Goal: Task Accomplishment & Management: Manage account settings

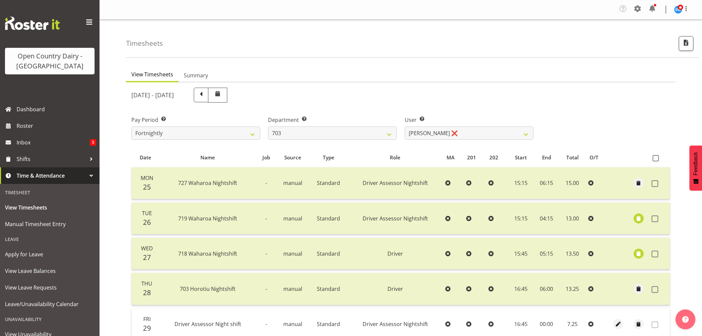
select select "710"
select select "8198"
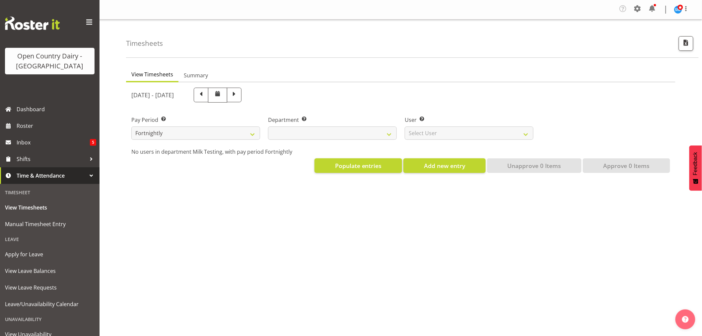
select select
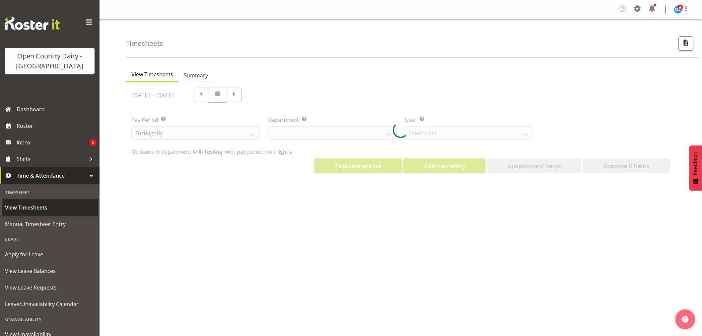
click at [32, 206] on span "View Timesheets" at bounding box center [50, 207] width 90 height 10
select select "733"
select select "7414"
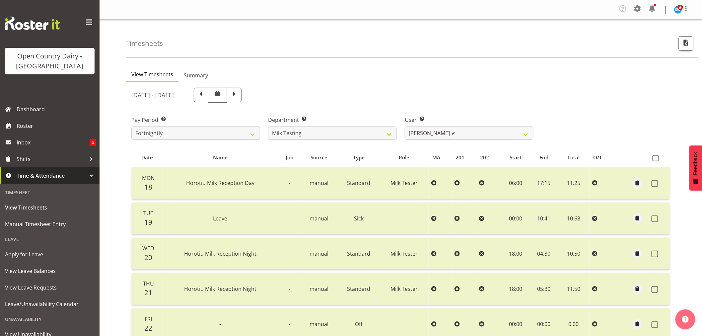
click at [239, 94] on span at bounding box center [234, 94] width 9 height 9
select select
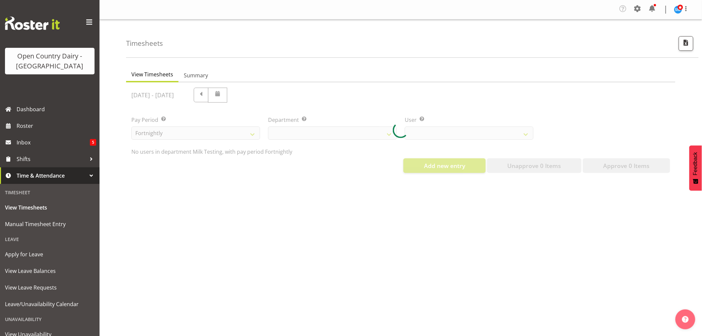
select select "733"
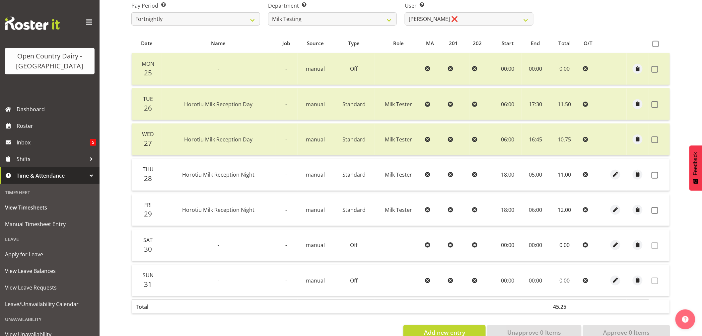
scroll to position [133, 0]
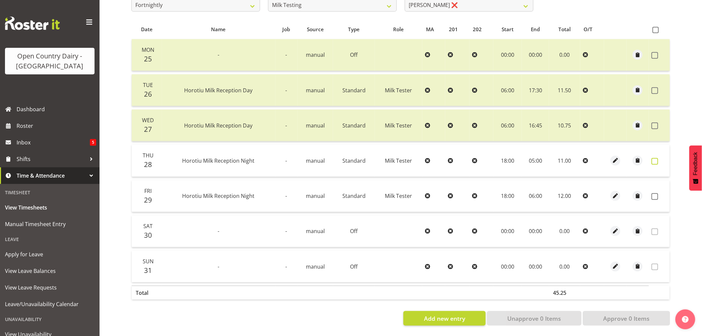
click at [653, 158] on span at bounding box center [655, 161] width 7 height 7
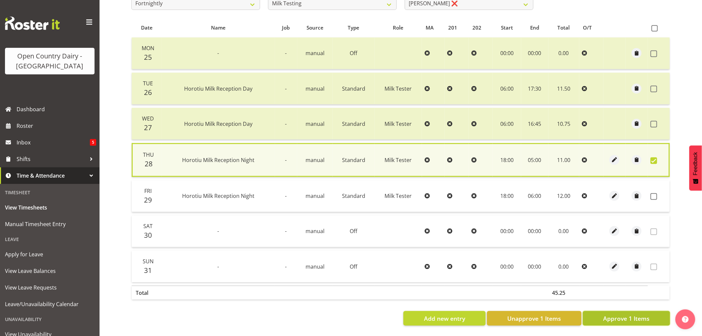
click at [624, 314] on span "Approve 1 Items" at bounding box center [626, 318] width 46 height 9
checkbox input "false"
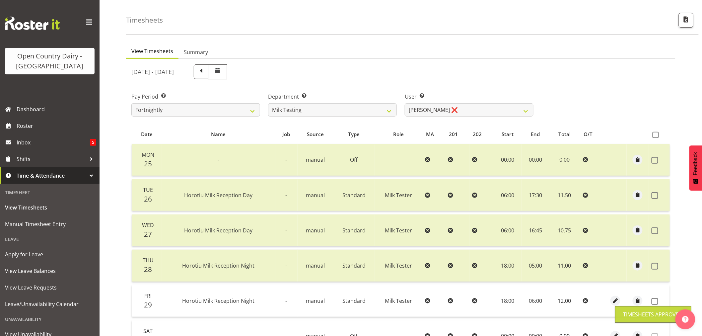
scroll to position [23, 0]
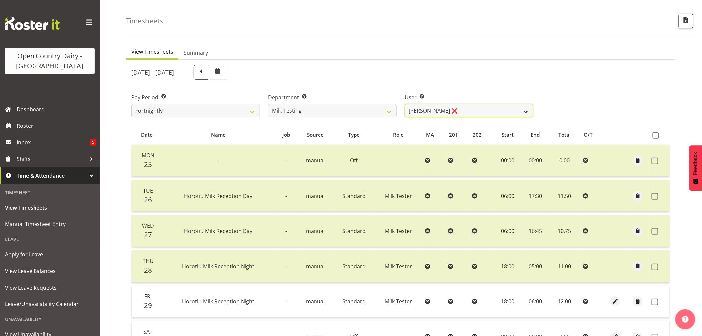
click at [407, 108] on select "Diana Ridings ❌ George Smith ❌ Helaina Walker ❌ Kim Madden ❌ Michael Brechelt ❌…" at bounding box center [469, 110] width 129 height 13
select select "7485"
click at [405, 104] on select "Diana Ridings ❌ George Smith ❌ Helaina Walker ❌ Kim Madden ❌ Michael Brechelt ❌…" at bounding box center [469, 110] width 129 height 13
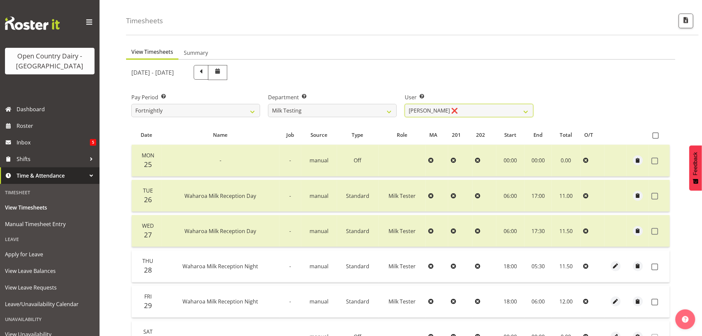
scroll to position [133, 0]
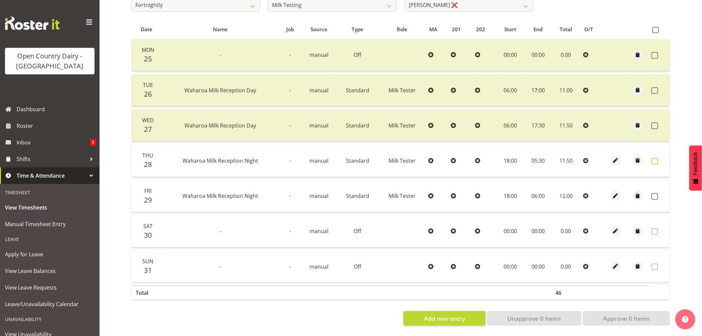
click at [656, 158] on span at bounding box center [655, 161] width 7 height 7
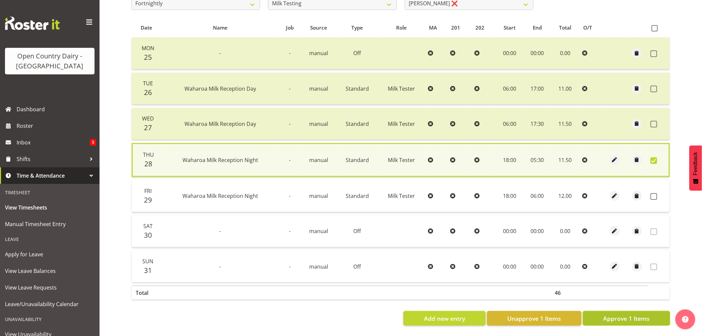
click at [626, 311] on button "Approve 1 Items" at bounding box center [626, 318] width 87 height 15
checkbox input "false"
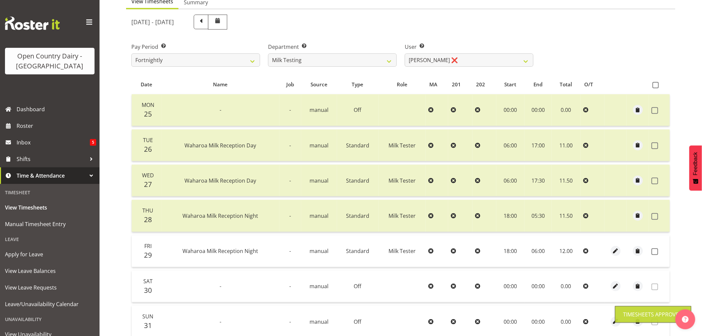
scroll to position [0, 0]
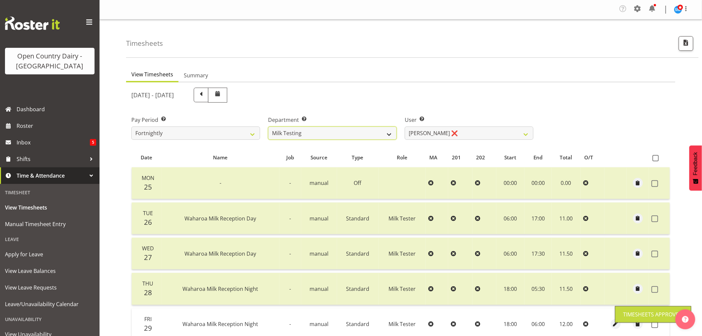
click at [382, 132] on select "701 702 703 704 705 706 707 708 709 710 711 712 713 714 715 716 717 718 719 720" at bounding box center [332, 132] width 129 height 13
click at [268, 126] on select "701 702 703 704 705 706 707 708 709 710 711 712 713 714 715 716 717 718 719 720" at bounding box center [332, 132] width 129 height 13
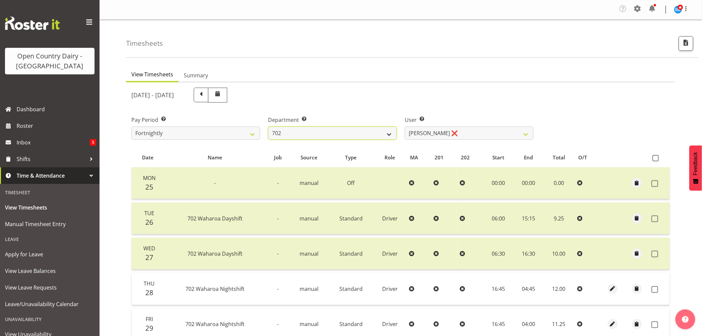
click at [369, 130] on select "701 702 703 704 705 706 707 708 709 710 711 712 713 714 715 716 717 718 719 720" at bounding box center [332, 132] width 129 height 13
select select "874"
click at [268, 126] on select "701 702 703 704 705 706 707 708 709 710 711 712 713 714 715 716 717 718 719 720" at bounding box center [332, 132] width 129 height 13
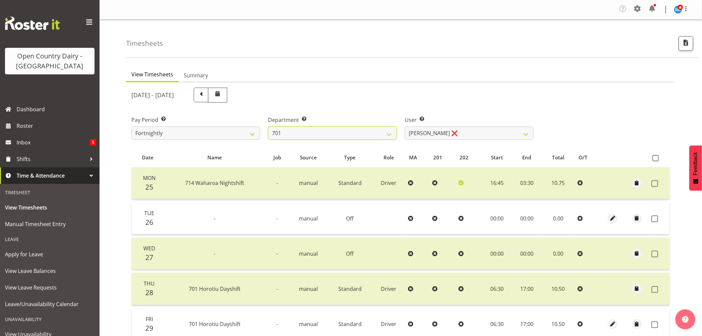
scroll to position [110, 0]
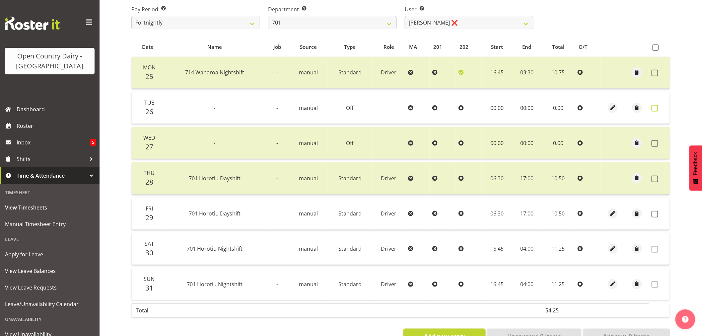
click at [652, 106] on span at bounding box center [655, 108] width 7 height 7
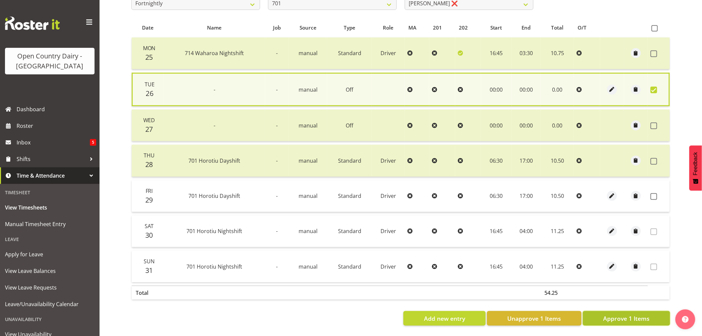
click at [625, 314] on span "Approve 1 Items" at bounding box center [626, 318] width 46 height 9
checkbox input "false"
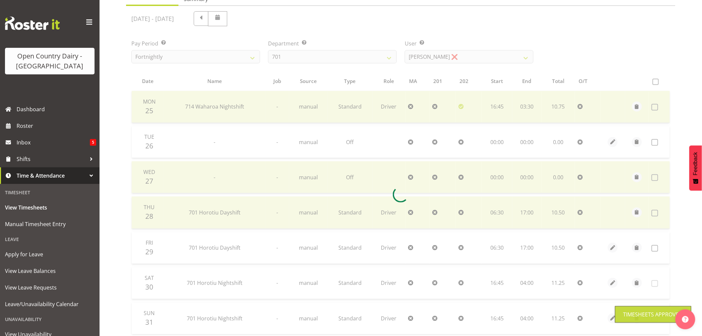
scroll to position [0, 0]
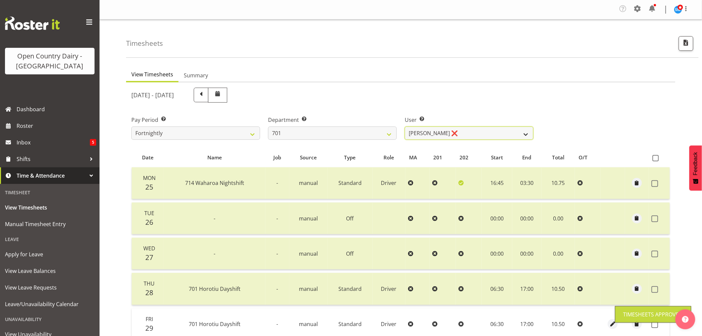
click at [454, 133] on select "Duncan Shirley ❌ Gagandeep Singh ❌ Johann Van Zyl ❌ John Cottingham ❌" at bounding box center [469, 132] width 129 height 13
select select "11207"
click at [405, 126] on select "Duncan Shirley ❌ Gagandeep Singh ❌ Johann Van Zyl ❌ John Cottingham ❌" at bounding box center [469, 132] width 129 height 13
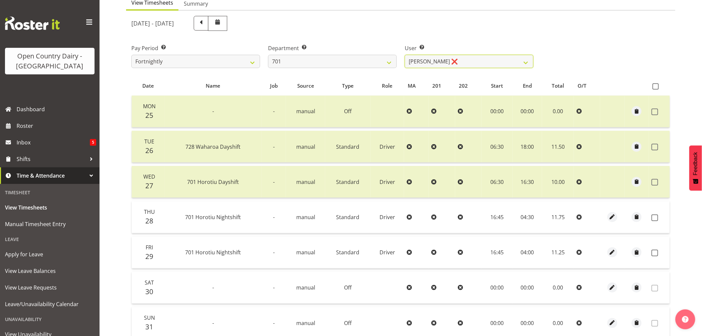
scroll to position [74, 0]
click at [655, 216] on span at bounding box center [655, 215] width 7 height 7
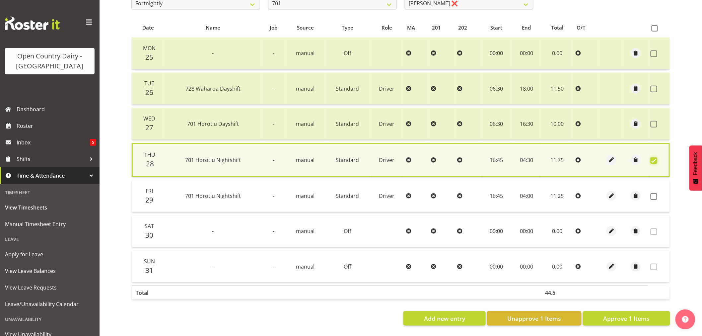
scroll to position [134, 0]
click at [648, 314] on span "Approve 1 Items" at bounding box center [626, 318] width 46 height 9
checkbox input "false"
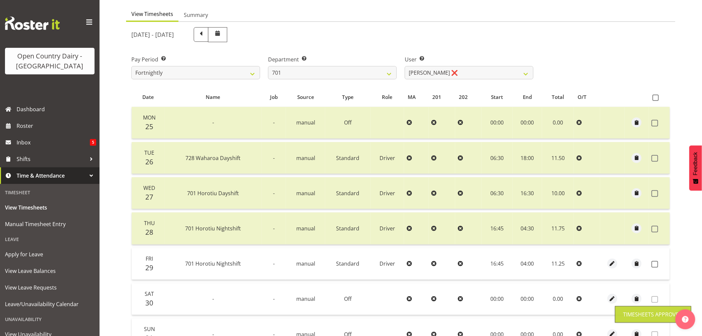
scroll to position [60, 0]
click at [388, 72] on select "701 702 703 704 705 706 707 708 709 710 711 712 713 714 715 716 717 718 719 720" at bounding box center [332, 73] width 129 height 13
select select "710"
click at [268, 67] on select "701 702 703 704 705 706 707 708 709 710 711 712 713 714 715 716 717 718 719 720" at bounding box center [332, 73] width 129 height 13
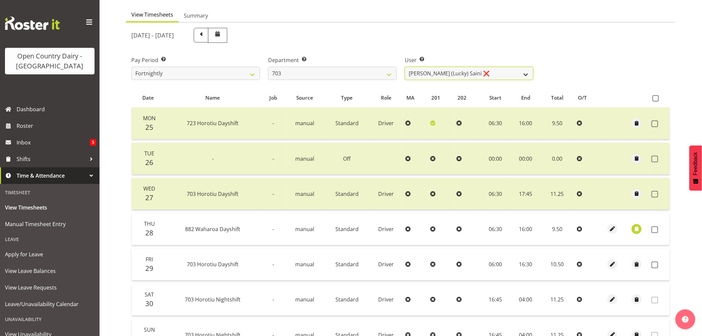
click at [452, 75] on select "Bhupinder (Lucky) Saini ❌ Mark Fowler ❌ Tama Baker ❌" at bounding box center [469, 73] width 129 height 13
select select "8198"
click at [405, 67] on select "Bhupinder (Lucky) Saini ❌ Mark Fowler ❌ Tama Baker ❌" at bounding box center [469, 73] width 129 height 13
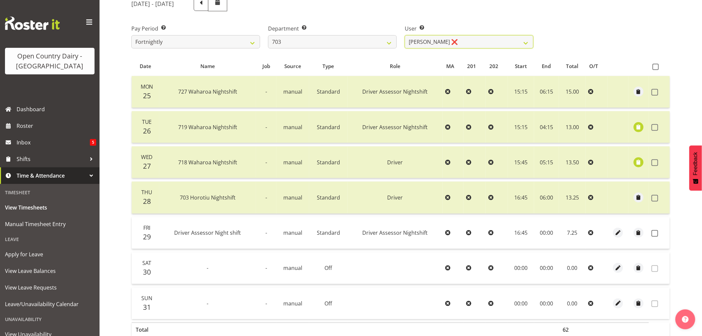
scroll to position [133, 0]
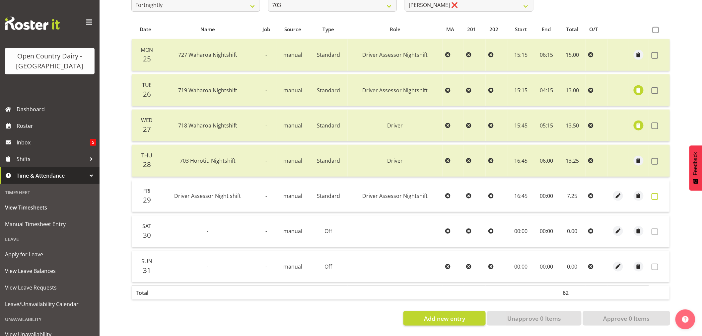
click at [653, 193] on span at bounding box center [655, 196] width 7 height 7
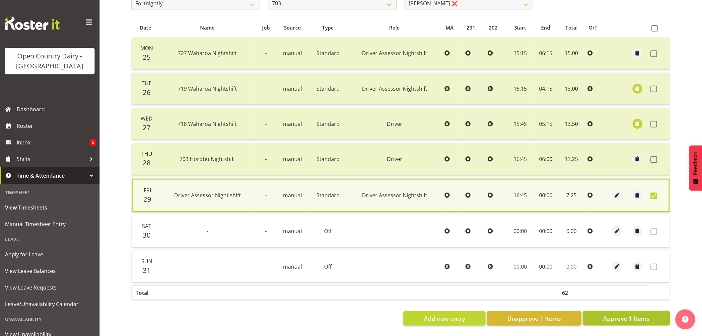
click at [612, 316] on span "Approve 1 Items" at bounding box center [626, 318] width 46 height 9
checkbox input "false"
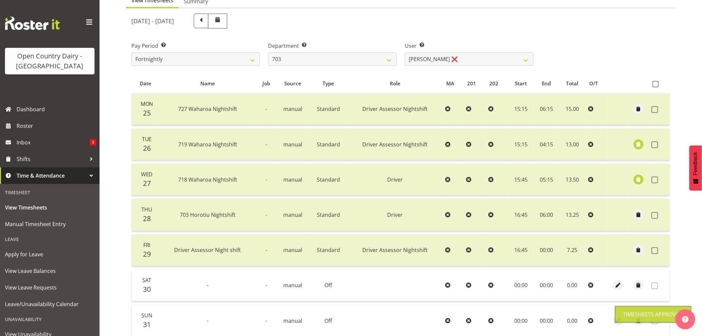
scroll to position [23, 0]
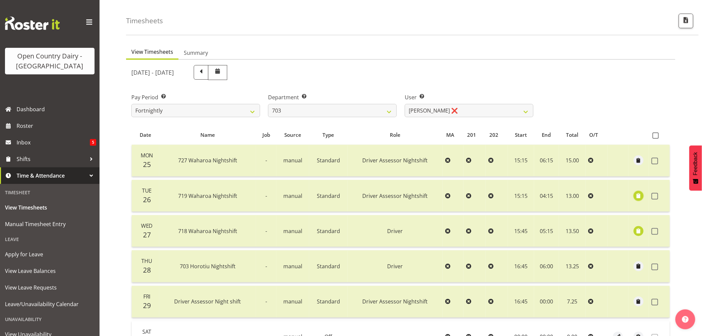
click at [636, 196] on span "button" at bounding box center [639, 196] width 8 height 8
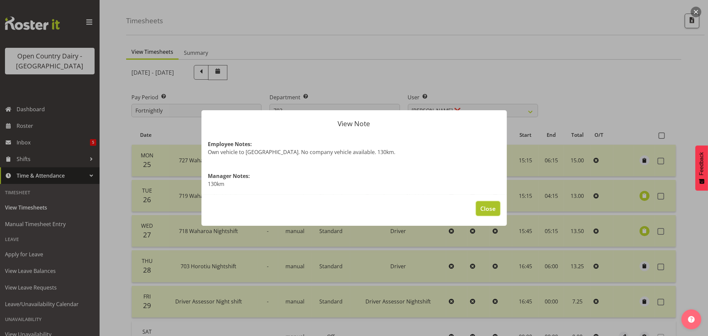
click at [485, 207] on span "Close" at bounding box center [487, 208] width 15 height 9
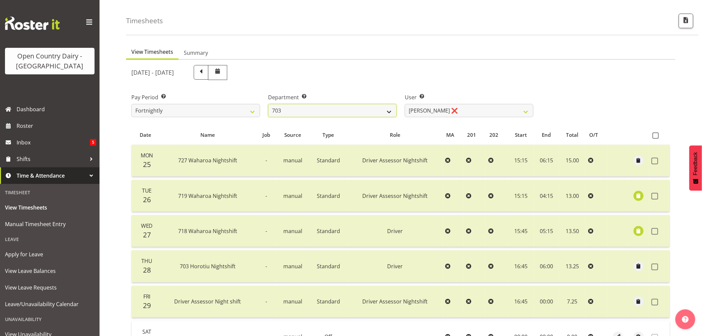
click at [386, 108] on select "701 702 703 704 705 706 707 708 709 710 711 712 713 714 715 716 717 718 719 720" at bounding box center [332, 110] width 129 height 13
select select "717"
click at [268, 104] on select "701 702 703 704 705 706 707 708 709 710 711 712 713 714 715 716 717 718 719 720" at bounding box center [332, 110] width 129 height 13
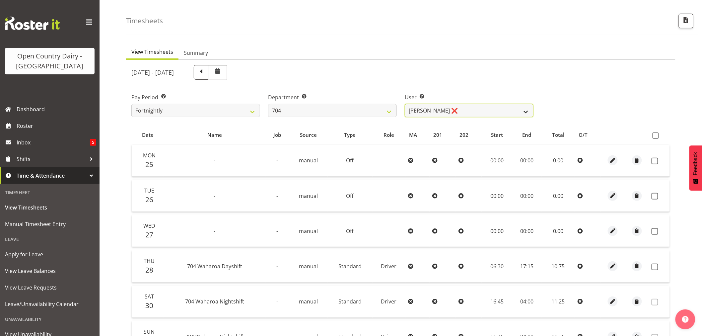
click at [452, 112] on select "Graham Houghton ❌ Jon Williams ❌ Stephen Rae ❌" at bounding box center [469, 110] width 129 height 13
select select "11180"
click at [405, 104] on select "Graham Houghton ❌ Jon Williams ❌ Stephen Rae ❌" at bounding box center [469, 110] width 129 height 13
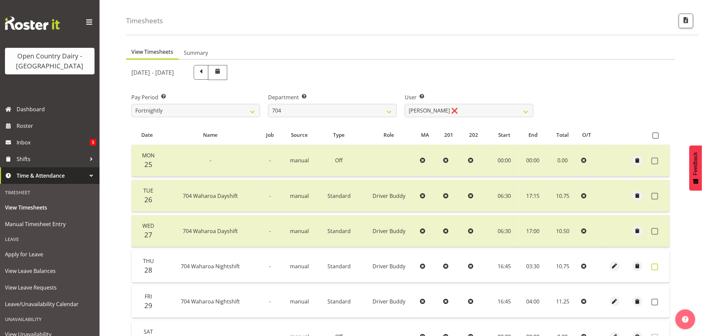
click at [654, 269] on span at bounding box center [655, 266] width 7 height 7
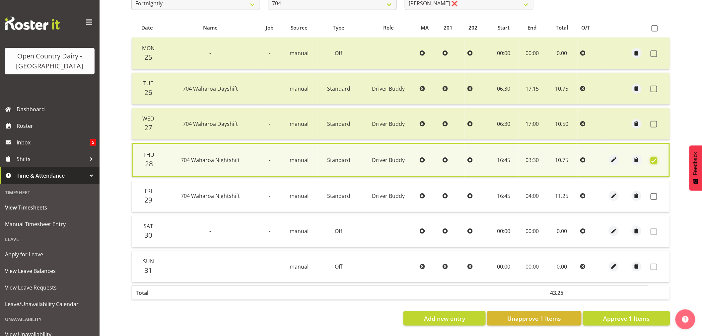
scroll to position [134, 0]
click at [645, 314] on span "Approve 1 Items" at bounding box center [626, 318] width 46 height 9
checkbox input "false"
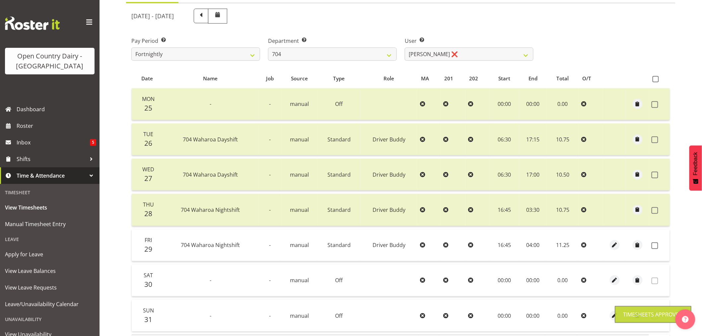
scroll to position [23, 0]
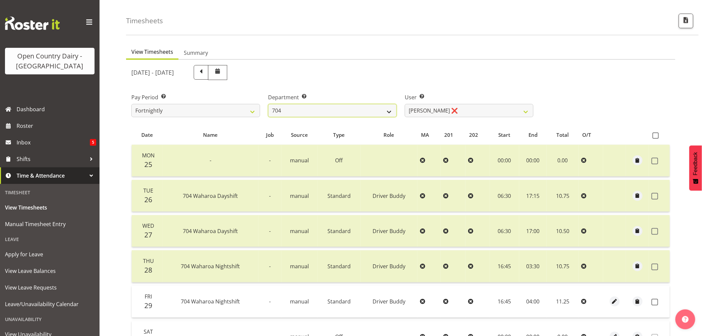
click at [372, 106] on select "701 702 703 704 705 706 707 708 709 710 711 712 713 714 715 716 717 718 719 720" at bounding box center [332, 110] width 129 height 13
select select "714"
click at [268, 104] on select "701 702 703 704 705 706 707 708 709 710 711 712 713 714 715 716 717 718 719 720" at bounding box center [332, 110] width 129 height 13
select select "8282"
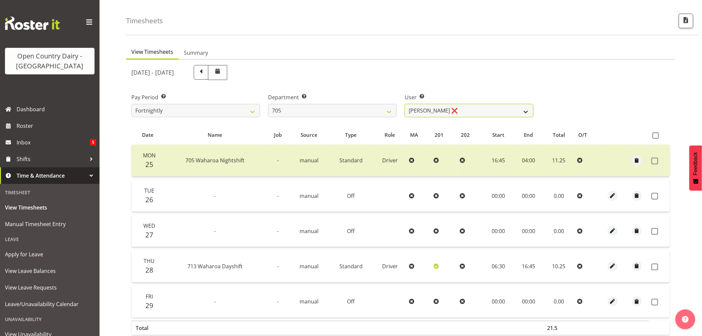
click at [429, 109] on select "Colin Kelly ❌ Craig Cottam ❌ John May ❌" at bounding box center [469, 110] width 129 height 13
click at [363, 109] on select "701 702 703 704 705 706 707 708 709 710 711 712 713 714 715 716 717 718 719 720" at bounding box center [332, 110] width 129 height 13
select select "721"
click at [268, 104] on select "701 702 703 704 705 706 707 708 709 710 711 712 713 714 715 716 717 718 719 720" at bounding box center [332, 110] width 129 height 13
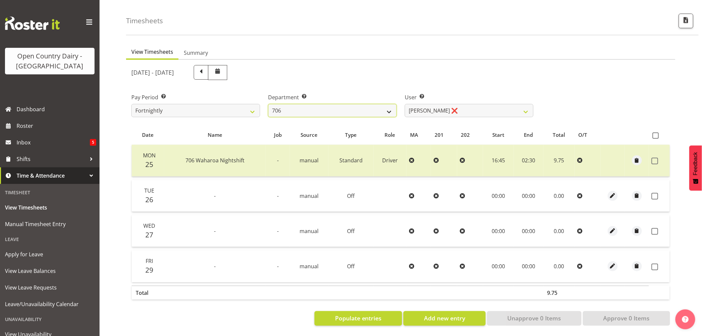
click at [353, 107] on select "701 702 703 704 705 706 707 708 709 710 711 712 713 714 715 716 717 718 719 720" at bounding box center [332, 110] width 129 height 13
click at [432, 113] on select "Andrew Kearns ❌ Len Symons ❌ Mark Ansley ❌ Paul Griffin ❌" at bounding box center [469, 110] width 129 height 13
select select "8472"
click at [405, 104] on select "Andrew Kearns ❌ Len Symons ❌ Mark Ansley ❌ Paul Griffin ❌" at bounding box center [469, 110] width 129 height 13
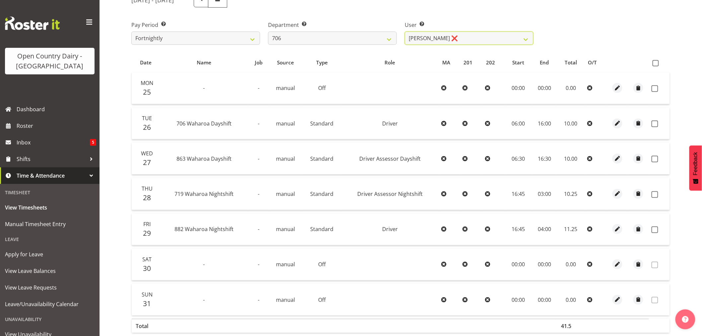
scroll to position [97, 0]
click at [656, 59] on span at bounding box center [656, 61] width 6 height 6
click at [656, 59] on input "checkbox" at bounding box center [655, 61] width 4 height 4
checkbox input "true"
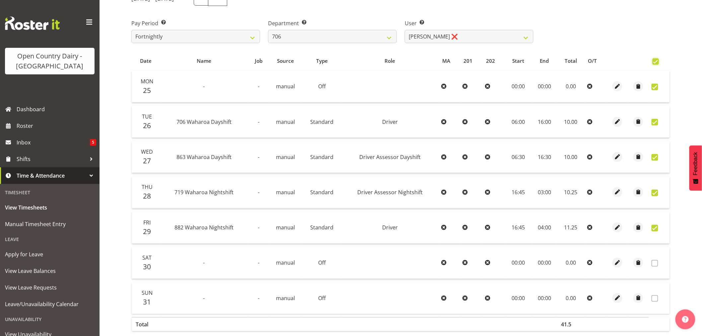
checkbox input "true"
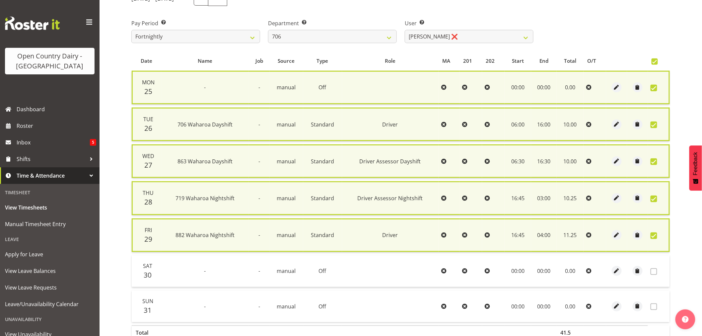
click at [654, 232] on span at bounding box center [654, 235] width 7 height 7
checkbox input "false"
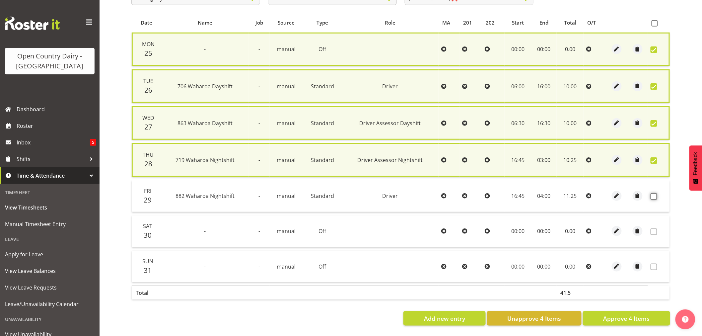
scroll to position [138, 0]
click at [626, 311] on button "Approve 4 Items" at bounding box center [626, 318] width 87 height 15
checkbox input "false"
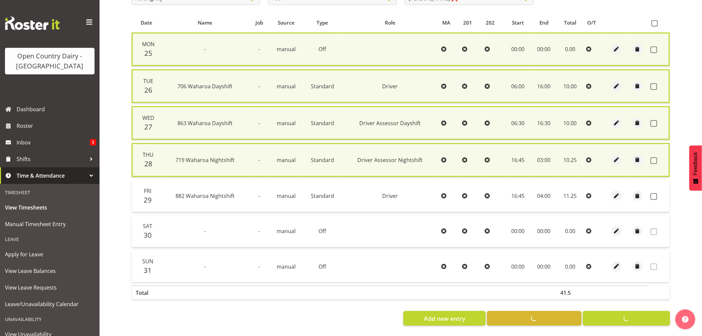
checkbox input "false"
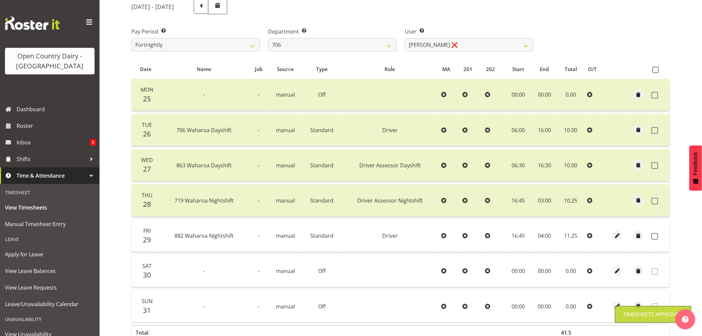
scroll to position [23, 0]
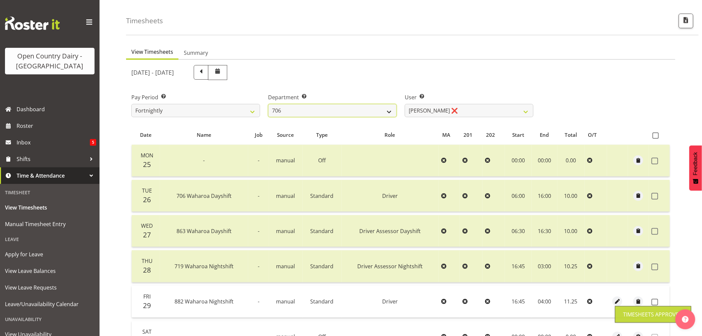
click at [393, 111] on select "701 702 703 704 705 706 707 708 709 710 711 712 713 714 715 716 717 718 719 720" at bounding box center [332, 110] width 129 height 13
select select "811"
click at [268, 104] on select "701 702 703 704 705 706 707 708 709 710 711 712 713 714 715 716 717 718 719 720" at bounding box center [332, 110] width 129 height 13
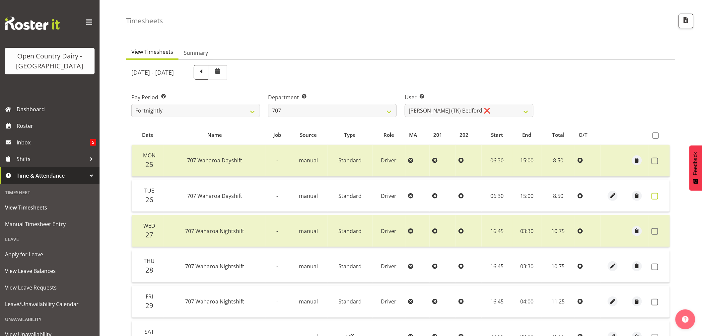
click at [654, 196] on span at bounding box center [655, 196] width 7 height 7
checkbox input "true"
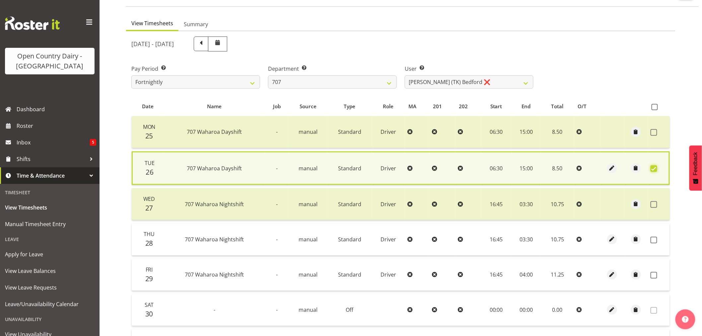
scroll to position [97, 0]
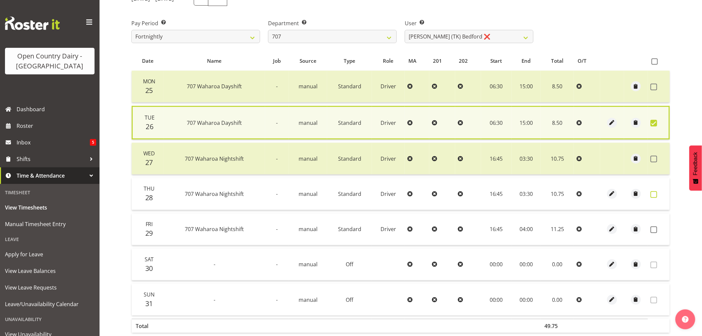
click at [656, 191] on span at bounding box center [654, 194] width 7 height 7
checkbox input "true"
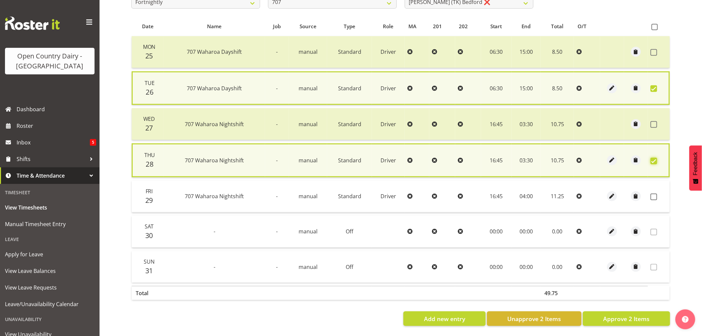
scroll to position [135, 0]
click at [638, 314] on span "Approve 2 Items" at bounding box center [626, 318] width 46 height 9
checkbox input "false"
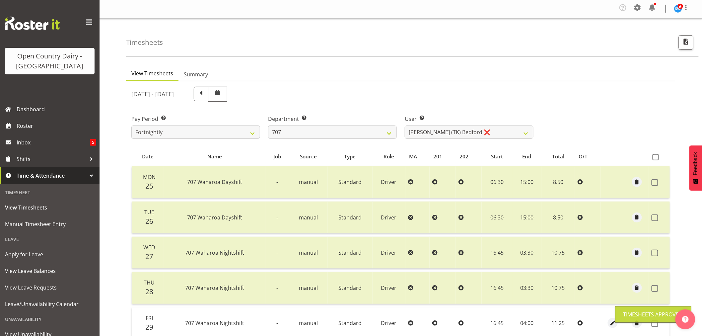
scroll to position [0, 0]
click at [383, 134] on select "701 702 703 704 705 706 707 708 709 710 711 712 713 714 715 716 717 718 719 720" at bounding box center [332, 132] width 129 height 13
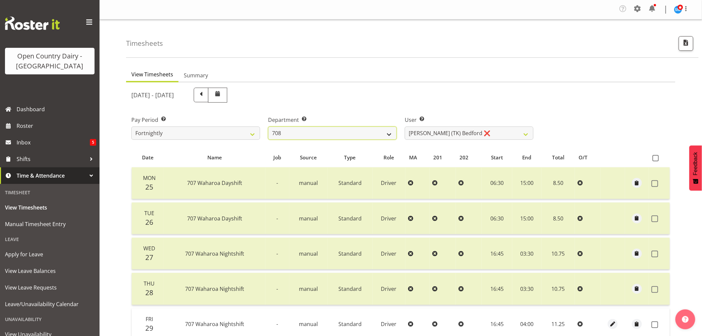
click at [268, 126] on select "701 702 703 704 705 706 707 708 709 710 711 712 713 714 715 716 717 718 719 720" at bounding box center [332, 132] width 129 height 13
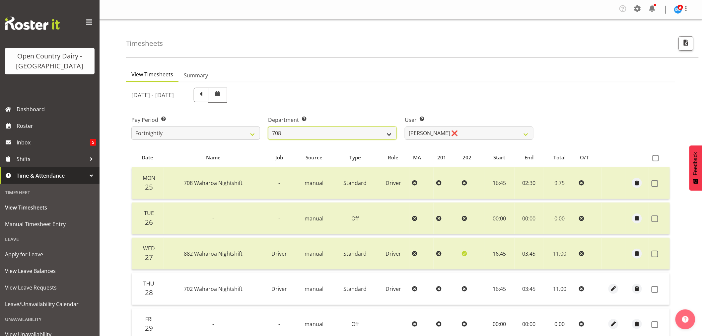
click at [381, 139] on select "701 702 703 704 705 706 707 708 709 710 711 712 713 714 715 716 717 718 719 720" at bounding box center [332, 132] width 129 height 13
click at [268, 126] on select "701 702 703 704 705 706 707 708 709 710 711 712 713 714 715 716 717 718 719 720" at bounding box center [332, 132] width 129 height 13
click at [356, 137] on select "701 702 703 704 705 706 707 708 709 710 711 712 713 714 715 716 717 718 719 720" at bounding box center [332, 132] width 129 height 13
select select "735"
click at [268, 126] on select "701 702 703 704 705 706 707 708 709 710 711 712 713 714 715 716 717 718 719 720" at bounding box center [332, 132] width 129 height 13
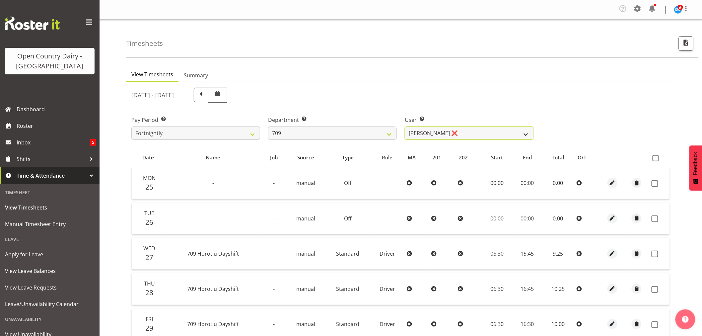
click at [425, 134] on select "Alex Barclay ❌ Craig Knudsen ❌ Jaswant Singh ❌ Ross Cook ❌" at bounding box center [469, 132] width 129 height 13
select select "9989"
click at [405, 126] on select "Alex Barclay ❌ Craig Knudsen ❌ Jaswant Singh ❌ Ross Cook ❌" at bounding box center [469, 132] width 129 height 13
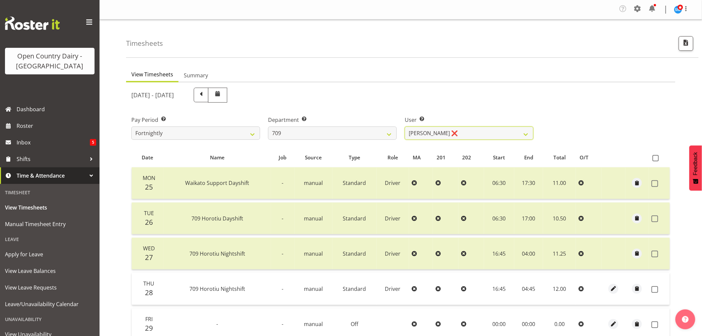
scroll to position [74, 0]
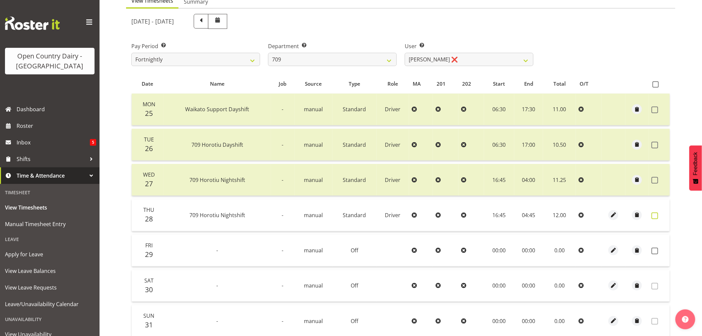
click at [655, 214] on span at bounding box center [655, 215] width 7 height 7
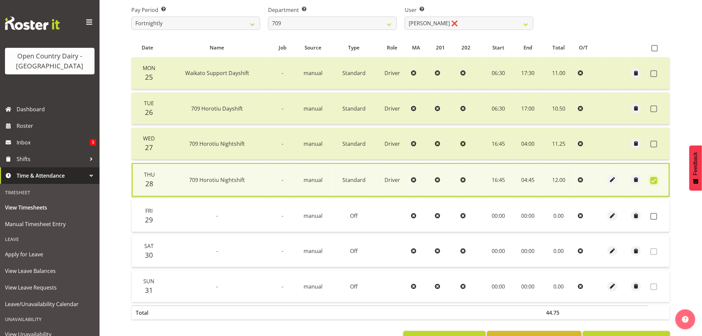
scroll to position [134, 0]
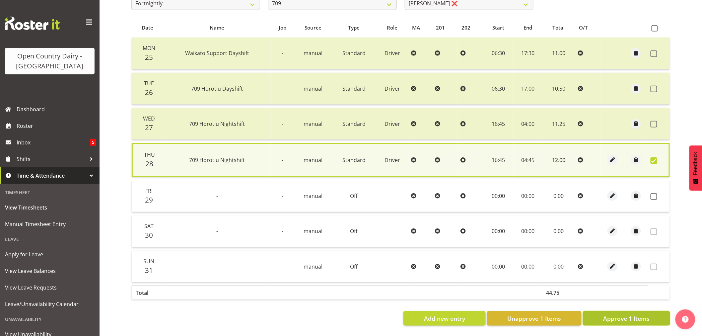
click at [646, 314] on span "Approve 1 Items" at bounding box center [626, 318] width 46 height 9
checkbox input "false"
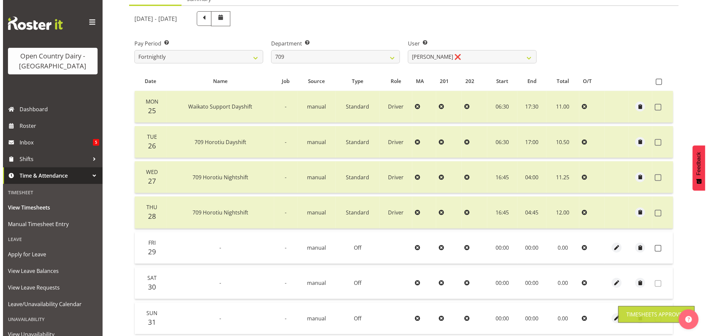
scroll to position [133, 0]
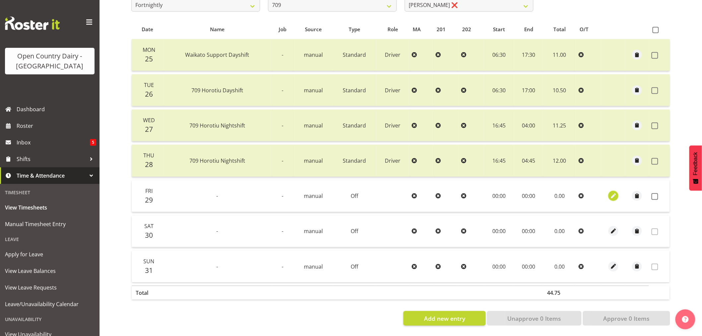
click at [612, 193] on span "button" at bounding box center [614, 196] width 8 height 8
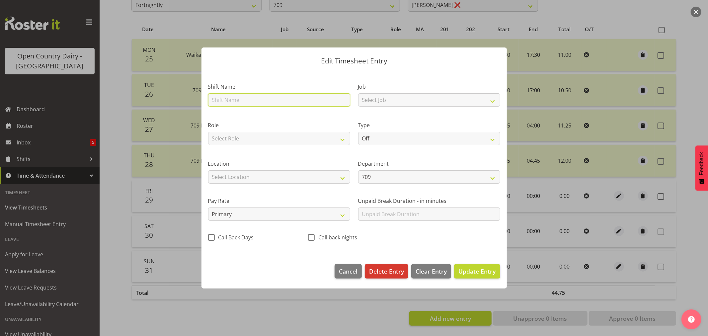
click at [295, 102] on input "text" at bounding box center [279, 99] width 142 height 13
type input "Leave"
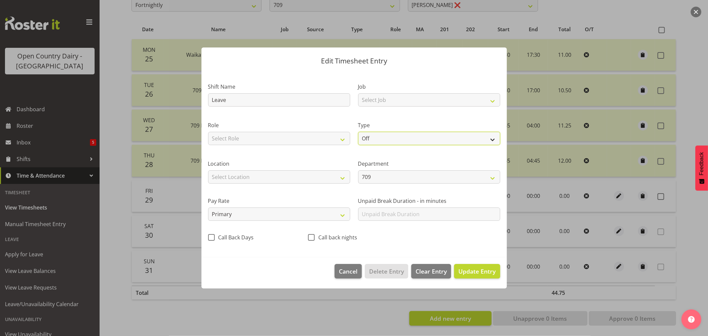
click at [376, 136] on select "Off Standard Public Holiday Public Holiday (Worked) Day In Lieu Annual Leave Si…" at bounding box center [429, 138] width 142 height 13
select select "Sick"
click at [358, 132] on select "Off Standard Public Holiday Public Holiday (Worked) Day In Lieu Annual Leave Si…" at bounding box center [429, 138] width 142 height 13
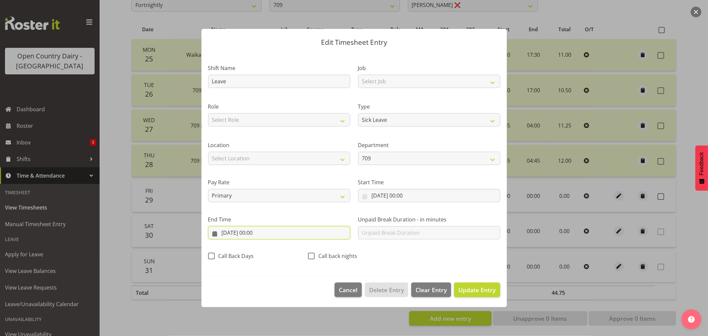
click at [259, 234] on input "29/08/2025, 00:00" at bounding box center [279, 232] width 142 height 13
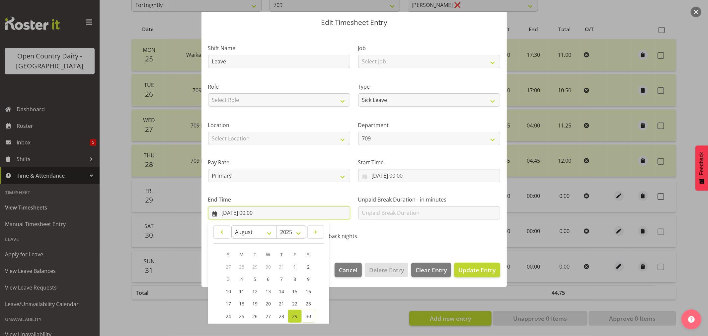
scroll to position [67, 0]
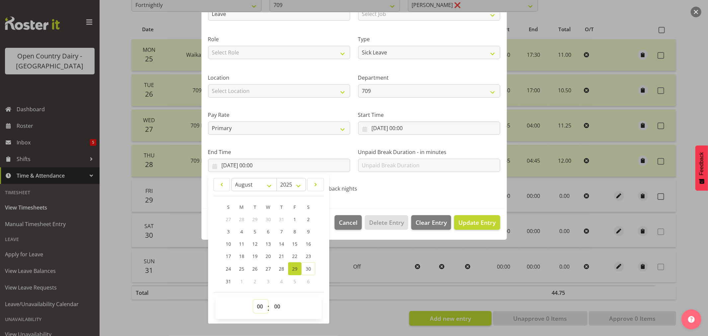
click at [257, 306] on select "00 01 02 03 04 05 06 07 08 09 10 11 12 13 14 15 16 17 18 19 20 21 22 23" at bounding box center [260, 306] width 15 height 13
select select "10"
click at [253, 300] on select "00 01 02 03 04 05 06 07 08 09 10 11 12 13 14 15 16 17 18 19 20 21 22 23" at bounding box center [260, 306] width 15 height 13
type input "29/08/2025, 10:00"
click at [275, 305] on select "00 01 02 03 04 05 06 07 08 09 10 11 12 13 14 15 16 17 18 19 20 21 22 23 24 25 2…" at bounding box center [277, 306] width 15 height 13
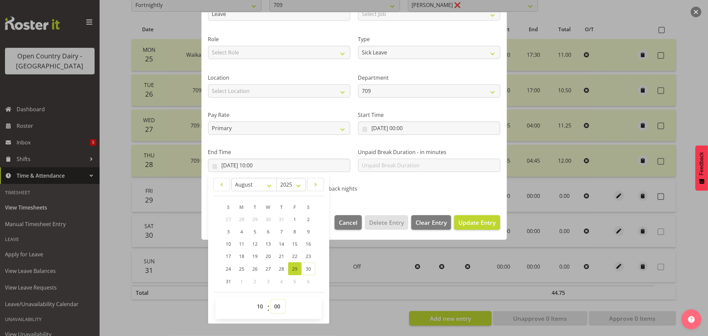
select select "3"
click at [270, 300] on select "00 01 02 03 04 05 06 07 08 09 10 11 12 13 14 15 16 17 18 19 20 21 22 23 24 25 2…" at bounding box center [277, 306] width 15 height 13
type input "29/08/2025, 10:03"
click at [460, 220] on span "Update Entry" at bounding box center [476, 222] width 37 height 8
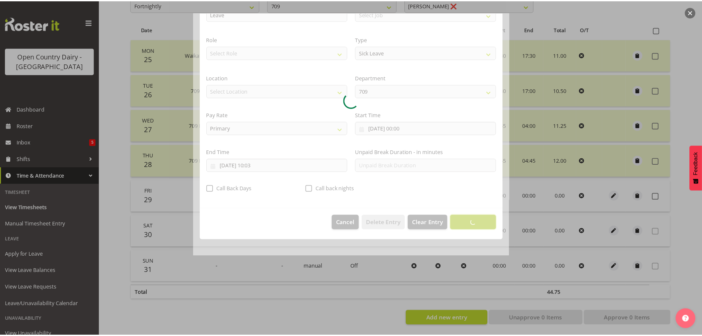
scroll to position [0, 0]
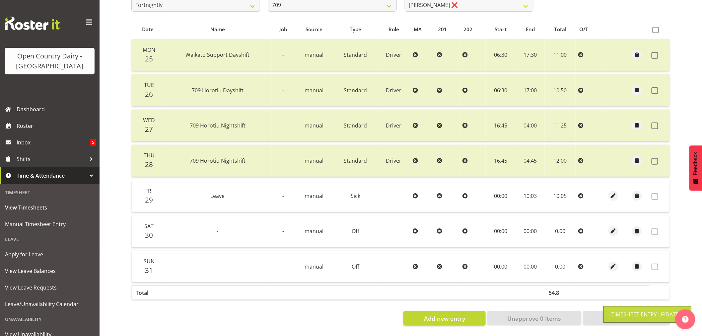
click at [654, 193] on span at bounding box center [655, 196] width 7 height 7
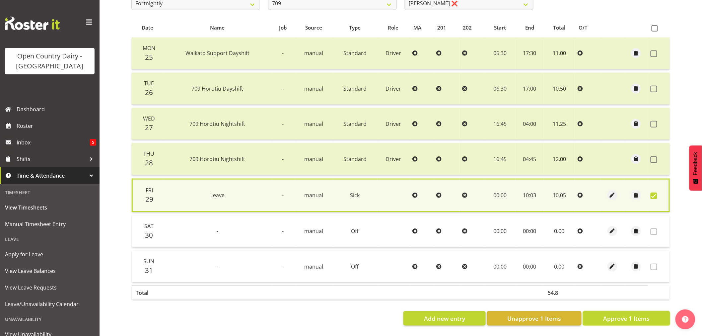
click at [625, 315] on span "Approve 1 Items" at bounding box center [626, 318] width 46 height 9
checkbox input "false"
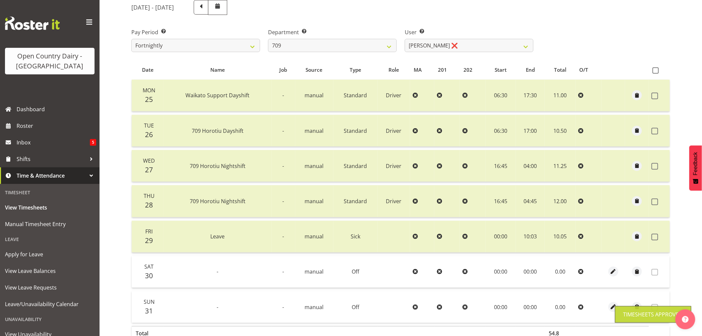
scroll to position [23, 0]
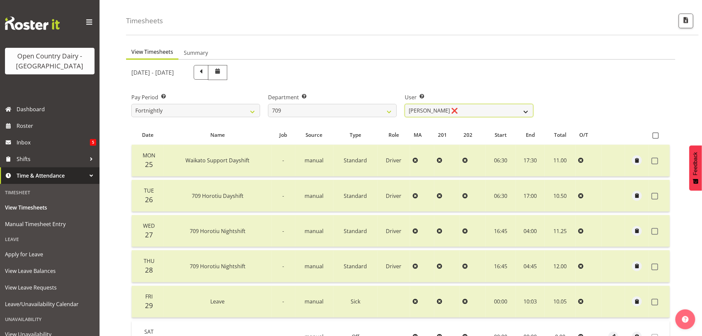
click at [423, 109] on select "Alex Barclay ❌ Craig Knudsen ❌ Jaswant Singh ❌ Ross Cook ❌" at bounding box center [469, 110] width 129 height 13
click at [367, 114] on select "701 702 703 704 705 706 707 708 709 710 711 712 713 714 715 716 717 718 719 720" at bounding box center [332, 110] width 129 height 13
select select "875"
click at [268, 104] on select "701 702 703 704 705 706 707 708 709 710 711 712 713 714 715 716 717 718 719 720" at bounding box center [332, 110] width 129 height 13
select select "10971"
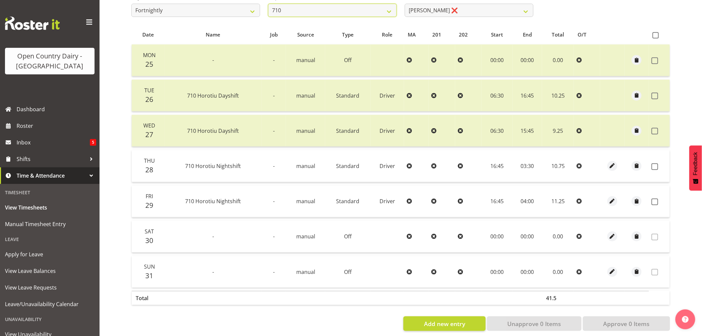
scroll to position [133, 0]
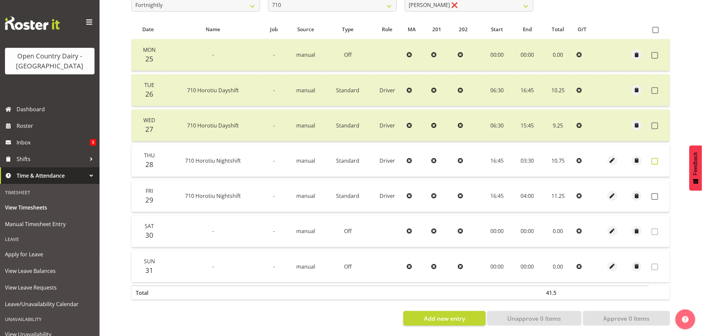
click at [652, 158] on span at bounding box center [655, 161] width 7 height 7
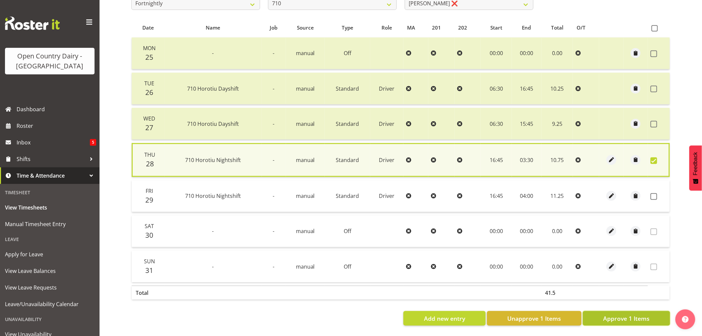
click at [623, 314] on span "Approve 1 Items" at bounding box center [626, 318] width 46 height 9
checkbox input "false"
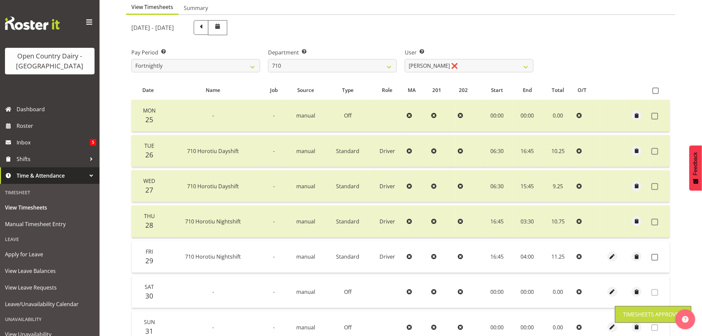
scroll to position [60, 0]
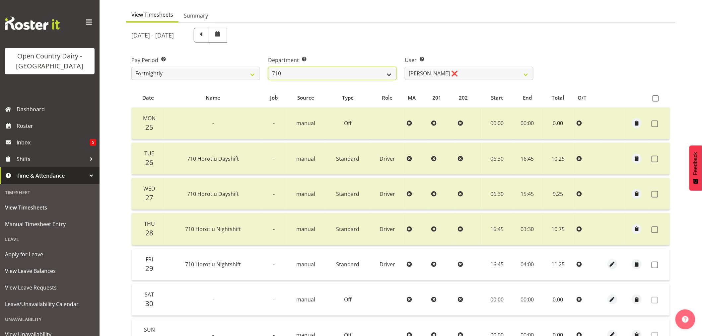
click at [338, 69] on select "701 702 703 704 705 706 707 708 709 710 711 712 713 714 715 716 717 718 719 720" at bounding box center [332, 73] width 129 height 13
click at [268, 67] on select "701 702 703 704 705 706 707 708 709 710 711 712 713 714 715 716 717 718 719 720" at bounding box center [332, 73] width 129 height 13
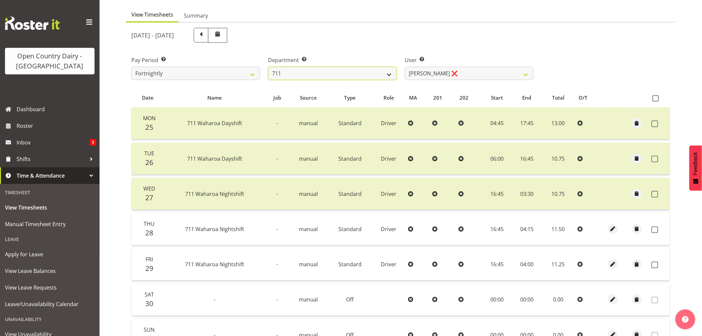
click at [370, 78] on select "701 702 703 704 705 706 707 708 709 710 711 712 713 714 715 716 717 718 719 720" at bounding box center [332, 73] width 129 height 13
select select "822"
click at [268, 67] on select "701 702 703 704 705 706 707 708 709 710 711 712 713 714 715 716 717 718 719 720" at bounding box center [332, 73] width 129 height 13
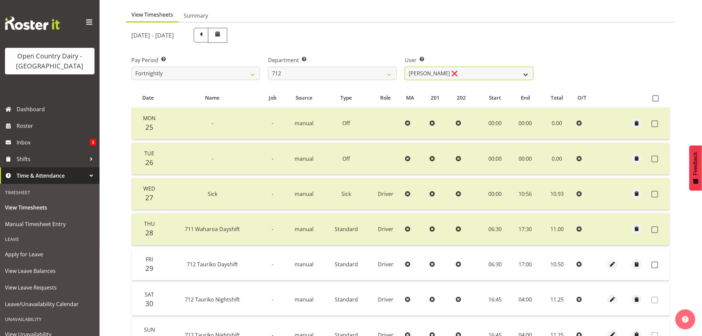
click at [425, 79] on select "Amrik Singh ❌ Jasdeep Singh ❌ Lucky Kau Kau ❌" at bounding box center [469, 73] width 129 height 13
select select "8195"
click at [405, 67] on select "Amrik Singh ❌ Jasdeep Singh ❌ Lucky Kau Kau ❌" at bounding box center [469, 73] width 129 height 13
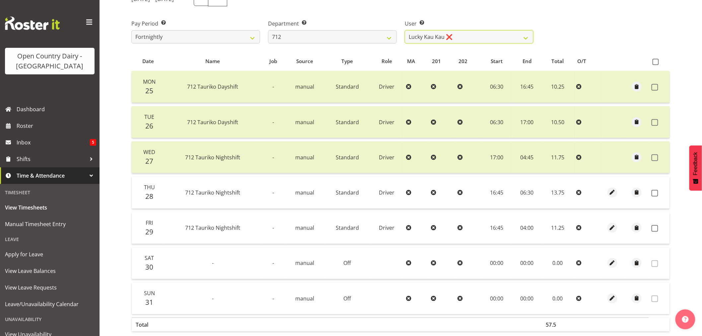
scroll to position [97, 0]
click at [652, 192] on span at bounding box center [655, 192] width 7 height 7
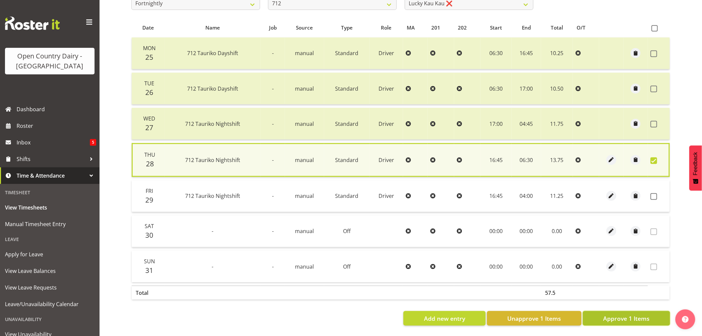
click at [640, 314] on span "Approve 1 Items" at bounding box center [626, 318] width 46 height 9
checkbox input "false"
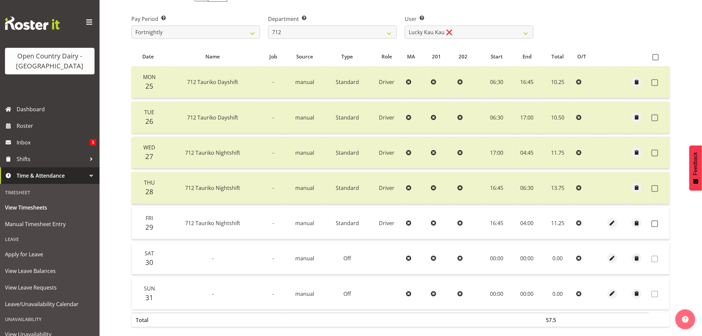
scroll to position [60, 0]
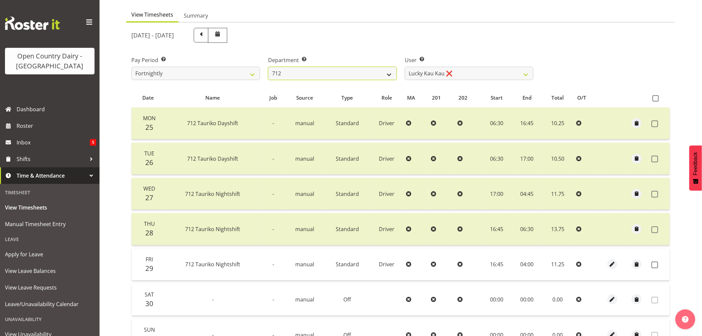
click at [396, 68] on select "701 702 703 704 705 706 707 708 709 710 711 712 713 714 715 716 717 718 719 720" at bounding box center [332, 73] width 129 height 13
select select "716"
click at [268, 67] on select "701 702 703 704 705 706 707 708 709 710 711 712 713 714 715 716 717 718 719 720" at bounding box center [332, 73] width 129 height 13
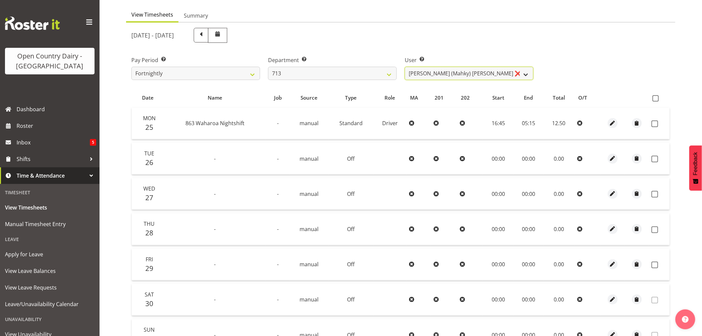
click at [443, 69] on select "Harmanpreet (Mahky) Dhillon ❌ Marcus Waretini ❌ Norman Sellen ❌" at bounding box center [469, 73] width 129 height 13
select select "10300"
click at [405, 67] on select "Harmanpreet (Mahky) Dhillon ❌ Marcus Waretini ❌ Norman Sellen ❌" at bounding box center [469, 73] width 129 height 13
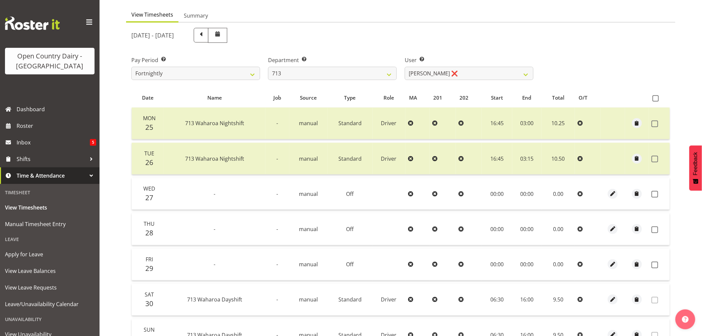
click at [650, 196] on td at bounding box center [659, 194] width 21 height 32
click at [652, 194] on span at bounding box center [655, 194] width 7 height 7
checkbox input "true"
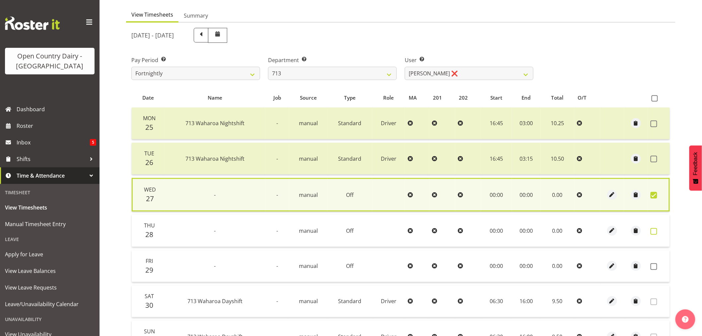
click at [653, 228] on span at bounding box center [654, 231] width 7 height 7
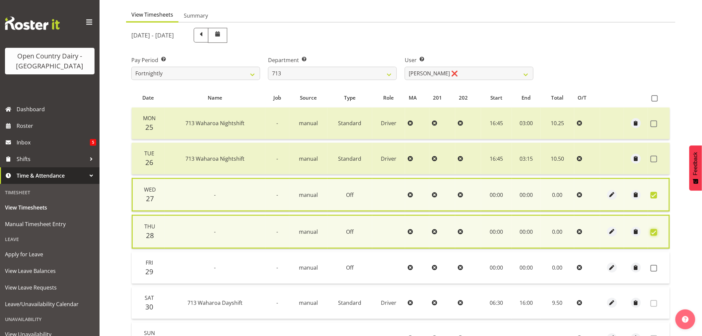
checkbox input "true"
click at [655, 265] on span at bounding box center [654, 268] width 7 height 7
checkbox input "true"
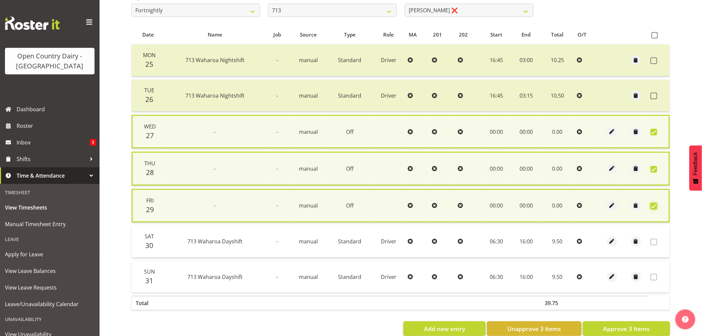
scroll to position [137, 0]
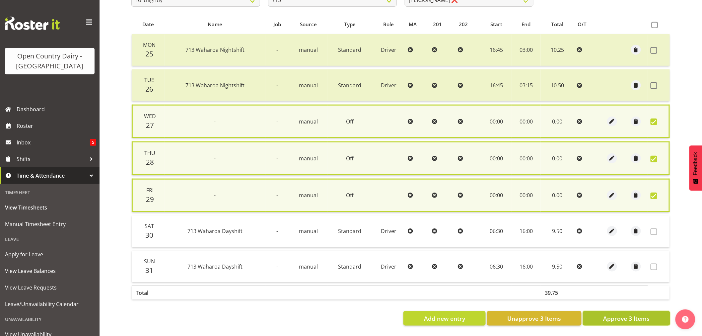
click at [619, 314] on span "Approve 3 Items" at bounding box center [626, 318] width 46 height 9
checkbox input "false"
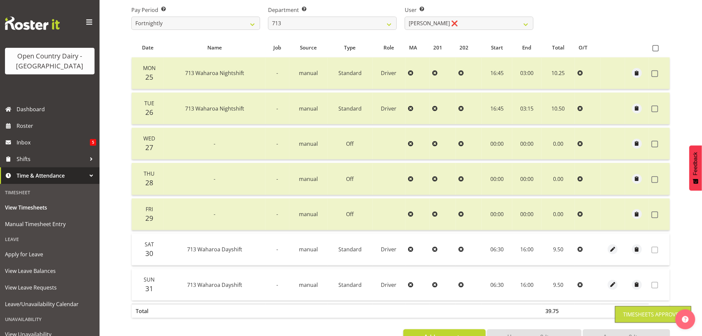
scroll to position [97, 0]
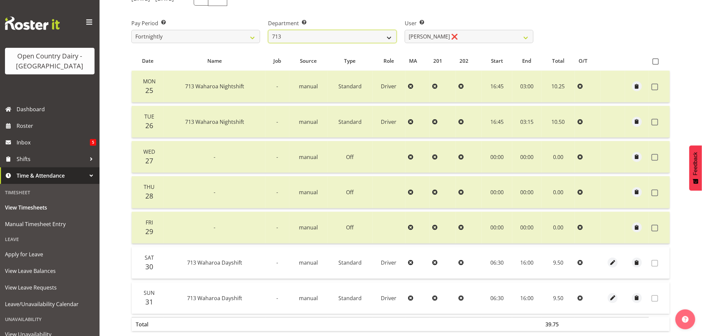
click at [375, 38] on select "701 702 703 704 705 706 707 708 709 710 711 712 713 714 715 716 717 718 719 720" at bounding box center [332, 36] width 129 height 13
select select "805"
click at [268, 30] on select "701 702 703 704 705 706 707 708 709 710 711 712 713 714 715 716 717 718 719 720" at bounding box center [332, 36] width 129 height 13
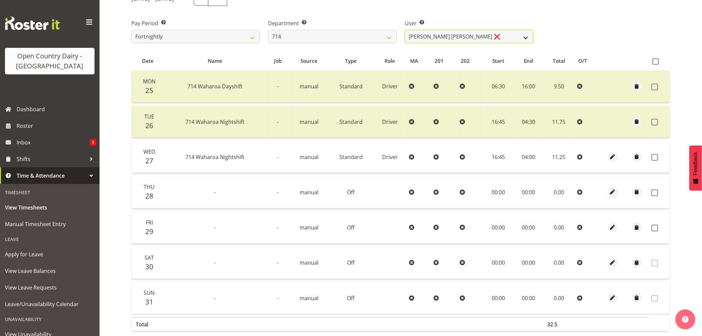
click at [436, 34] on select "Fraser Stephens ❌ Nev Brewster ❌ Stephen Parsons ❌ Tom Gaelic ❌" at bounding box center [469, 36] width 129 height 13
select select "10323"
click at [405, 30] on select "Fraser Stephens ❌ Nev Brewster ❌ Stephen Parsons ❌ Tom Gaelic ❌" at bounding box center [469, 36] width 129 height 13
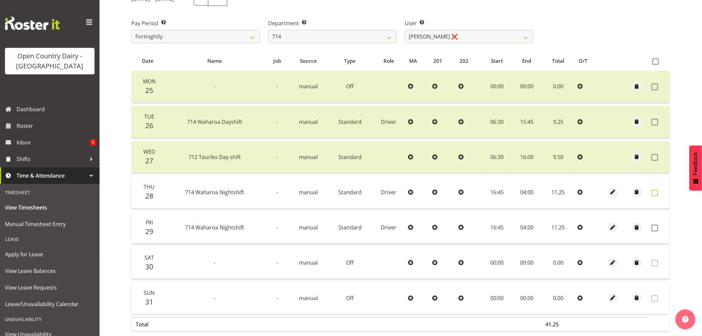
click at [654, 190] on span at bounding box center [655, 192] width 7 height 7
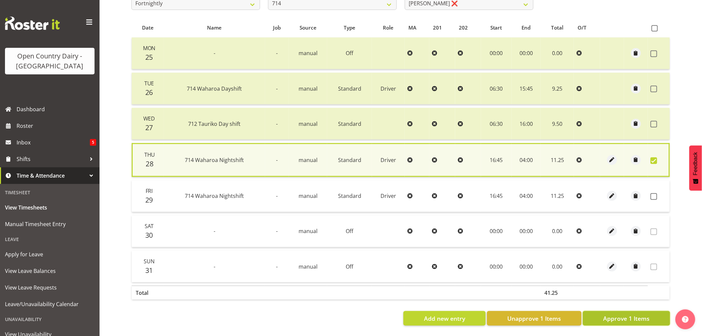
click at [648, 314] on span "Approve 1 Items" at bounding box center [626, 318] width 46 height 9
checkbox input "false"
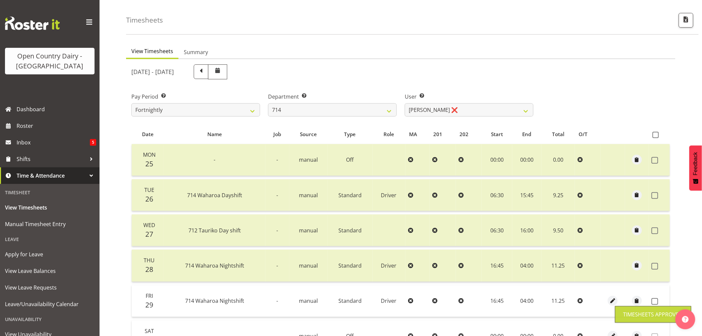
scroll to position [23, 0]
click at [335, 108] on select "701 702 703 704 705 706 707 708 709 710 711 712 713 714 715 716 717 718 719 720" at bounding box center [332, 110] width 129 height 13
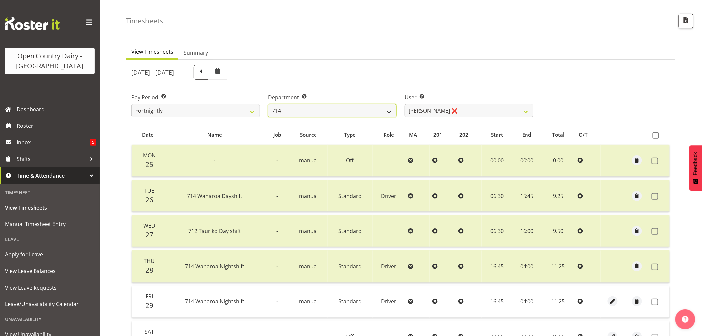
select select "820"
click at [268, 104] on select "701 702 703 704 705 706 707 708 709 710 711 712 713 714 715 716 717 718 719 720" at bounding box center [332, 110] width 129 height 13
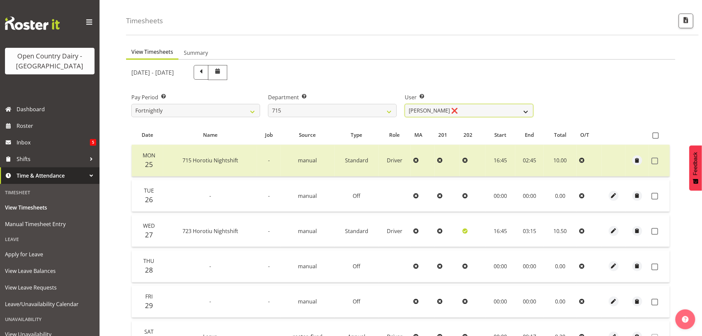
click at [437, 110] on select "Glenn McPherson ❌ Greg Healey ❌ Max Coulter ❌ Neal Chalklen ❌" at bounding box center [469, 110] width 129 height 13
select select "9914"
click at [405, 104] on select "Glenn McPherson ❌ Greg Healey ❌ Max Coulter ❌ Neal Chalklen ❌" at bounding box center [469, 110] width 129 height 13
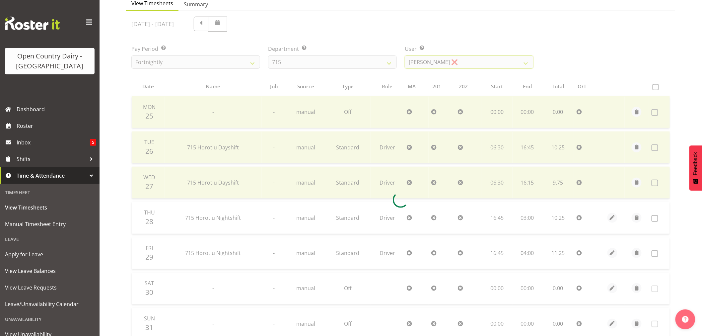
scroll to position [133, 0]
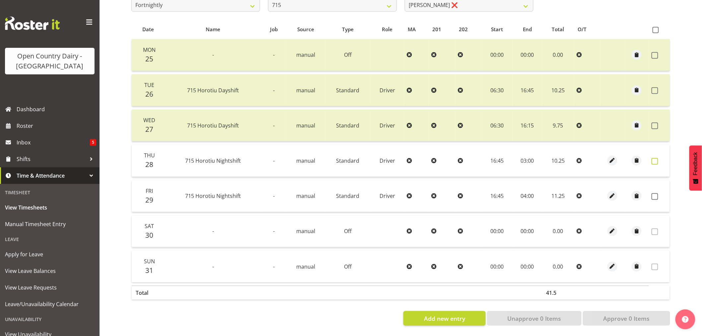
click at [656, 158] on span at bounding box center [655, 161] width 7 height 7
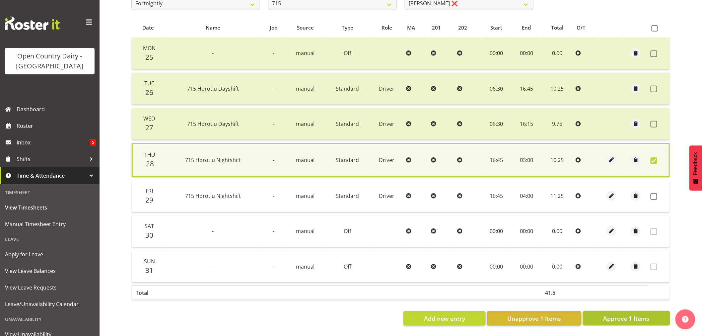
click at [619, 311] on button "Approve 1 Items" at bounding box center [626, 318] width 87 height 15
checkbox input "false"
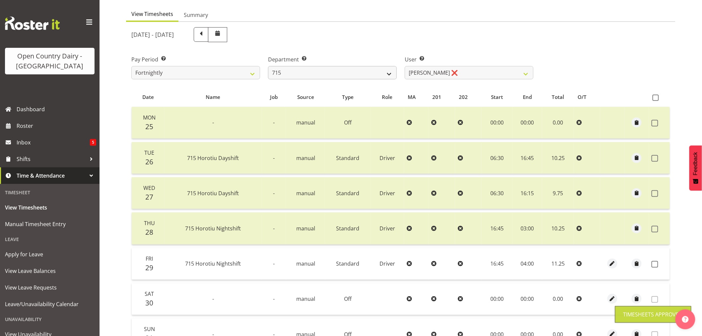
scroll to position [60, 0]
drag, startPoint x: 364, startPoint y: 70, endPoint x: 359, endPoint y: 79, distance: 9.7
click at [364, 70] on select "701 702 703 704 705 706 707 708 709 710 711 712 713 714 715 716 717 718 719 720" at bounding box center [332, 73] width 129 height 13
select select "754"
click at [268, 67] on select "701 702 703 704 705 706 707 708 709 710 711 712 713 714 715 716 717 718 719 720" at bounding box center [332, 73] width 129 height 13
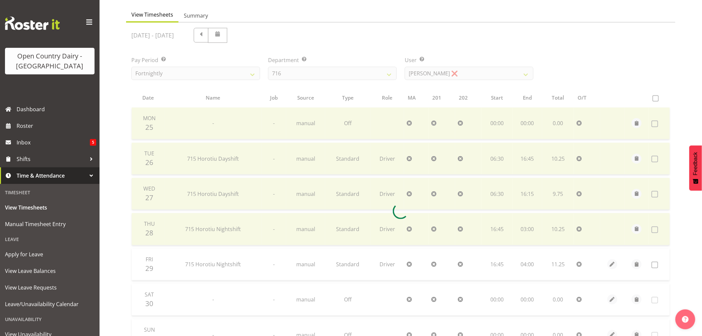
click at [415, 72] on div at bounding box center [400, 211] width 549 height 377
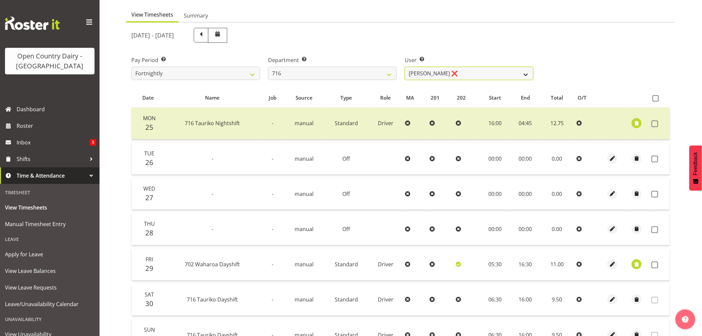
drag, startPoint x: 423, startPoint y: 73, endPoint x: 422, endPoint y: 78, distance: 4.6
click at [423, 73] on select "Casey Leonard ❌ Darren Norris ❌ Glen Fraser ❌ Michael O'Connor ❌" at bounding box center [469, 73] width 129 height 13
select select "10325"
click at [405, 67] on select "Casey Leonard ❌ Darren Norris ❌ Glen Fraser ❌ Michael O'Connor ❌" at bounding box center [469, 73] width 129 height 13
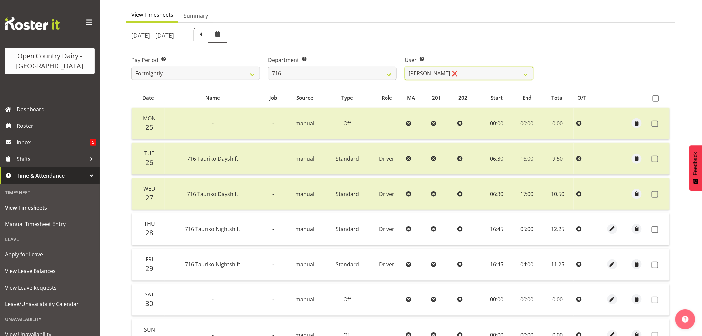
scroll to position [133, 0]
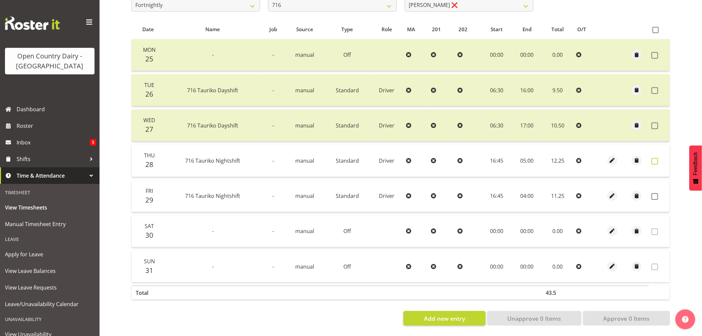
click at [656, 158] on span at bounding box center [655, 161] width 7 height 7
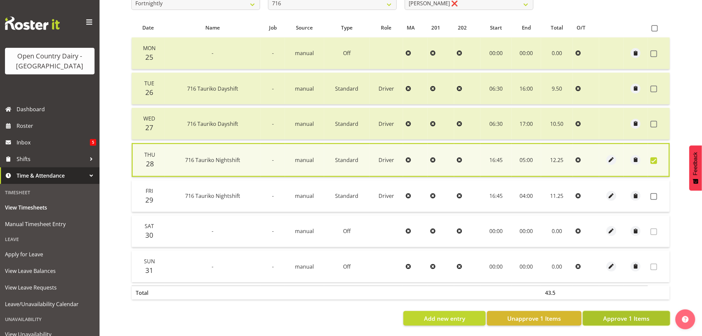
click at [631, 314] on span "Approve 1 Items" at bounding box center [626, 318] width 46 height 9
checkbox input "false"
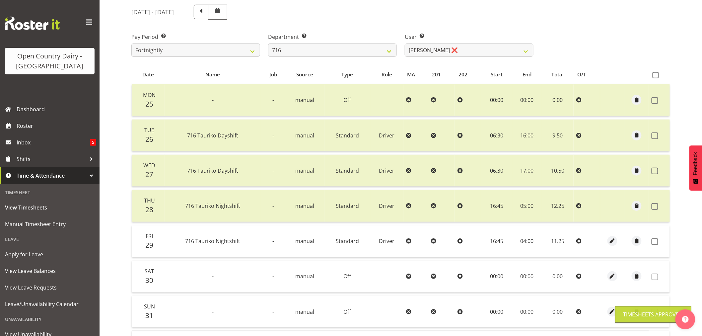
scroll to position [23, 0]
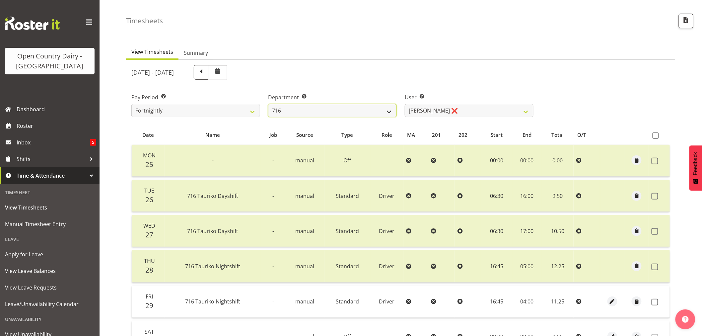
click at [379, 112] on select "701 702 703 704 705 706 707 708 709 710 711 712 713 714 715 716 717 718 719 720" at bounding box center [332, 110] width 129 height 13
select select "758"
click at [268, 104] on select "701 702 703 704 705 706 707 708 709 710 711 712 713 714 715 716 717 718 719 720" at bounding box center [332, 110] width 129 height 13
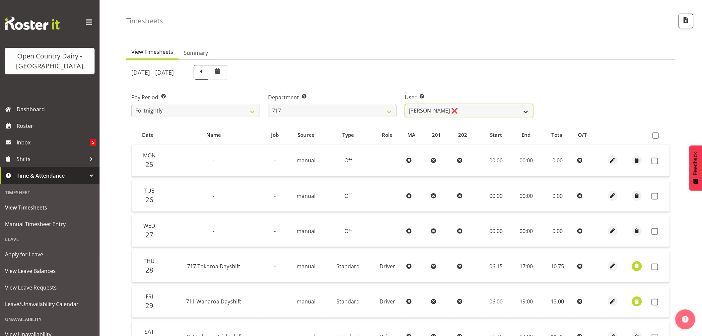
click at [449, 112] on select "Daryl Wrigley ❌ Dodge Lindsay Laing ❌ Eric Stothers ❌ Jeff Anderson ❌" at bounding box center [469, 110] width 129 height 13
select select "10284"
click at [405, 104] on select "Daryl Wrigley ❌ Dodge Lindsay Laing ❌ Eric Stothers ❌ Jeff Anderson ❌" at bounding box center [469, 110] width 129 height 13
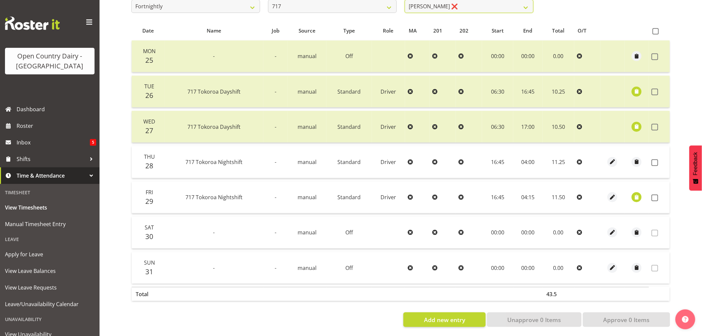
scroll to position [133, 0]
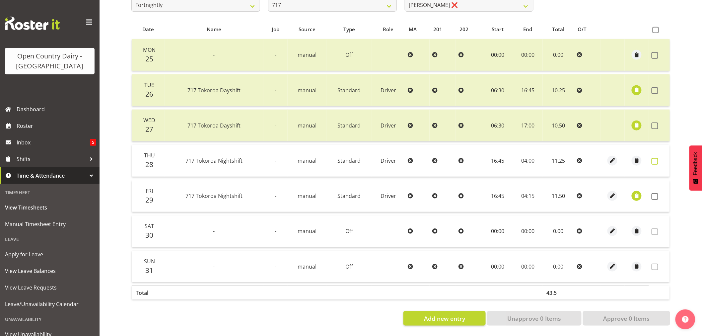
click at [656, 158] on span at bounding box center [655, 161] width 7 height 7
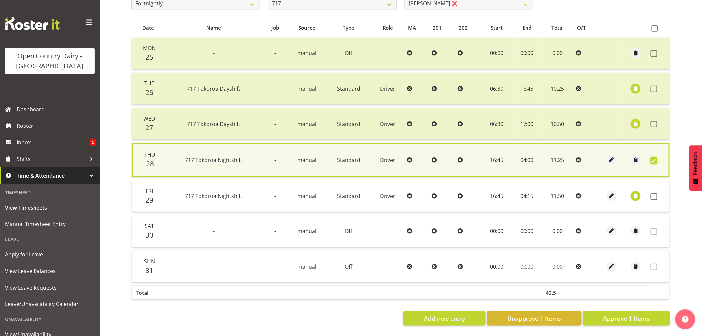
scroll to position [134, 0]
click at [643, 314] on span "Approve 1 Items" at bounding box center [626, 318] width 46 height 9
checkbox input "false"
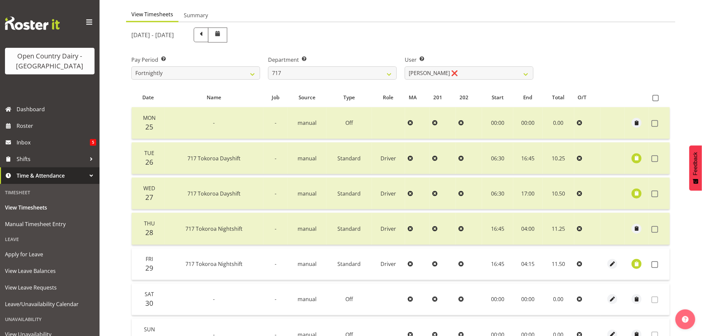
scroll to position [60, 0]
click at [352, 74] on select "701 702 703 704 705 706 707 708 709 710 711 712 713 714 715 716 717 718 719 720" at bounding box center [332, 73] width 129 height 13
select select "757"
click at [268, 67] on select "701 702 703 704 705 706 707 708 709 710 711 712 713 714 715 716 717 718 719 720" at bounding box center [332, 73] width 129 height 13
select select "8183"
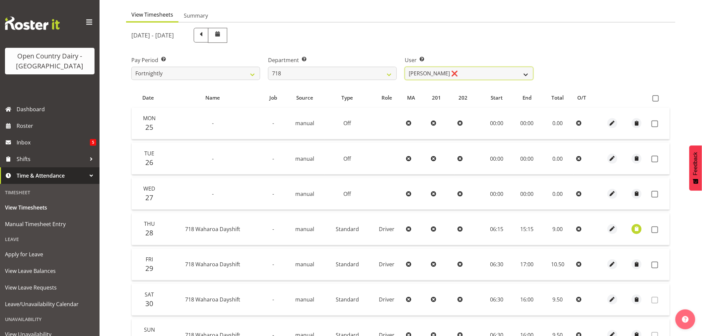
click at [476, 73] on select "Graeme Raupi ❌ Jimmy Boult ❌ Linsay Bourne ❌ Tony Fielding ❌" at bounding box center [469, 73] width 129 height 13
click at [372, 72] on select "701 702 703 704 705 706 707 708 709 710 711 712 713 714 715 716 717 718 719 720" at bounding box center [332, 73] width 129 height 13
select select "823"
click at [268, 67] on select "701 702 703 704 705 706 707 708 709 710 711 712 713 714 715 716 717 718 719 720" at bounding box center [332, 73] width 129 height 13
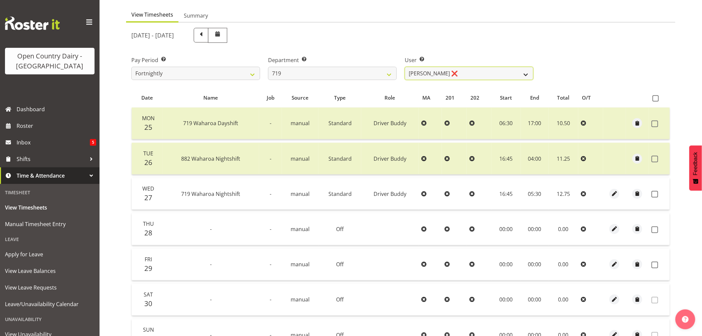
click at [432, 75] on select "Andrew de Lautour ❌ James Wellington ❌ Sami Ovesen ❌" at bounding box center [469, 73] width 129 height 13
select select "10224"
click at [405, 67] on select "Andrew de Lautour ❌ James Wellington ❌ Sami Ovesen ❌" at bounding box center [469, 73] width 129 height 13
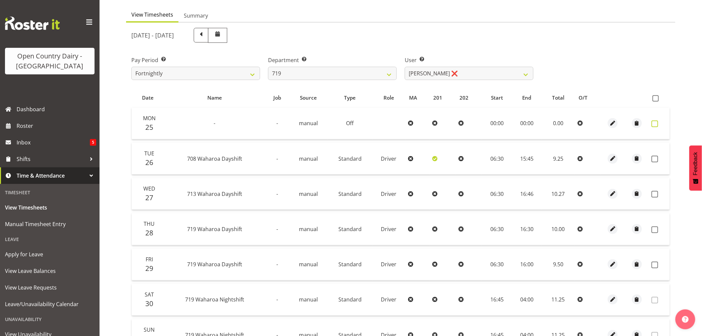
click at [652, 123] on span at bounding box center [655, 123] width 7 height 7
checkbox input "true"
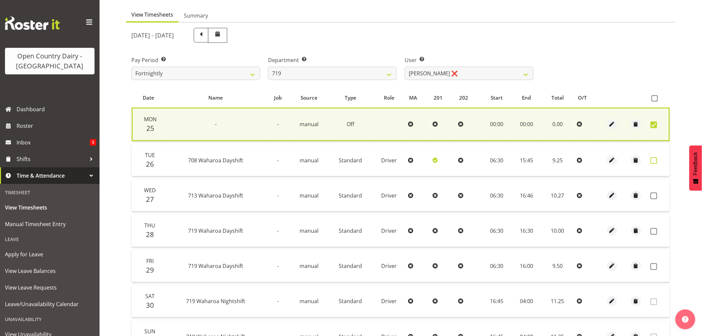
click at [653, 160] on span at bounding box center [654, 160] width 7 height 7
checkbox input "true"
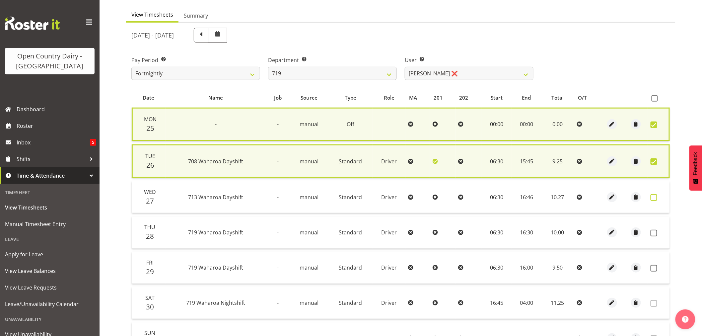
click at [652, 195] on span at bounding box center [654, 197] width 7 height 7
checkbox input "true"
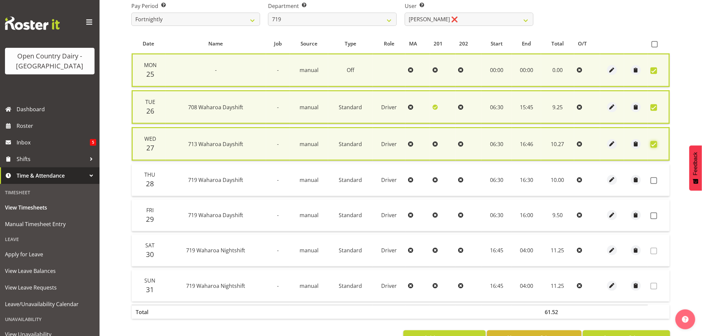
scroll to position [137, 0]
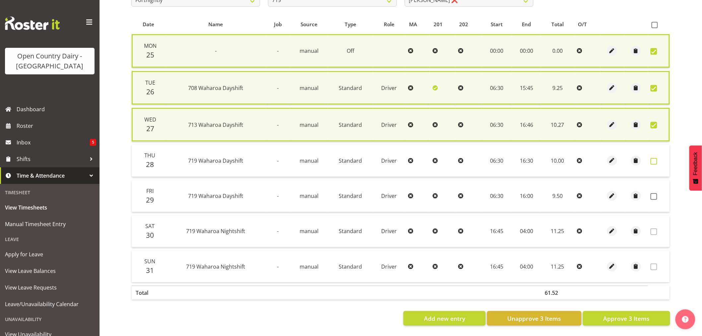
click at [655, 158] on span at bounding box center [654, 161] width 7 height 7
checkbox input "true"
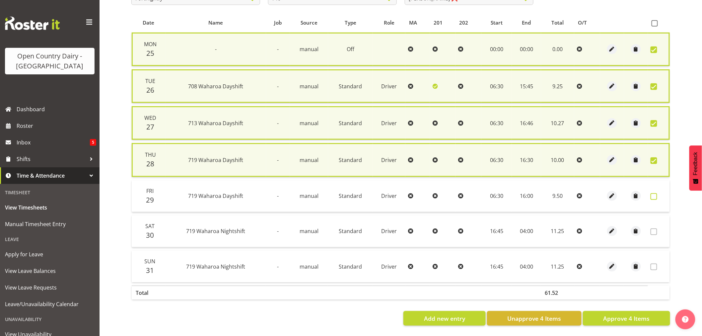
click at [653, 195] on span at bounding box center [654, 196] width 7 height 7
checkbox input "true"
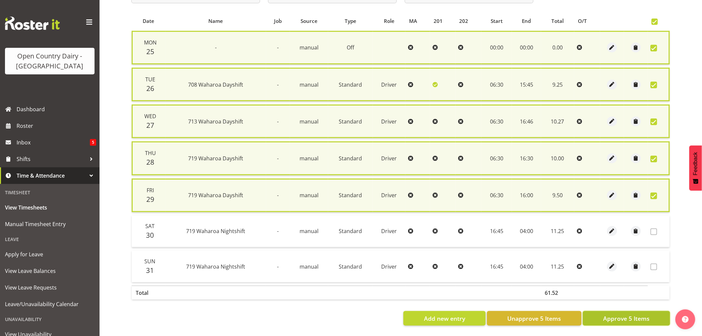
click at [638, 314] on span "Approve 5 Items" at bounding box center [626, 318] width 46 height 9
checkbox input "false"
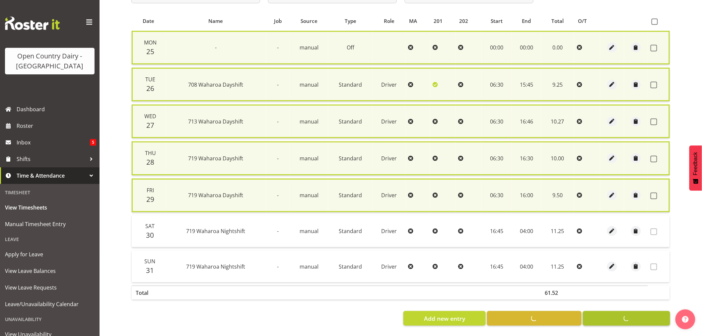
checkbox input "false"
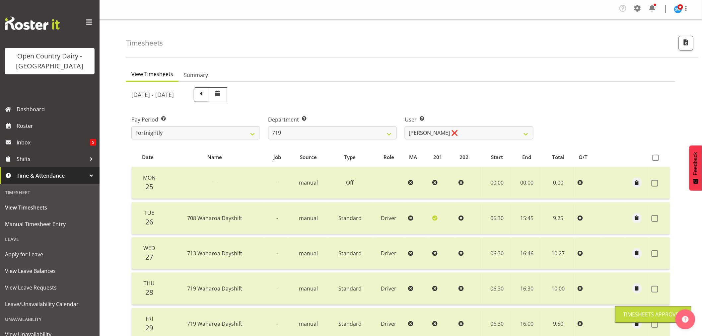
scroll to position [0, 0]
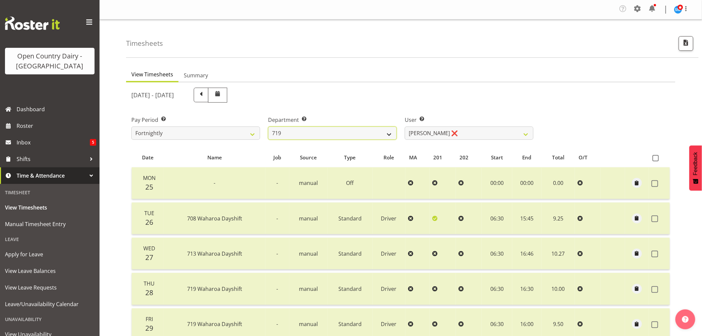
click at [386, 132] on select "701 702 703 704 705 706 707 708 709 710 711 712 713 714 715 716 717 718 719 720" at bounding box center [332, 132] width 129 height 13
select select "814"
click at [268, 126] on select "701 702 703 704 705 706 707 708 709 710 711 712 713 714 715 716 717 718 719 720" at bounding box center [332, 132] width 129 height 13
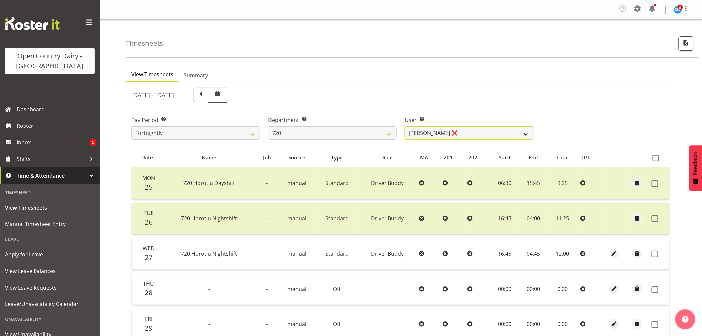
click at [507, 135] on select "Garry Hooper ❌ Kerry Slater ❌ Nathan Frankhouser ❌ Steve Daly ❌" at bounding box center [469, 132] width 129 height 13
select select "8192"
click at [405, 126] on select "Garry Hooper ❌ Kerry Slater ❌ Nathan Frankhouser ❌ Steve Daly ❌" at bounding box center [469, 132] width 129 height 13
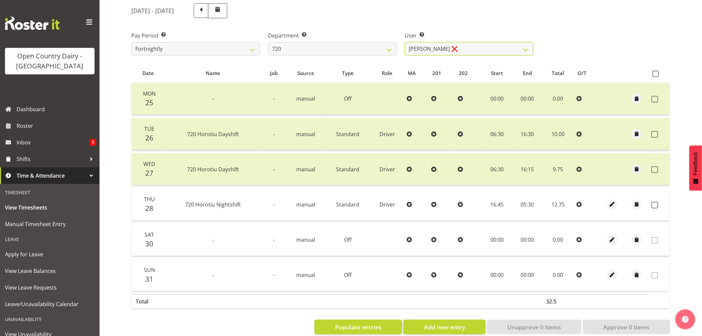
scroll to position [98, 0]
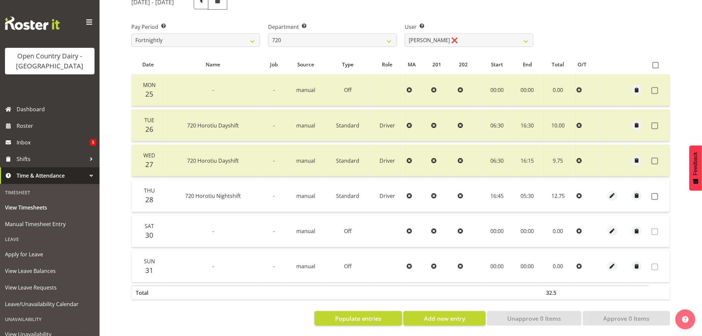
click at [649, 191] on td at bounding box center [659, 196] width 21 height 32
click at [657, 193] on span at bounding box center [655, 196] width 7 height 7
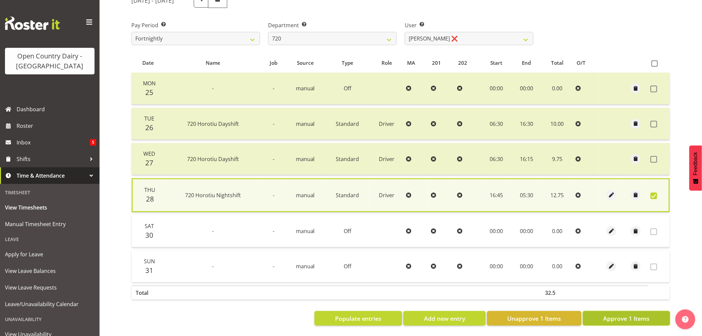
click at [613, 314] on span "Approve 1 Items" at bounding box center [626, 318] width 46 height 9
checkbox input "false"
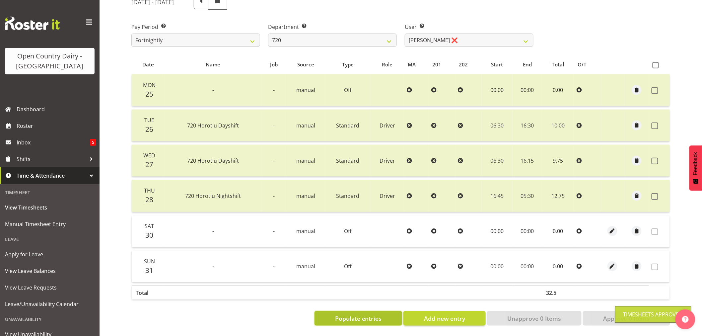
click at [382, 314] on span "Populate entries" at bounding box center [358, 318] width 47 height 9
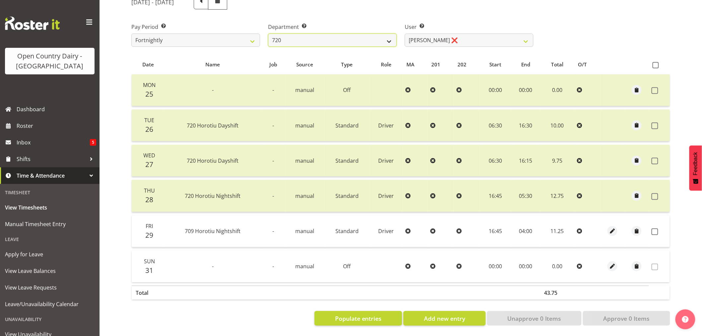
click at [361, 38] on select "701 702 703 704 705 706 707 708 709 710 711 712 713 714 715 716 717 718 719 720" at bounding box center [332, 40] width 129 height 13
select select "759"
click at [268, 34] on select "701 702 703 704 705 706 707 708 709 710 711 712 713 714 715 716 717 718 719 720" at bounding box center [332, 40] width 129 height 13
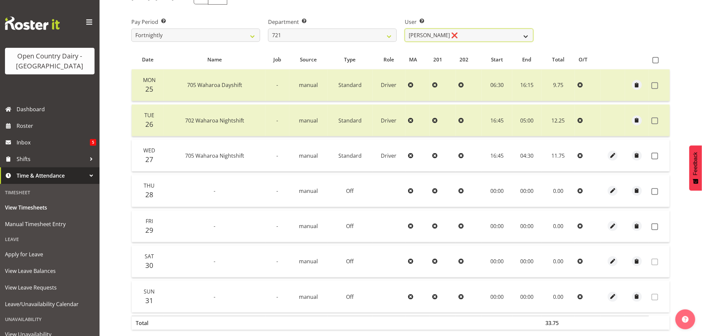
click at [427, 37] on select "George Taylor ❌ Grant Vercoe ❌" at bounding box center [469, 35] width 129 height 13
select select "10297"
click at [405, 29] on select "George Taylor ❌ Grant Vercoe ❌" at bounding box center [469, 35] width 129 height 13
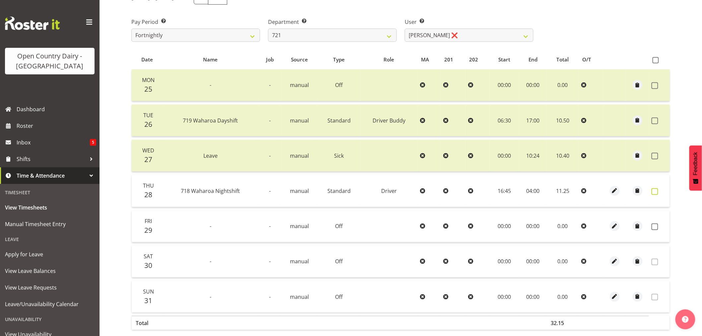
click at [652, 190] on span at bounding box center [655, 191] width 7 height 7
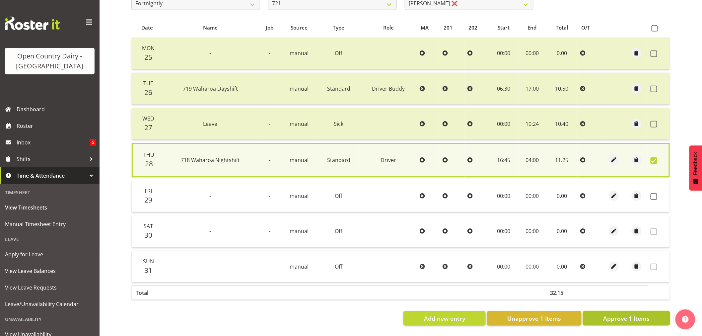
click at [623, 314] on span "Approve 1 Items" at bounding box center [626, 318] width 46 height 9
checkbox input "false"
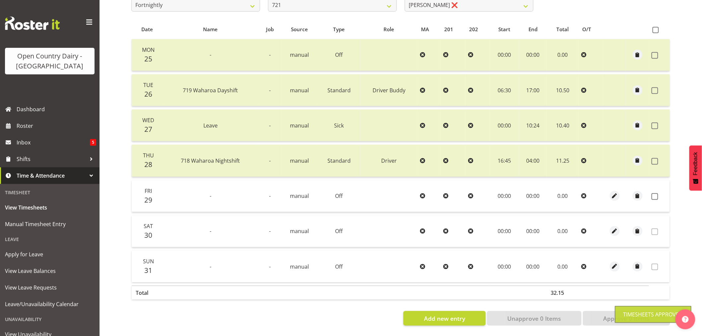
scroll to position [23, 0]
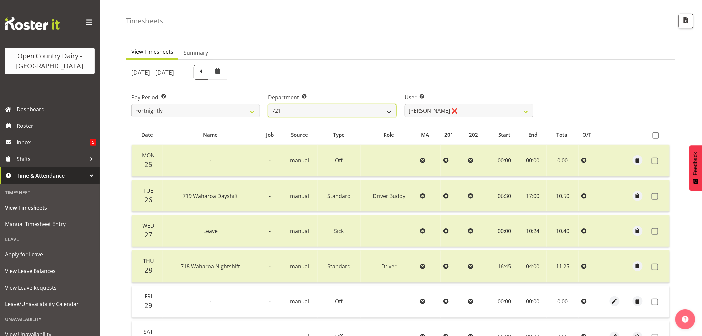
click at [344, 107] on select "701 702 703 704 705 706 707 708 709 710 711 712 713 714 715 716 717 718 719 720" at bounding box center [332, 110] width 129 height 13
select select "756"
click at [268, 104] on select "701 702 703 704 705 706 707 708 709 710 711 712 713 714 715 716 717 718 719 720" at bounding box center [332, 110] width 129 height 13
select select "8163"
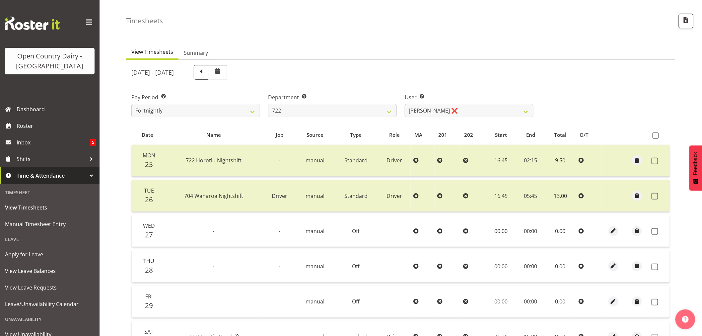
click at [419, 112] on div "August 25th - August 31st 2025 Pay Period Select which pay period you would lik…" at bounding box center [400, 246] width 539 height 370
click at [419, 112] on select "Andy Webb ❌ Darren Hatcher ❌ Gurpreet Singh ❌" at bounding box center [469, 110] width 129 height 13
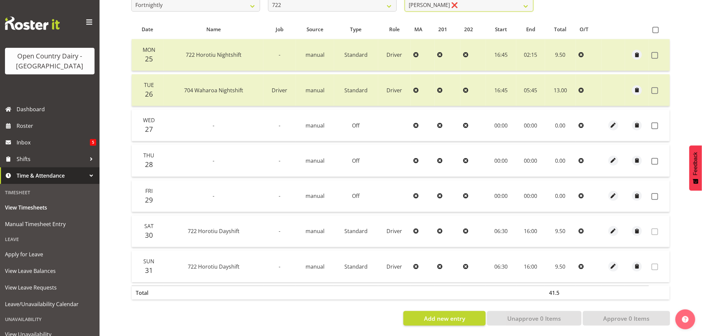
scroll to position [133, 0]
click at [651, 122] on td at bounding box center [659, 125] width 21 height 32
click at [653, 158] on span at bounding box center [655, 161] width 7 height 7
checkbox input "true"
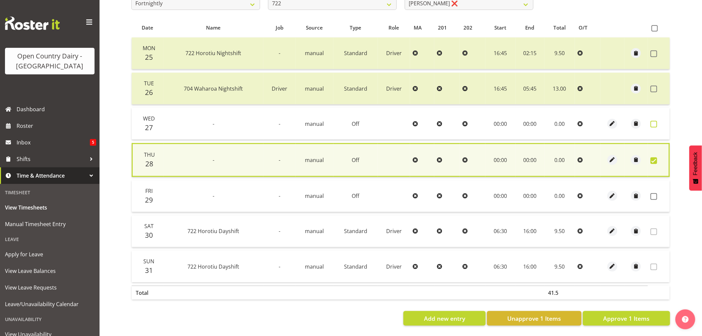
click at [654, 122] on span at bounding box center [654, 124] width 7 height 7
checkbox input "true"
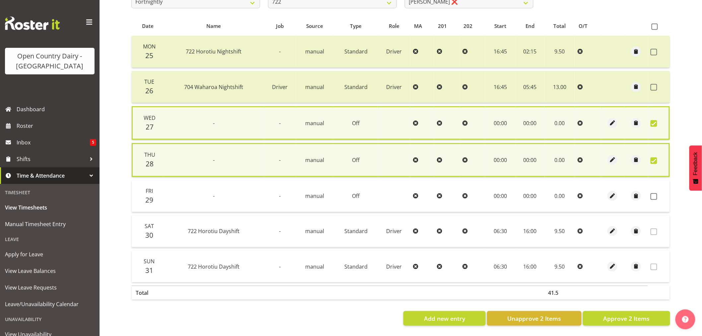
click at [651, 189] on td at bounding box center [659, 196] width 22 height 32
click at [655, 194] on span at bounding box center [654, 196] width 7 height 7
checkbox input "true"
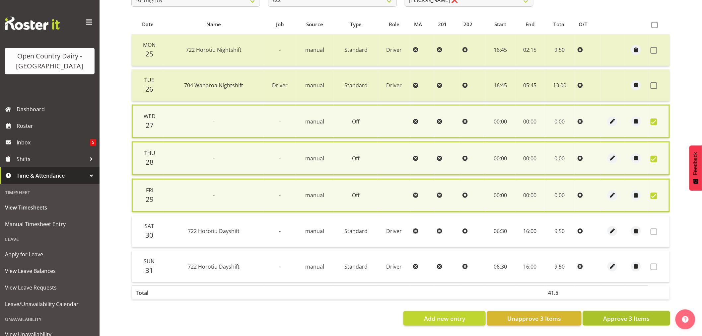
click at [632, 314] on span "Approve 3 Items" at bounding box center [626, 318] width 46 height 9
checkbox input "false"
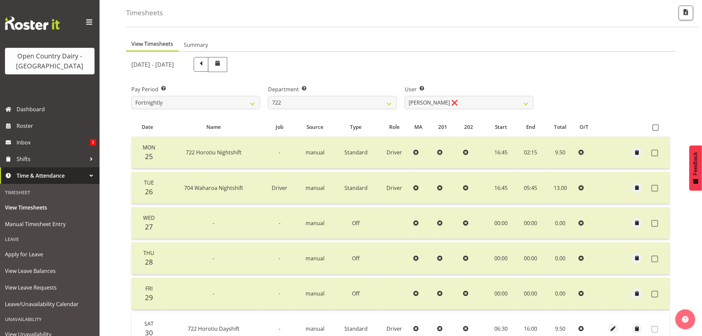
scroll to position [23, 0]
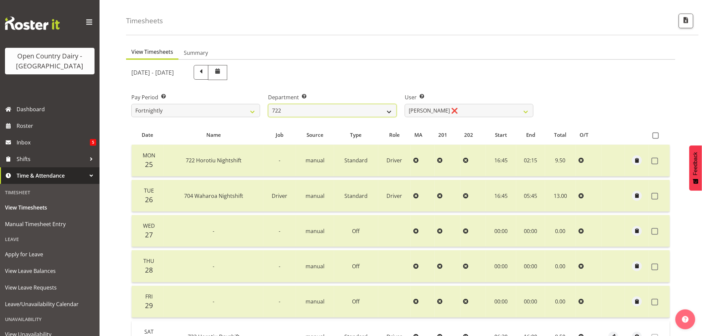
click at [388, 112] on select "701 702 703 704 705 706 707 708 709 710 711 712 713 714 715 716 717 718 719 720" at bounding box center [332, 110] width 129 height 13
click at [412, 108] on select "Andy Webb ❌ Darren Hatcher ❌ Gurpreet Singh ❌" at bounding box center [469, 110] width 129 height 13
click at [378, 113] on select "701 702 703 704 705 706 707 708 709 710 711 712 713 714 715 716 717 718 719 720" at bounding box center [332, 110] width 129 height 13
click at [362, 111] on select "701 702 703 704 705 706 707 708 709 710 711 712 713 714 715 716 717 718 719 720" at bounding box center [332, 110] width 129 height 13
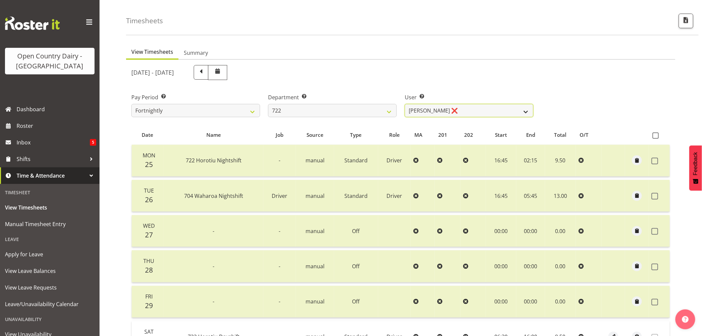
click at [433, 115] on select "Andy Webb ❌ Darren Hatcher ❌ Gurpreet Singh ❌" at bounding box center [469, 110] width 129 height 13
click at [360, 111] on select "701 702 703 704 705 706 707 708 709 710 711 712 713 714 715 716 717 718 719 720" at bounding box center [332, 110] width 129 height 13
click at [420, 111] on select "Andy Webb ❌ Darren Hatcher ❌ Gurpreet Singh ❌" at bounding box center [469, 110] width 129 height 13
select select "8175"
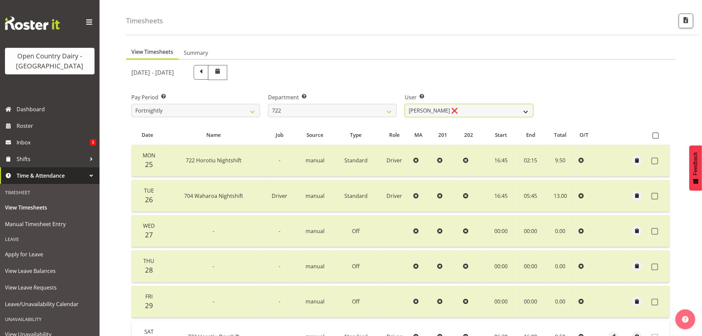
click at [405, 104] on select "Andy Webb ❌ Darren Hatcher ❌ Gurpreet Singh ❌" at bounding box center [469, 110] width 129 height 13
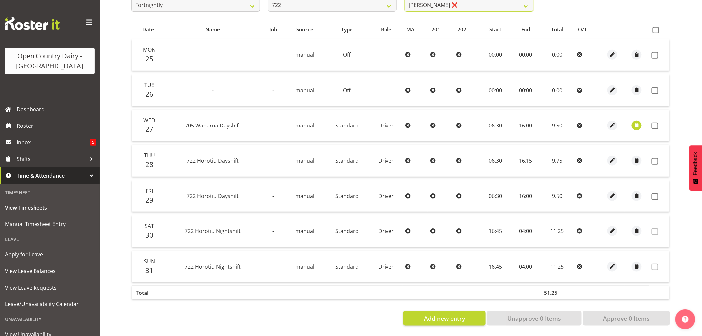
scroll to position [97, 0]
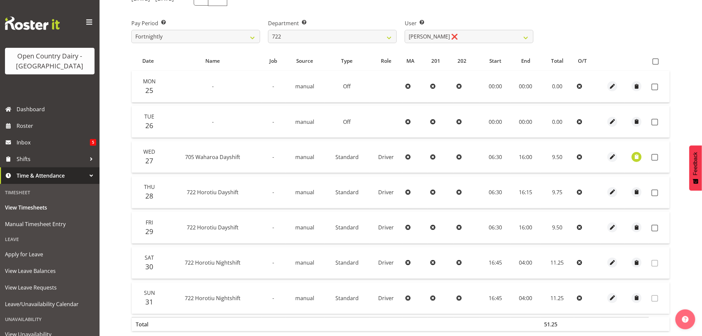
click at [388, 43] on div "Department Select which department you would like to view. 701 702 703 704 705 …" at bounding box center [332, 28] width 137 height 37
click at [388, 38] on select "701 702 703 704 705 706 707 708 709 710 711 712 713 714 715 716 717 718 719 720" at bounding box center [332, 36] width 129 height 13
select select "819"
click at [268, 30] on select "701 702 703 704 705 706 707 708 709 710 711 712 713 714 715 716 717 718 719 720" at bounding box center [332, 36] width 129 height 13
click at [430, 40] on select "Daljeet Rai ❌ Manjinder Singh ❌ Prabhjot Singh ❌ Varninder Singh ❌" at bounding box center [469, 36] width 129 height 13
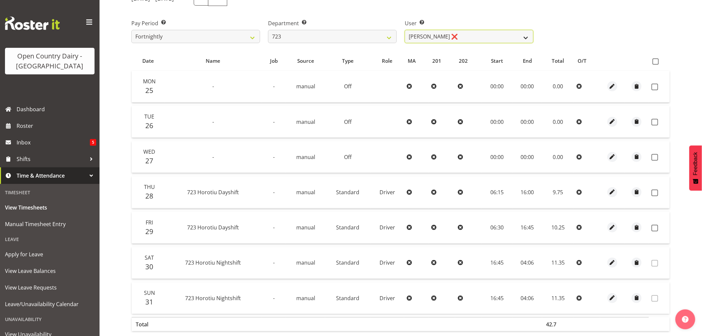
select select "10999"
click at [405, 30] on select "Daljeet Rai ❌ Manjinder Singh ❌ Prabhjot Singh ❌ Varninder Singh ❌" at bounding box center [469, 36] width 129 height 13
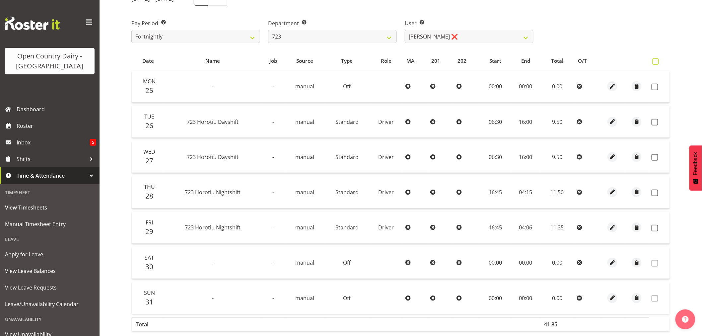
click at [656, 61] on span at bounding box center [656, 61] width 6 height 6
click at [656, 61] on input "checkbox" at bounding box center [655, 61] width 4 height 4
checkbox input "true"
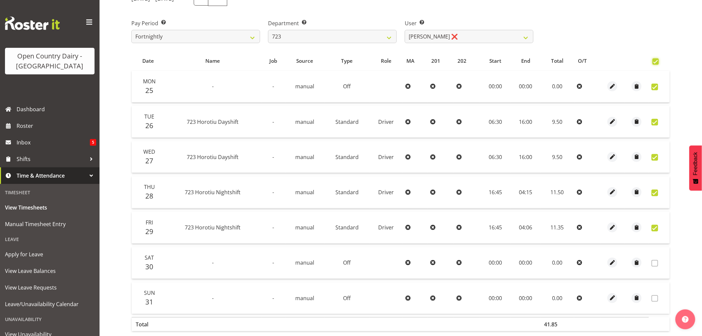
checkbox input "true"
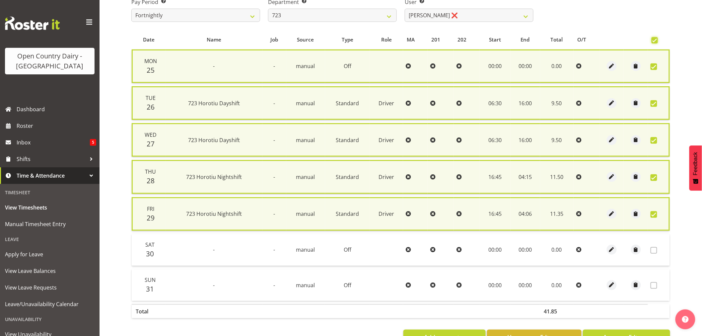
scroll to position [139, 0]
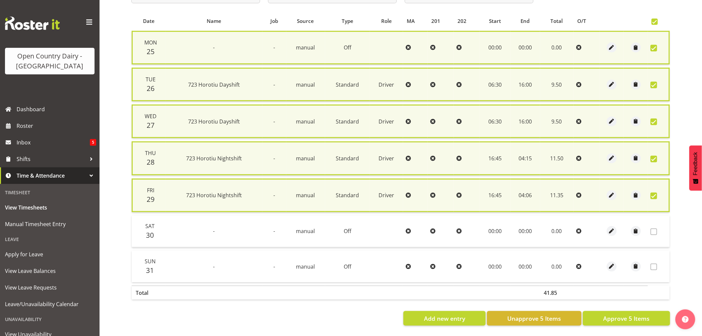
click at [651, 192] on span at bounding box center [654, 195] width 7 height 7
checkbox input "false"
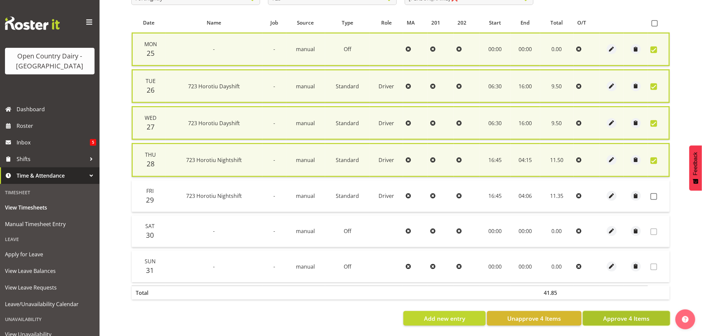
click at [595, 312] on button "Approve 4 Items" at bounding box center [626, 318] width 87 height 15
checkbox input "false"
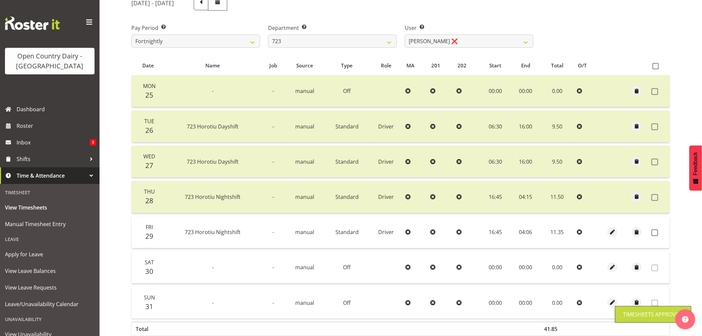
scroll to position [23, 0]
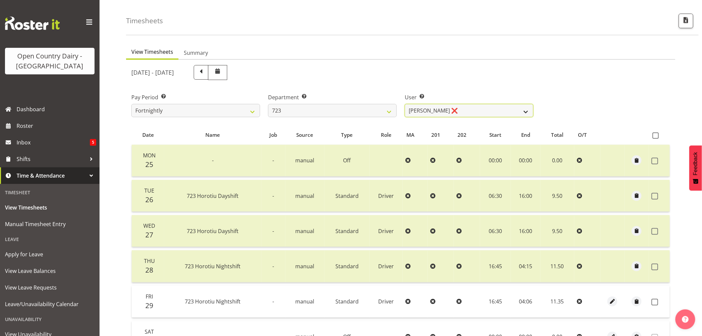
click at [411, 111] on select "Daljeet Rai ❌ Manjinder Singh ❌ Prabhjot Singh ❌ Varninder Singh ❌" at bounding box center [469, 110] width 129 height 13
select select "9511"
click at [405, 104] on select "Daljeet Rai ❌ Manjinder Singh ❌ Prabhjot Singh ❌ Varninder Singh ❌" at bounding box center [469, 110] width 129 height 13
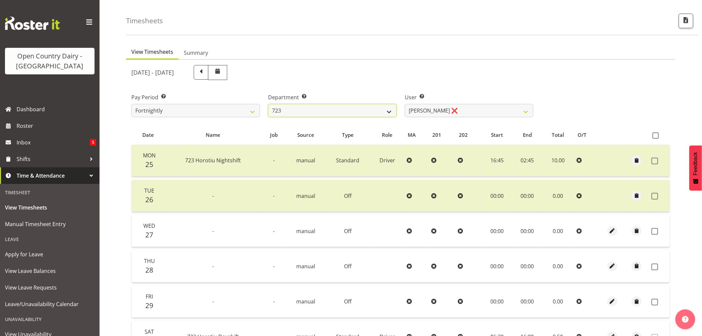
click at [370, 110] on select "701 702 703 704 705 706 707 708 709 710 711 712 713 714 715 716 717 718 719 720" at bounding box center [332, 110] width 129 height 13
select select "760"
click at [268, 104] on select "701 702 703 704 705 706 707 708 709 710 711 712 713 714 715 716 717 718 719 720" at bounding box center [332, 110] width 129 height 13
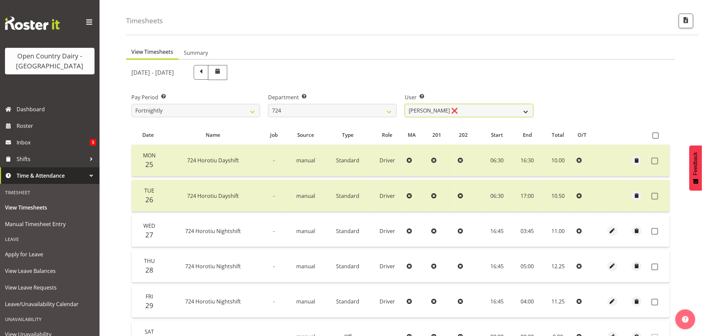
click at [436, 111] on select "Brent Adams ❌ Jaspreet Singh ❌ John Walters ❌" at bounding box center [469, 110] width 129 height 13
select select "10133"
click at [405, 104] on select "Brent Adams ❌ Jaspreet Singh ❌ John Walters ❌" at bounding box center [469, 110] width 129 height 13
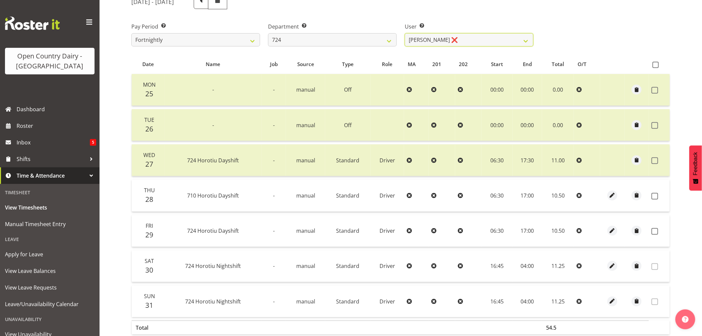
scroll to position [97, 0]
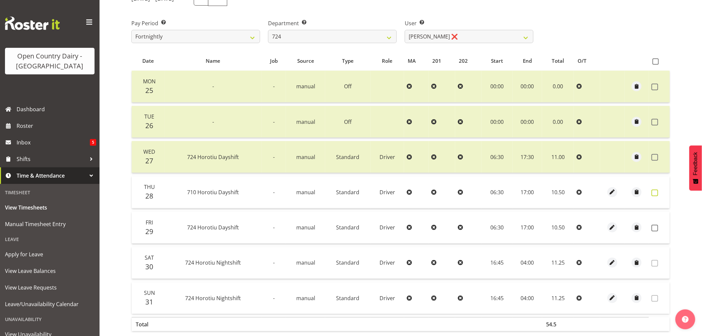
click at [658, 194] on span at bounding box center [655, 192] width 7 height 7
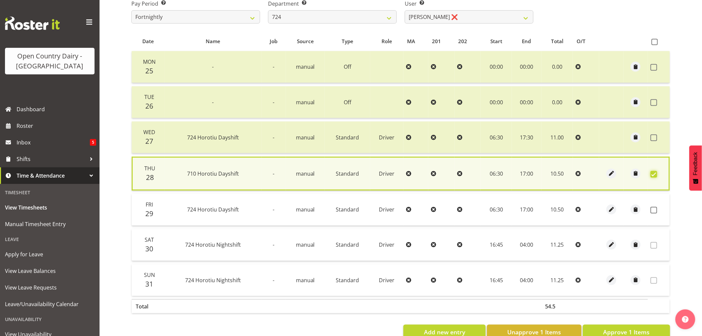
scroll to position [134, 0]
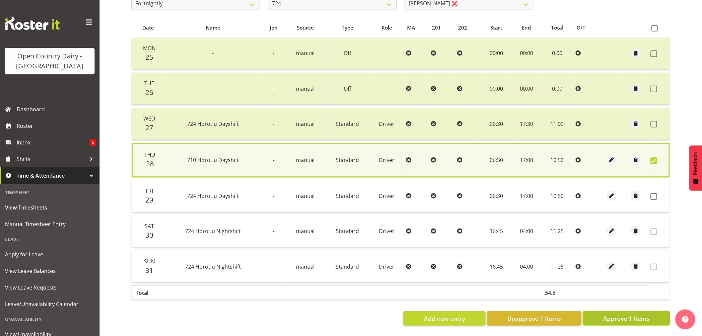
click at [639, 314] on span "Approve 1 Items" at bounding box center [626, 318] width 46 height 9
checkbox input "false"
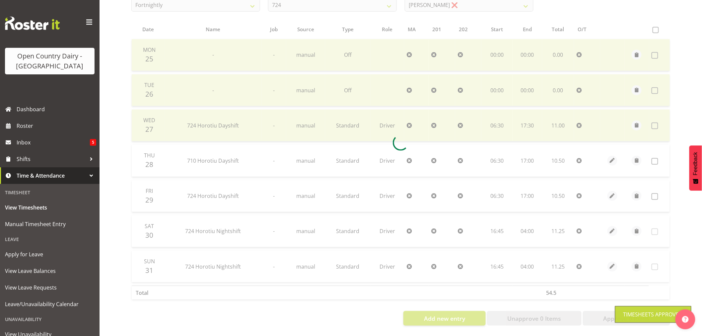
scroll to position [133, 0]
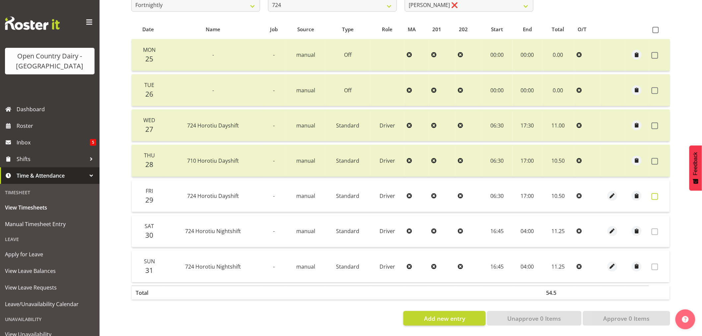
click at [656, 193] on span at bounding box center [655, 196] width 7 height 7
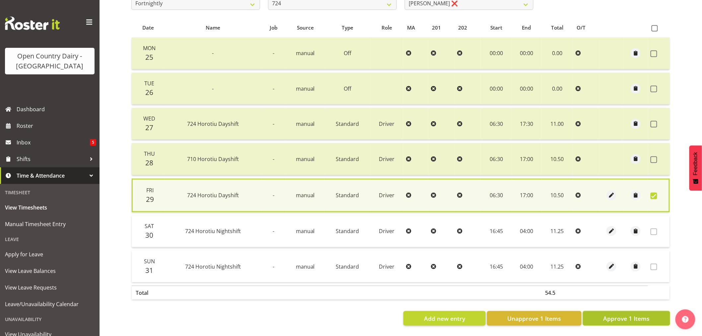
click at [635, 314] on span "Approve 1 Items" at bounding box center [626, 318] width 46 height 9
checkbox input "false"
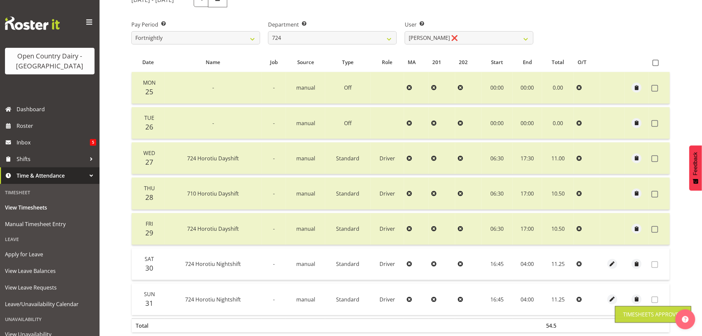
scroll to position [60, 0]
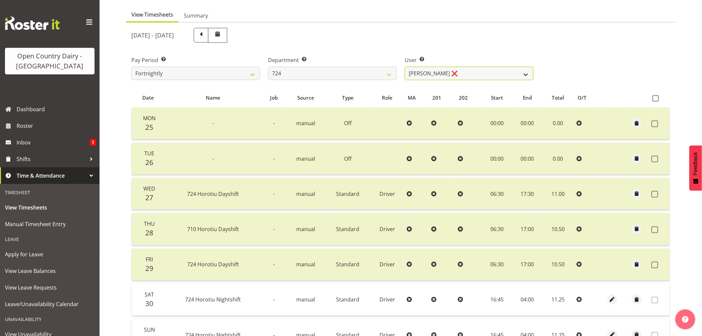
click at [411, 74] on select "Brent Adams ❌ Jaspreet Singh ❌ John Walters ❌" at bounding box center [469, 73] width 129 height 13
click at [358, 74] on select "701 702 703 704 705 706 707 708 709 710 711 712 713 714 715 716 717 718 719 720" at bounding box center [332, 73] width 129 height 13
select select "803"
click at [268, 67] on select "701 702 703 704 705 706 707 708 709 710 711 712 713 714 715 716 717 718 719 720" at bounding box center [332, 73] width 129 height 13
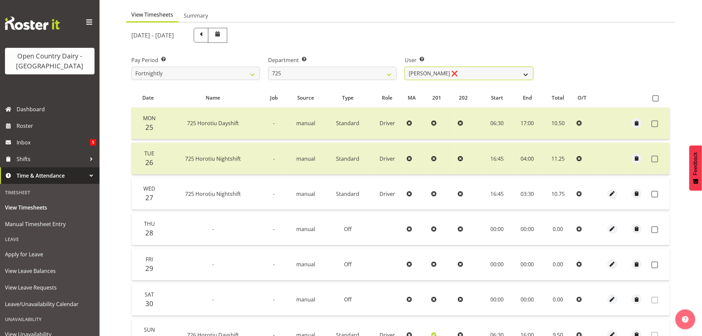
click at [429, 75] on select "Bhupinder Dhaliwal ❌ Gurpreet Singh Kahlon ❌ Hendrik Potgieter ❌ Len Grace ❌" at bounding box center [469, 73] width 129 height 13
select select "11206"
click at [405, 67] on select "Bhupinder Dhaliwal ❌ Gurpreet Singh Kahlon ❌ Hendrik Potgieter ❌ Len Grace ❌" at bounding box center [469, 73] width 129 height 13
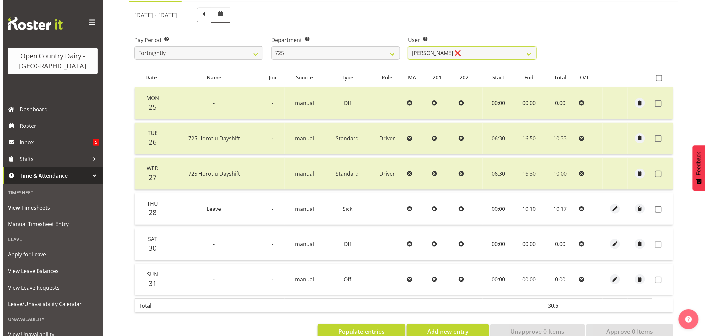
scroll to position [98, 0]
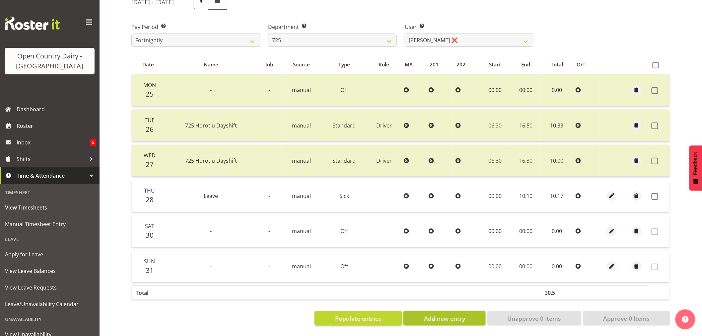
click at [433, 314] on span "Add new entry" at bounding box center [444, 318] width 41 height 9
select select
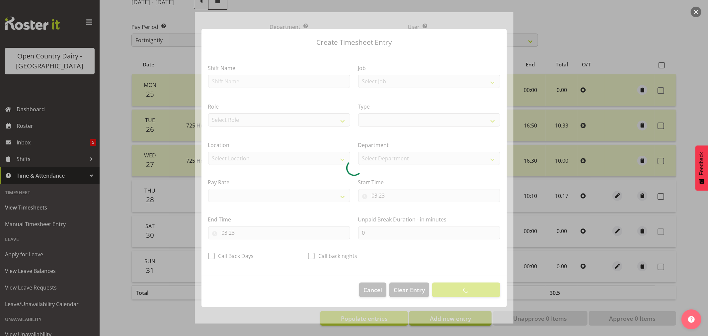
select select
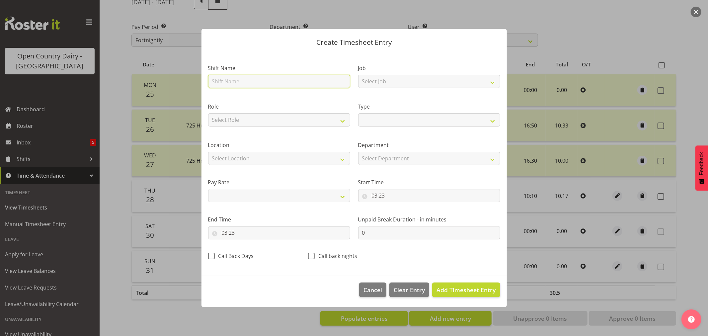
click at [216, 87] on input "text" at bounding box center [279, 81] width 142 height 13
type input "Leave"
select select
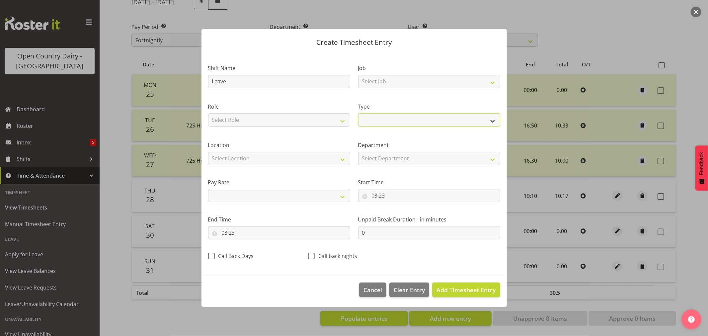
click at [376, 123] on select "Off Standard Public Holiday Public Holiday (Worked) Day In Lieu Annual Leave Si…" at bounding box center [429, 119] width 142 height 13
select select "Sick"
click at [358, 113] on select "Off Standard Public Holiday Public Holiday (Worked) Day In Lieu Annual Leave Si…" at bounding box center [429, 119] width 142 height 13
select select
click at [384, 195] on input "03:23" at bounding box center [429, 195] width 142 height 13
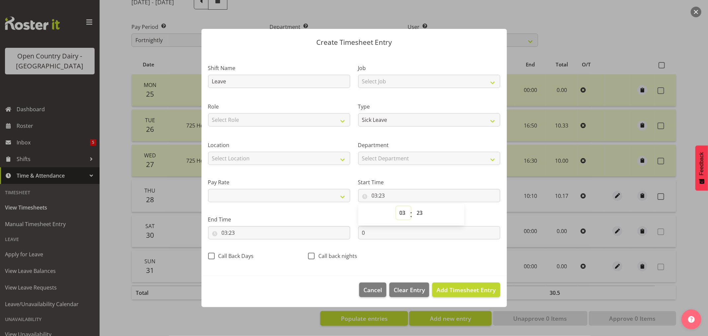
click at [406, 213] on select "00 01 02 03 04 05 06 07 08 09 10 11 12 13 14 15 16 17 18 19 20 21 22 23" at bounding box center [403, 212] width 15 height 13
select select "0"
click at [396, 206] on select "00 01 02 03 04 05 06 07 08 09 10 11 12 13 14 15 16 17 18 19 20 21 22 23" at bounding box center [403, 212] width 15 height 13
select select
type input "00:23"
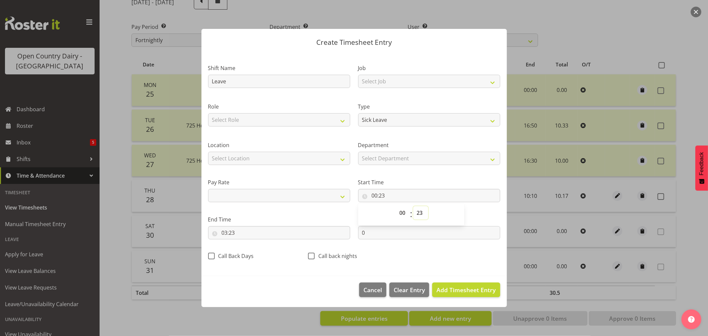
click at [417, 215] on select "00 01 02 03 04 05 06 07 08 09 10 11 12 13 14 15 16 17 18 19 20 21 22 23 24 25 2…" at bounding box center [420, 212] width 15 height 13
select select "0"
click at [413, 206] on select "00 01 02 03 04 05 06 07 08 09 10 11 12 13 14 15 16 17 18 19 20 21 22 23 24 25 2…" at bounding box center [420, 212] width 15 height 13
select select
type input "00:00"
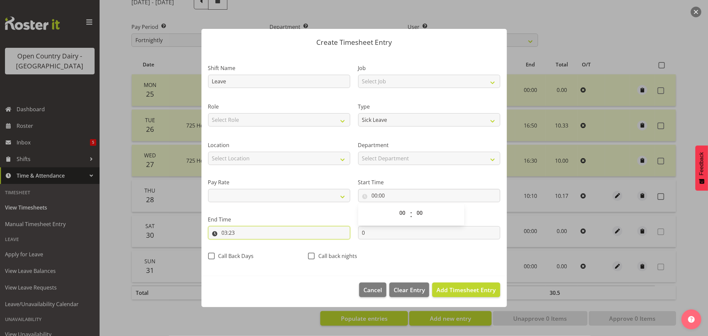
click at [235, 235] on input "03:23" at bounding box center [279, 232] width 142 height 13
drag, startPoint x: 257, startPoint y: 249, endPoint x: 253, endPoint y: 244, distance: 7.1
click at [257, 249] on select "00 01 02 03 04 05 06 07 08 09 10 11 12 13 14 15 16 17 18 19 20 21 22 23" at bounding box center [253, 249] width 15 height 13
select select "10"
click at [246, 243] on select "00 01 02 03 04 05 06 07 08 09 10 11 12 13 14 15 16 17 18 19 20 21 22 23" at bounding box center [253, 249] width 15 height 13
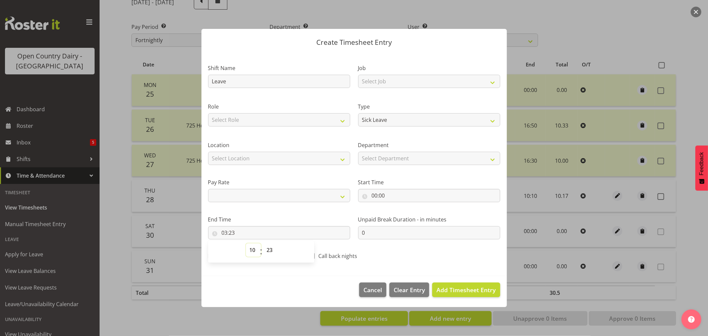
select select
type input "10:23"
click at [268, 247] on select "00 01 02 03 04 05 06 07 08 09 10 11 12 13 14 15 16 17 18 19 20 21 22 23 24 25 2…" at bounding box center [270, 249] width 15 height 13
select select "17"
click at [263, 243] on select "00 01 02 03 04 05 06 07 08 09 10 11 12 13 14 15 16 17 18 19 20 21 22 23 24 25 2…" at bounding box center [270, 249] width 15 height 13
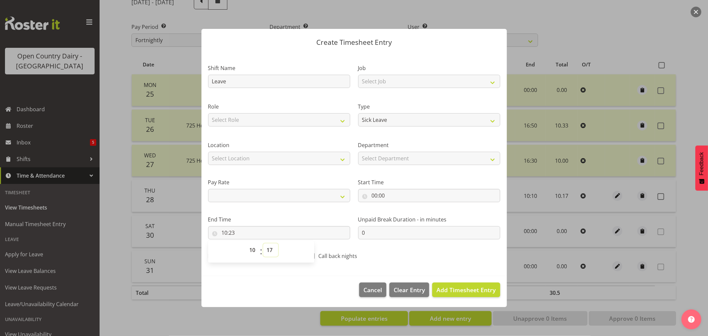
select select
type input "10:17"
click at [444, 282] on button "Add Timesheet Entry" at bounding box center [466, 289] width 68 height 15
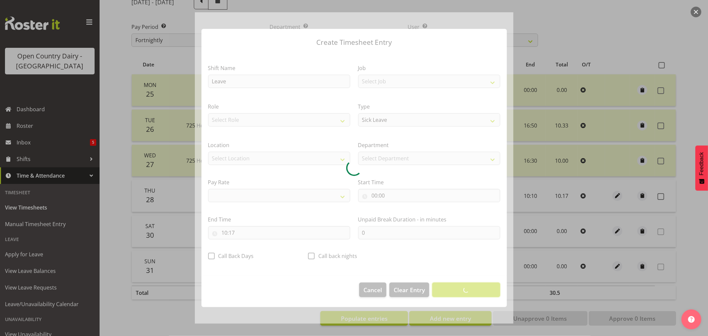
select select
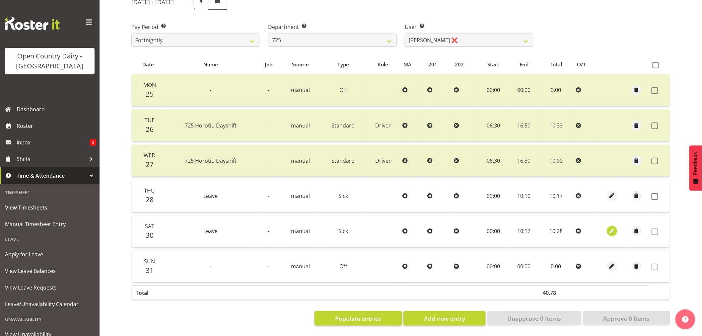
click at [609, 227] on span "button" at bounding box center [613, 231] width 8 height 8
select select "Sick"
select select "7"
select select "2025"
select select "10"
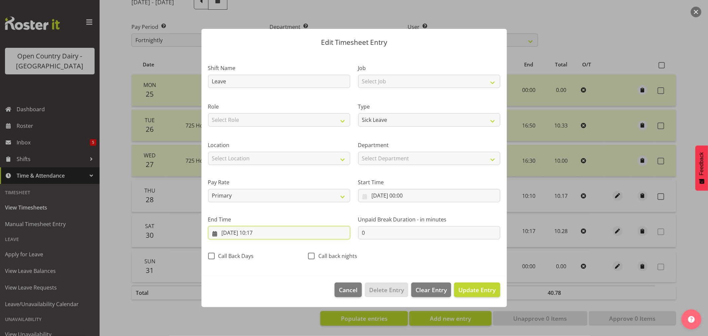
click at [257, 234] on input "30/08/2025, 10:17" at bounding box center [279, 232] width 142 height 13
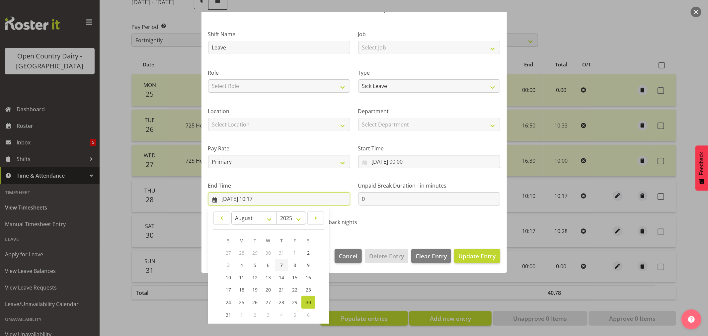
scroll to position [67, 0]
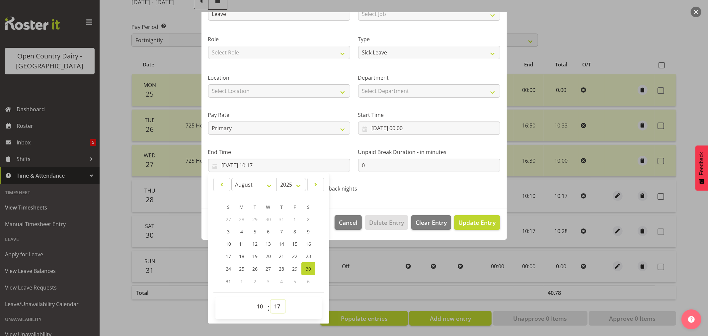
click at [281, 308] on select "00 01 02 03 04 05 06 07 08 09 10 11 12 13 14 15 16 17 18 19 20 21 22 23 24 25 2…" at bounding box center [277, 306] width 15 height 13
select select "10"
click at [270, 300] on select "00 01 02 03 04 05 06 07 08 09 10 11 12 13 14 15 16 17 18 19 20 21 22 23 24 25 2…" at bounding box center [277, 306] width 15 height 13
type input "30/08/2025, 10:10"
click at [473, 217] on button "Update Entry" at bounding box center [477, 222] width 46 height 15
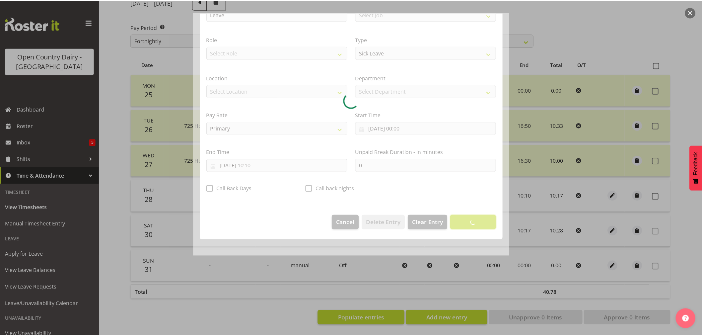
scroll to position [0, 0]
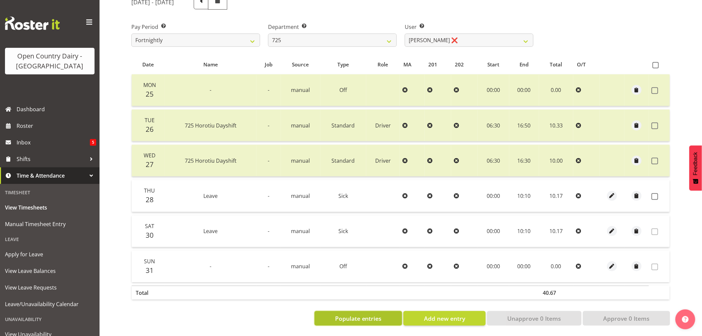
click at [362, 314] on span "Populate entries" at bounding box center [358, 318] width 47 height 9
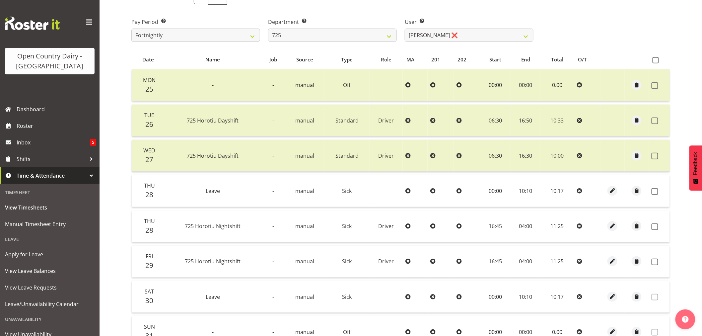
scroll to position [169, 0]
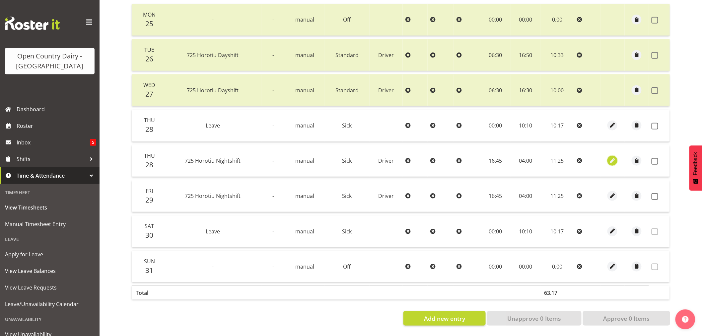
click at [613, 157] on span "button" at bounding box center [613, 161] width 8 height 8
select select "Sick"
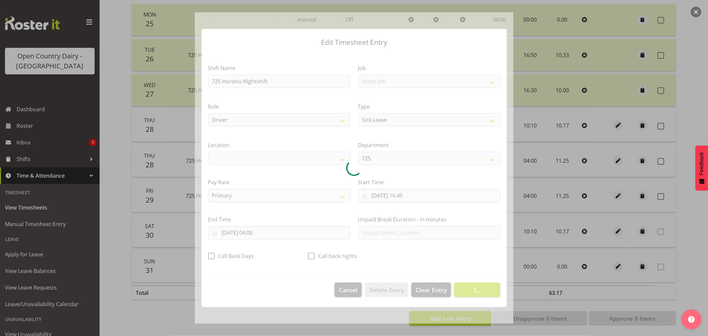
select select "1054"
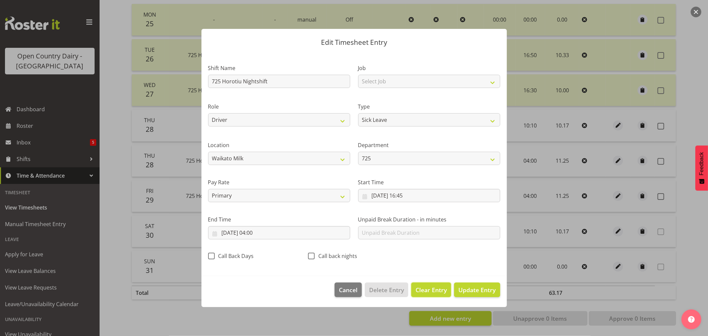
click at [414, 287] on button "Clear Entry" at bounding box center [431, 289] width 40 height 15
select select "Off"
type input "0"
select select
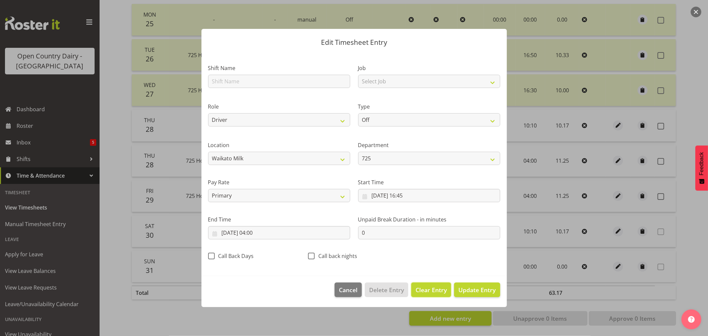
select select
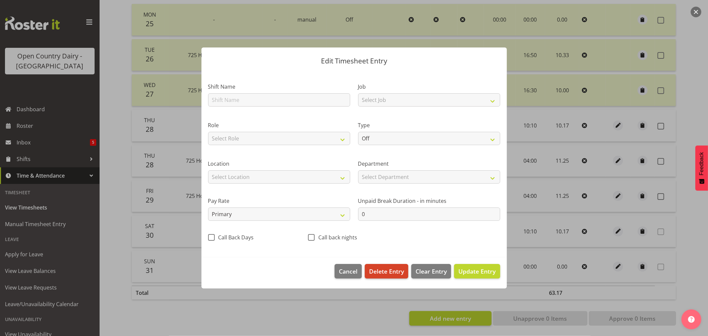
click at [382, 278] on footer "Cancel Delete Entry Clear Entry Update Entry" at bounding box center [353, 272] width 305 height 31
click at [382, 275] on span "Delete Entry" at bounding box center [386, 271] width 35 height 9
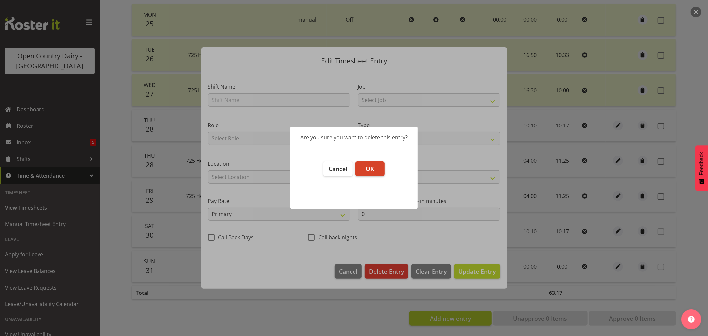
click at [370, 166] on span "OK" at bounding box center [370, 169] width 8 height 8
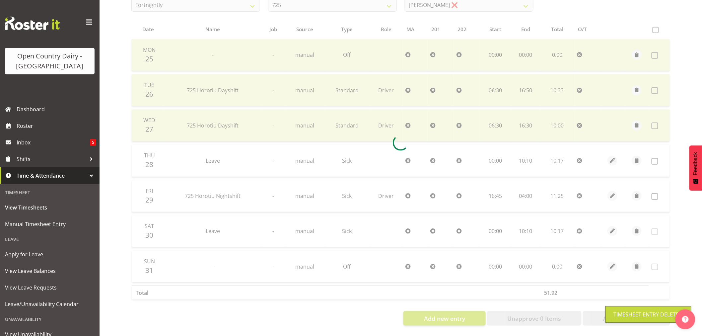
scroll to position [133, 0]
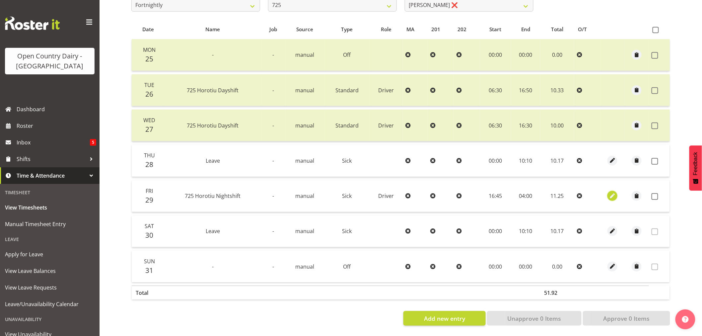
click at [611, 192] on span "button" at bounding box center [613, 196] width 8 height 8
select select "Sick"
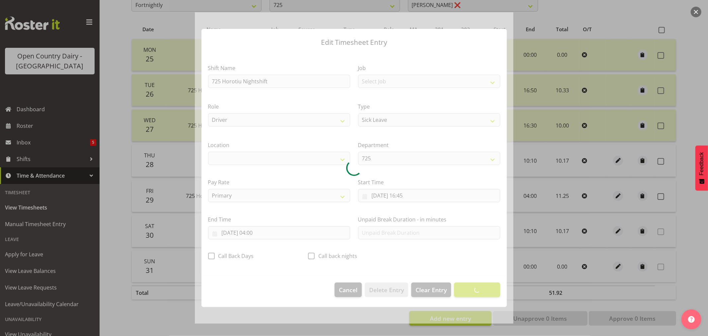
select select "1054"
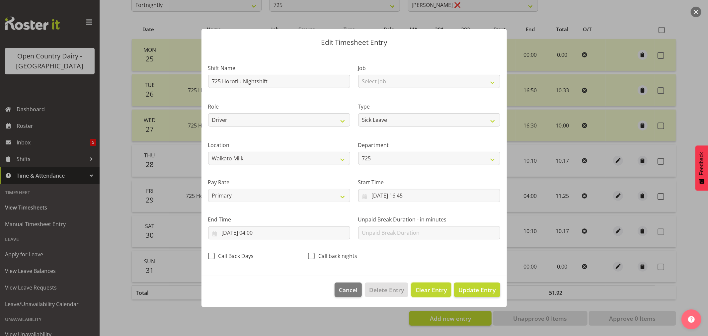
click at [426, 291] on span "Clear Entry" at bounding box center [430, 289] width 31 height 9
select select "Off"
type input "0"
select select
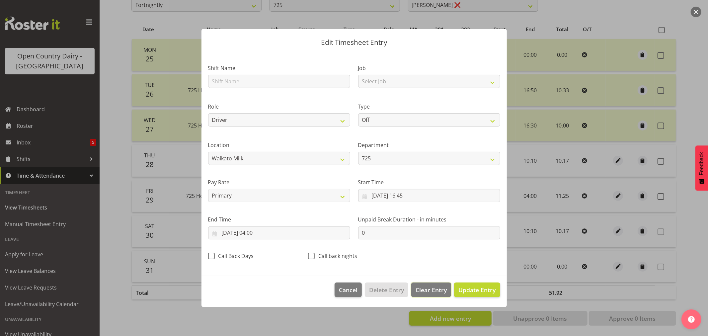
select select
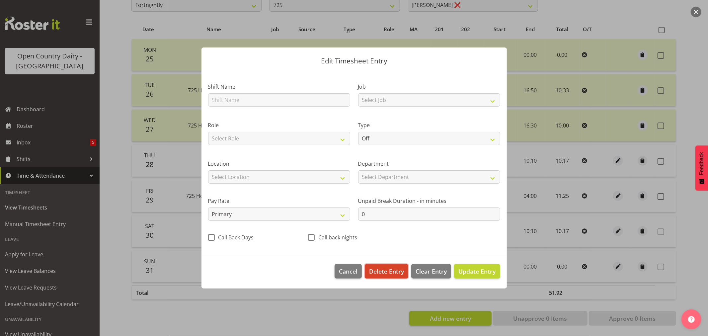
click at [400, 270] on span "Delete Entry" at bounding box center [386, 271] width 35 height 9
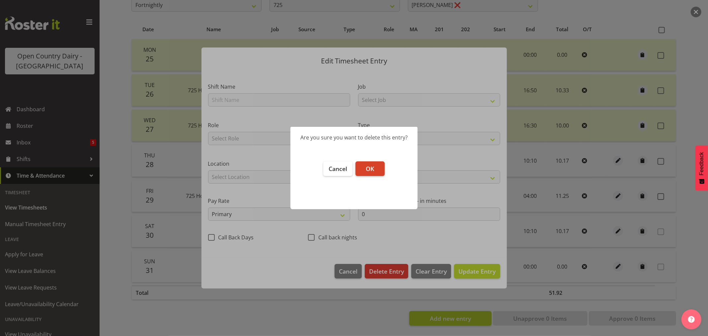
click at [375, 167] on button "OK" at bounding box center [369, 168] width 29 height 15
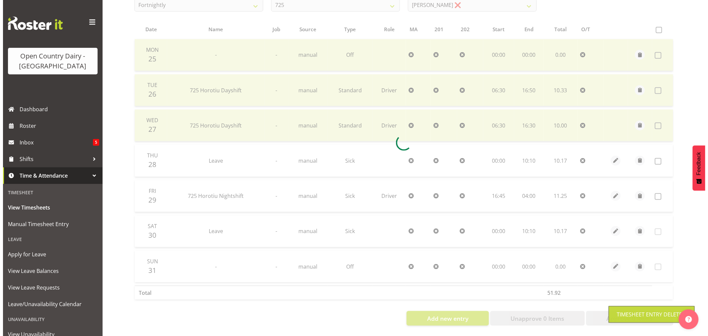
scroll to position [98, 0]
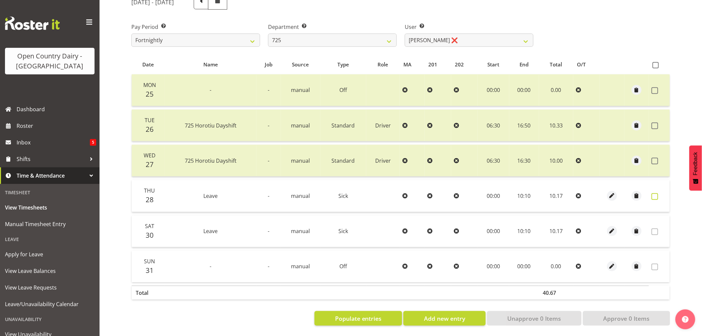
click at [656, 193] on span at bounding box center [655, 196] width 7 height 7
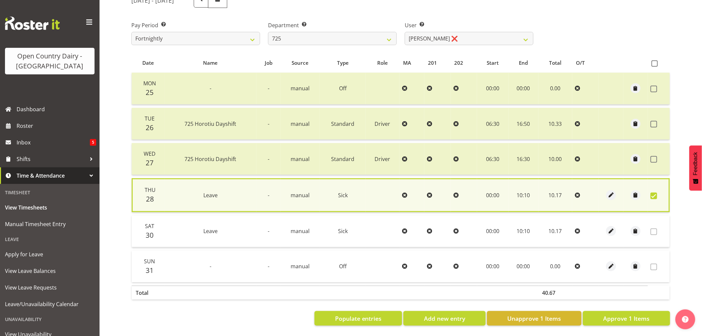
click at [656, 228] on span at bounding box center [654, 231] width 7 height 7
click at [605, 316] on span "Approve 1 Items" at bounding box center [626, 318] width 46 height 9
checkbox input "false"
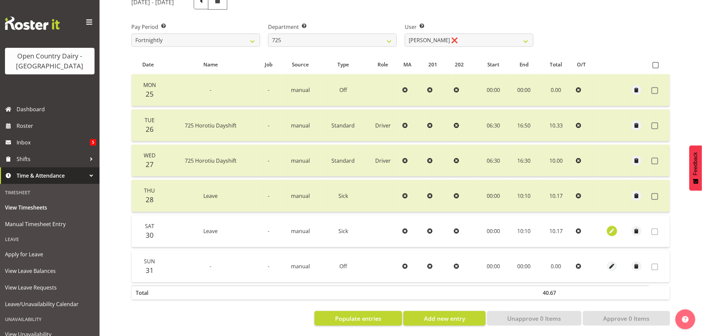
click at [612, 228] on span "button" at bounding box center [613, 231] width 8 height 8
select select "Sick"
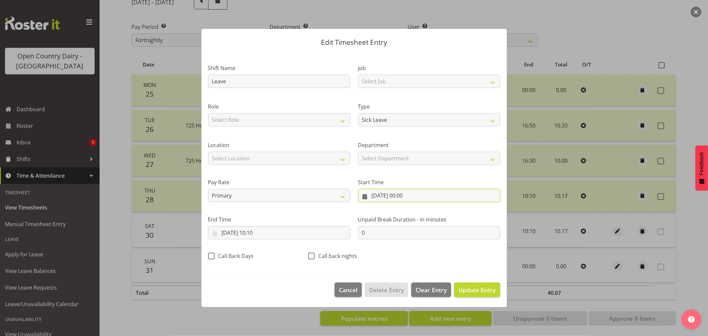
click at [390, 197] on input "30/08/2025, 00:00" at bounding box center [429, 195] width 142 height 13
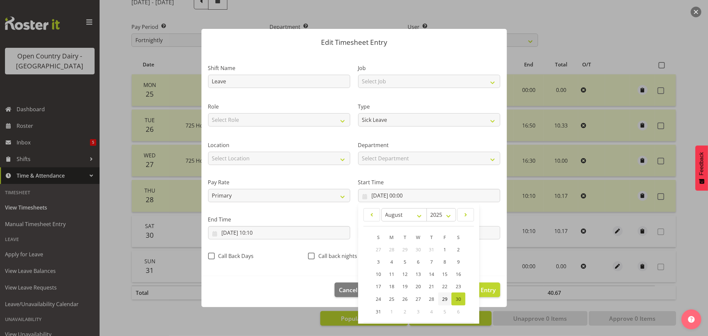
click at [438, 297] on link "29" at bounding box center [444, 298] width 13 height 13
type input "29/08/2025, 00:00"
click at [223, 232] on input "30/08/2025, 10:10" at bounding box center [279, 232] width 142 height 13
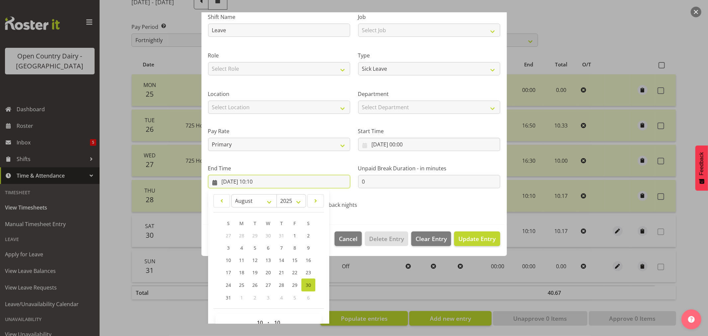
scroll to position [67, 0]
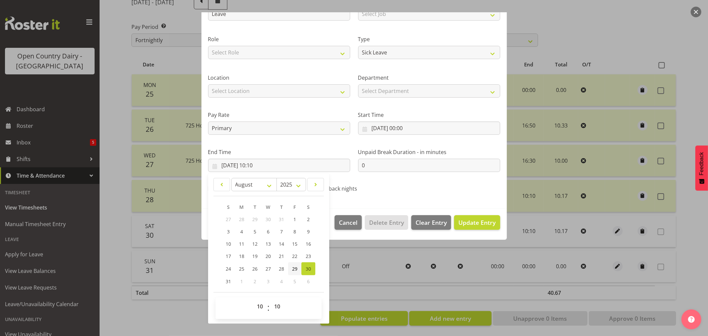
click at [293, 266] on span "29" at bounding box center [294, 268] width 5 height 6
type input "29/08/2025, 10:10"
click at [475, 228] on button "Update Entry" at bounding box center [477, 222] width 46 height 15
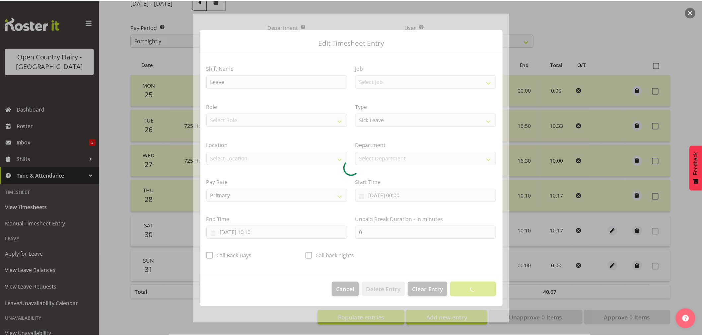
scroll to position [0, 0]
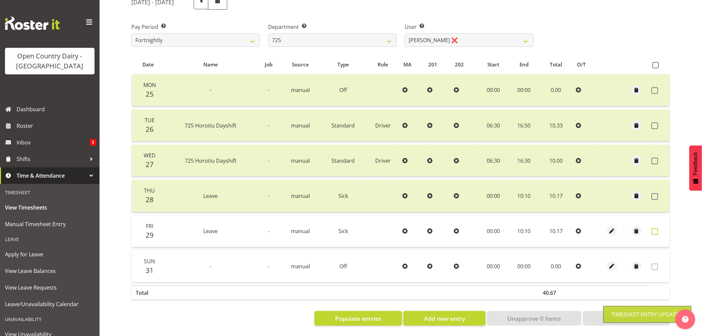
click at [652, 228] on span at bounding box center [655, 231] width 7 height 7
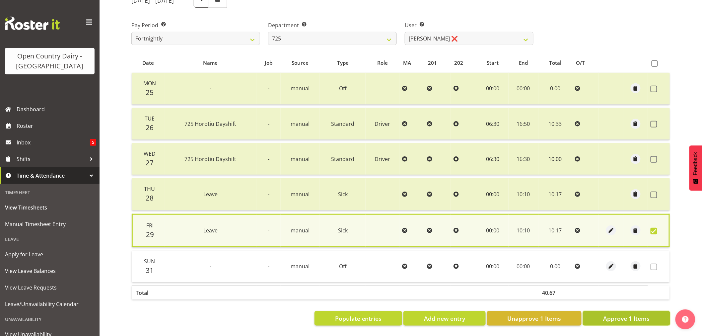
click at [625, 314] on span "Approve 1 Items" at bounding box center [626, 318] width 46 height 9
checkbox input "false"
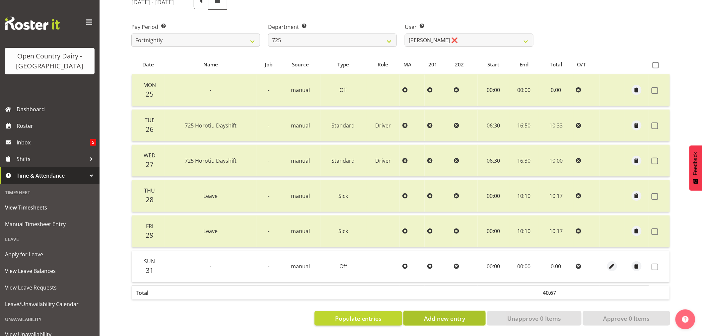
click at [435, 314] on span "Add new entry" at bounding box center [444, 318] width 41 height 9
select select
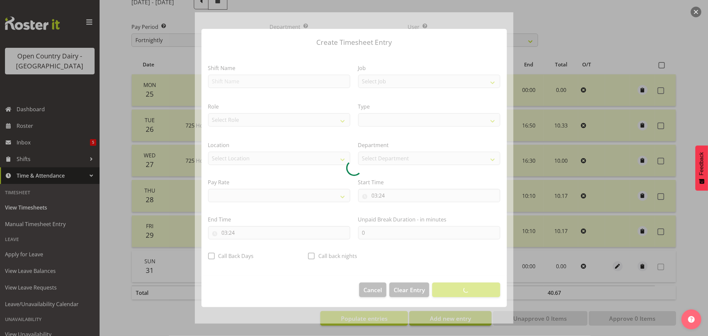
select select
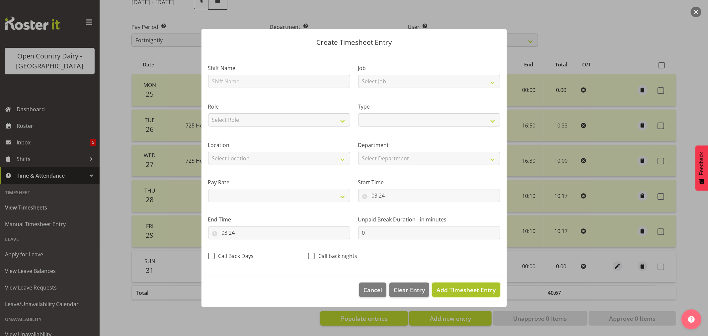
click at [454, 289] on span "Add Timesheet Entry" at bounding box center [465, 290] width 59 height 8
select select
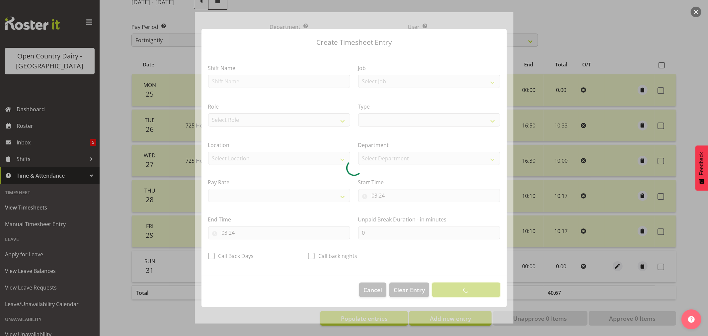
select select
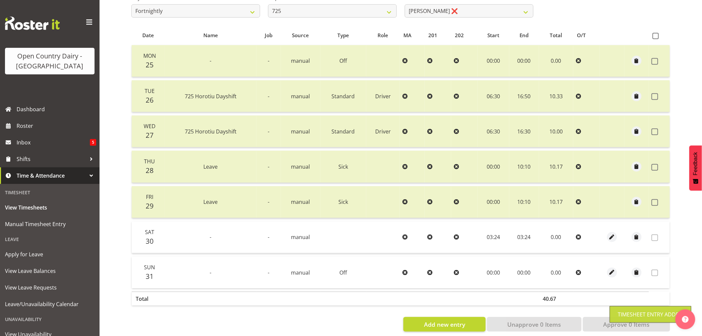
scroll to position [133, 0]
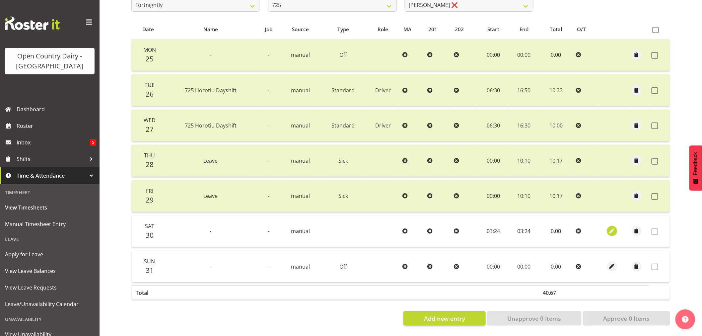
click at [613, 227] on span "button" at bounding box center [613, 231] width 8 height 8
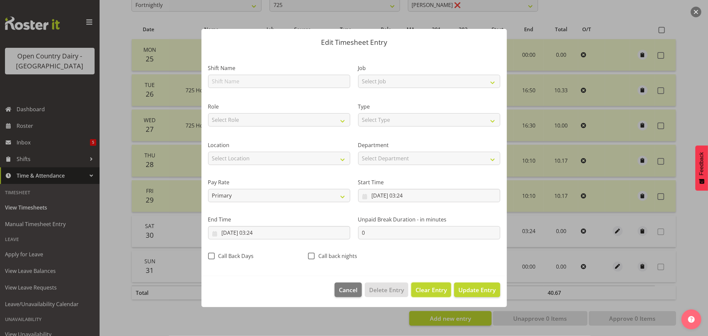
click at [418, 287] on span "Clear Entry" at bounding box center [430, 289] width 31 height 9
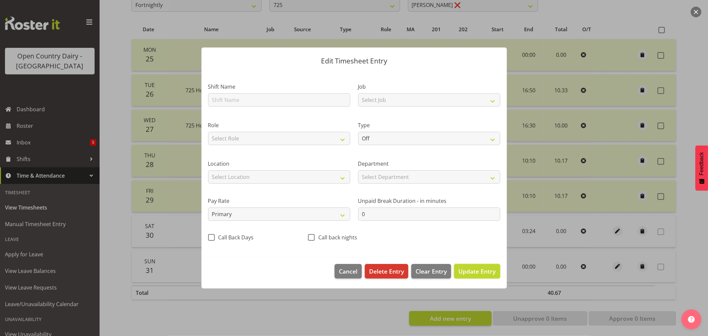
click at [484, 276] on button "Update Entry" at bounding box center [477, 271] width 46 height 15
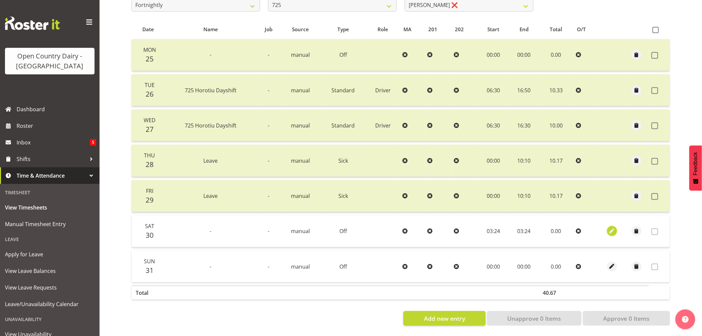
click at [611, 227] on span "button" at bounding box center [613, 231] width 8 height 8
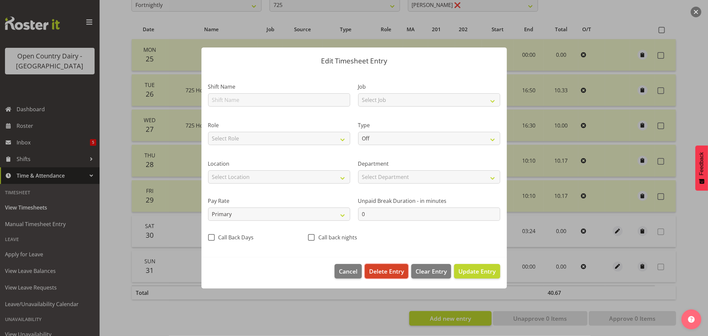
click at [385, 275] on span "Delete Entry" at bounding box center [386, 271] width 35 height 9
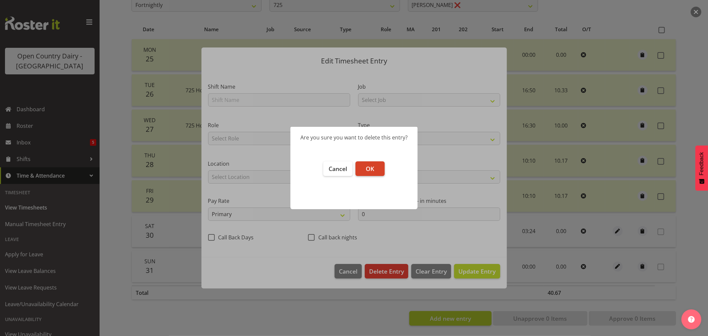
click at [366, 170] on span "OK" at bounding box center [370, 169] width 8 height 8
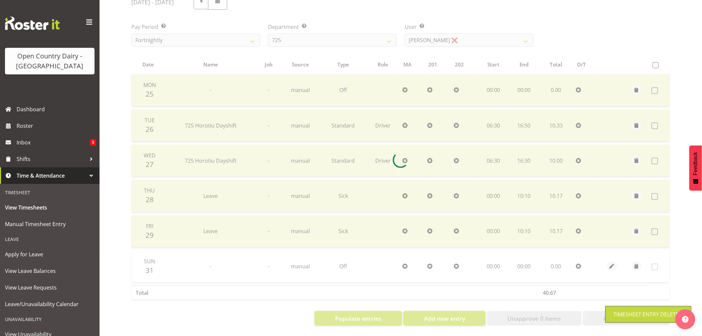
scroll to position [98, 0]
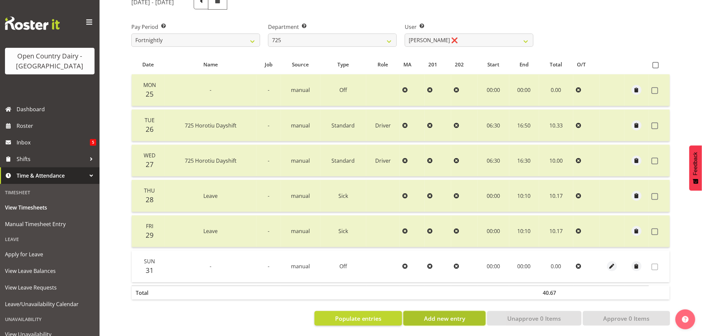
click at [422, 311] on button "Add new entry" at bounding box center [444, 318] width 82 height 15
select select
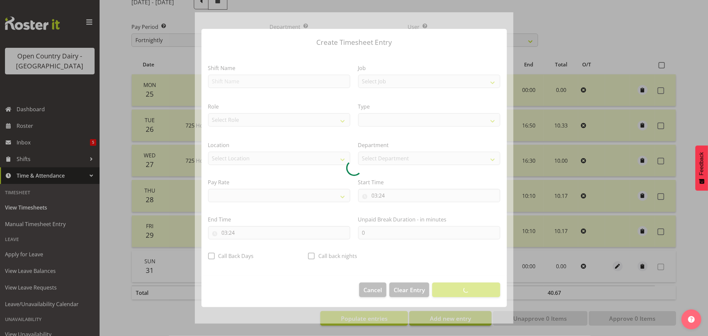
select select
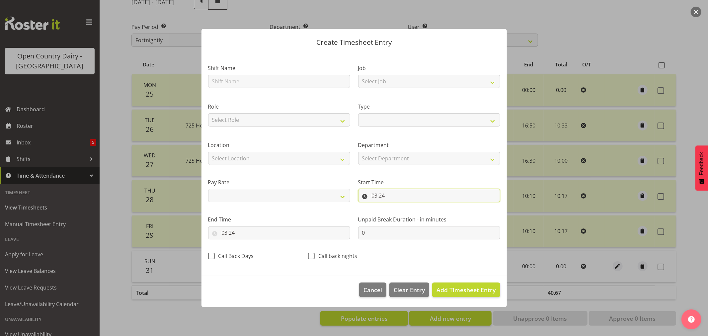
click at [393, 196] on input "03:24" at bounding box center [429, 195] width 142 height 13
click at [401, 213] on select "00 01 02 03 04 05 06 07 08 09 10 11 12 13 14 15 16 17 18 19 20 21 22 23" at bounding box center [403, 212] width 15 height 13
select select "0"
click at [396, 206] on select "00 01 02 03 04 05 06 07 08 09 10 11 12 13 14 15 16 17 18 19 20 21 22 23" at bounding box center [403, 212] width 15 height 13
select select
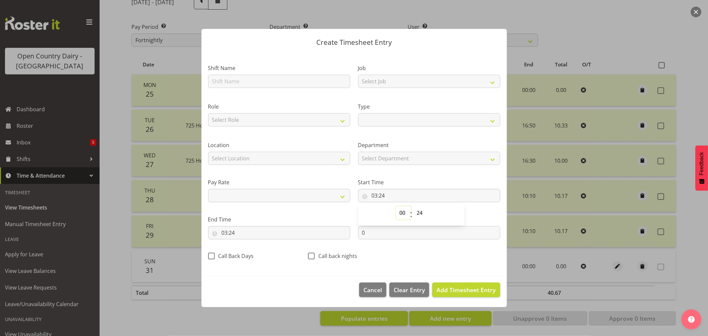
select select
type input "00:24"
click at [419, 217] on select "00 01 02 03 04 05 06 07 08 09 10 11 12 13 14 15 16 17 18 19 20 21 22 23 24 25 2…" at bounding box center [420, 212] width 15 height 13
select select "0"
click at [413, 206] on select "00 01 02 03 04 05 06 07 08 09 10 11 12 13 14 15 16 17 18 19 20 21 22 23 24 25 2…" at bounding box center [420, 212] width 15 height 13
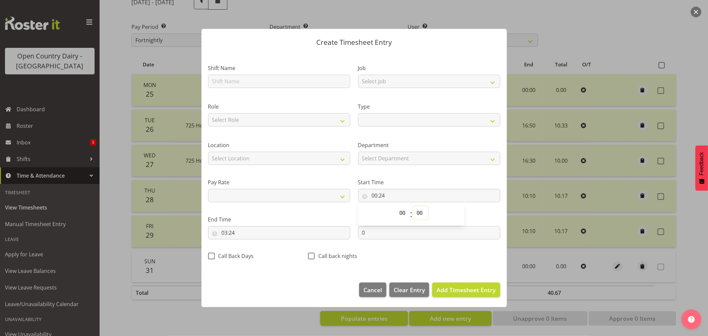
select select
click at [228, 231] on input "03:24" at bounding box center [279, 232] width 142 height 13
click at [255, 249] on select "00 01 02 03 04 05 06 07 08 09 10 11 12 13 14 15 16 17 18 19 20 21 22 23" at bounding box center [253, 249] width 15 height 13
click at [246, 243] on select "00 01 02 03 04 05 06 07 08 09 10 11 12 13 14 15 16 17 18 19 20 21 22 23" at bounding box center [253, 249] width 15 height 13
drag, startPoint x: 271, startPoint y: 250, endPoint x: 268, endPoint y: 216, distance: 33.9
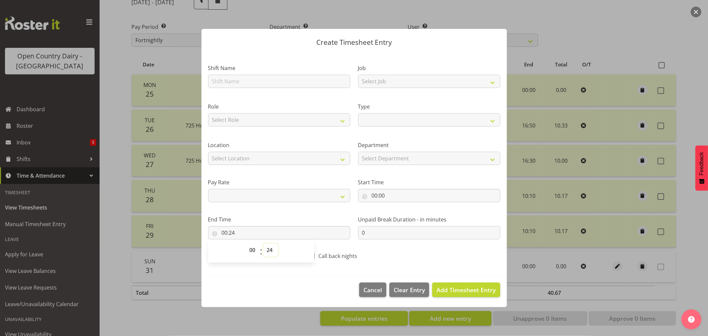
click at [270, 249] on select "00 01 02 03 04 05 06 07 08 09 10 11 12 13 14 15 16 17 18 19 20 21 22 23 24 25 2…" at bounding box center [270, 249] width 15 height 13
click at [263, 243] on select "00 01 02 03 04 05 06 07 08 09 10 11 12 13 14 15 16 17 18 19 20 21 22 23 24 25 2…" at bounding box center [270, 249] width 15 height 13
click at [468, 294] on span "Add Timesheet Entry" at bounding box center [465, 289] width 59 height 9
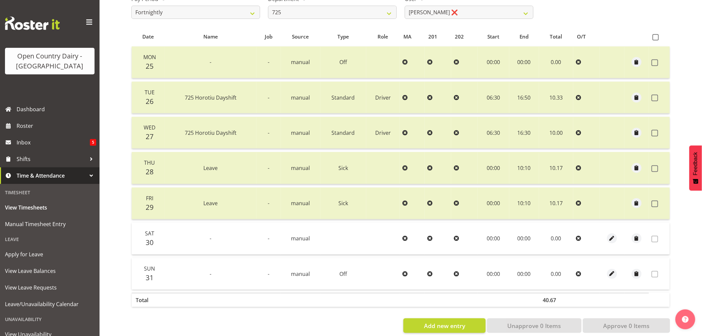
scroll to position [133, 0]
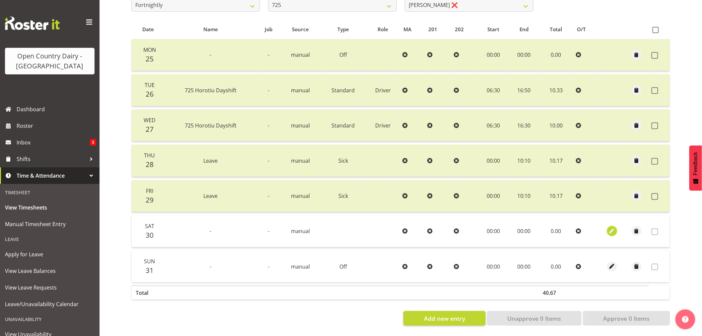
click at [611, 227] on span "button" at bounding box center [613, 231] width 8 height 8
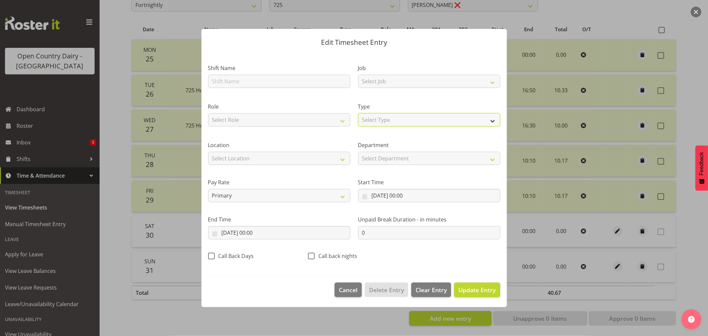
click at [364, 119] on select "Select Type Off Standard Public Holiday Public Holiday (Worked) Day In Lieu Ann…" at bounding box center [429, 119] width 142 height 13
click at [358, 126] on select "Select Type Off Standard Public Holiday Public Holiday (Worked) Day In Lieu Ann…" at bounding box center [429, 119] width 142 height 13
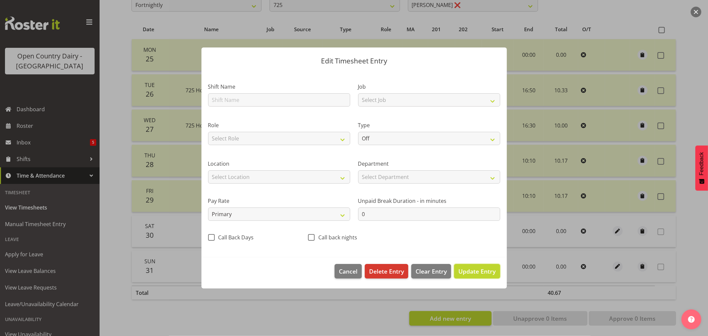
click at [471, 269] on span "Update Entry" at bounding box center [476, 271] width 37 height 8
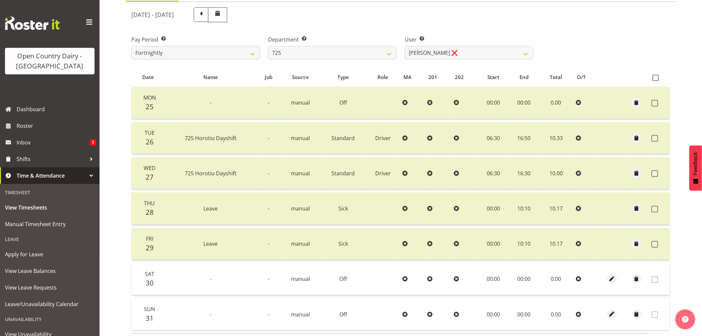
scroll to position [0, 0]
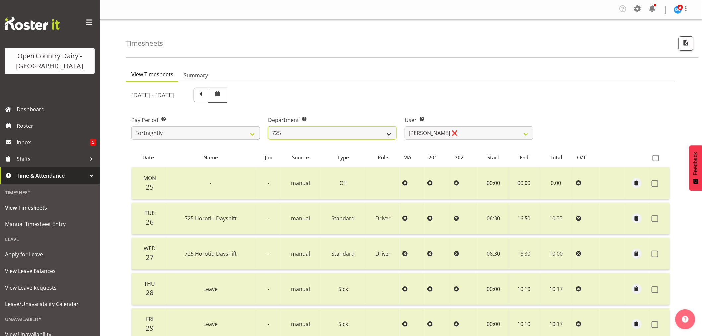
click at [372, 131] on select "701 702 703 704 705 706 707 708 709 710 711 712 713 714 715 716 717 718 719 720" at bounding box center [332, 132] width 129 height 13
click at [268, 126] on select "701 702 703 704 705 706 707 708 709 710 711 712 713 714 715 716 717 718 719 720" at bounding box center [332, 132] width 129 height 13
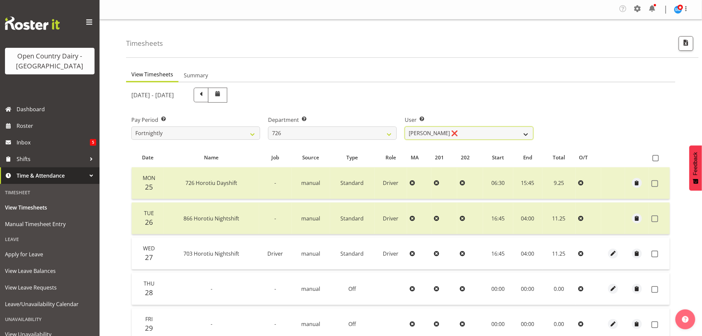
click at [436, 130] on select "Angela Burrill ❌ Bryan Leathart ❌ Harpreet Singh ❌ Kerry Young ❌" at bounding box center [469, 132] width 129 height 13
click at [405, 126] on select "Angela Burrill ❌ Bryan Leathart ❌ Harpreet Singh ❌ Kerry Young ❌" at bounding box center [469, 132] width 129 height 13
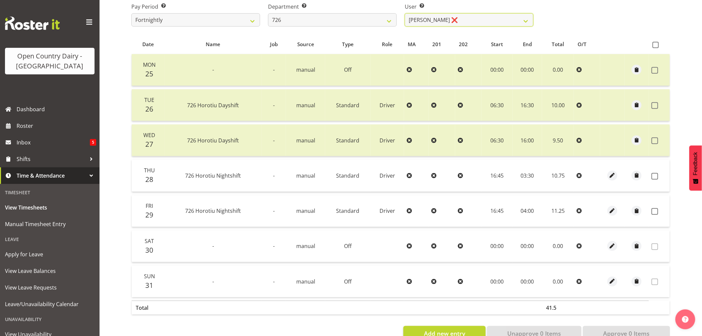
scroll to position [133, 0]
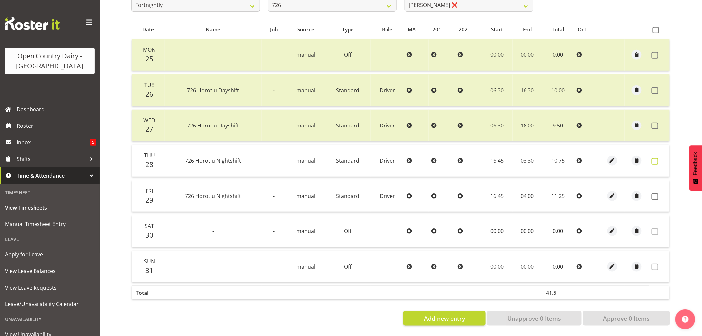
click at [653, 158] on span at bounding box center [655, 161] width 7 height 7
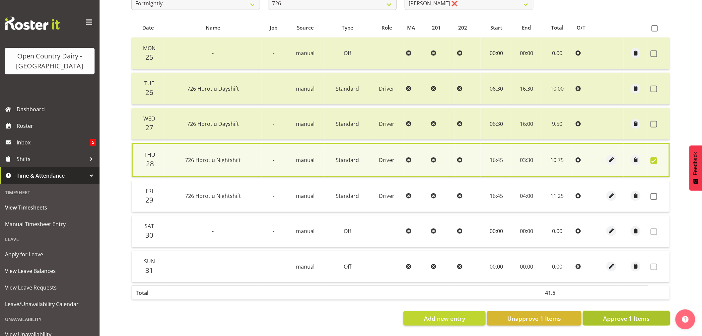
click at [624, 314] on span "Approve 1 Items" at bounding box center [626, 318] width 46 height 9
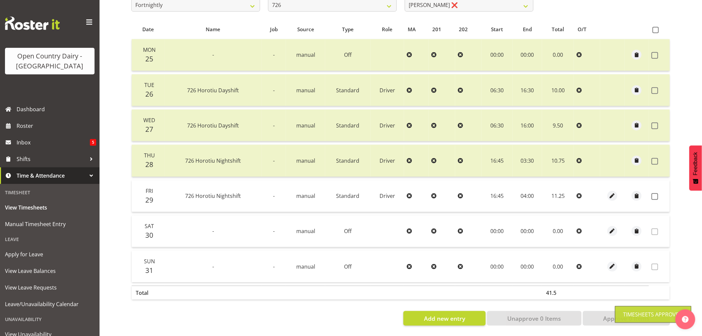
scroll to position [97, 0]
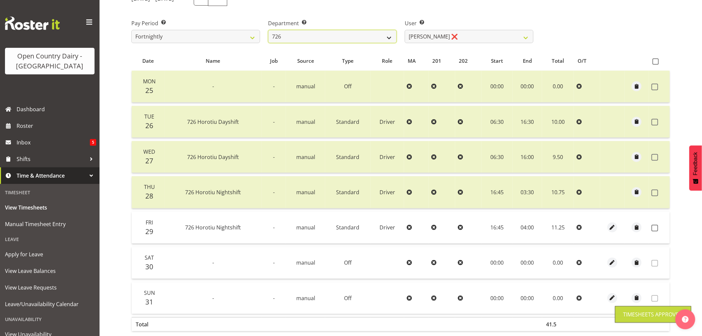
click at [313, 31] on select "701 702 703 704 705 706 707 708 709 710 711 712 713 714 715 716 717 718 719 720" at bounding box center [332, 36] width 129 height 13
click at [268, 30] on select "701 702 703 704 705 706 707 708 709 710 711 712 713 714 715 716 717 718 719 720" at bounding box center [332, 36] width 129 height 13
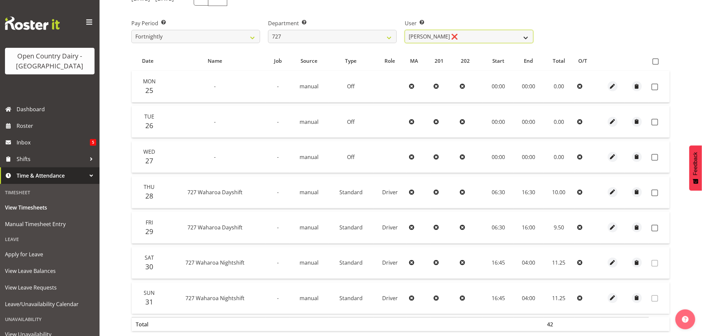
click at [441, 37] on select "David Pawley ❌ Kase Hussey ❌ Rhys Greener ❌" at bounding box center [469, 36] width 129 height 13
click at [405, 30] on select "David Pawley ❌ Kase Hussey ❌ Rhys Greener ❌" at bounding box center [469, 36] width 129 height 13
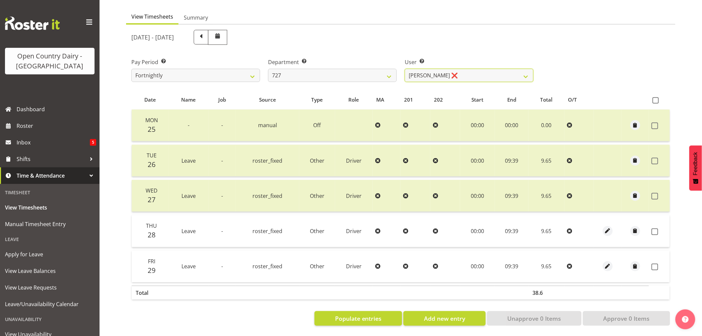
scroll to position [63, 0]
click at [652, 228] on span at bounding box center [655, 231] width 7 height 7
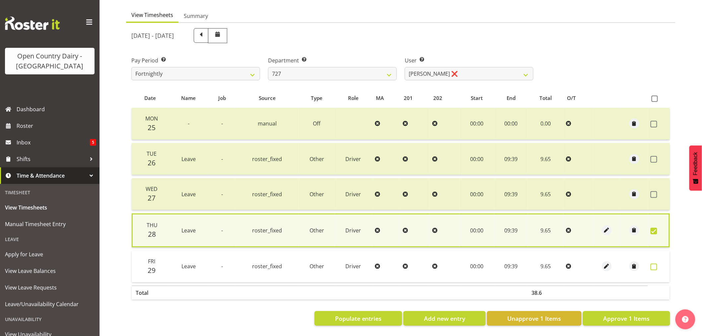
click at [656, 263] on span at bounding box center [654, 266] width 7 height 7
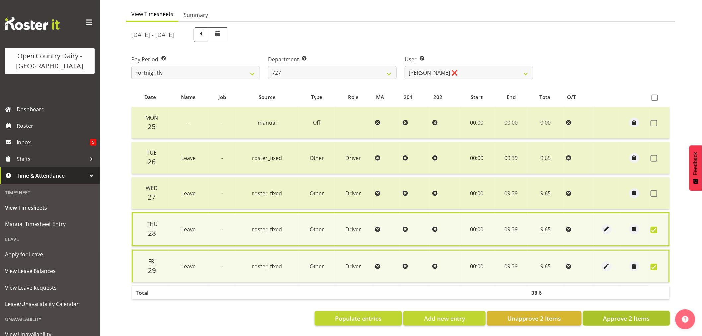
click at [628, 314] on span "Approve 2 Items" at bounding box center [626, 318] width 46 height 9
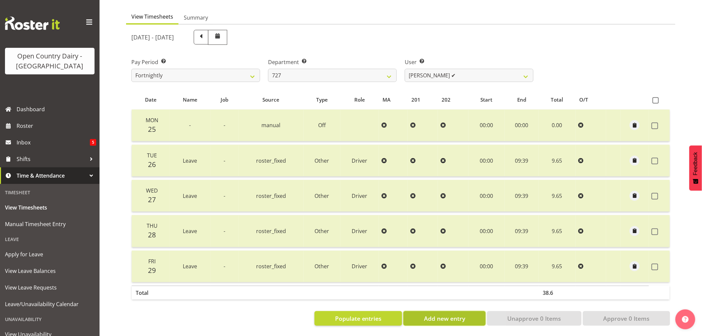
click at [425, 314] on span "Add new entry" at bounding box center [444, 318] width 41 height 9
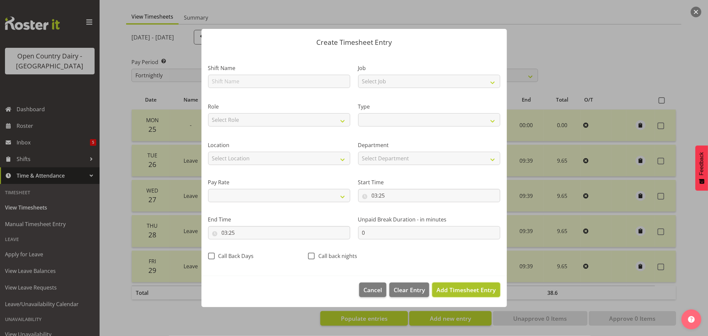
click at [462, 290] on span "Add Timesheet Entry" at bounding box center [465, 290] width 59 height 8
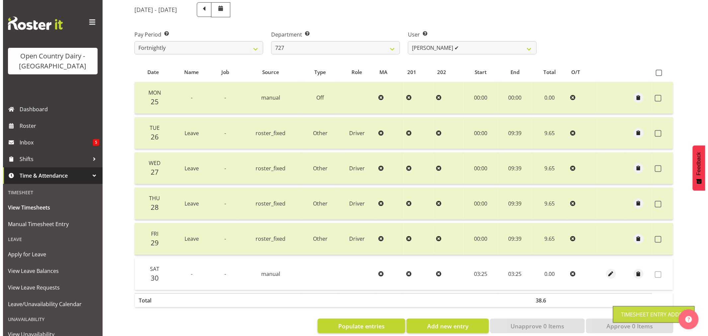
scroll to position [98, 0]
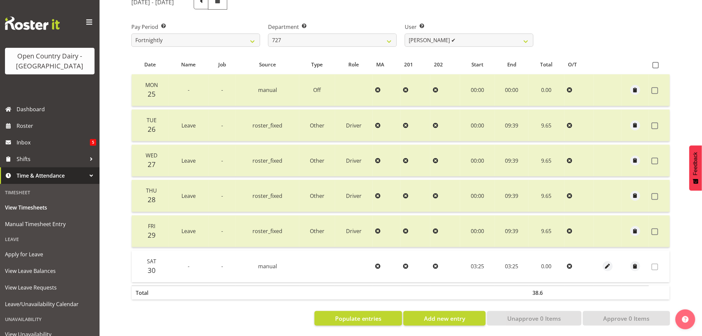
click at [602, 261] on div at bounding box center [608, 266] width 22 height 10
click at [607, 262] on span "button" at bounding box center [608, 266] width 8 height 8
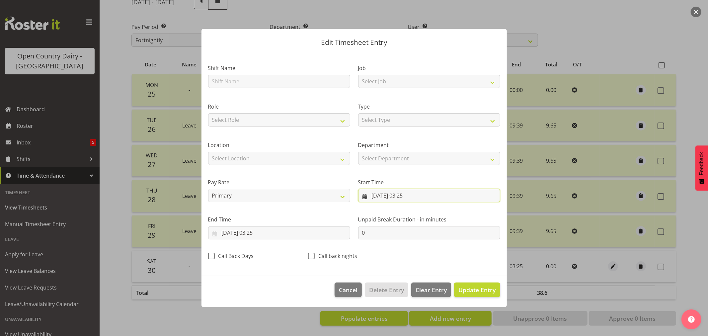
click at [406, 197] on input "30/08/2025, 03:25" at bounding box center [429, 195] width 142 height 13
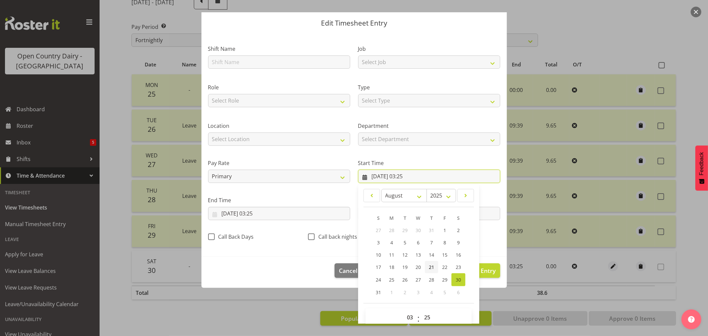
scroll to position [30, 0]
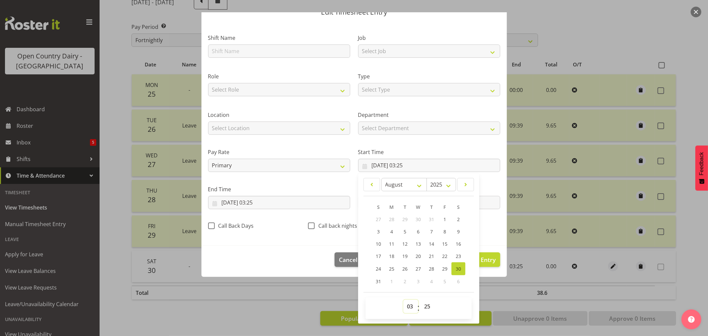
drag, startPoint x: 405, startPoint y: 306, endPoint x: 405, endPoint y: 302, distance: 3.6
click at [405, 306] on select "00 01 02 03 04 05 06 07 08 09 10 11 12 13 14 15 16 17 18 19 20 21 22 23" at bounding box center [410, 306] width 15 height 13
click at [403, 300] on select "00 01 02 03 04 05 06 07 08 09 10 11 12 13 14 15 16 17 18 19 20 21 22 23" at bounding box center [410, 306] width 15 height 13
click at [422, 304] on select "00 01 02 03 04 05 06 07 08 09 10 11 12 13 14 15 16 17 18 19 20 21 22 23 24 25 2…" at bounding box center [427, 306] width 15 height 13
click at [420, 300] on select "00 01 02 03 04 05 06 07 08 09 10 11 12 13 14 15 16 17 18 19 20 21 22 23 24 25 2…" at bounding box center [427, 306] width 15 height 13
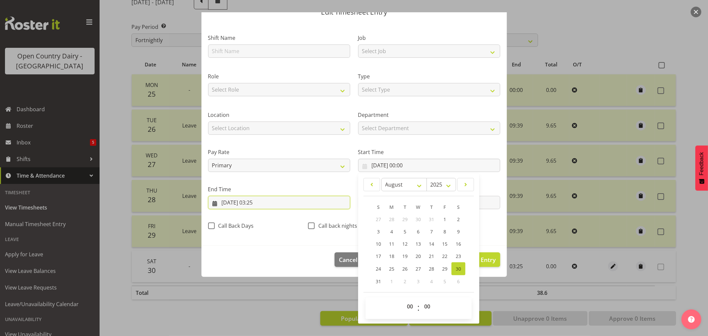
click at [255, 199] on input "30/08/2025, 03:25" at bounding box center [279, 202] width 142 height 13
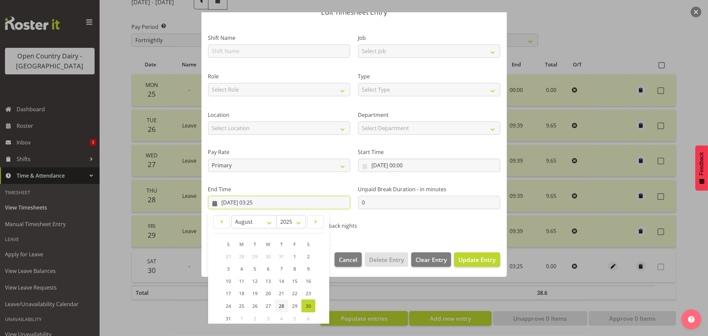
scroll to position [67, 0]
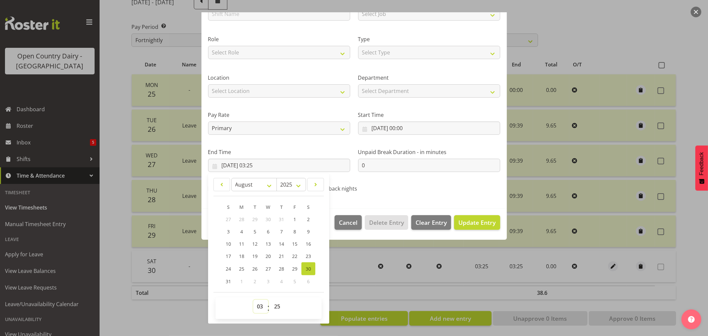
drag, startPoint x: 263, startPoint y: 307, endPoint x: 260, endPoint y: 301, distance: 6.7
click at [262, 306] on select "00 01 02 03 04 05 06 07 08 09 10 11 12 13 14 15 16 17 18 19 20 21 22 23" at bounding box center [260, 306] width 15 height 13
click at [253, 300] on select "00 01 02 03 04 05 06 07 08 09 10 11 12 13 14 15 16 17 18 19 20 21 22 23" at bounding box center [260, 306] width 15 height 13
click at [273, 307] on select "00 01 02 03 04 05 06 07 08 09 10 11 12 13 14 15 16 17 18 19 20 21 22 23 24 25 2…" at bounding box center [277, 306] width 15 height 13
click at [270, 300] on select "00 01 02 03 04 05 06 07 08 09 10 11 12 13 14 15 16 17 18 19 20 21 22 23 24 25 2…" at bounding box center [277, 306] width 15 height 13
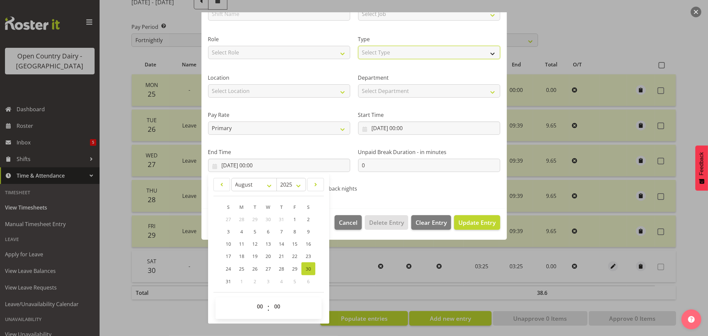
click at [371, 52] on select "Select Type Off Standard Public Holiday Public Holiday (Worked) Day In Lieu Ann…" at bounding box center [429, 52] width 142 height 13
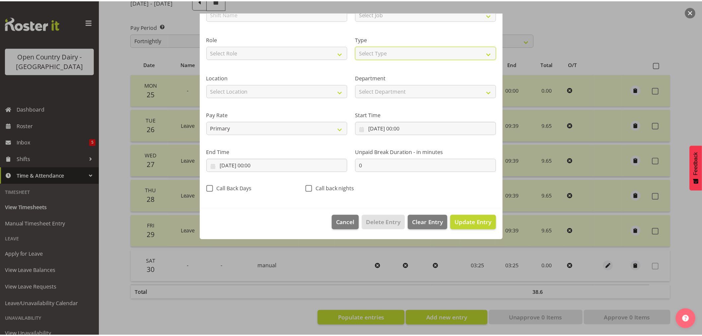
scroll to position [0, 0]
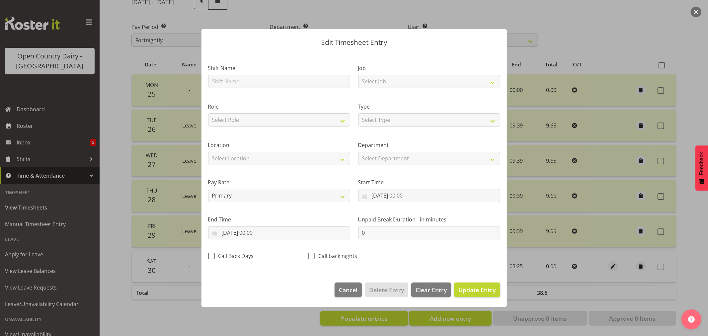
click at [370, 65] on label "Job" at bounding box center [429, 68] width 142 height 8
click at [369, 120] on select "Select Type Off Standard Public Holiday Public Holiday (Worked) Day In Lieu Ann…" at bounding box center [429, 119] width 142 height 13
click at [358, 126] on select "Select Type Off Standard Public Holiday Public Holiday (Worked) Day In Lieu Ann…" at bounding box center [429, 119] width 142 height 13
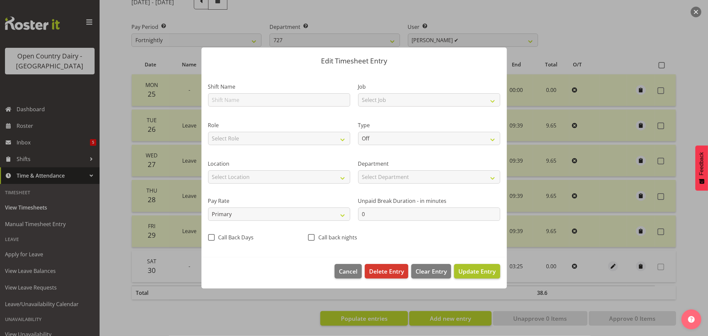
click at [465, 279] on footer "Cancel Delete Entry Clear Entry Update Entry" at bounding box center [353, 272] width 305 height 31
click at [468, 274] on span "Update Entry" at bounding box center [476, 271] width 37 height 8
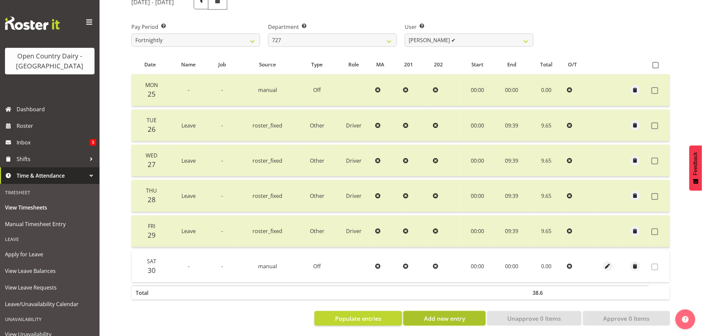
click at [427, 314] on span "Add new entry" at bounding box center [444, 318] width 41 height 9
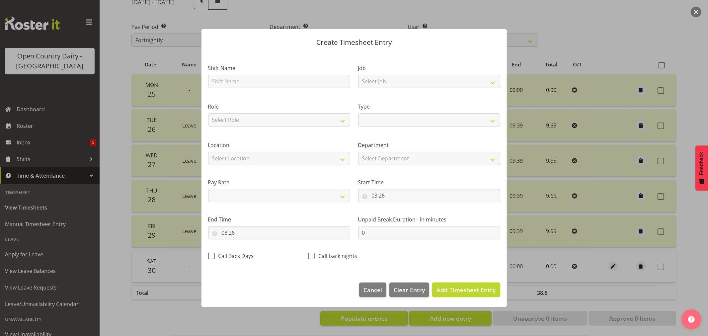
click at [449, 285] on button "Add Timesheet Entry" at bounding box center [466, 289] width 68 height 15
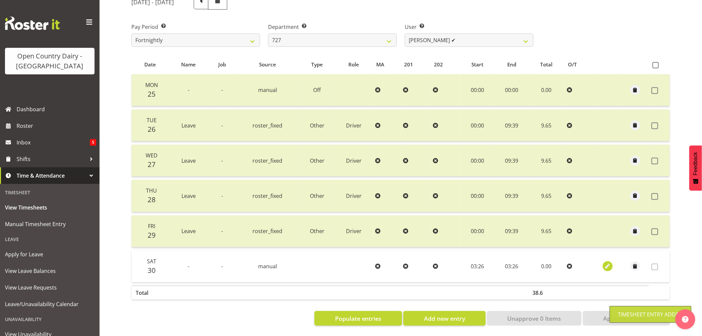
click at [608, 262] on span "button" at bounding box center [608, 266] width 8 height 8
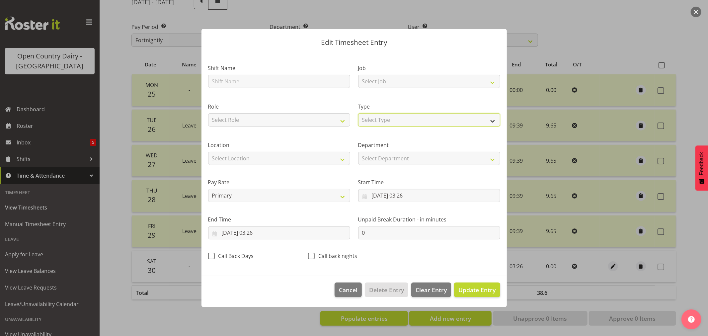
click at [371, 118] on select "Select Type Off Standard Public Holiday Public Holiday (Worked) Day In Lieu Ann…" at bounding box center [429, 119] width 142 height 13
click at [358, 126] on select "Select Type Off Standard Public Holiday Public Holiday (Worked) Day In Lieu Ann…" at bounding box center [429, 119] width 142 height 13
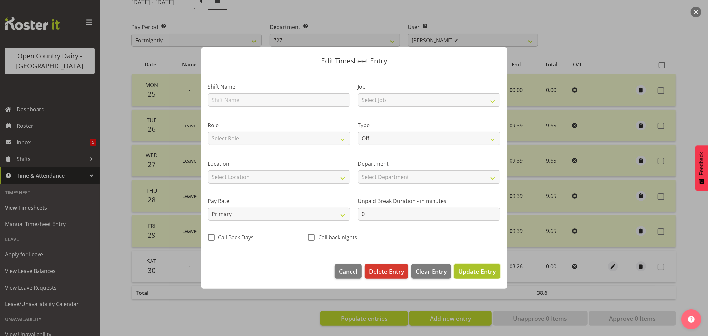
click at [473, 267] on span "Update Entry" at bounding box center [476, 271] width 37 height 8
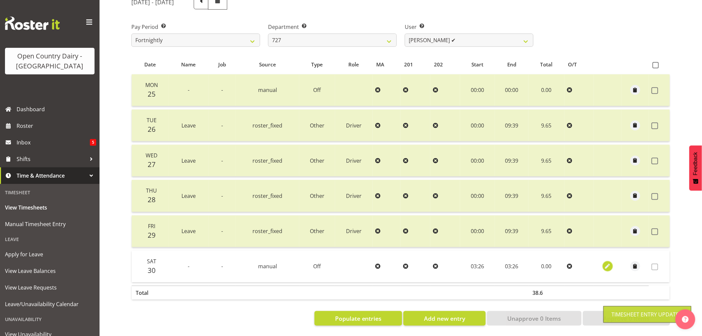
click at [610, 262] on span "button" at bounding box center [608, 266] width 8 height 8
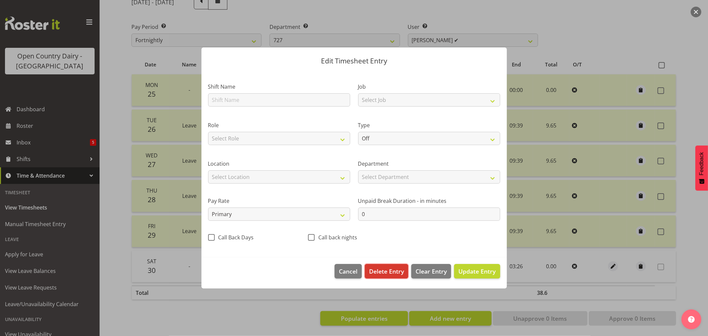
click at [388, 269] on span "Delete Entry" at bounding box center [386, 271] width 35 height 9
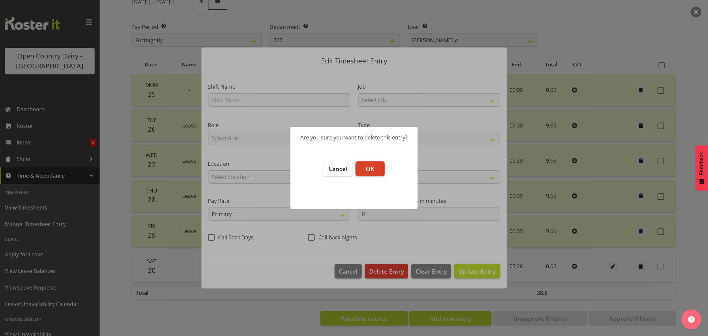
click at [366, 168] on span "OK" at bounding box center [370, 169] width 8 height 8
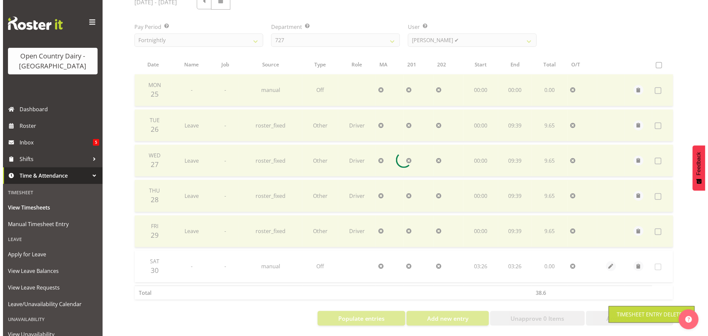
scroll to position [63, 0]
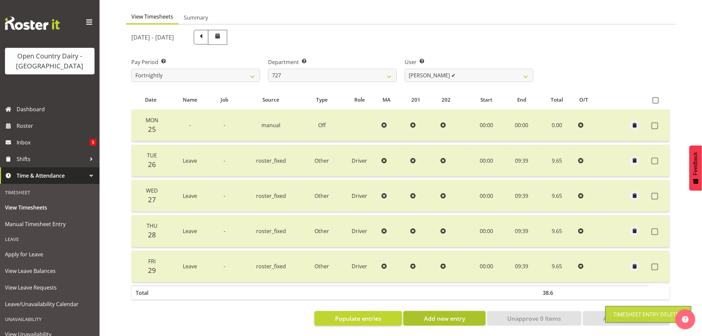
click at [420, 311] on button "Add new entry" at bounding box center [444, 318] width 82 height 15
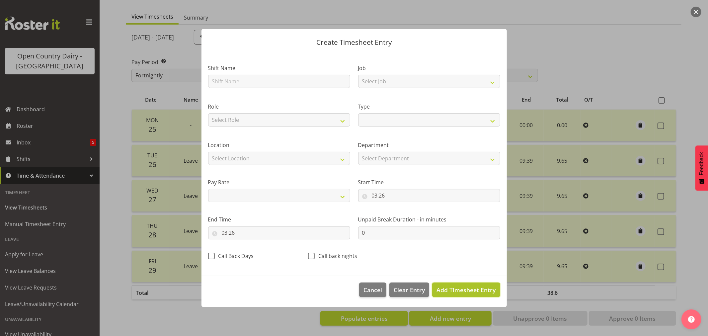
click at [453, 284] on button "Add Timesheet Entry" at bounding box center [466, 289] width 68 height 15
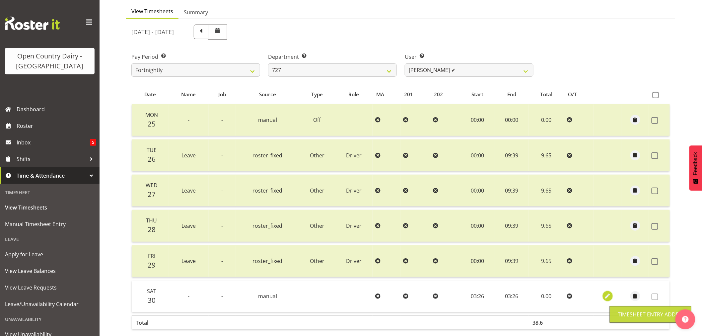
click at [605, 296] on span "button" at bounding box center [608, 296] width 8 height 8
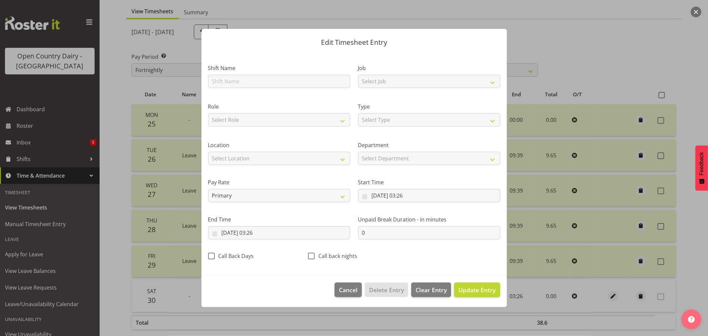
click at [397, 197] on section "Shift Name Job Select Job Driver Driver supervisor Support Role Select Role Dri…" at bounding box center [353, 164] width 305 height 224
click at [397, 197] on input "30/08/2025, 03:26" at bounding box center [429, 195] width 142 height 13
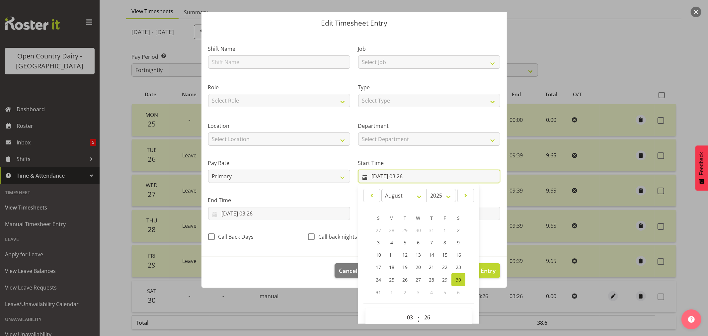
scroll to position [30, 0]
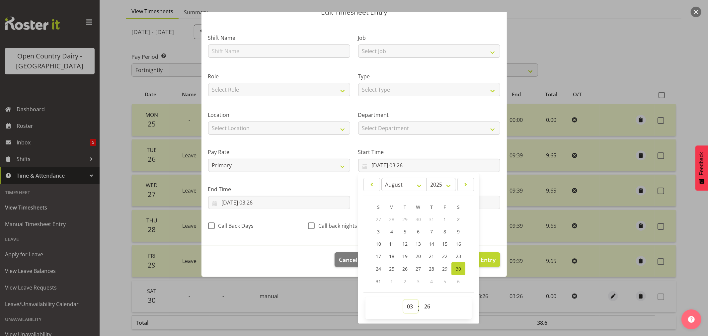
click at [407, 309] on select "00 01 02 03 04 05 06 07 08 09 10 11 12 13 14 15 16 17 18 19 20 21 22 23" at bounding box center [410, 306] width 15 height 13
click at [403, 300] on select "00 01 02 03 04 05 06 07 08 09 10 11 12 13 14 15 16 17 18 19 20 21 22 23" at bounding box center [410, 306] width 15 height 13
click at [421, 305] on select "00 01 02 03 04 05 06 07 08 09 10 11 12 13 14 15 16 17 18 19 20 21 22 23 24 25 2…" at bounding box center [427, 306] width 15 height 13
click at [420, 300] on select "00 01 02 03 04 05 06 07 08 09 10 11 12 13 14 15 16 17 18 19 20 21 22 23 24 25 2…" at bounding box center [427, 306] width 15 height 13
click at [257, 200] on input "30/08/2025, 03:26" at bounding box center [279, 202] width 142 height 13
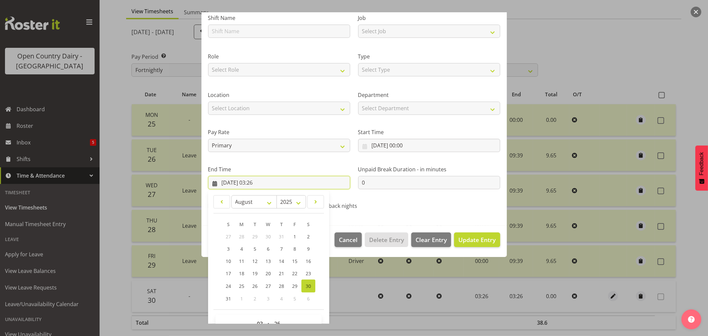
scroll to position [67, 0]
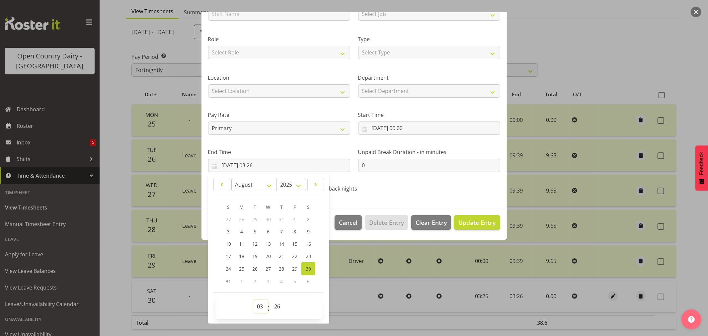
click at [261, 307] on select "00 01 02 03 04 05 06 07 08 09 10 11 12 13 14 15 16 17 18 19 20 21 22 23" at bounding box center [260, 306] width 15 height 13
click at [253, 300] on select "00 01 02 03 04 05 06 07 08 09 10 11 12 13 14 15 16 17 18 19 20 21 22 23" at bounding box center [260, 306] width 15 height 13
drag, startPoint x: 276, startPoint y: 304, endPoint x: 277, endPoint y: 300, distance: 4.4
click at [277, 303] on select "00 01 02 03 04 05 06 07 08 09 10 11 12 13 14 15 16 17 18 19 20 21 22 23 24 25 2…" at bounding box center [277, 306] width 15 height 13
click at [270, 300] on select "00 01 02 03 04 05 06 07 08 09 10 11 12 13 14 15 16 17 18 19 20 21 22 23 24 25 2…" at bounding box center [277, 306] width 15 height 13
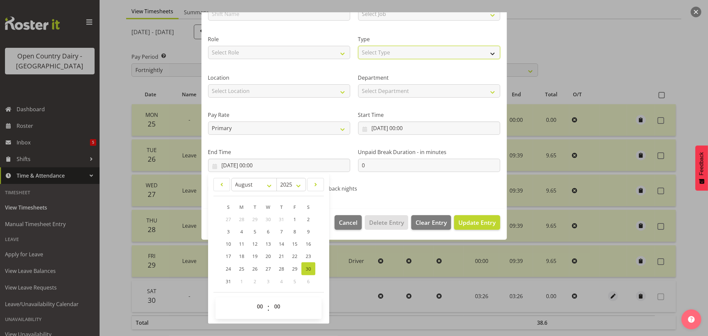
click at [373, 48] on select "Select Type Off Standard Public Holiday Public Holiday (Worked) Day In Lieu Ann…" at bounding box center [429, 52] width 142 height 13
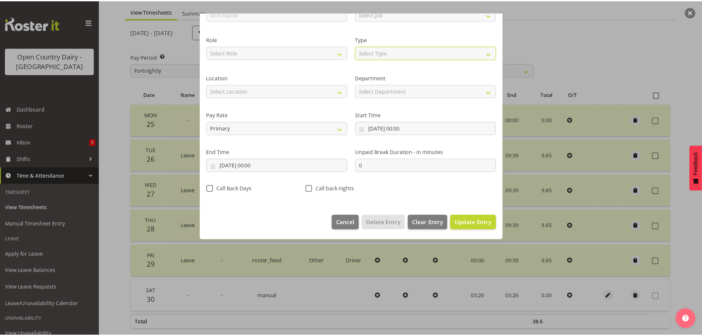
scroll to position [0, 0]
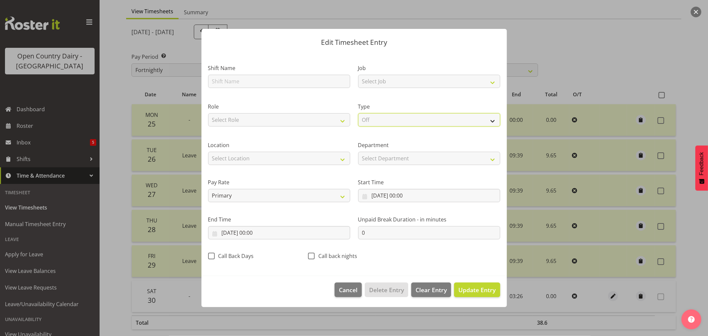
click at [358, 126] on select "Select Type Off Standard Public Holiday Public Holiday (Worked) Day In Lieu Ann…" at bounding box center [429, 119] width 142 height 13
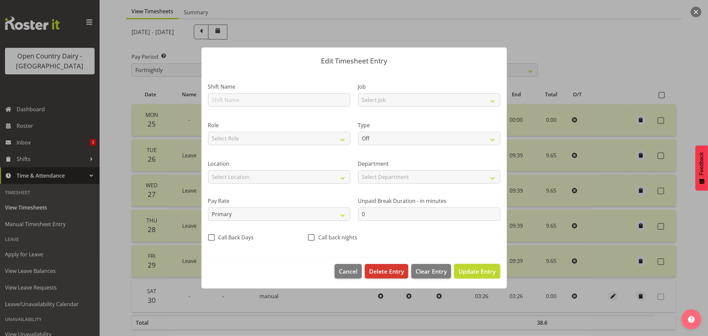
click at [473, 274] on span "Update Entry" at bounding box center [476, 271] width 37 height 8
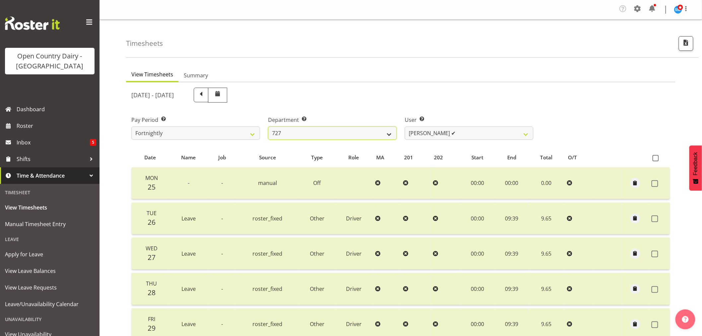
click at [361, 129] on select "701 702 703 704 705 706 707 708 709 710 711 712 713 714 715 716 717 718 719 720" at bounding box center [332, 132] width 129 height 13
click at [268, 126] on select "701 702 703 704 705 706 707 708 709 710 711 712 713 714 715 716 717 718 719 720" at bounding box center [332, 132] width 129 height 13
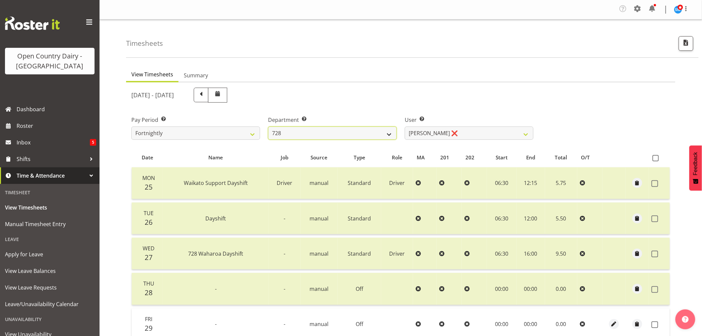
click at [380, 134] on select "701 702 703 704 705 706 707 708 709 710 711 712 713 714 715 716 717 718 719 720" at bounding box center [332, 132] width 129 height 13
click at [268, 126] on select "701 702 703 704 705 706 707 708 709 710 711 712 713 714 715 716 717 718 719 720" at bounding box center [332, 132] width 129 height 13
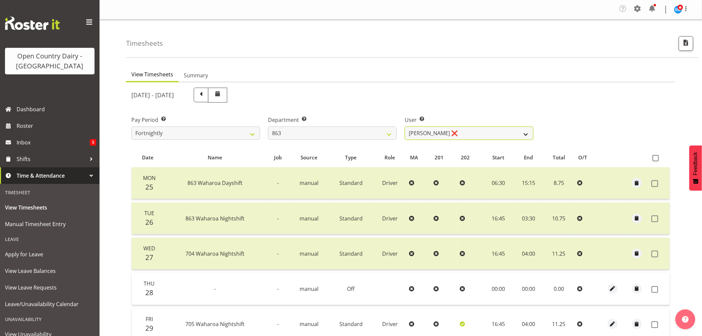
click at [422, 134] on select "Billy Walters ❌ Glyn Spiller ❌ Mike Paki ❌ Paul Bunyan ❌" at bounding box center [469, 132] width 129 height 13
click at [405, 126] on select "Billy Walters ❌ Glyn Spiller ❌ Mike Paki ❌ Paul Bunyan ❌" at bounding box center [469, 132] width 129 height 13
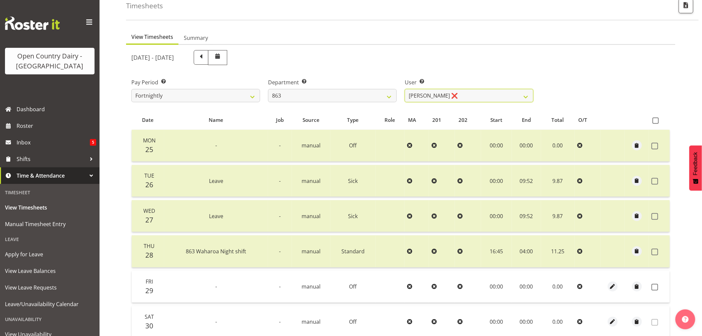
scroll to position [74, 0]
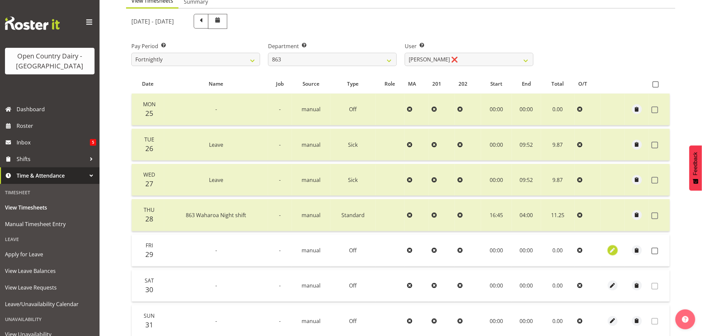
click at [612, 251] on span "button" at bounding box center [613, 251] width 8 height 8
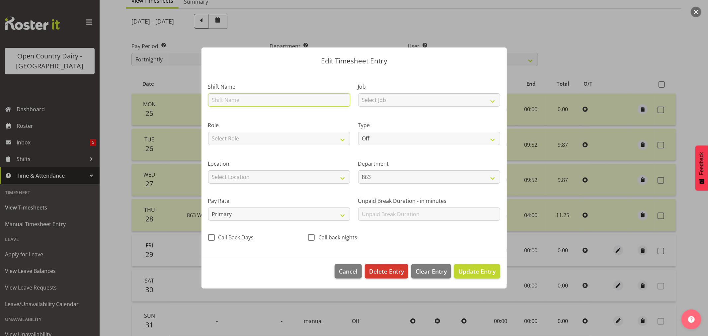
click at [253, 100] on input "text" at bounding box center [279, 99] width 142 height 13
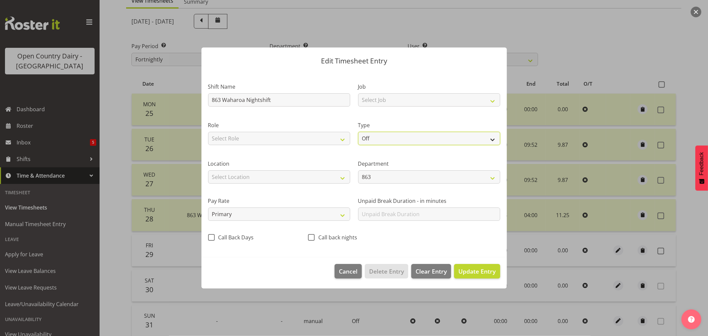
click at [370, 137] on select "Off Standard Public Holiday Public Holiday (Worked) Day In Lieu Annual Leave Si…" at bounding box center [429, 138] width 142 height 13
click at [358, 132] on select "Off Standard Public Holiday Public Holiday (Worked) Day In Lieu Annual Leave Si…" at bounding box center [429, 138] width 142 height 13
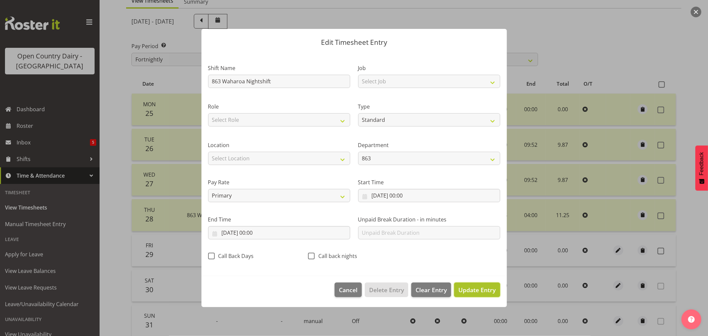
click at [484, 290] on span "Update Entry" at bounding box center [476, 290] width 37 height 8
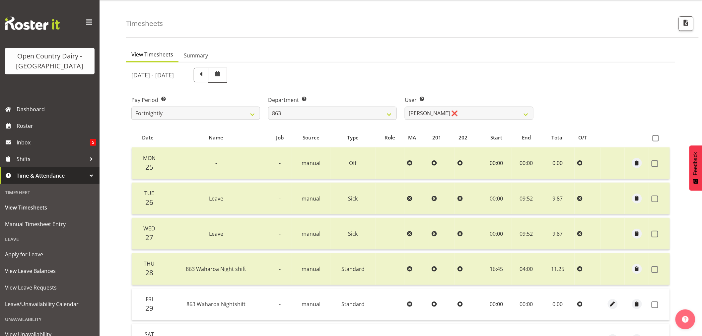
scroll to position [37, 0]
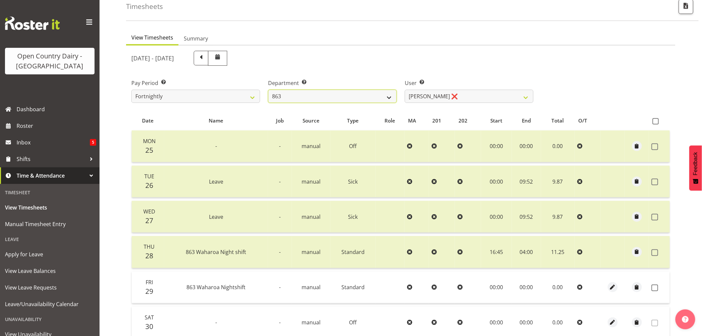
click at [359, 94] on select "701 702 703 704 705 706 707 708 709 710 711 712 713 714 715 716 717 718 719 720" at bounding box center [332, 96] width 129 height 13
click at [268, 90] on select "701 702 703 704 705 706 707 708 709 710 711 712 713 714 715 716 717 718 719 720" at bounding box center [332, 96] width 129 height 13
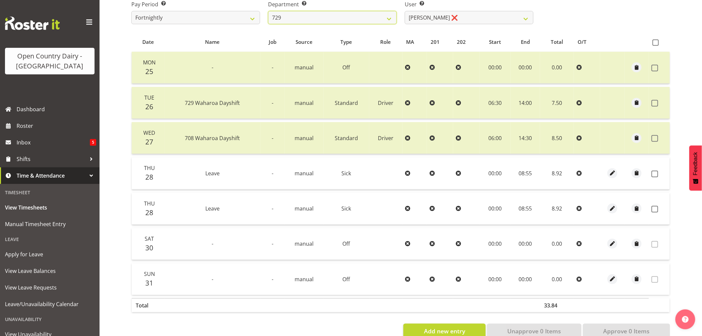
scroll to position [133, 0]
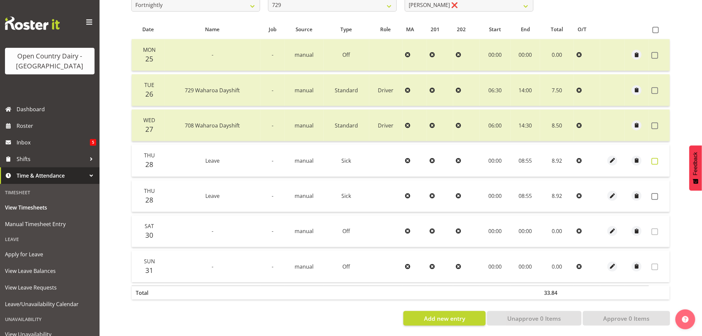
click at [656, 158] on span at bounding box center [655, 161] width 7 height 7
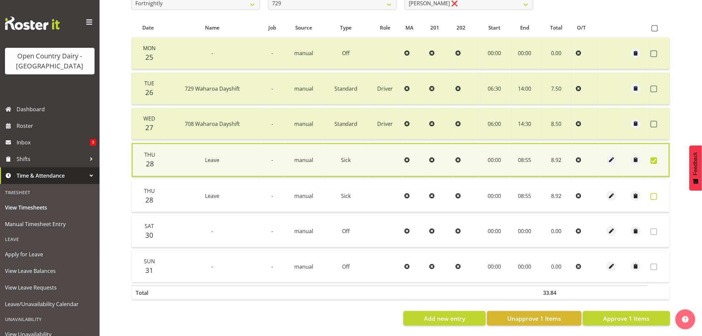
click at [653, 193] on span at bounding box center [654, 196] width 7 height 7
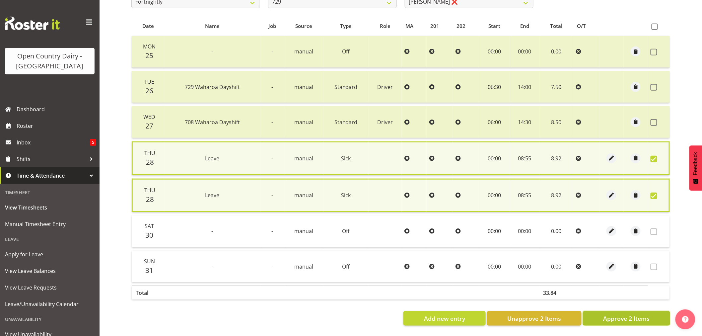
click at [616, 314] on span "Approve 2 Items" at bounding box center [626, 318] width 46 height 9
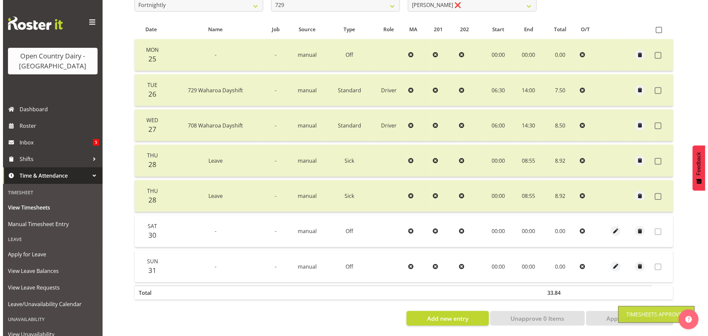
scroll to position [60, 0]
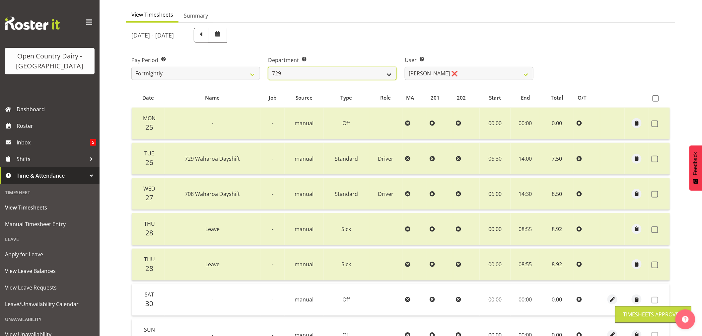
click at [333, 74] on select "701 702 703 704 705 706 707 708 709 710 711 712 713 714 715 716 717 718 719 720" at bounding box center [332, 73] width 129 height 13
click at [268, 67] on select "701 702 703 704 705 706 707 708 709 710 711 712 713 714 715 716 717 718 719 720" at bounding box center [332, 73] width 129 height 13
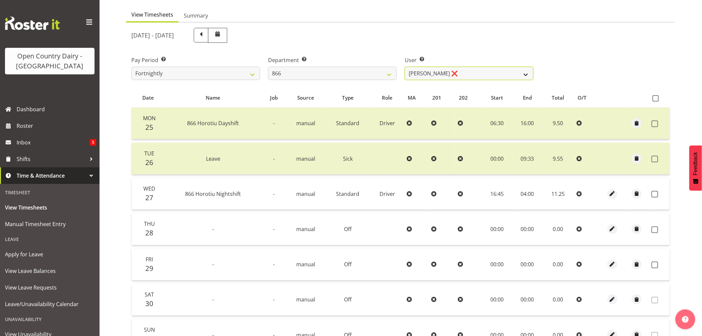
click at [440, 74] on select "Harshdeep Singh ❌ Jacques Nel ❌ Navreet Jawanda ❌ Neil Abrahams ❌" at bounding box center [469, 73] width 129 height 13
click at [405, 67] on select "Harshdeep Singh ❌ Jacques Nel ❌ Navreet Jawanda ❌ Neil Abrahams ❌" at bounding box center [469, 73] width 129 height 13
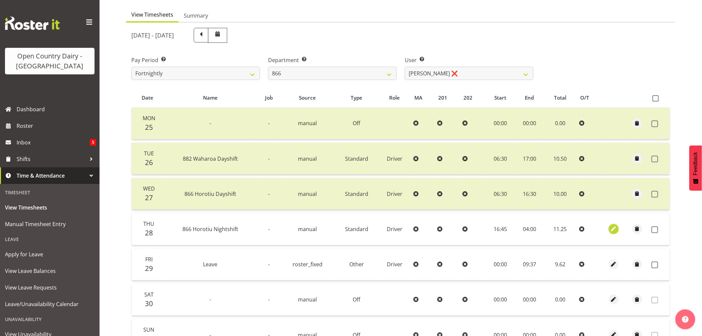
click at [611, 227] on span "button" at bounding box center [614, 229] width 8 height 8
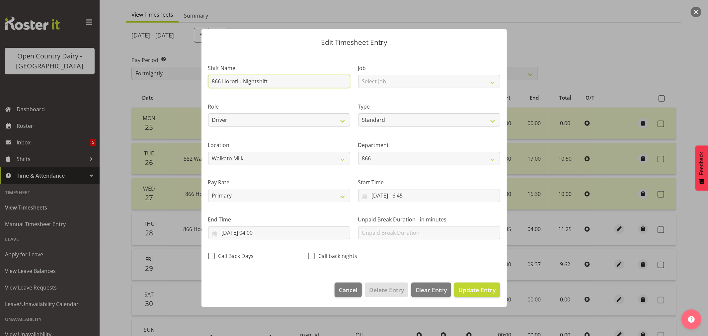
drag, startPoint x: 276, startPoint y: 85, endPoint x: 187, endPoint y: 88, distance: 88.3
click at [187, 88] on div "Edit Timesheet Entry Shift Name 866 Horotiu Nightshift Job Select Job Driver Dr…" at bounding box center [354, 168] width 708 height 336
click at [251, 83] on input "text" at bounding box center [279, 81] width 142 height 13
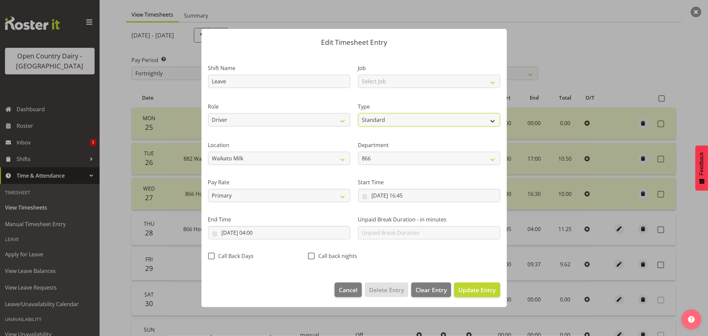
click at [403, 122] on select "Off Standard Public Holiday Public Holiday (Worked) Day In Lieu Annual Leave Si…" at bounding box center [429, 119] width 142 height 13
click at [358, 113] on select "Off Standard Public Holiday Public Holiday (Worked) Day In Lieu Annual Leave Si…" at bounding box center [429, 119] width 142 height 13
click at [403, 197] on input "28/08/2025, 16:45" at bounding box center [429, 195] width 142 height 13
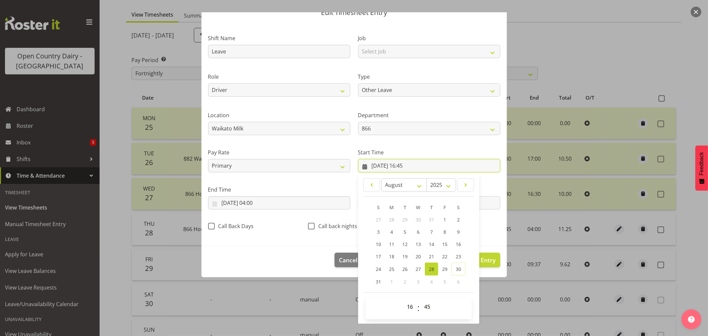
scroll to position [30, 0]
click at [408, 305] on select "00 01 02 03 04 05 06 07 08 09 10 11 12 13 14 15 16 17 18 19 20 21 22 23" at bounding box center [410, 306] width 15 height 13
click at [403, 300] on select "00 01 02 03 04 05 06 07 08 09 10 11 12 13 14 15 16 17 18 19 20 21 22 23" at bounding box center [410, 306] width 15 height 13
click at [424, 307] on select "00 01 02 03 04 05 06 07 08 09 10 11 12 13 14 15 16 17 18 19 20 21 22 23 24 25 2…" at bounding box center [427, 306] width 15 height 13
click at [420, 300] on select "00 01 02 03 04 05 06 07 08 09 10 11 12 13 14 15 16 17 18 19 20 21 22 23 24 25 2…" at bounding box center [427, 306] width 15 height 13
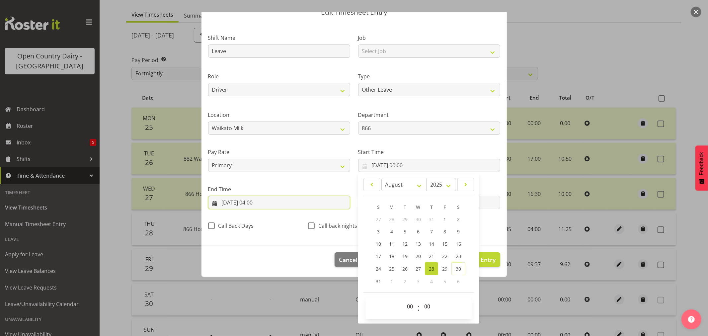
click at [257, 203] on input "29/08/2025, 04:00" at bounding box center [279, 202] width 142 height 13
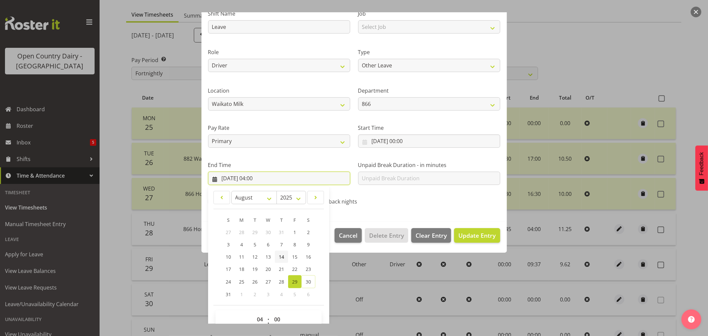
scroll to position [67, 0]
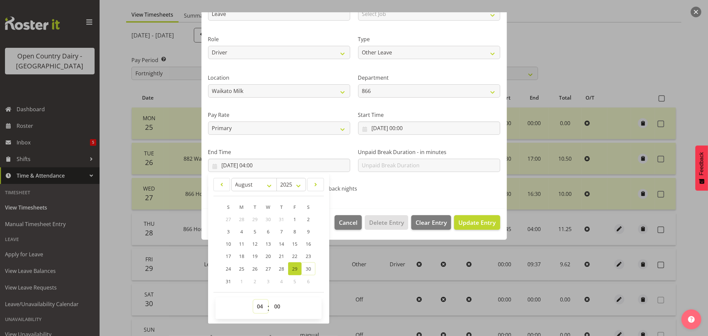
click at [261, 308] on select "00 01 02 03 04 05 06 07 08 09 10 11 12 13 14 15 16 17 18 19 20 21 22 23" at bounding box center [260, 306] width 15 height 13
click at [253, 300] on select "00 01 02 03 04 05 06 07 08 09 10 11 12 13 14 15 16 17 18 19 20 21 22 23" at bounding box center [260, 306] width 15 height 13
click at [273, 303] on select "00 01 02 03 04 05 06 07 08 09 10 11 12 13 14 15 16 17 18 19 20 21 22 23 24 25 2…" at bounding box center [277, 306] width 15 height 13
click at [270, 300] on select "00 01 02 03 04 05 06 07 08 09 10 11 12 13 14 15 16 17 18 19 20 21 22 23 24 25 2…" at bounding box center [277, 306] width 15 height 13
click at [472, 218] on span "Update Entry" at bounding box center [476, 222] width 37 height 8
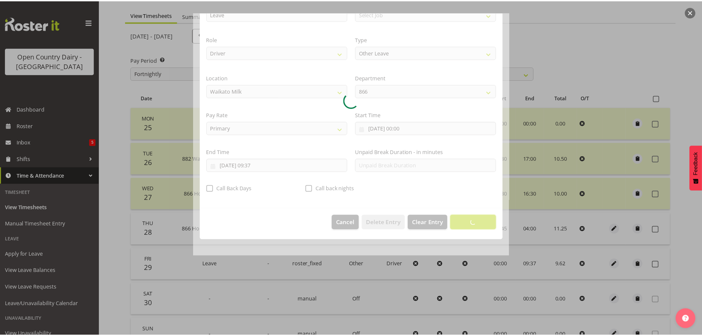
scroll to position [0, 0]
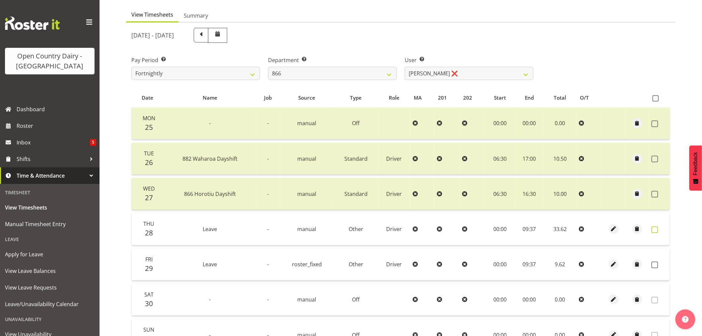
click at [654, 228] on span at bounding box center [655, 229] width 7 height 7
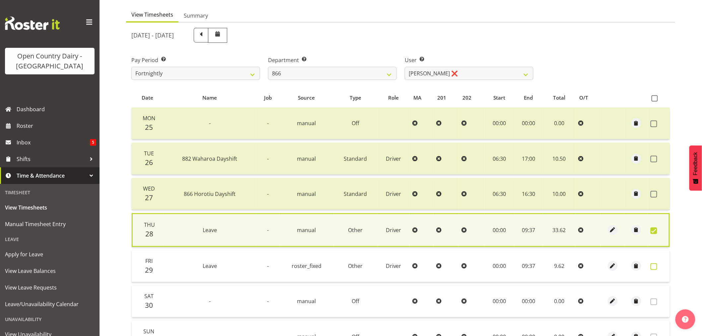
click at [655, 266] on span at bounding box center [654, 266] width 7 height 7
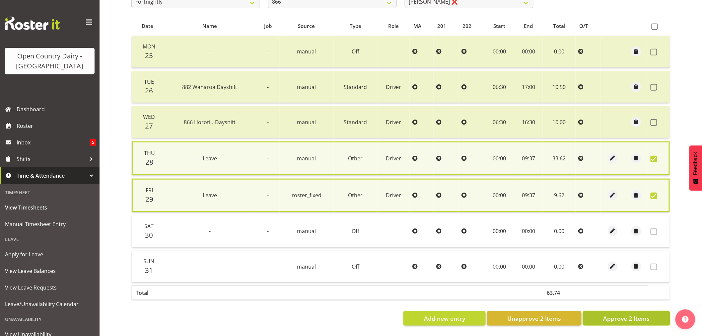
click at [606, 314] on span "Approve 2 Items" at bounding box center [626, 318] width 46 height 9
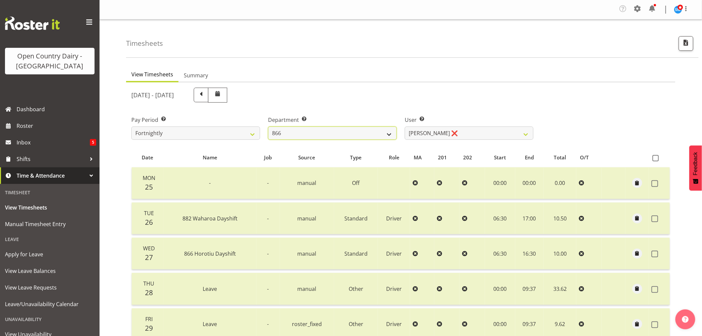
click at [360, 136] on select "701 702 703 704 705 706 707 708 709 710 711 712 713 714 715 716 717 718 719 720" at bounding box center [332, 132] width 129 height 13
click at [268, 126] on select "701 702 703 704 705 706 707 708 709 710 711 712 713 714 715 716 717 718 719 720" at bounding box center [332, 132] width 129 height 13
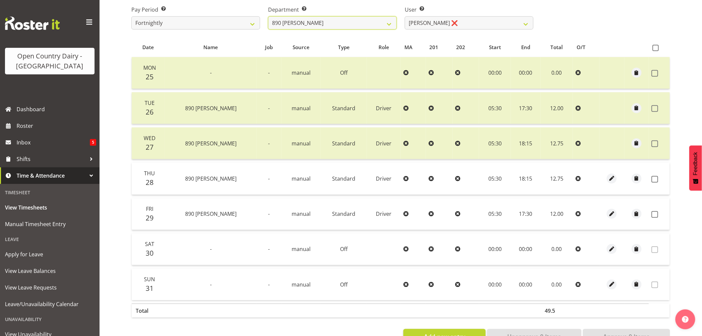
scroll to position [110, 0]
click at [652, 178] on span at bounding box center [655, 179] width 7 height 7
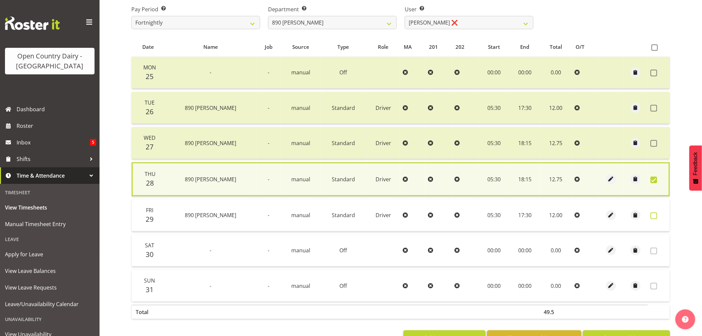
click at [654, 215] on span at bounding box center [654, 215] width 7 height 7
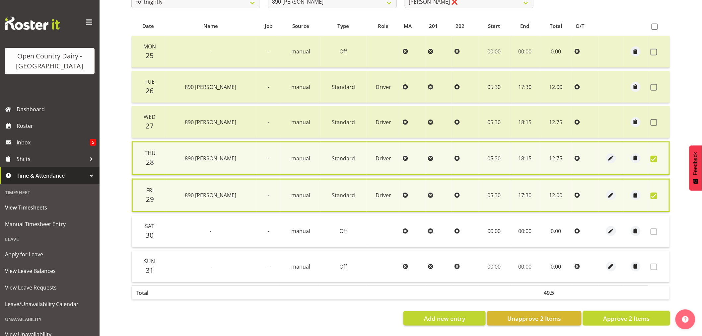
drag, startPoint x: 613, startPoint y: 312, endPoint x: 617, endPoint y: 305, distance: 8.6
click at [615, 314] on span "Approve 2 Items" at bounding box center [626, 318] width 46 height 9
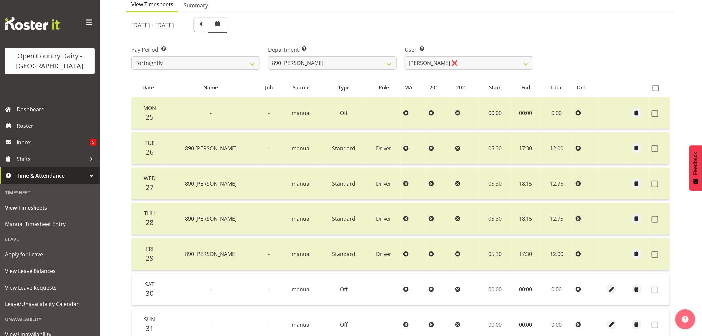
scroll to position [23, 0]
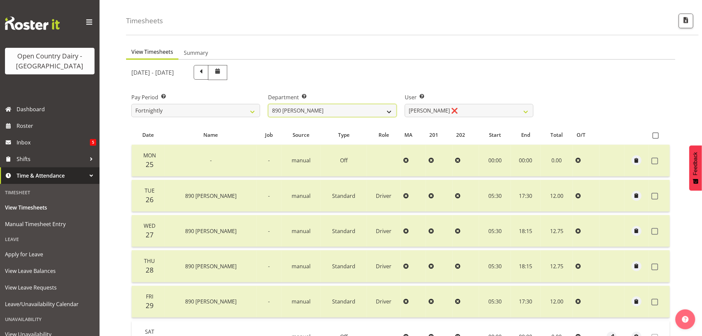
click at [353, 113] on select "701 702 703 704 705 706 707 708 709 710 711 712 713 714 715 716 717 718 719 720" at bounding box center [332, 110] width 129 height 13
click at [268, 104] on select "701 702 703 704 705 706 707 708 709 710 711 712 713 714 715 716 717 718 719 720" at bounding box center [332, 110] width 129 height 13
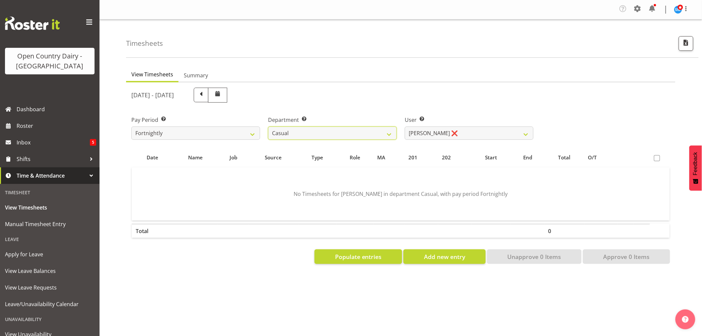
scroll to position [0, 0]
click at [410, 129] on select "Bruce Morgan ❌ Dutchie Egbert Dijkstra ❌ Mark Hedge ❌ Rob Luke ❌" at bounding box center [469, 132] width 129 height 13
click at [405, 126] on select "Bruce Morgan ❌ Dutchie Egbert Dijkstra ❌ Mark Hedge ❌ Rob Luke ❌" at bounding box center [469, 132] width 129 height 13
click at [420, 133] on select "Bruce Morgan ❌ Dutchie Egbert Dijkstra ❌ Mark Hedge ❌ Rob Luke ❌" at bounding box center [469, 132] width 129 height 13
click at [405, 126] on select "Bruce Morgan ❌ Dutchie Egbert Dijkstra ❌ Mark Hedge ❌ Rob Luke ❌" at bounding box center [469, 132] width 129 height 13
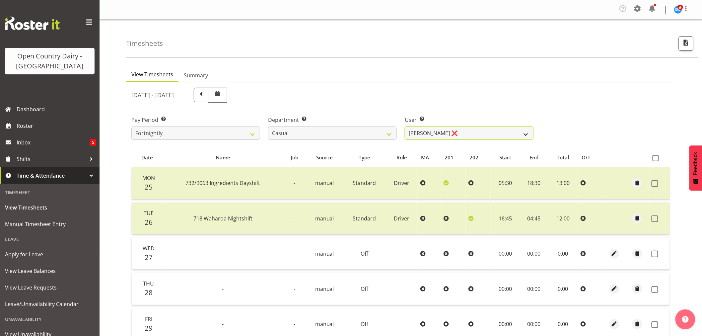
click at [430, 135] on select "Bruce Morgan ❌ Dutchie Egbert Dijkstra ❌ Mark Hedge ❌ Rob Luke ❌" at bounding box center [469, 132] width 129 height 13
click at [405, 126] on select "Bruce Morgan ❌ Dutchie Egbert Dijkstra ❌ Mark Hedge ❌ Rob Luke ❌" at bounding box center [469, 132] width 129 height 13
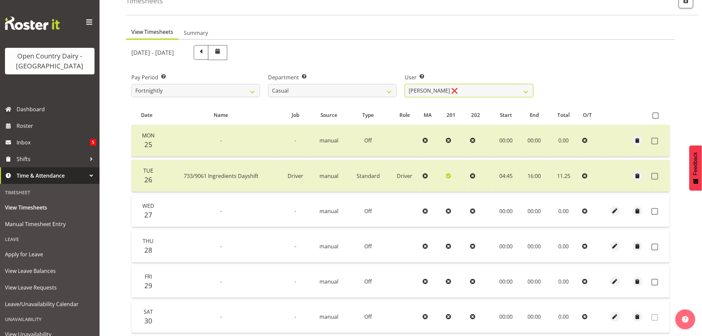
scroll to position [110, 0]
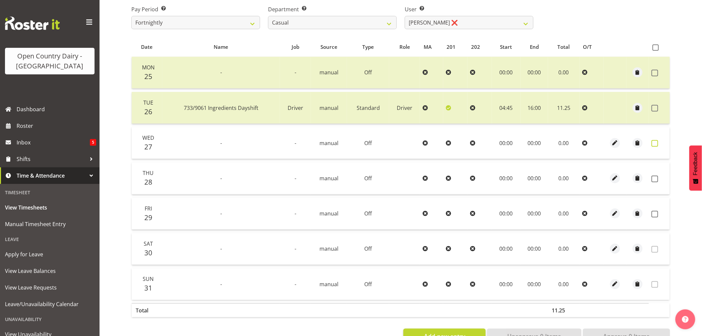
click at [652, 143] on span at bounding box center [655, 143] width 7 height 7
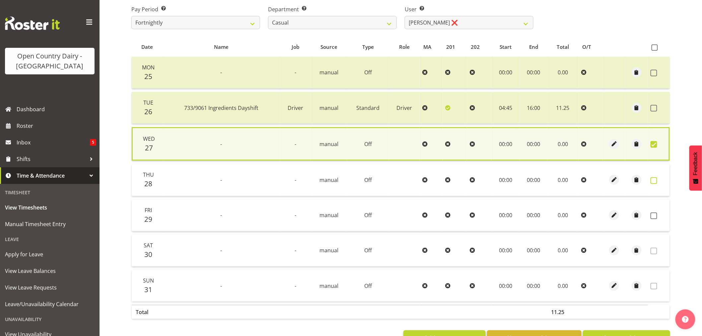
click at [652, 178] on span at bounding box center [654, 180] width 7 height 7
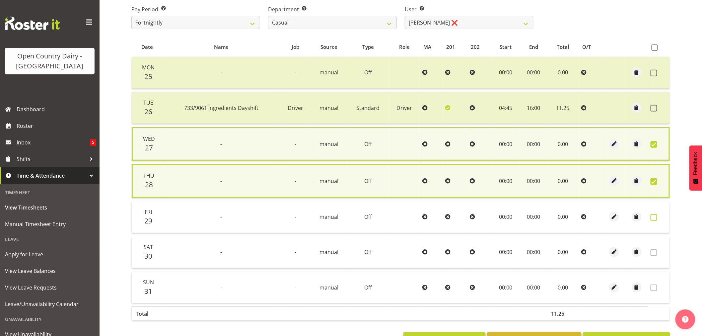
click at [652, 213] on td at bounding box center [659, 217] width 22 height 32
click at [652, 214] on span at bounding box center [654, 217] width 7 height 7
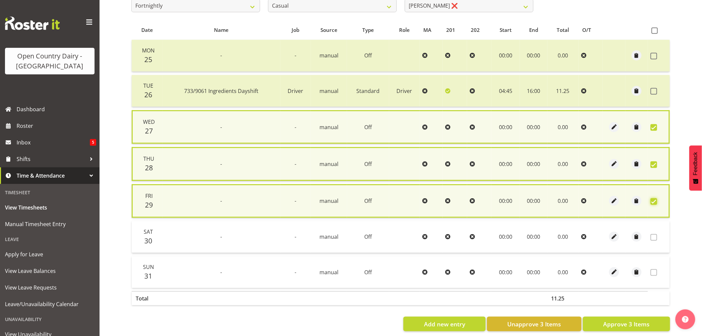
scroll to position [137, 0]
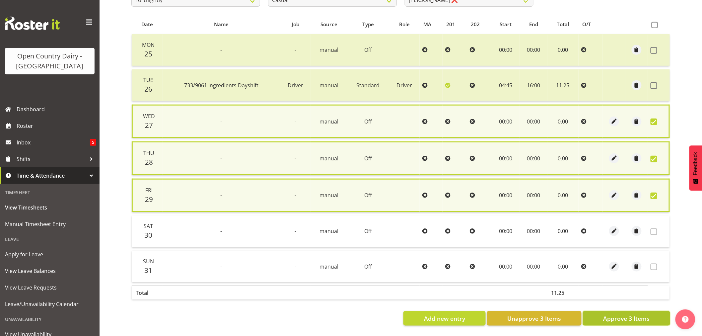
click at [627, 311] on button "Approve 3 Items" at bounding box center [626, 318] width 87 height 15
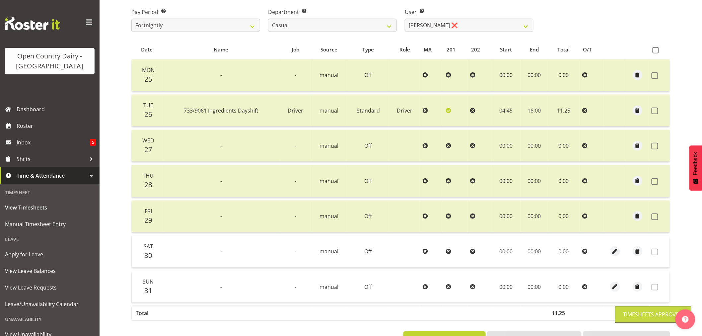
scroll to position [97, 0]
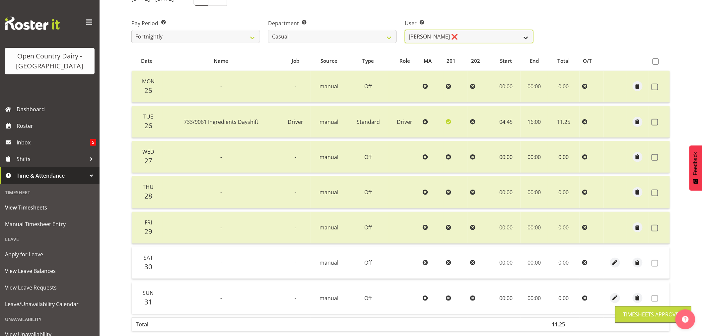
click at [406, 38] on select "Bruce Morgan ❌ Dutchie Egbert Dijkstra ❌ Mark Hedge ❌ Rob Luke ❌" at bounding box center [469, 36] width 129 height 13
click at [405, 30] on select "Bruce Morgan ❌ Dutchie Egbert Dijkstra ❌ Mark Hedge ❌ Rob Luke ❌" at bounding box center [469, 36] width 129 height 13
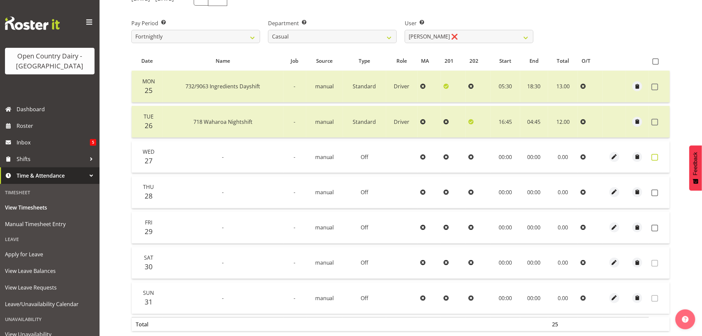
click at [652, 157] on span at bounding box center [655, 157] width 7 height 7
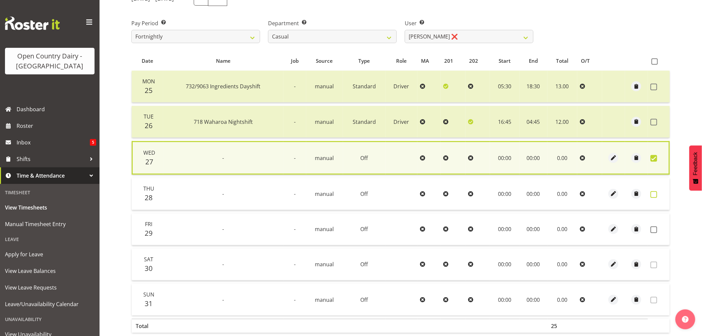
click at [655, 193] on span at bounding box center [654, 194] width 7 height 7
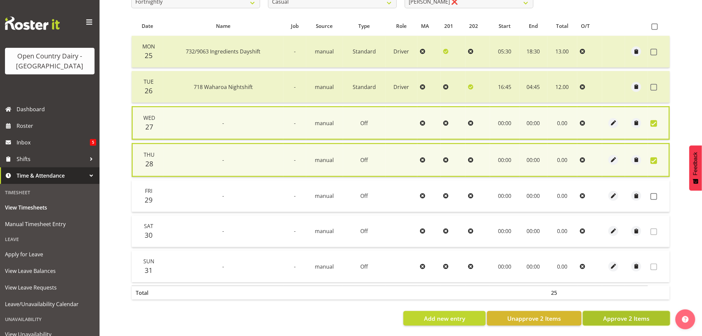
click at [618, 317] on button "Approve 2 Items" at bounding box center [626, 318] width 87 height 15
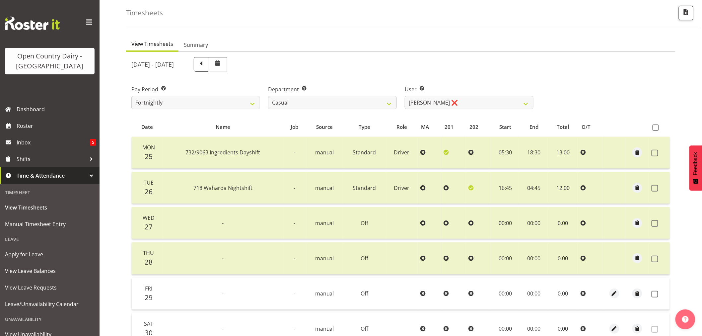
scroll to position [23, 0]
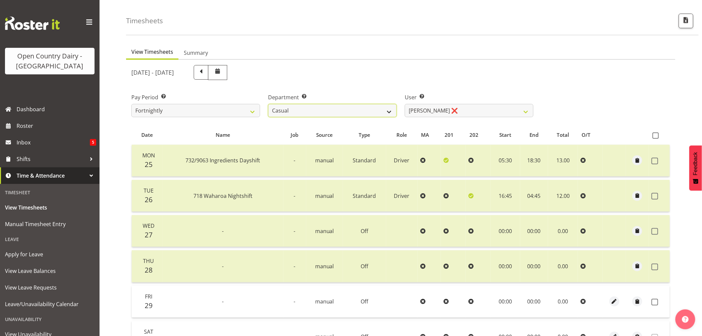
click at [331, 110] on select "701 702 703 704 705 706 707 708 709 710 711 712 713 714 715 716 717 718 719 720" at bounding box center [332, 110] width 129 height 13
click at [268, 104] on select "701 702 703 704 705 706 707 708 709 710 711 712 713 714 715 716 717 718 719 720" at bounding box center [332, 110] width 129 height 13
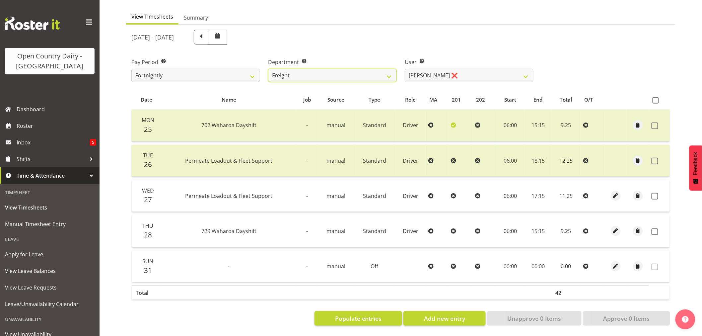
scroll to position [63, 0]
click at [653, 193] on span at bounding box center [655, 196] width 7 height 7
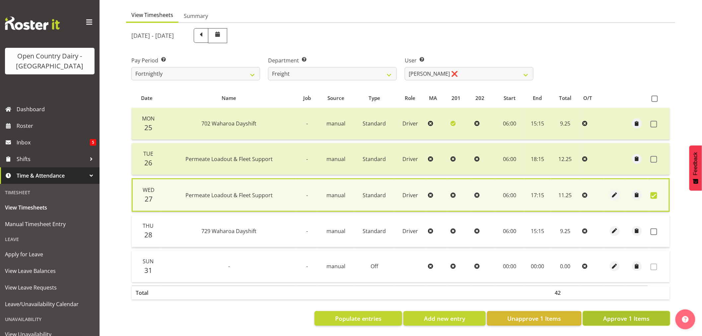
click at [629, 314] on span "Approve 1 Items" at bounding box center [626, 318] width 46 height 9
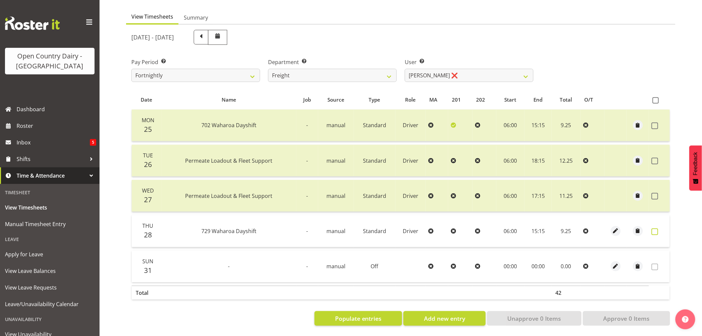
click at [652, 228] on span at bounding box center [655, 231] width 7 height 7
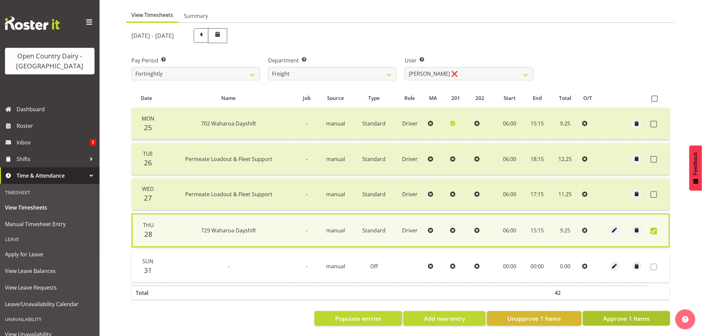
click at [618, 314] on span "Approve 1 Items" at bounding box center [626, 318] width 46 height 9
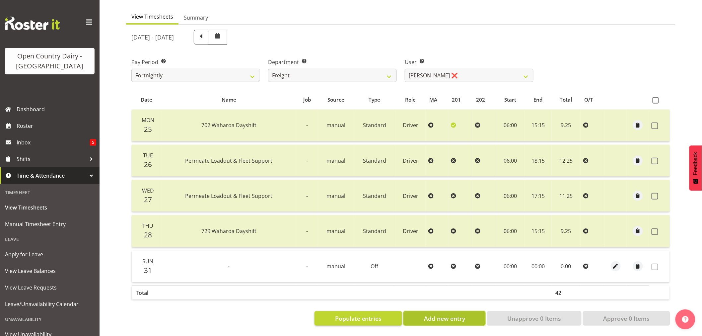
click at [427, 314] on span "Add new entry" at bounding box center [444, 318] width 41 height 9
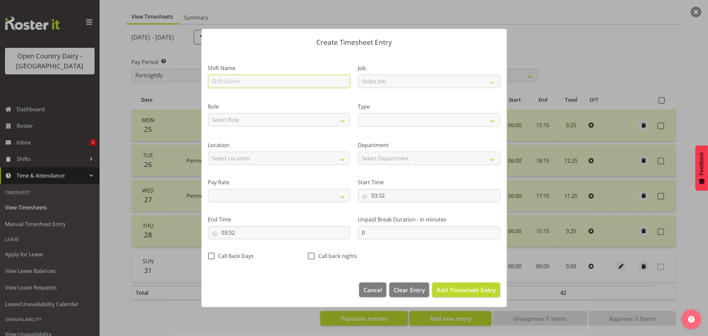
click at [284, 80] on input "text" at bounding box center [279, 81] width 142 height 13
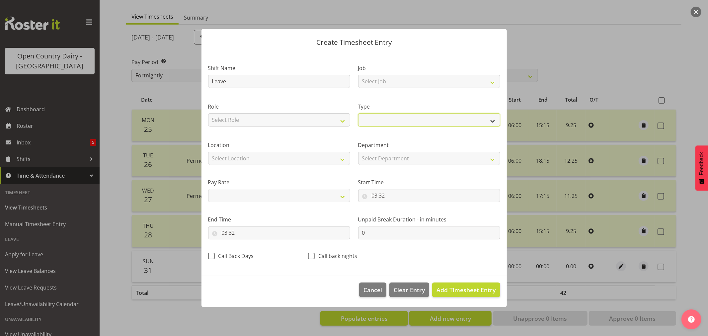
click at [386, 121] on select "Off Standard Public Holiday Public Holiday (Worked) Day In Lieu Annual Leave Si…" at bounding box center [429, 119] width 142 height 13
click at [358, 113] on select "Off Standard Public Holiday Public Holiday (Worked) Day In Lieu Annual Leave Si…" at bounding box center [429, 119] width 142 height 13
click at [453, 288] on span "Add Timesheet Entry" at bounding box center [465, 290] width 59 height 8
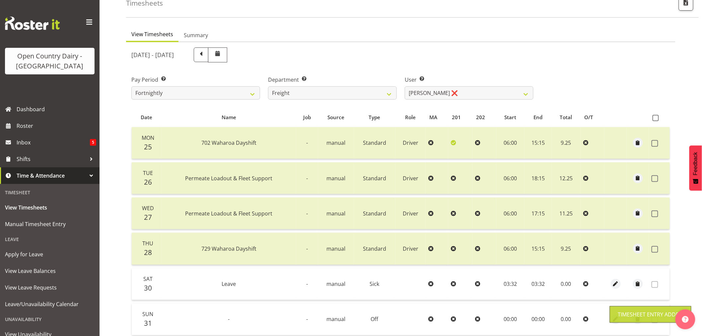
scroll to position [0, 0]
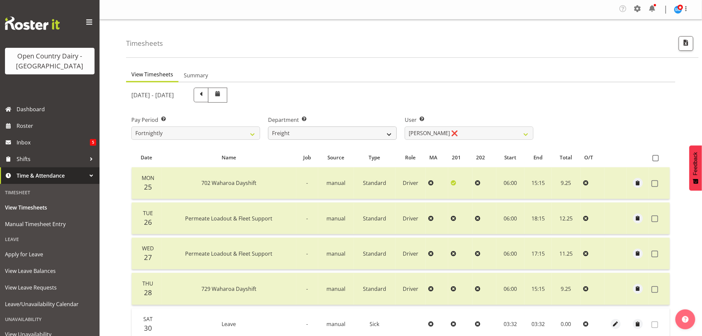
click at [205, 93] on span at bounding box center [201, 94] width 9 height 9
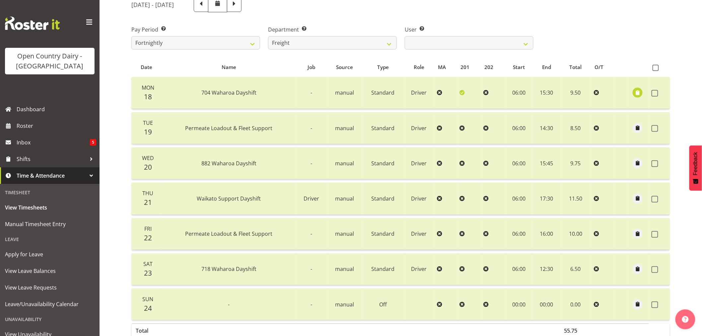
scroll to position [74, 0]
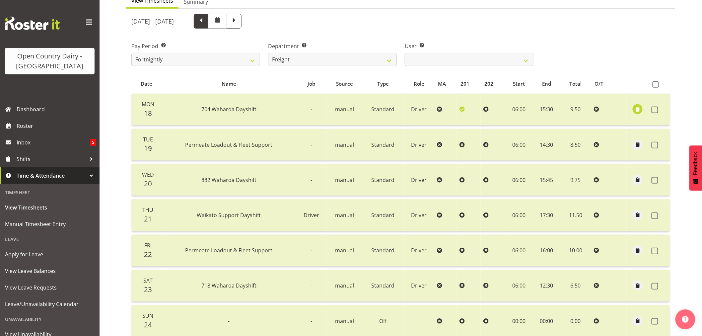
click at [205, 17] on span at bounding box center [201, 20] width 9 height 9
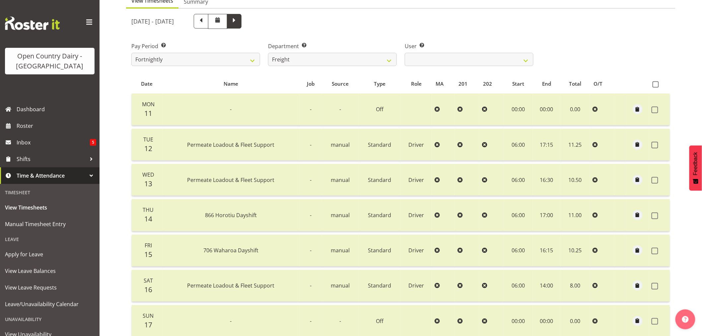
click at [239, 17] on span at bounding box center [234, 20] width 9 height 9
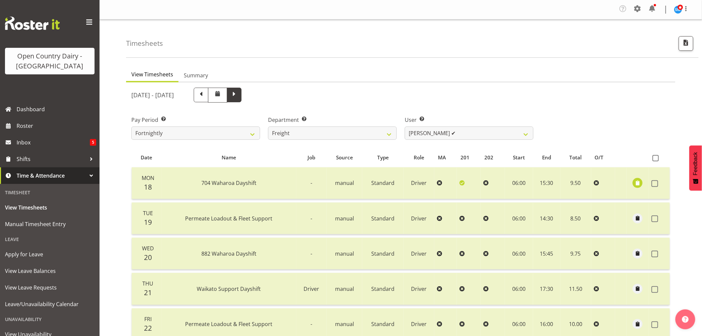
click at [239, 94] on span at bounding box center [234, 94] width 9 height 9
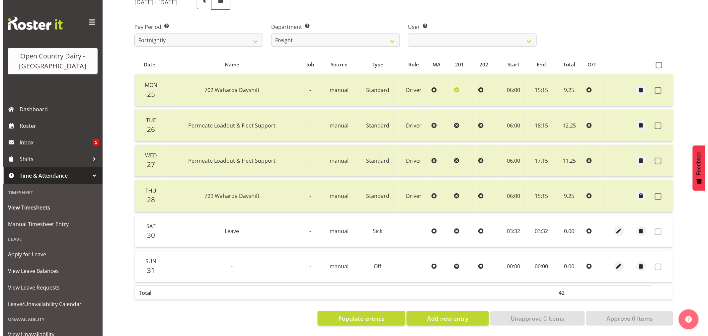
scroll to position [98, 0]
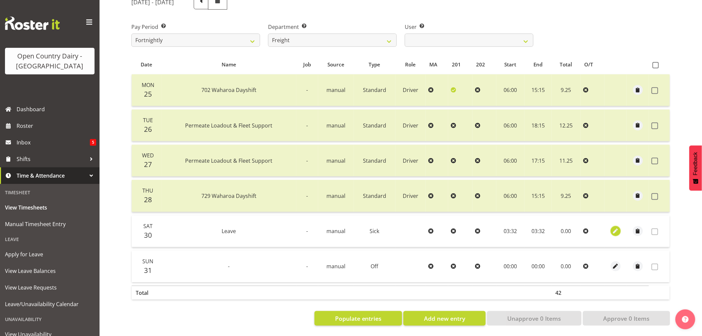
click at [615, 227] on span "button" at bounding box center [616, 231] width 8 height 8
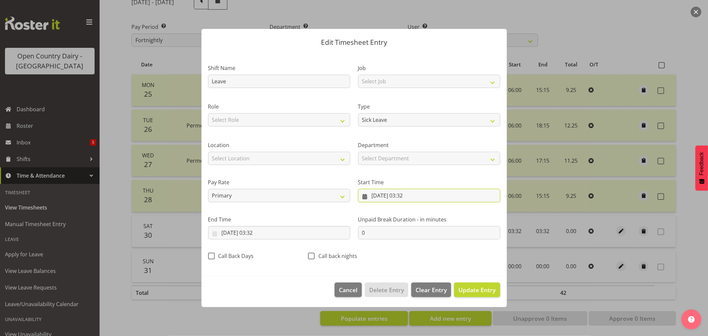
click at [383, 191] on input "30/08/2025, 03:32" at bounding box center [429, 195] width 142 height 13
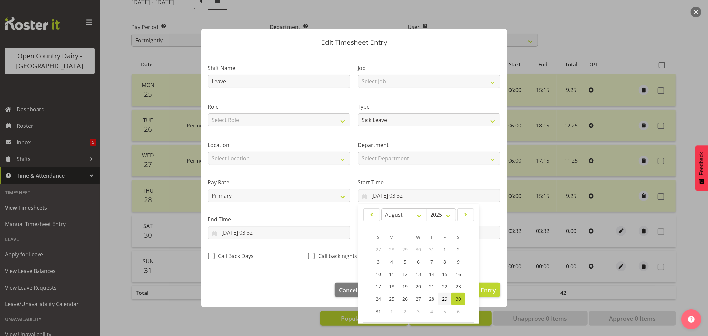
click at [442, 294] on link "29" at bounding box center [444, 298] width 13 height 13
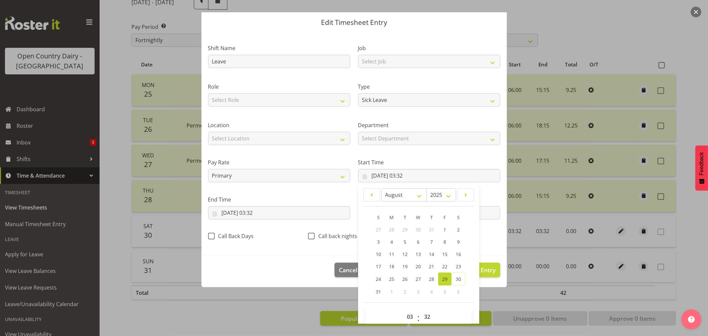
scroll to position [30, 0]
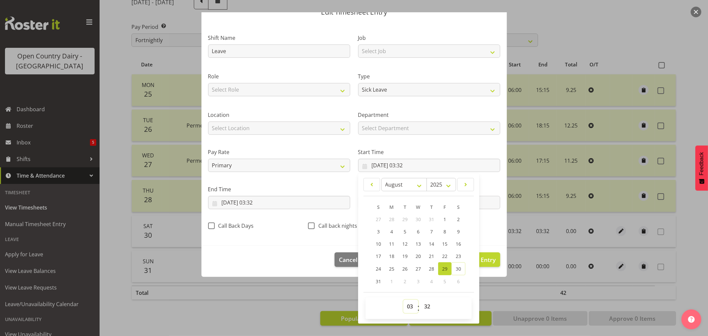
click at [410, 304] on select "00 01 02 03 04 05 06 07 08 09 10 11 12 13 14 15 16 17 18 19 20 21 22 23" at bounding box center [410, 306] width 15 height 13
click at [403, 300] on select "00 01 02 03 04 05 06 07 08 09 10 11 12 13 14 15 16 17 18 19 20 21 22 23" at bounding box center [410, 306] width 15 height 13
click at [422, 306] on select "00 01 02 03 04 05 06 07 08 09 10 11 12 13 14 15 16 17 18 19 20 21 22 23 24 25 2…" at bounding box center [427, 306] width 15 height 13
click at [423, 306] on select "00 01 02 03 04 05 06 07 08 09 10 11 12 13 14 15 16 17 18 19 20 21 22 23 24 25 2…" at bounding box center [427, 306] width 15 height 13
click at [420, 300] on select "00 01 02 03 04 05 06 07 08 09 10 11 12 13 14 15 16 17 18 19 20 21 22 23 24 25 2…" at bounding box center [427, 306] width 15 height 13
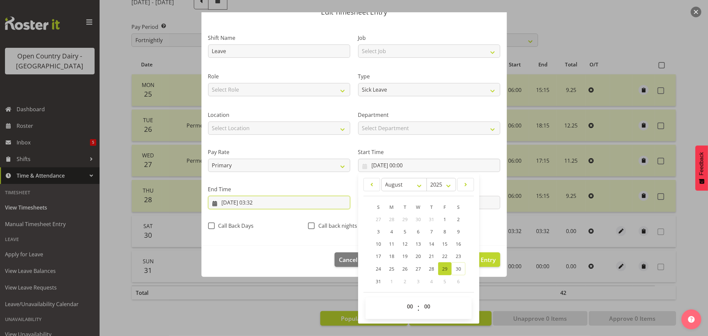
click at [257, 196] on input "30/08/2025, 03:32" at bounding box center [279, 202] width 142 height 13
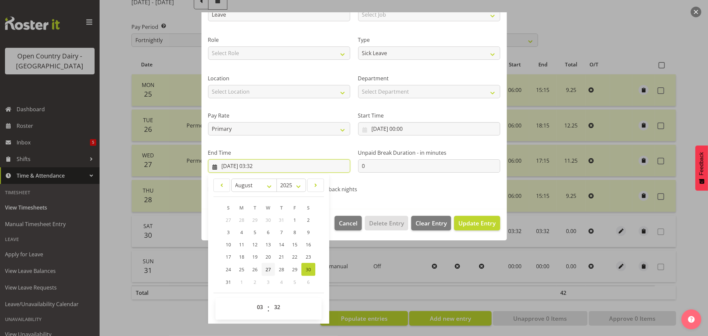
scroll to position [67, 0]
click at [294, 266] on span "29" at bounding box center [294, 268] width 5 height 6
drag, startPoint x: 260, startPoint y: 304, endPoint x: 260, endPoint y: 301, distance: 3.7
click at [260, 304] on select "00 01 02 03 04 05 06 07 08 09 10 11 12 13 14 15 16 17 18 19 20 21 22 23" at bounding box center [260, 306] width 15 height 13
click at [253, 300] on select "00 01 02 03 04 05 06 07 08 09 10 11 12 13 14 15 16 17 18 19 20 21 22 23" at bounding box center [260, 306] width 15 height 13
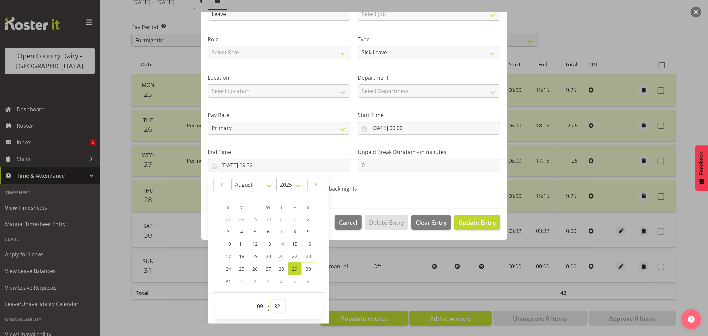
click at [276, 304] on select "00 01 02 03 04 05 06 07 08 09 10 11 12 13 14 15 16 17 18 19 20 21 22 23 24 25 2…" at bounding box center [277, 306] width 15 height 13
click at [270, 300] on select "00 01 02 03 04 05 06 07 08 09 10 11 12 13 14 15 16 17 18 19 20 21 22 23 24 25 2…" at bounding box center [277, 306] width 15 height 13
click at [462, 221] on span "Update Entry" at bounding box center [476, 222] width 37 height 8
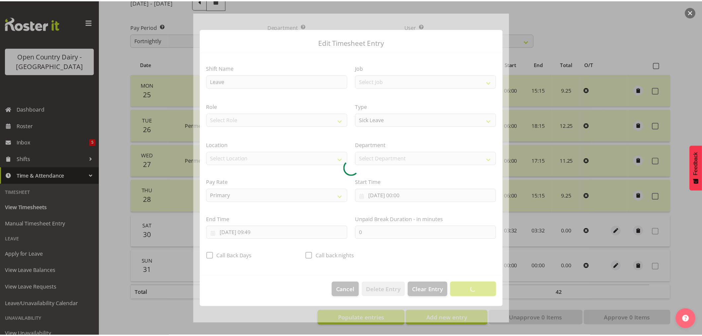
scroll to position [0, 0]
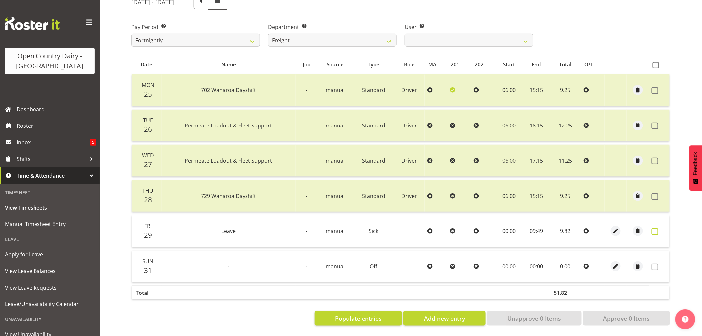
click at [652, 228] on span at bounding box center [655, 231] width 7 height 7
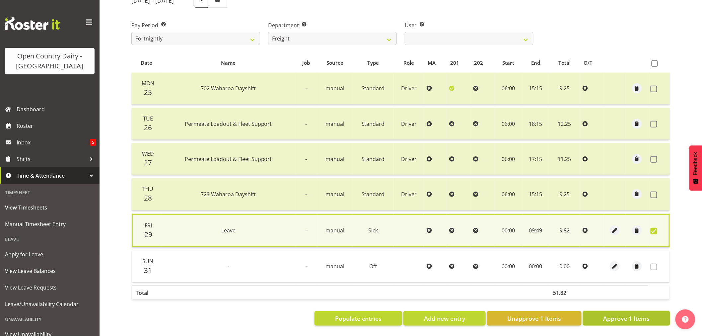
click at [625, 311] on button "Approve 1 Items" at bounding box center [626, 318] width 87 height 15
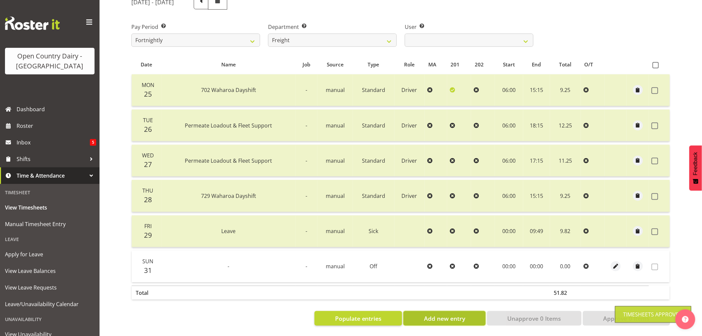
click at [451, 314] on span "Add new entry" at bounding box center [444, 318] width 41 height 9
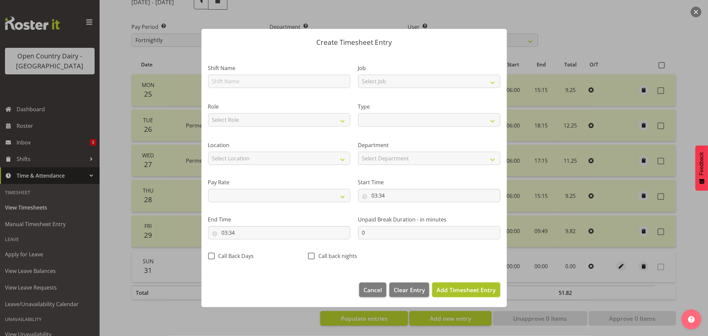
click at [463, 291] on span "Add Timesheet Entry" at bounding box center [465, 290] width 59 height 8
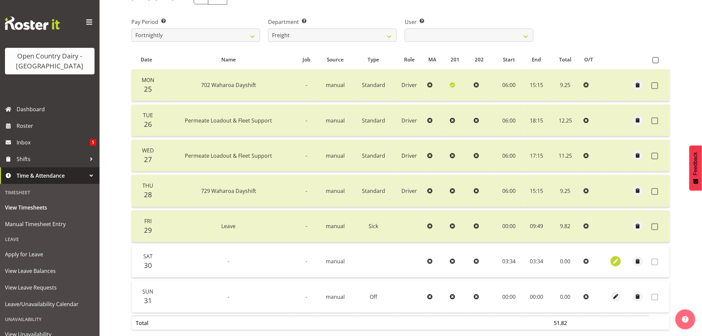
click at [614, 263] on span "button" at bounding box center [616, 261] width 8 height 8
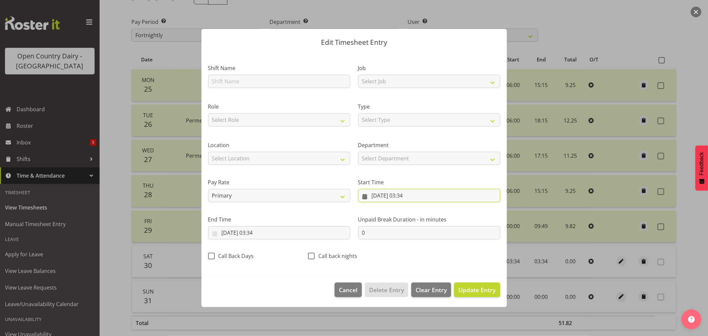
click at [399, 196] on input "30/08/2025, 03:34" at bounding box center [429, 195] width 142 height 13
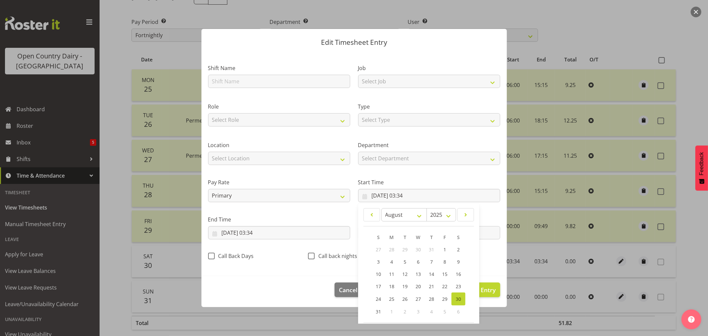
click at [284, 273] on section "Shift Name Job Select Job Driver Driver supervisor Support Role Select Role Dri…" at bounding box center [353, 164] width 305 height 224
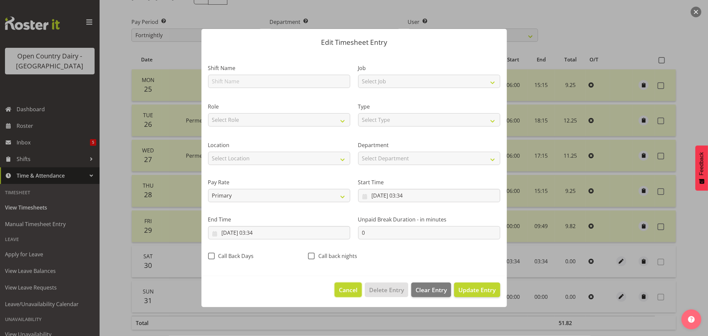
click at [339, 286] on span "Cancel" at bounding box center [348, 289] width 19 height 9
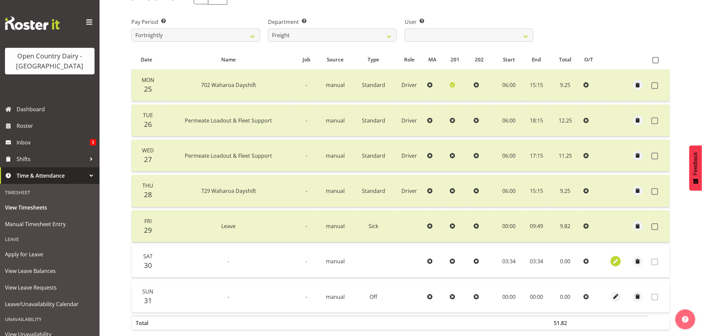
click at [615, 262] on span "button" at bounding box center [616, 261] width 8 height 8
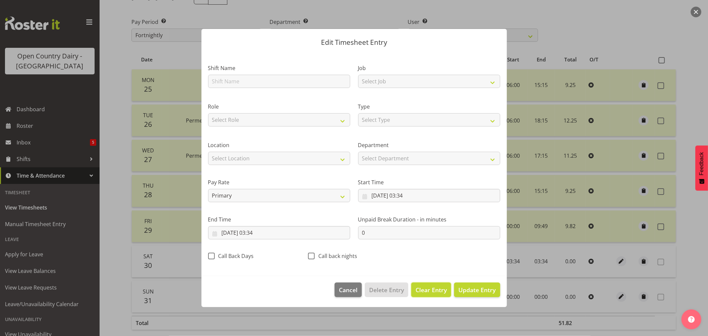
click at [420, 288] on span "Clear Entry" at bounding box center [430, 289] width 31 height 9
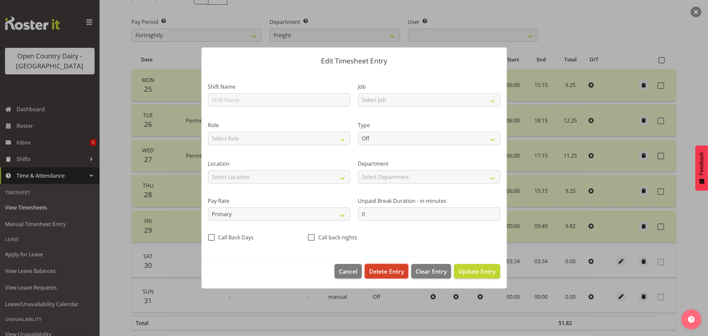
click at [387, 273] on span "Delete Entry" at bounding box center [386, 271] width 35 height 9
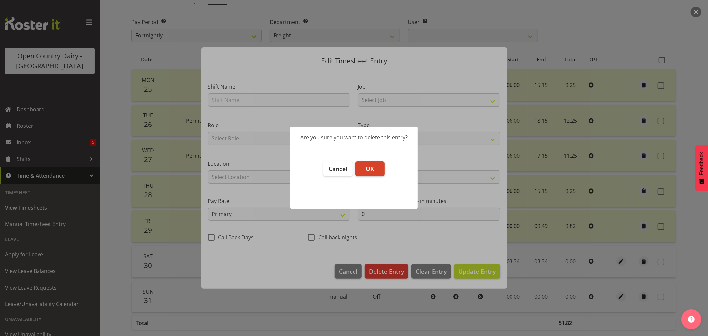
click at [375, 172] on button "OK" at bounding box center [369, 168] width 29 height 15
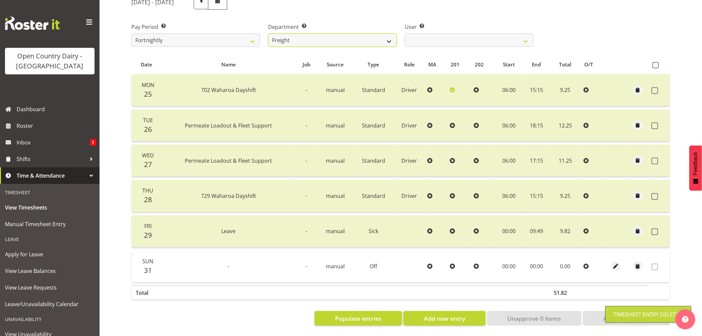
click at [376, 34] on select "701 702 703 704 705 706 707 708 709 710 711 712 713 714 715 716 717 718 719 720" at bounding box center [332, 40] width 129 height 13
click at [268, 34] on select "701 702 703 704 705 706 707 708 709 710 711 712 713 714 715 716 717 718 719 720" at bounding box center [332, 40] width 129 height 13
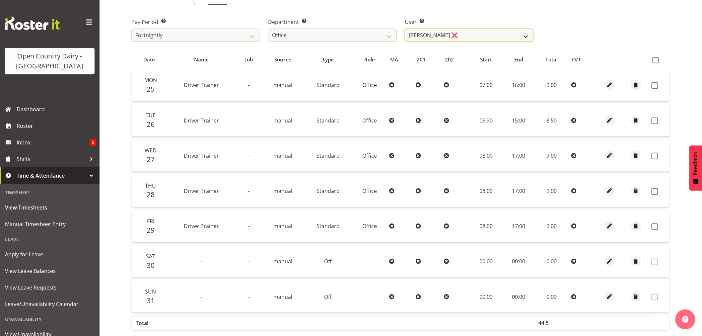
click at [439, 35] on select "Jason Porter ❌ Kelvin Forsman ❌ Leon Paki ❌ Mark Gudsell ❌ Milk Reception Wahar…" at bounding box center [469, 35] width 129 height 13
click at [341, 34] on select "701 702 703 704 705 706 707 708 709 710 711 712 713 714 715 716 717 718 719 720" at bounding box center [332, 35] width 129 height 13
click at [268, 29] on select "701 702 703 704 705 706 707 708 709 710 711 712 713 714 715 716 717 718 719 720" at bounding box center [332, 35] width 129 height 13
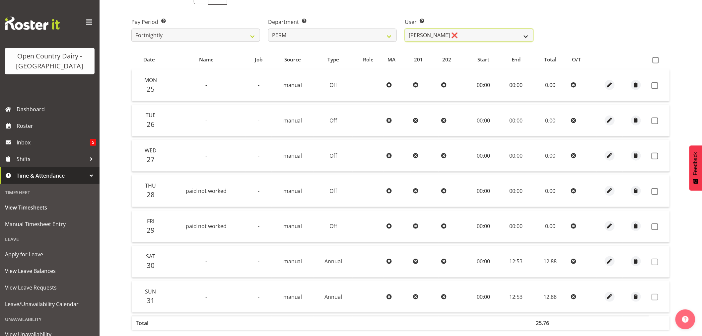
click at [460, 32] on select "Abhilash Antony ❌ Amba Swann ❌ Chris Kneebone ❌ Jayden Vincent ❌ Paul Wilson ❌ …" at bounding box center [469, 35] width 129 height 13
click at [453, 34] on select "Abhilash Antony ❌ Amba Swann ❌ Chris Kneebone ❌ Jayden Vincent ❌ Paul Wilson ❌ …" at bounding box center [469, 35] width 129 height 13
click at [525, 37] on select "Abhilash Antony ❌ Amba Swann ❌ Chris Kneebone ❌ Jayden Vincent ❌ Paul Wilson ❌ …" at bounding box center [469, 35] width 129 height 13
click at [405, 29] on select "Abhilash Antony ❌ Amba Swann ❌ Chris Kneebone ❌ Jayden Vincent ❌ Paul Wilson ❌ …" at bounding box center [469, 35] width 129 height 13
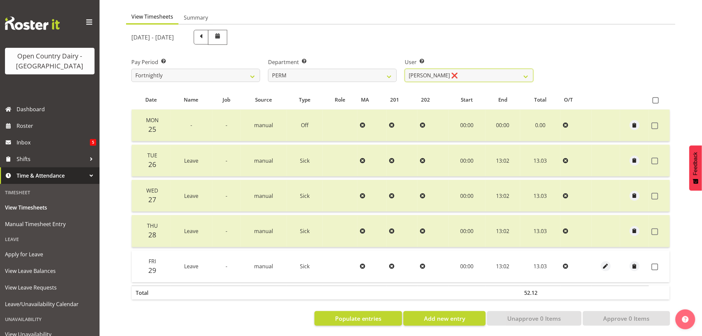
scroll to position [63, 0]
click at [653, 263] on span at bounding box center [655, 266] width 7 height 7
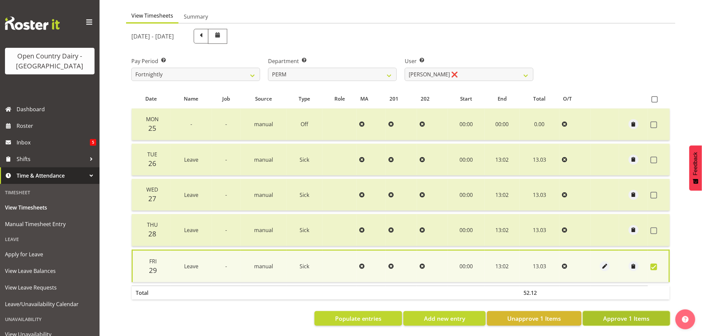
click at [619, 314] on span "Approve 1 Items" at bounding box center [626, 318] width 46 height 9
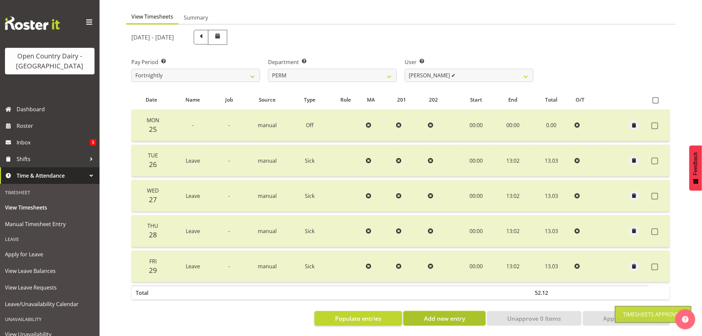
click at [448, 315] on span "Add new entry" at bounding box center [444, 318] width 41 height 9
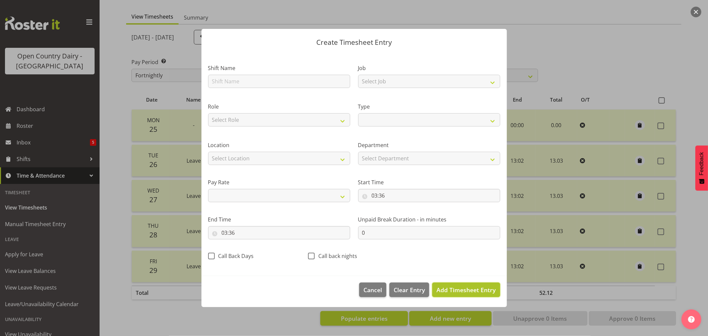
click at [455, 288] on span "Add Timesheet Entry" at bounding box center [465, 290] width 59 height 8
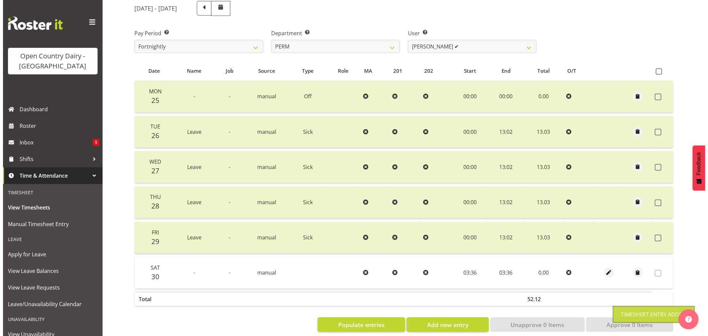
scroll to position [98, 0]
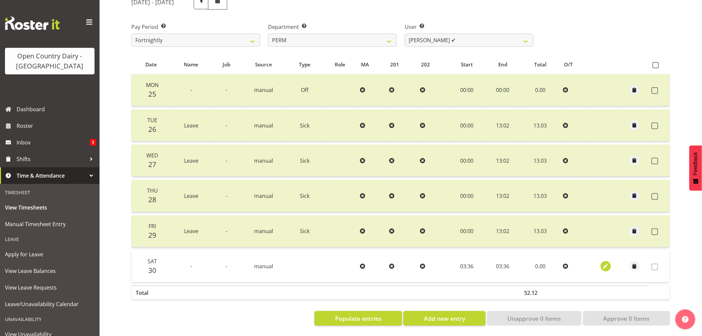
click at [607, 262] on span "button" at bounding box center [606, 266] width 8 height 8
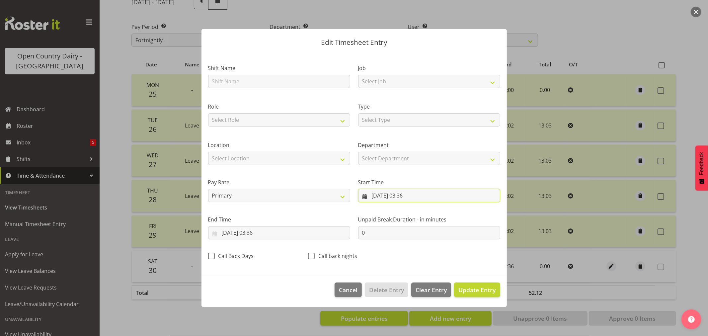
click at [418, 197] on input "30/08/2025, 03:36" at bounding box center [429, 195] width 142 height 13
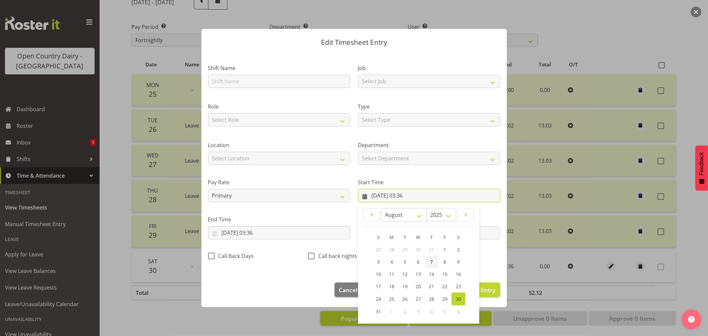
scroll to position [30, 0]
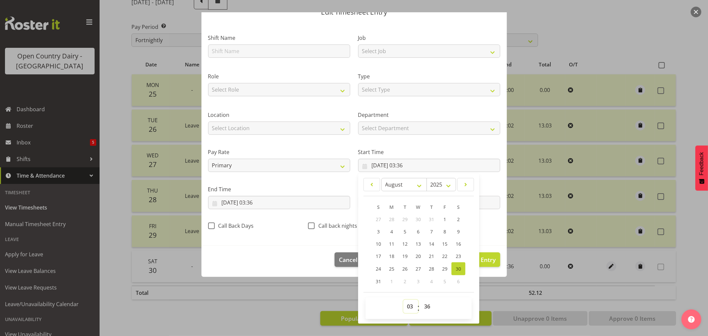
click at [408, 305] on select "00 01 02 03 04 05 06 07 08 09 10 11 12 13 14 15 16 17 18 19 20 21 22 23" at bounding box center [410, 306] width 15 height 13
click at [403, 300] on select "00 01 02 03 04 05 06 07 08 09 10 11 12 13 14 15 16 17 18 19 20 21 22 23" at bounding box center [410, 306] width 15 height 13
click at [423, 301] on select "00 01 02 03 04 05 06 07 08 09 10 11 12 13 14 15 16 17 18 19 20 21 22 23 24 25 2…" at bounding box center [427, 306] width 15 height 13
click at [420, 300] on select "00 01 02 03 04 05 06 07 08 09 10 11 12 13 14 15 16 17 18 19 20 21 22 23 24 25 2…" at bounding box center [427, 306] width 15 height 13
click at [289, 202] on input "30/08/2025, 03:36" at bounding box center [279, 202] width 142 height 13
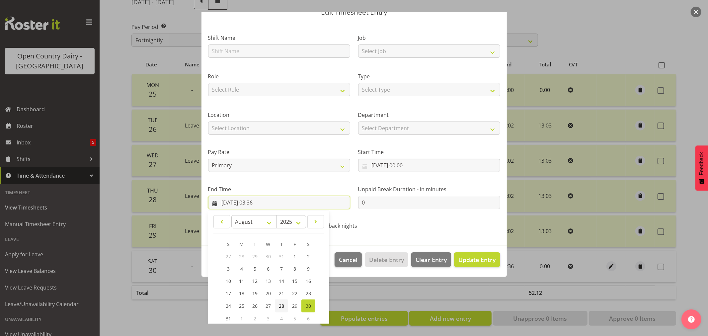
scroll to position [67, 0]
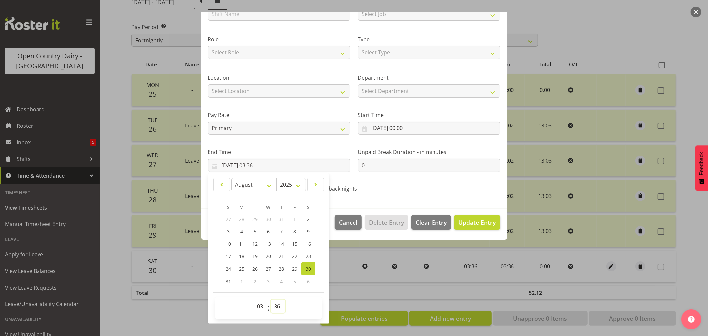
click at [281, 308] on select "00 01 02 03 04 05 06 07 08 09 10 11 12 13 14 15 16 17 18 19 20 21 22 23 24 25 2…" at bounding box center [277, 306] width 15 height 13
click at [270, 300] on select "00 01 02 03 04 05 06 07 08 09 10 11 12 13 14 15 16 17 18 19 20 21 22 23 24 25 2…" at bounding box center [277, 306] width 15 height 13
click at [256, 303] on select "00 01 02 03 04 05 06 07 08 09 10 11 12 13 14 15 16 17 18 19 20 21 22 23" at bounding box center [260, 306] width 15 height 13
click at [253, 300] on select "00 01 02 03 04 05 06 07 08 09 10 11 12 13 14 15 16 17 18 19 20 21 22 23" at bounding box center [260, 306] width 15 height 13
click at [466, 218] on button "Update Entry" at bounding box center [477, 222] width 46 height 15
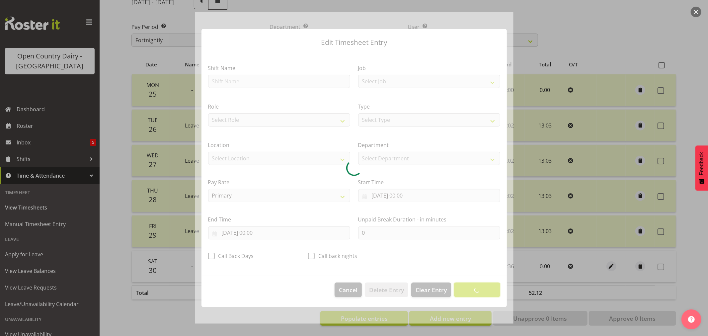
scroll to position [0, 0]
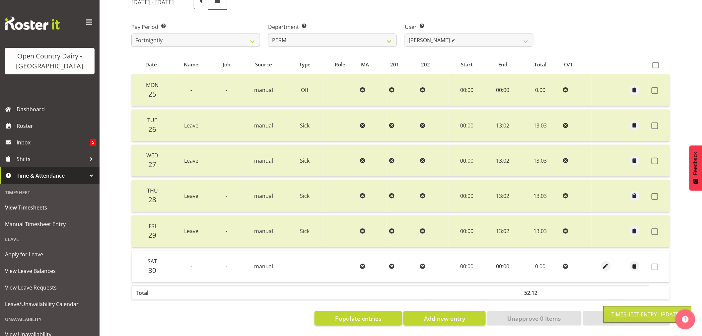
click at [652, 263] on span at bounding box center [655, 266] width 7 height 7
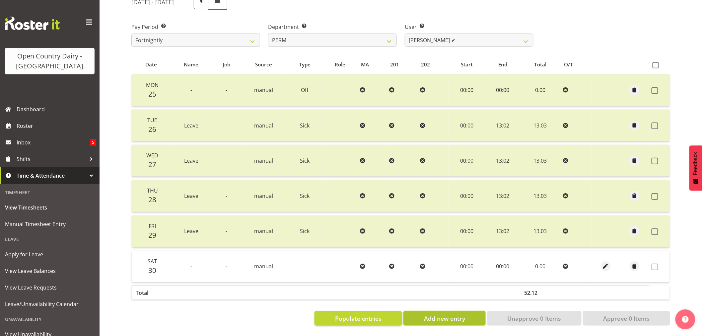
click at [456, 314] on span "Add new entry" at bounding box center [444, 318] width 41 height 9
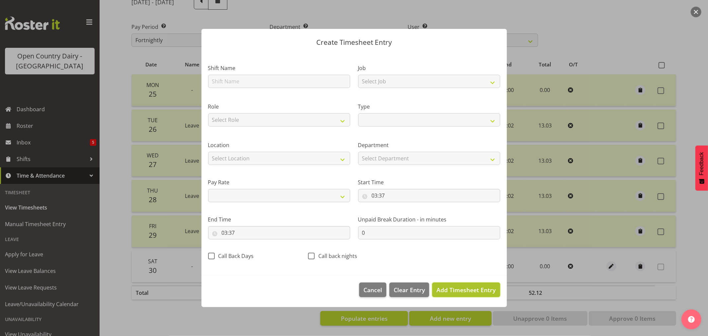
click at [465, 287] on span "Add Timesheet Entry" at bounding box center [465, 290] width 59 height 8
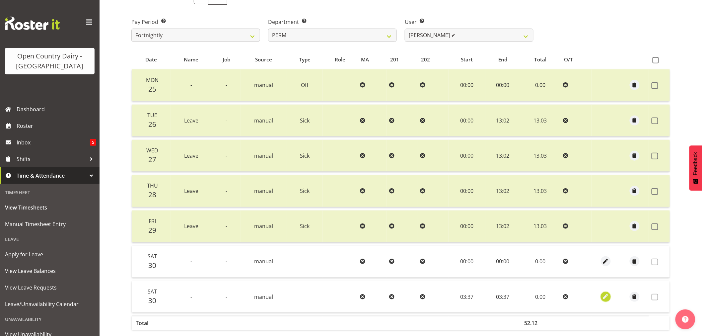
click at [605, 296] on span "button" at bounding box center [606, 297] width 8 height 8
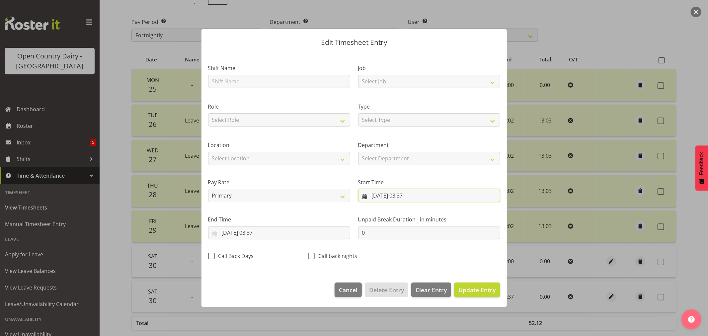
click at [390, 194] on input "30/08/2025, 03:37" at bounding box center [429, 195] width 142 height 13
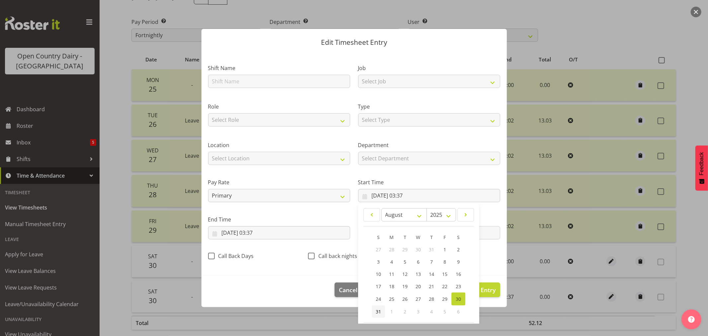
click at [377, 310] on span "31" at bounding box center [378, 311] width 5 height 6
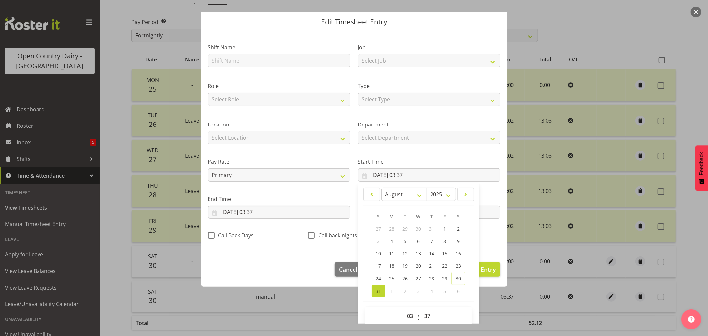
scroll to position [30, 0]
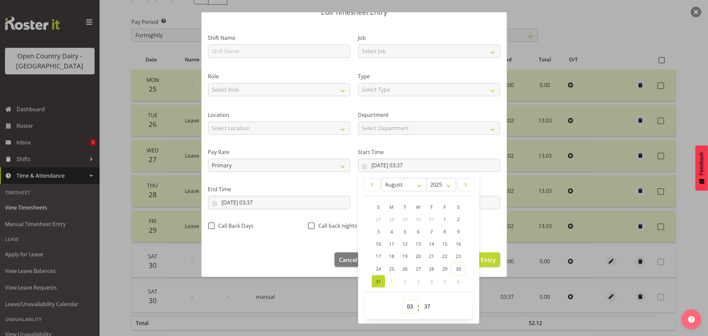
drag, startPoint x: 407, startPoint y: 306, endPoint x: 405, endPoint y: 300, distance: 6.2
click at [407, 306] on select "00 01 02 03 04 05 06 07 08 09 10 11 12 13 14 15 16 17 18 19 20 21 22 23" at bounding box center [410, 306] width 15 height 13
click at [403, 300] on select "00 01 02 03 04 05 06 07 08 09 10 11 12 13 14 15 16 17 18 19 20 21 22 23" at bounding box center [410, 306] width 15 height 13
drag, startPoint x: 422, startPoint y: 308, endPoint x: 421, endPoint y: 300, distance: 8.1
click at [422, 305] on select "00 01 02 03 04 05 06 07 08 09 10 11 12 13 14 15 16 17 18 19 20 21 22 23 24 25 2…" at bounding box center [427, 306] width 15 height 13
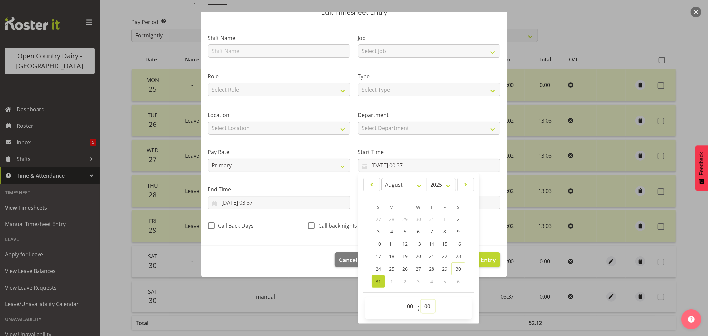
click at [420, 300] on select "00 01 02 03 04 05 06 07 08 09 10 11 12 13 14 15 16 17 18 19 20 21 22 23 24 25 2…" at bounding box center [427, 306] width 15 height 13
click at [231, 203] on input "30/08/2025, 03:37" at bounding box center [279, 202] width 142 height 13
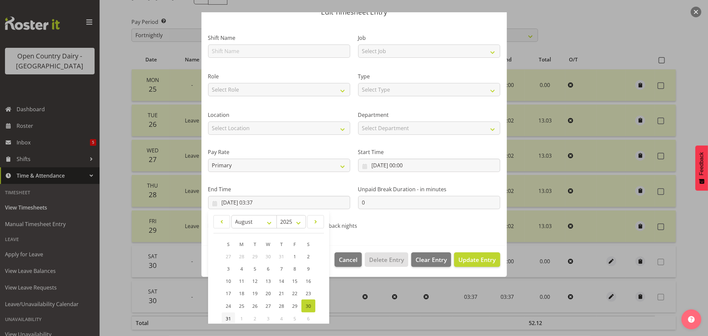
click at [226, 318] on span "31" at bounding box center [228, 318] width 5 height 6
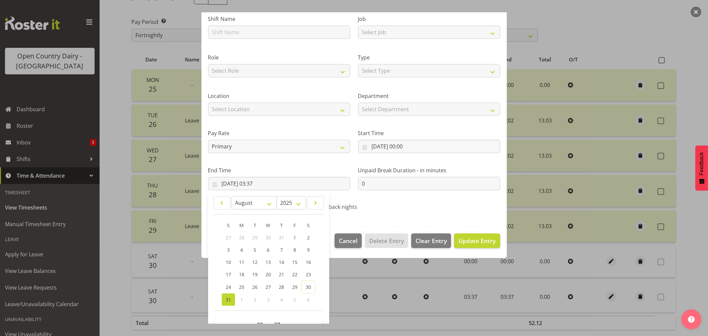
scroll to position [67, 0]
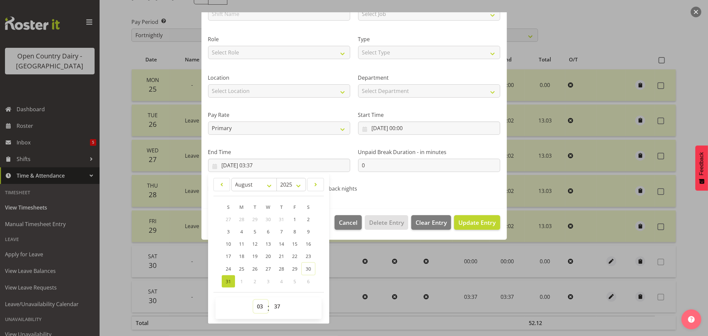
click at [261, 304] on select "00 01 02 03 04 05 06 07 08 09 10 11 12 13 14 15 16 17 18 19 20 21 22 23" at bounding box center [260, 306] width 15 height 13
click at [253, 300] on select "00 01 02 03 04 05 06 07 08 09 10 11 12 13 14 15 16 17 18 19 20 21 22 23" at bounding box center [260, 306] width 15 height 13
click at [279, 300] on select "00 01 02 03 04 05 06 07 08 09 10 11 12 13 14 15 16 17 18 19 20 21 22 23 24 25 2…" at bounding box center [277, 306] width 15 height 13
click at [278, 312] on select "00 01 02 03 04 05 06 07 08 09 10 11 12 13 14 15 16 17 18 19 20 21 22 23 24 25 2…" at bounding box center [277, 306] width 15 height 13
click at [276, 304] on select "00 01 02 03 04 05 06 07 08 09 10 11 12 13 14 15 16 17 18 19 20 21 22 23 24 25 2…" at bounding box center [277, 306] width 15 height 13
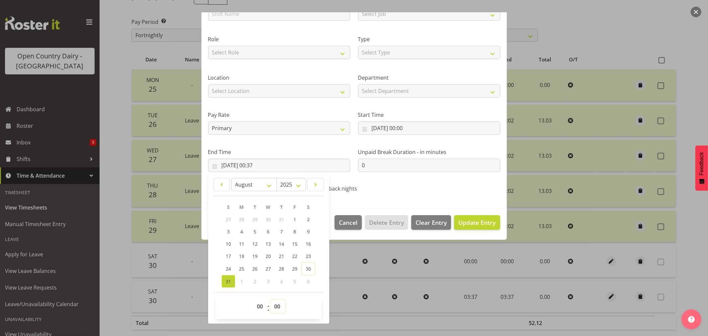
click at [270, 300] on select "00 01 02 03 04 05 06 07 08 09 10 11 12 13 14 15 16 17 18 19 20 21 22 23 24 25 2…" at bounding box center [277, 306] width 15 height 13
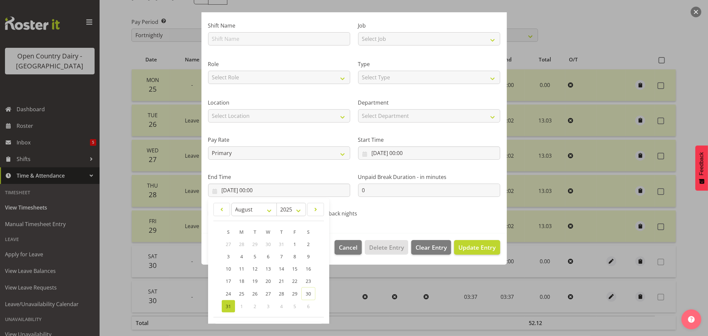
scroll to position [31, 0]
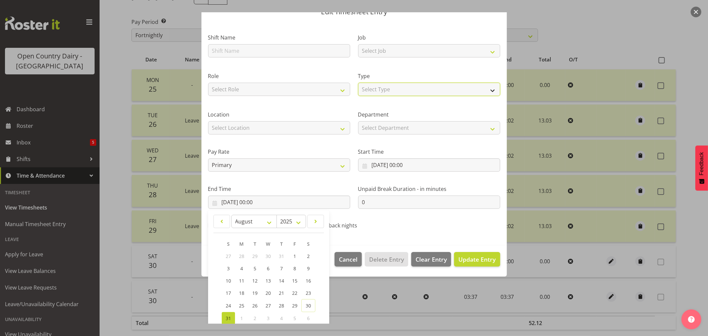
click at [392, 92] on select "Select Type Off Standard Public Holiday Public Holiday (Worked) Day In Lieu Ann…" at bounding box center [429, 89] width 142 height 13
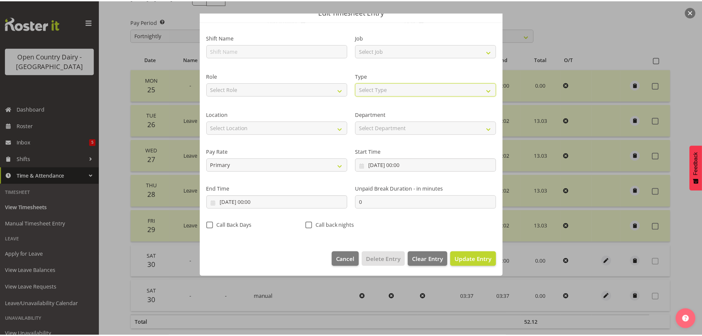
scroll to position [0, 0]
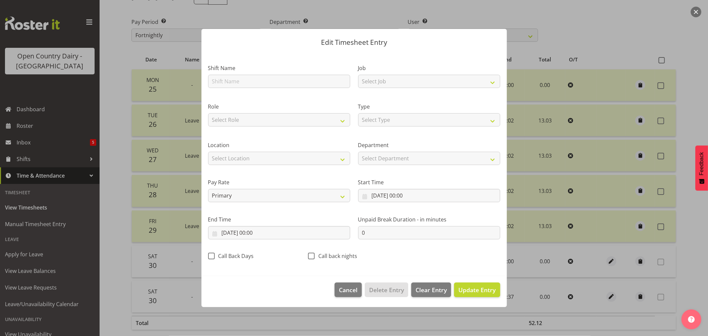
click at [377, 103] on label "Type" at bounding box center [429, 107] width 142 height 8
drag, startPoint x: 377, startPoint y: 118, endPoint x: 375, endPoint y: 125, distance: 8.0
click at [377, 118] on select "Select Type Off Standard Public Holiday Public Holiday (Worked) Day In Lieu Ann…" at bounding box center [429, 119] width 142 height 13
click at [358, 126] on select "Select Type Off Standard Public Holiday Public Holiday (Worked) Day In Lieu Ann…" at bounding box center [429, 119] width 142 height 13
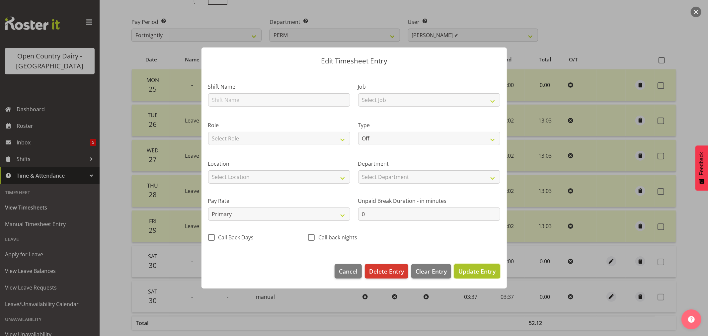
click at [472, 271] on span "Update Entry" at bounding box center [476, 271] width 37 height 8
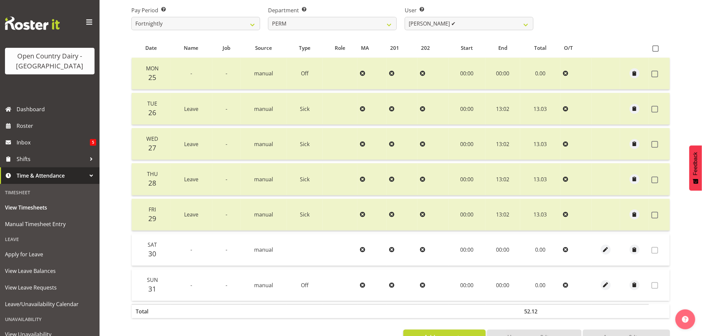
scroll to position [97, 0]
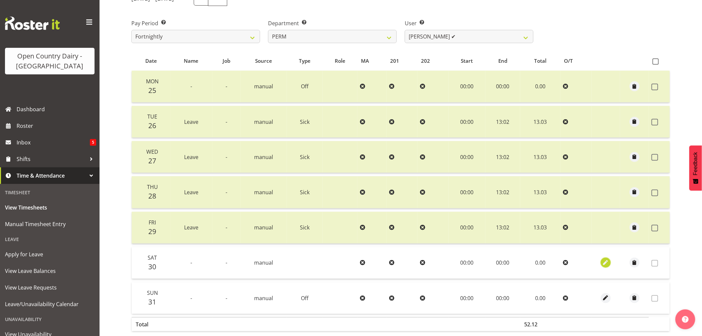
click at [605, 265] on span "button" at bounding box center [606, 263] width 8 height 8
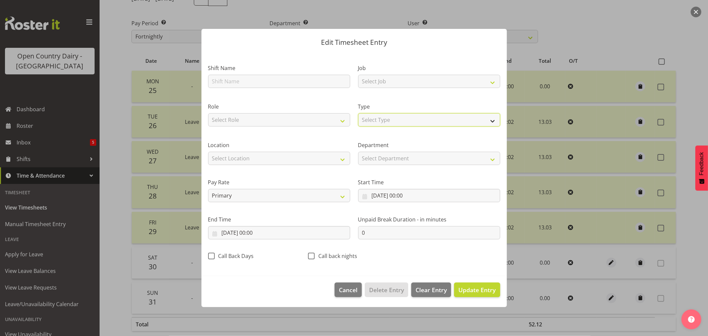
click at [380, 119] on select "Select Type Off Standard Public Holiday Public Holiday (Worked) Day In Lieu Ann…" at bounding box center [429, 119] width 142 height 13
click at [358, 126] on select "Select Type Off Standard Public Holiday Public Holiday (Worked) Day In Lieu Ann…" at bounding box center [429, 119] width 142 height 13
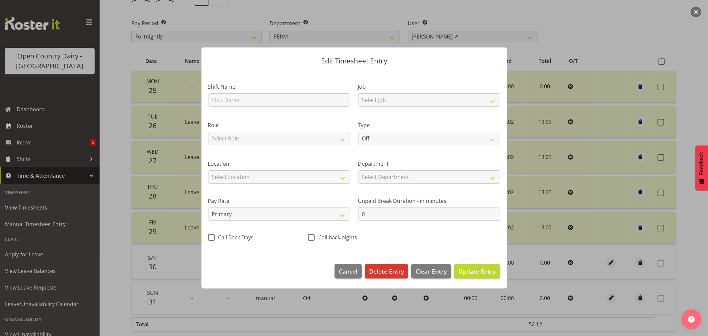
click at [469, 281] on footer "Cancel Delete Entry Clear Entry Update Entry" at bounding box center [353, 272] width 305 height 31
click at [470, 274] on span "Update Entry" at bounding box center [476, 271] width 37 height 8
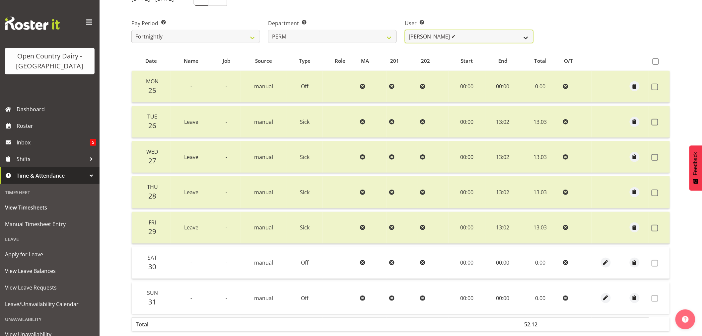
click at [425, 37] on select "Abhilash Antony ❌ Amba Swann ❌ Chris Kneebone ✔ Jayden Vincent ❌ Paul Wilson ❌ …" at bounding box center [469, 36] width 129 height 13
click at [405, 30] on select "Abhilash Antony ❌ Amba Swann ❌ Chris Kneebone ✔ Jayden Vincent ❌ Paul Wilson ❌ …" at bounding box center [469, 36] width 129 height 13
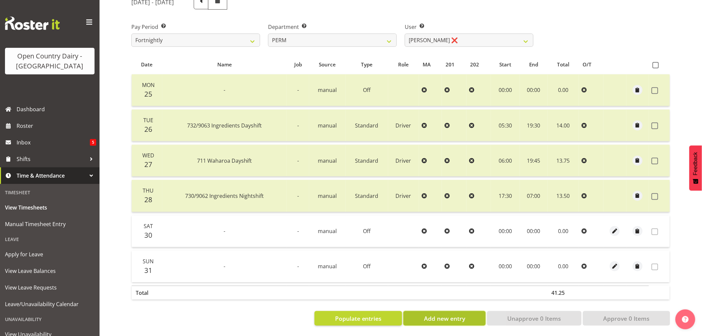
click at [415, 312] on button "Add new entry" at bounding box center [444, 318] width 82 height 15
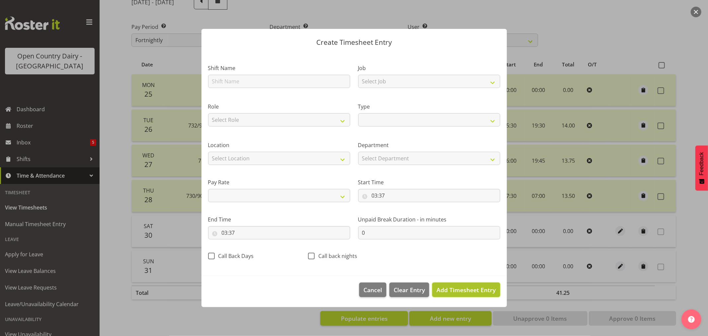
click at [450, 290] on span "Add Timesheet Entry" at bounding box center [465, 290] width 59 height 8
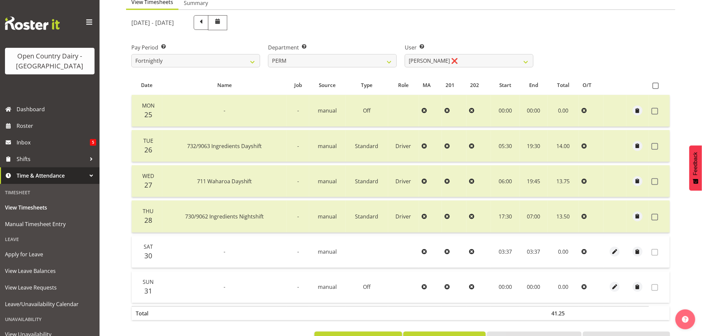
scroll to position [60, 0]
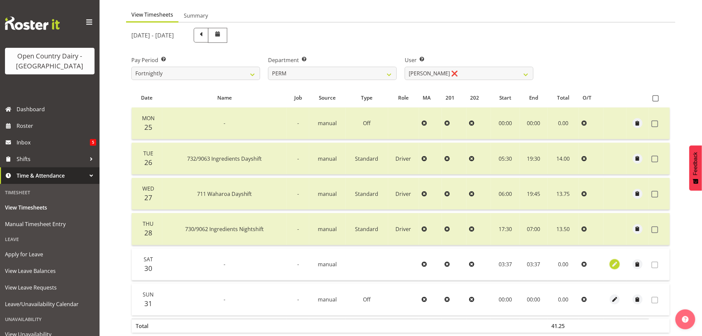
click at [614, 261] on span "button" at bounding box center [615, 264] width 8 height 8
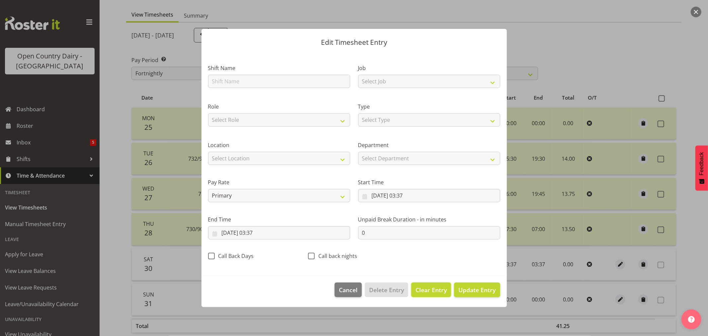
click at [424, 288] on span "Clear Entry" at bounding box center [430, 289] width 31 height 9
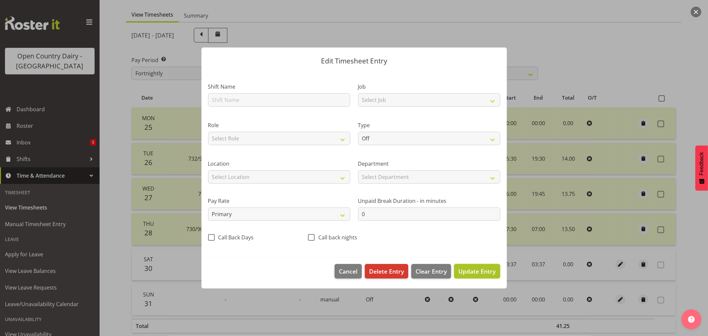
click at [463, 269] on span "Update Entry" at bounding box center [476, 271] width 37 height 8
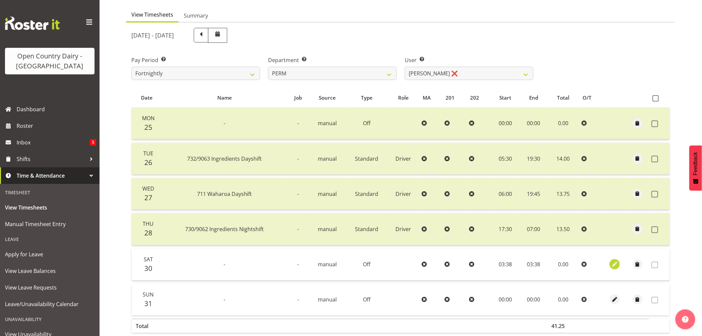
click at [616, 264] on span "button" at bounding box center [615, 264] width 8 height 8
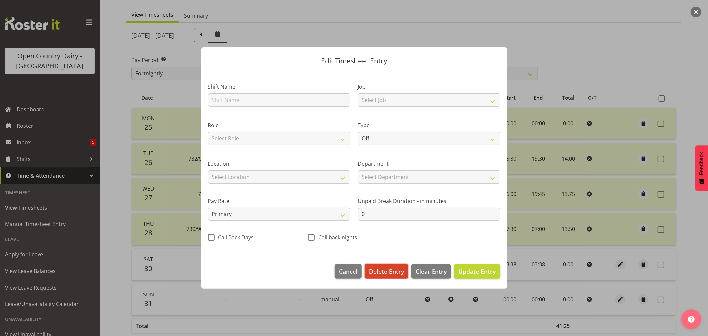
click at [400, 267] on span "Delete Entry" at bounding box center [386, 271] width 35 height 9
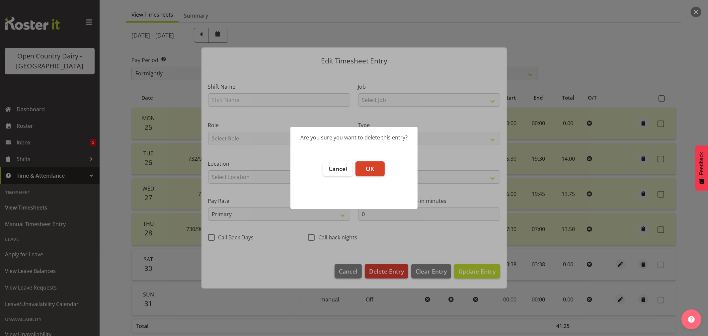
click at [374, 172] on button "OK" at bounding box center [369, 168] width 29 height 15
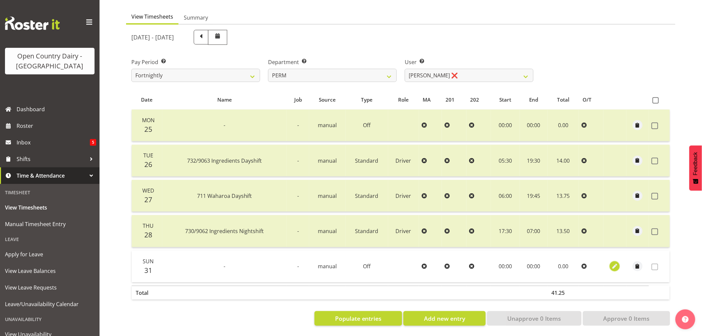
click at [616, 265] on span "button" at bounding box center [615, 266] width 8 height 8
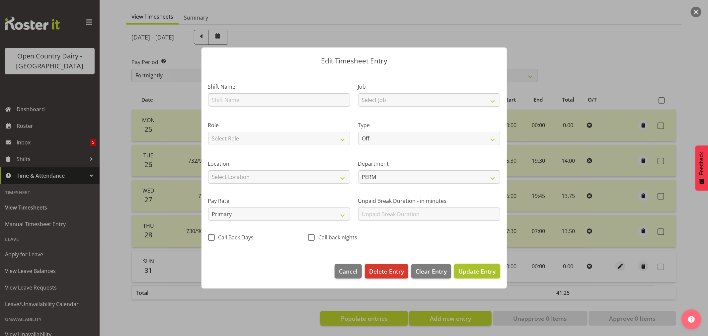
click at [466, 270] on span "Update Entry" at bounding box center [476, 271] width 37 height 8
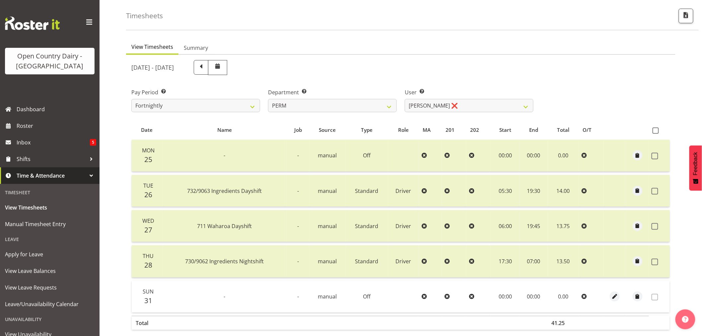
scroll to position [0, 0]
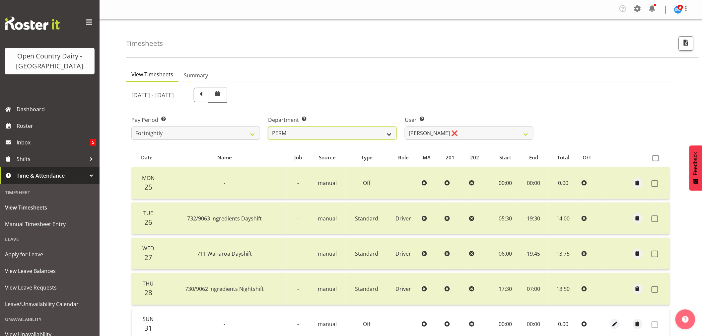
click at [368, 132] on select "701 702 703 704 705 706 707 708 709 710 711 712 713 714 715 716 717 718 719 720" at bounding box center [332, 132] width 129 height 13
click at [268, 126] on select "701 702 703 704 705 706 707 708 709 710 711 712 713 714 715 716 717 718 719 720" at bounding box center [332, 132] width 129 height 13
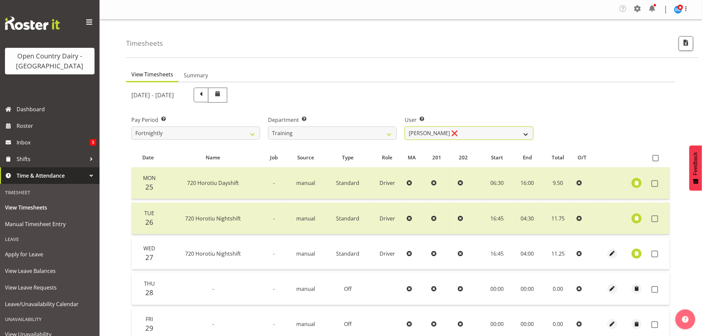
click at [430, 134] on select "Antony Lockyer ❌ Chris Gibbs ❌ David Foote (Junior) ❌ Haley Galecki ❌ Jesse Sim…" at bounding box center [469, 132] width 129 height 13
click at [405, 126] on select "Antony Lockyer ❌ Chris Gibbs ❌ David Foote (Junior) ❌ Haley Galecki ❌ Jesse Sim…" at bounding box center [469, 132] width 129 height 13
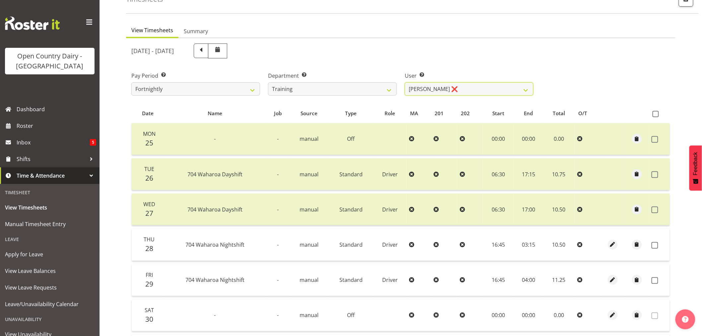
scroll to position [133, 0]
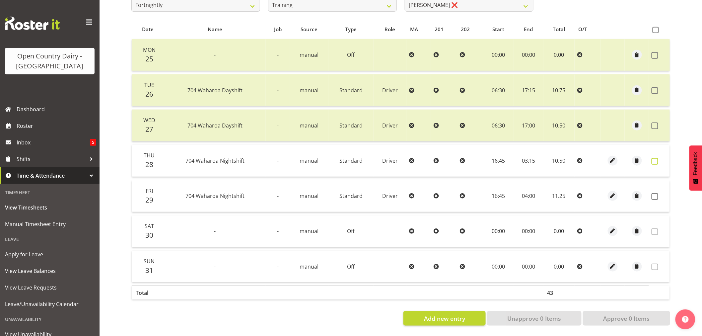
click at [655, 158] on span at bounding box center [655, 161] width 7 height 7
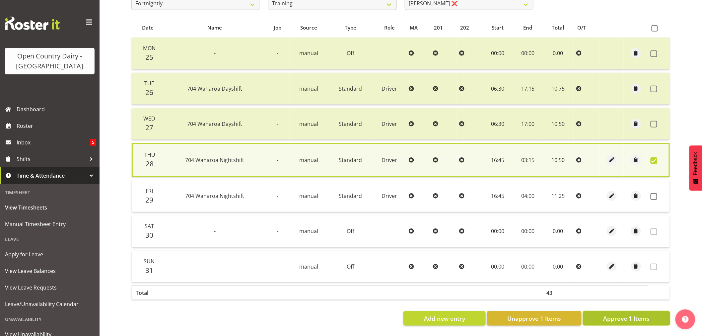
click at [632, 314] on span "Approve 1 Items" at bounding box center [626, 318] width 46 height 9
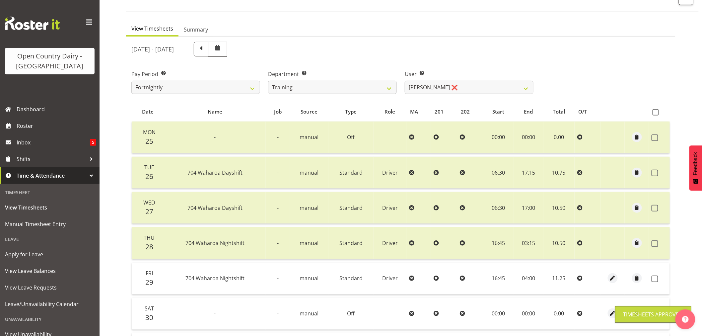
scroll to position [23, 0]
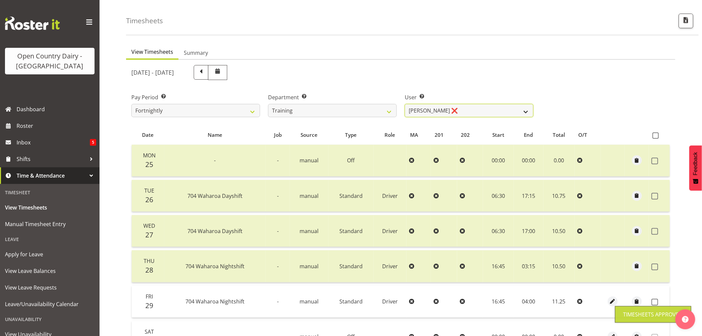
click at [443, 111] on select "Antony Lockyer ❌ Chris Gibbs ❌ David Foote (Junior) ❌ Haley Galecki ❌ Jesse Sim…" at bounding box center [469, 110] width 129 height 13
click at [405, 104] on select "Antony Lockyer ❌ Chris Gibbs ❌ David Foote (Junior) ❌ Haley Galecki ❌ Jesse Sim…" at bounding box center [469, 110] width 129 height 13
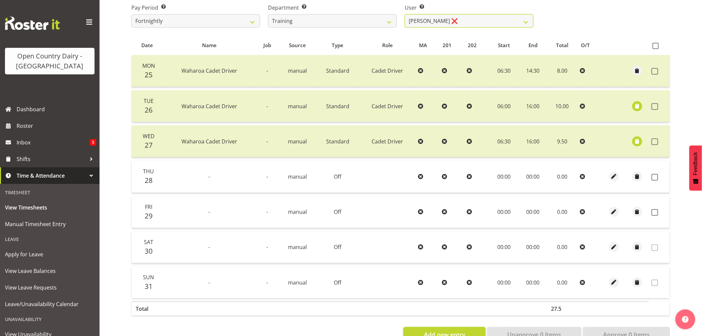
scroll to position [133, 0]
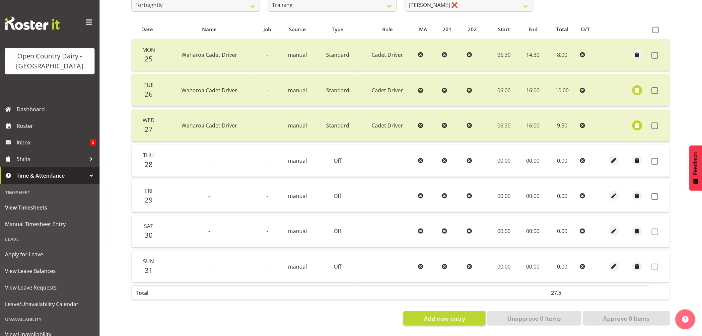
click at [651, 156] on td at bounding box center [659, 161] width 21 height 32
click at [655, 158] on span at bounding box center [655, 161] width 7 height 7
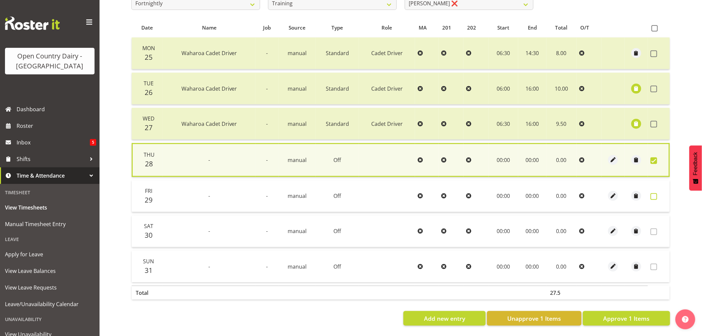
click at [654, 193] on span at bounding box center [654, 196] width 7 height 7
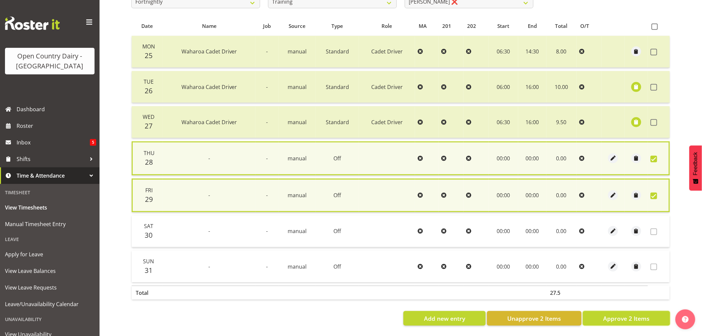
click at [618, 314] on span "Approve 2 Items" at bounding box center [626, 318] width 46 height 9
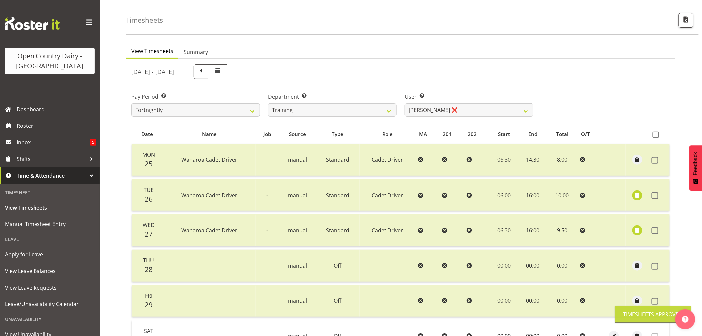
scroll to position [23, 0]
click at [445, 112] on select "Antony Lockyer ❌ Chris Gibbs ❌ David Foote (Junior) ❌ Haley Galecki ❌ Jesse Sim…" at bounding box center [469, 110] width 129 height 13
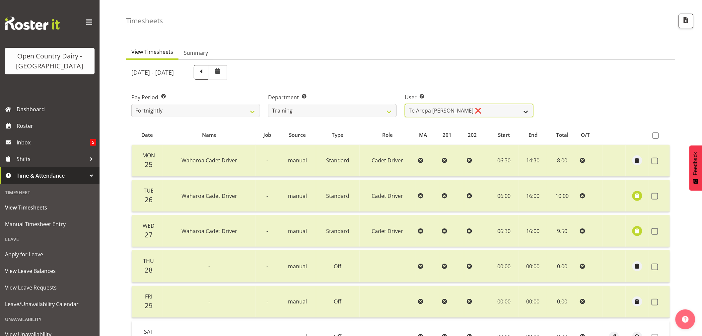
click at [405, 104] on select "Antony Lockyer ❌ Chris Gibbs ❌ David Foote (Junior) ❌ Haley Galecki ❌ Jesse Sim…" at bounding box center [469, 110] width 129 height 13
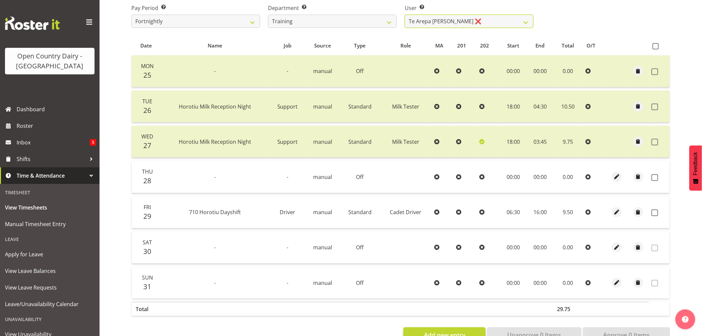
scroll to position [133, 0]
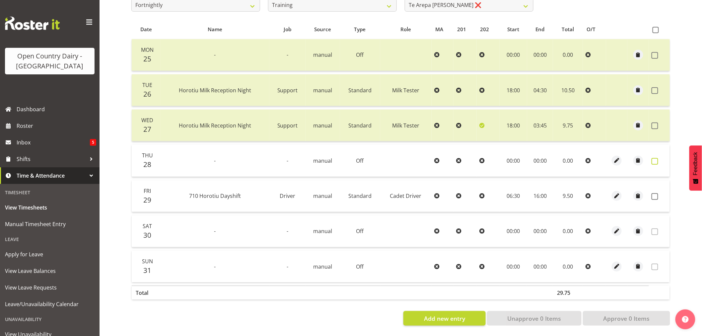
click at [657, 158] on span at bounding box center [655, 161] width 7 height 7
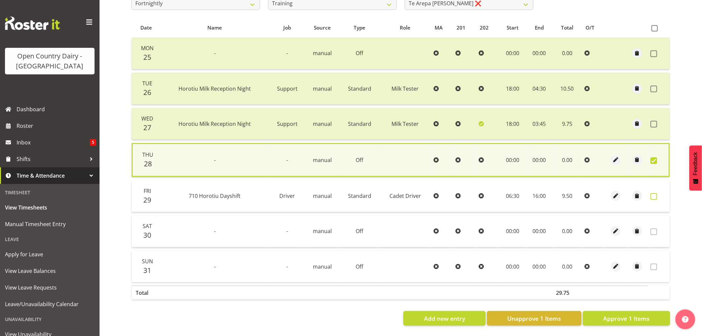
click at [655, 194] on span at bounding box center [654, 196] width 7 height 7
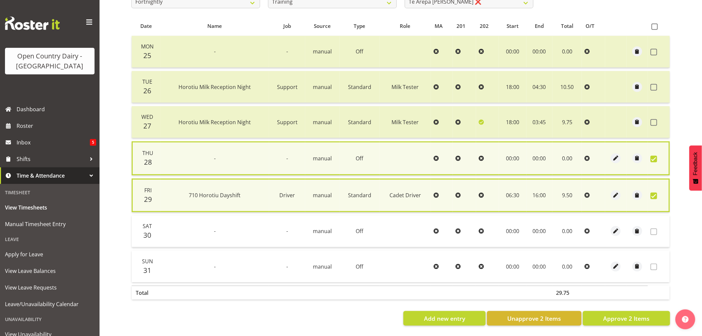
click at [619, 307] on div "Date Name Job Source Type Role MA 201 202 Start End Total O/T Mon 25 - - manual…" at bounding box center [400, 170] width 539 height 309
click at [622, 314] on span "Approve 2 Items" at bounding box center [626, 318] width 46 height 9
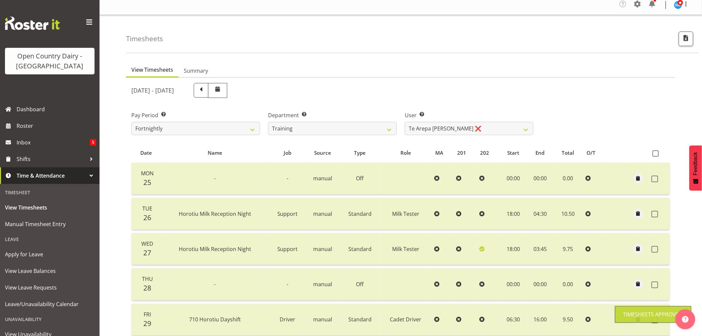
scroll to position [0, 0]
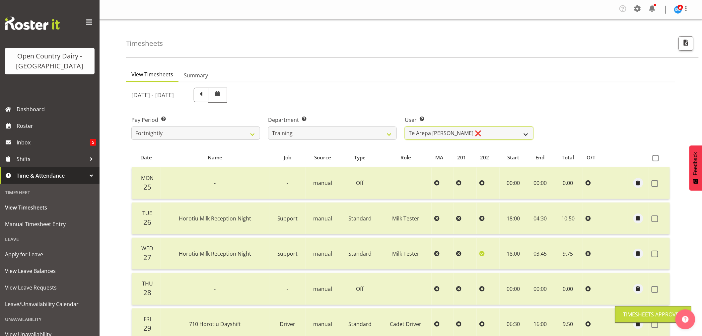
click at [437, 129] on select "Antony Lockyer ❌ Chris Gibbs ❌ David Foote (Junior) ❌ Haley Galecki ❌ Jesse Sim…" at bounding box center [469, 132] width 129 height 13
click at [405, 126] on select "Antony Lockyer ❌ Chris Gibbs ❌ David Foote (Junior) ❌ Haley Galecki ❌ Jesse Sim…" at bounding box center [469, 132] width 129 height 13
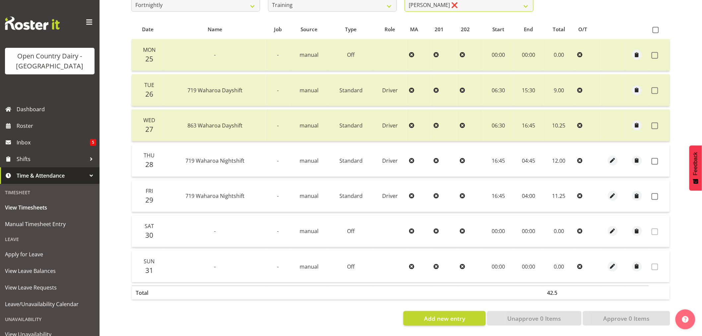
scroll to position [133, 0]
click at [654, 158] on span at bounding box center [655, 161] width 7 height 7
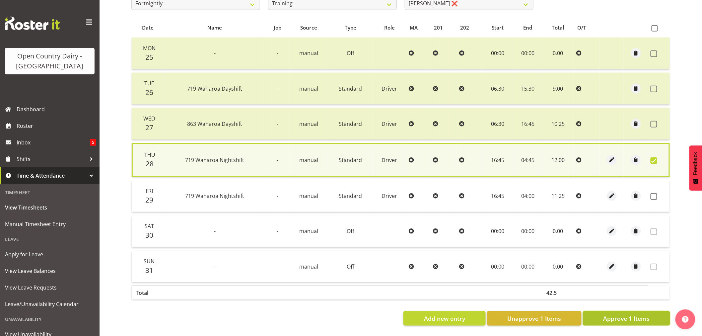
click at [635, 317] on span "Approve 1 Items" at bounding box center [626, 318] width 46 height 9
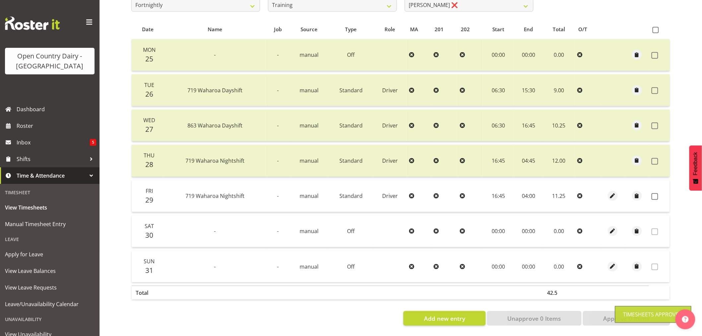
scroll to position [23, 0]
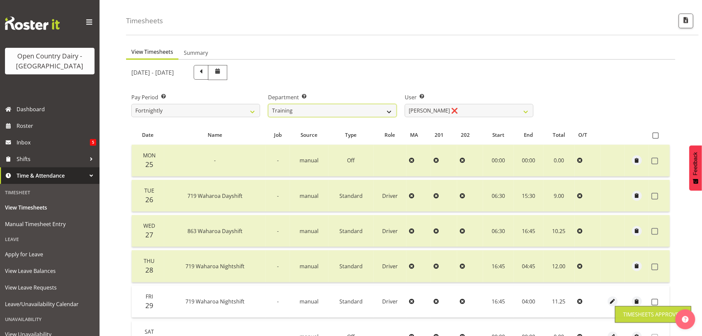
click at [336, 112] on select "701 702 703 704 705 706 707 708 709 710 711 712 713 714 715 716 717 718 719 720" at bounding box center [332, 110] width 129 height 13
click at [268, 104] on select "701 702 703 704 705 706 707 708 709 710 711 712 713 714 715 716 717 718 719 720" at bounding box center [332, 110] width 129 height 13
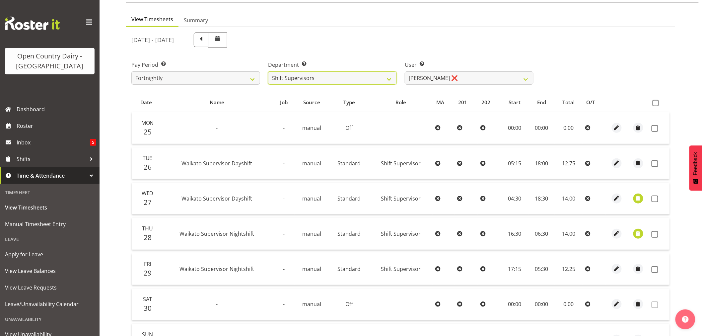
scroll to position [0, 0]
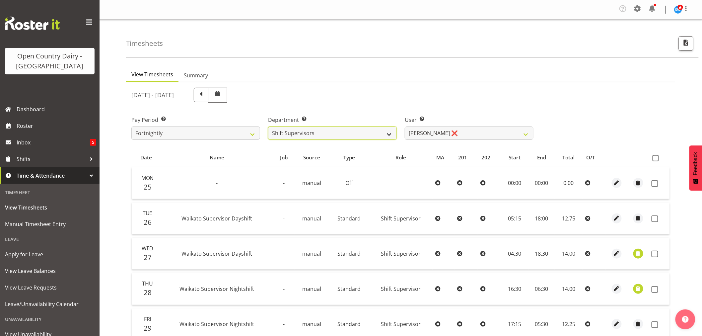
click at [316, 138] on select "701 702 703 704 705 706 707 708 709 710 711 712 713 714 715 716 717 718 719 720" at bounding box center [332, 132] width 129 height 13
click at [268, 126] on select "701 702 703 704 705 706 707 708 709 710 711 712 713 714 715 716 717 718 719 720" at bounding box center [332, 132] width 129 height 13
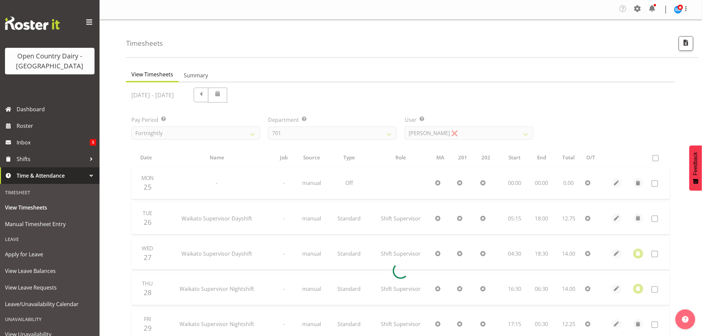
click at [429, 133] on div at bounding box center [400, 270] width 549 height 377
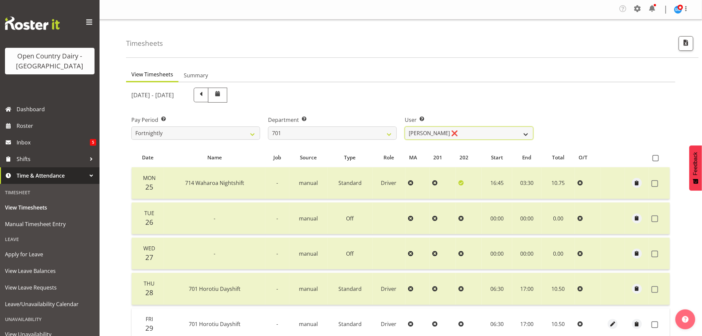
click at [430, 134] on select "Duncan Shirley ❌ Gagandeep Singh ❌ Johann Van Zyl ❌ John Cottingham ❌" at bounding box center [469, 132] width 129 height 13
click at [348, 136] on select "701 702 703 704 705 706 707 708 709 710 711 712 713 714 715 716 717 718 719 720" at bounding box center [332, 132] width 129 height 13
click at [268, 126] on select "701 702 703 704 705 706 707 708 709 710 711 712 713 714 715 716 717 718 719 720" at bounding box center [332, 132] width 129 height 13
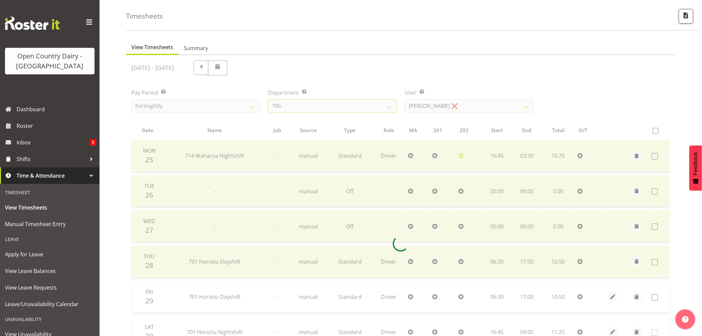
scroll to position [11, 0]
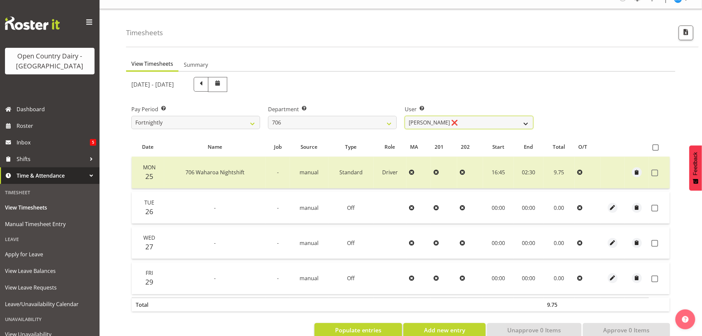
click at [463, 125] on select "Andrew Kearns ❌ Len Symons ❌ Mark Ansley ❌ Paul Griffin ❌" at bounding box center [469, 122] width 129 height 13
click at [405, 116] on select "Andrew Kearns ❌ Len Symons ❌ Mark Ansley ❌ Paul Griffin ❌" at bounding box center [469, 122] width 129 height 13
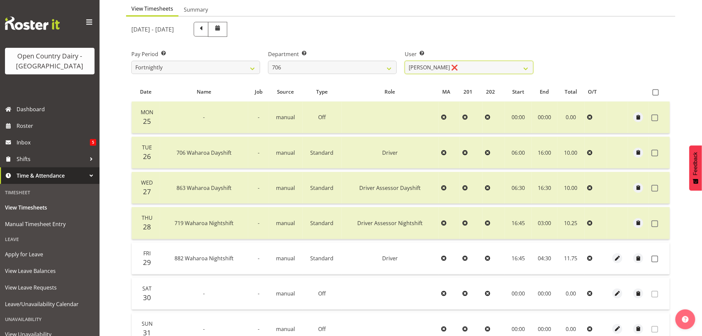
scroll to position [121, 0]
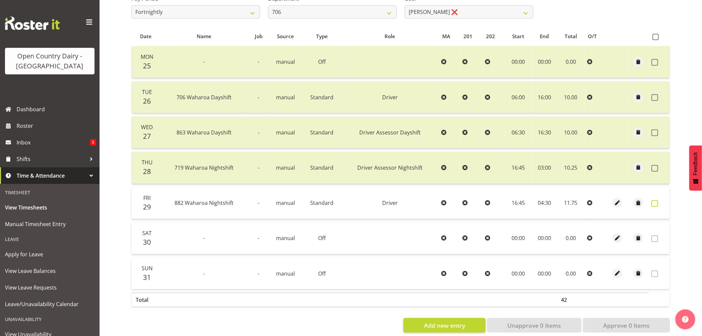
click at [652, 203] on span at bounding box center [655, 203] width 7 height 7
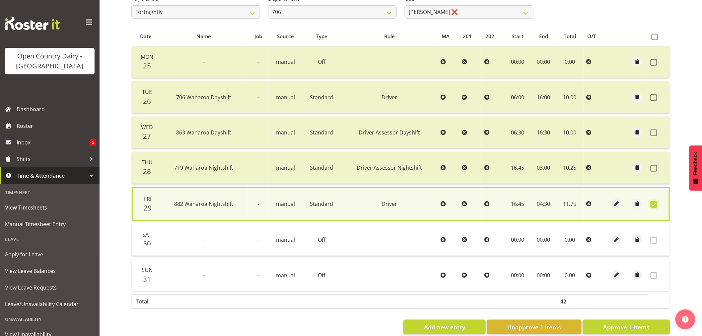
scroll to position [134, 0]
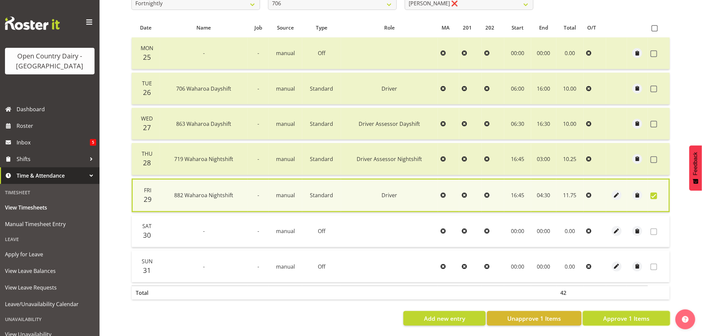
click at [629, 316] on span "Approve 1 Items" at bounding box center [626, 318] width 46 height 9
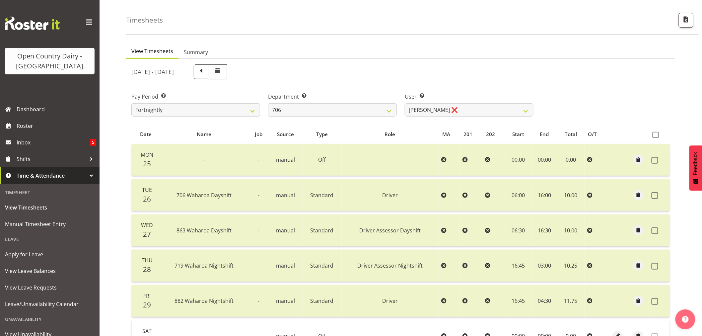
scroll to position [23, 0]
click at [357, 113] on select "701 702 703 704 705 706 707 708 709 710 711 712 713 714 715 716 717 718 719 720" at bounding box center [332, 110] width 129 height 13
click at [21, 283] on span "View Leave Requests" at bounding box center [50, 287] width 90 height 10
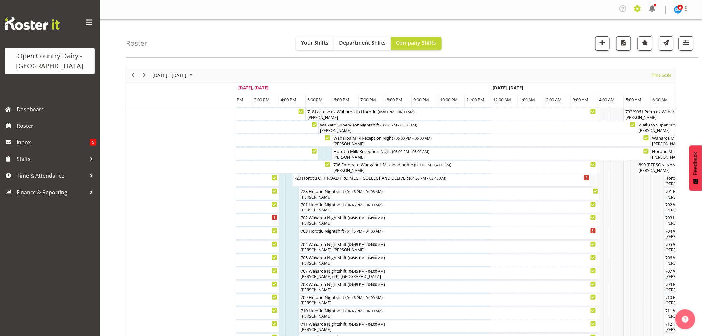
click at [639, 7] on span at bounding box center [637, 8] width 11 height 11
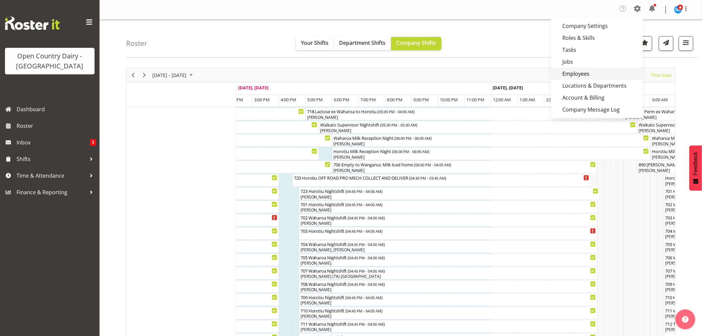
click at [566, 70] on link "Employees" at bounding box center [597, 74] width 92 height 12
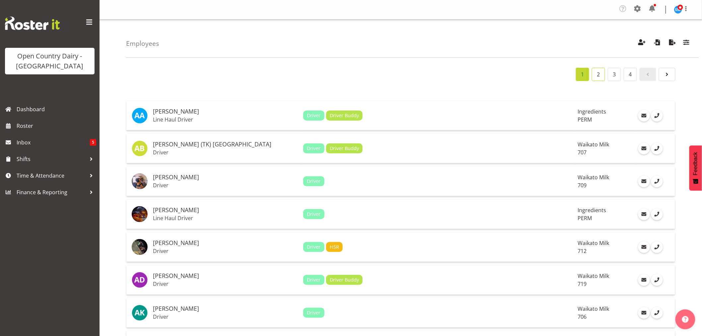
click at [594, 75] on link "2" at bounding box center [598, 74] width 13 height 13
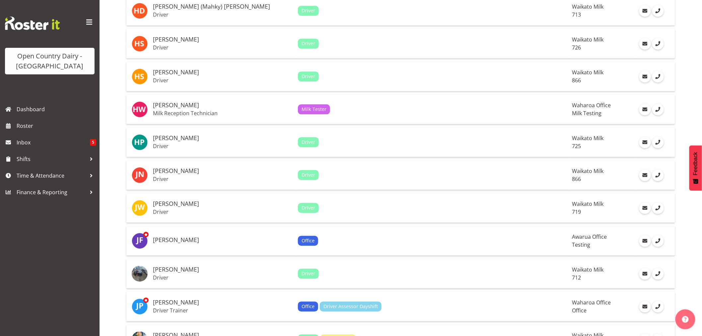
scroll to position [626, 0]
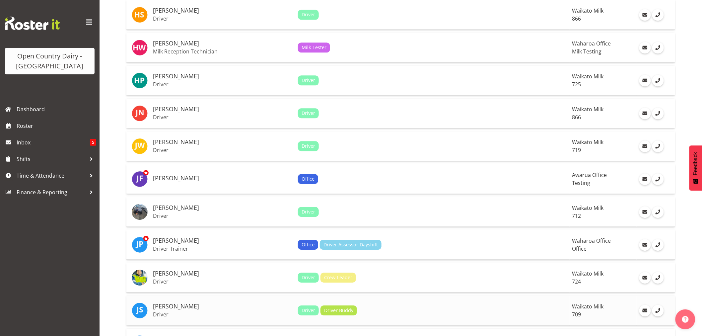
click at [170, 303] on h5 "[PERSON_NAME]" at bounding box center [223, 306] width 140 height 7
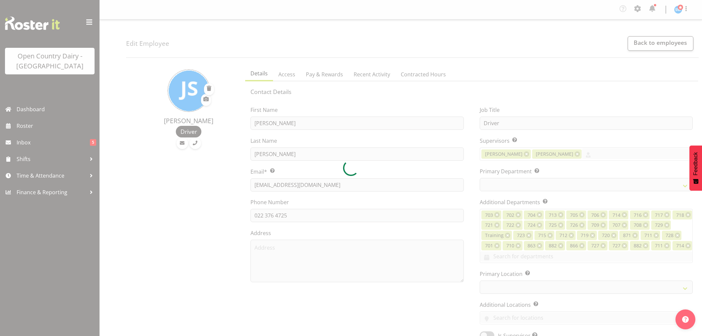
select select "TimelineWeek"
select select
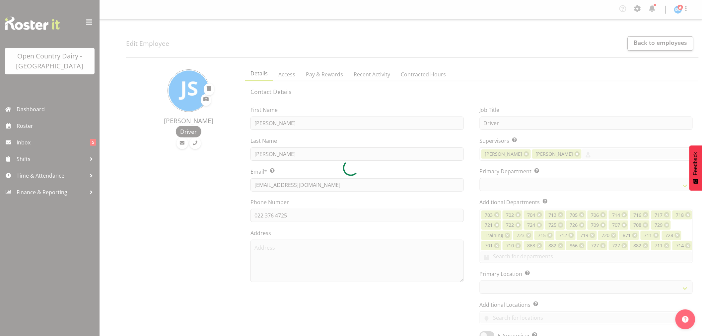
select select
select select "1054"
select select "735"
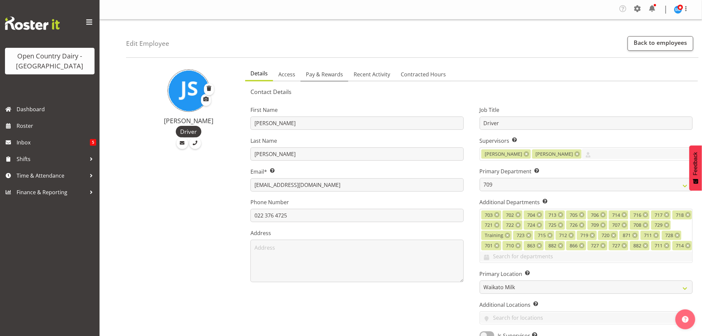
click at [327, 77] on span "Pay & Rewards" at bounding box center [324, 74] width 37 height 8
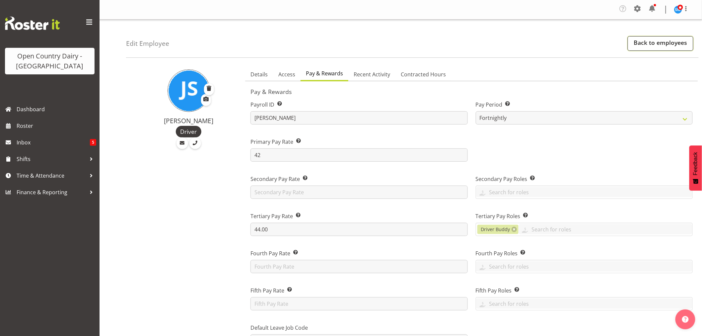
drag, startPoint x: 644, startPoint y: 44, endPoint x: 633, endPoint y: 50, distance: 12.0
click at [644, 44] on link "Back to employees" at bounding box center [661, 43] width 66 height 15
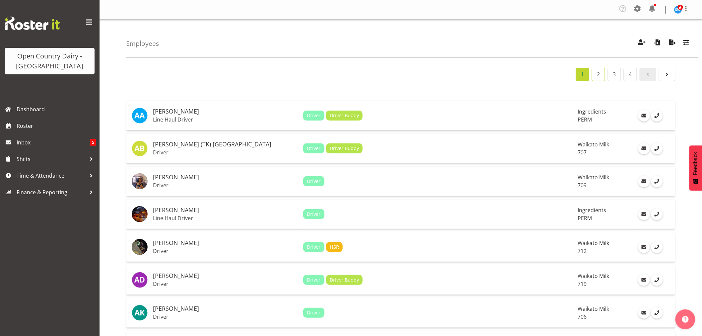
click at [600, 75] on link "2" at bounding box center [598, 74] width 13 height 13
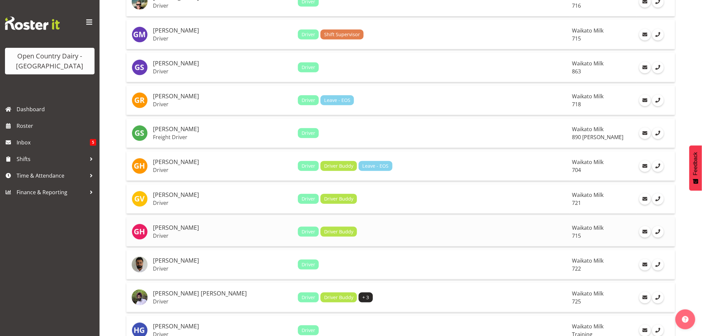
scroll to position [221, 0]
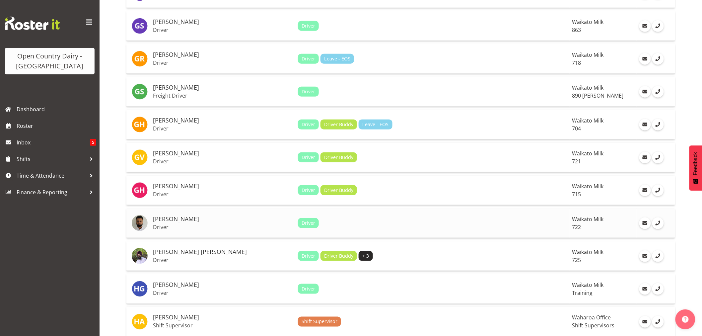
click at [169, 217] on h5 "[PERSON_NAME]" at bounding box center [223, 219] width 140 height 7
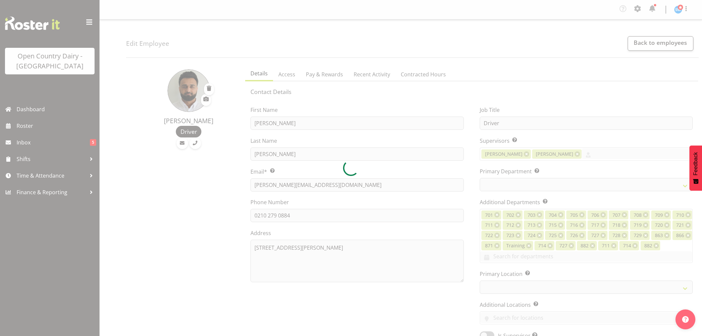
select select "TimelineWeek"
select select
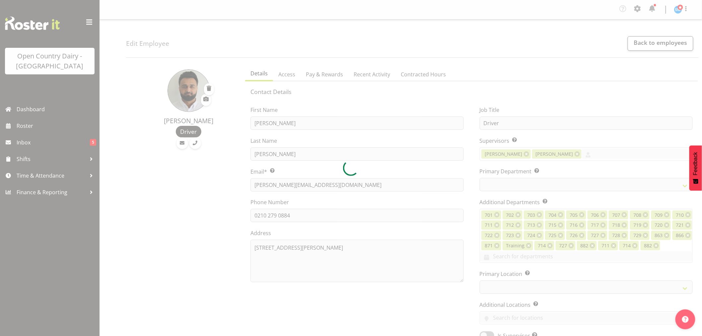
select select
select select "1054"
select select "756"
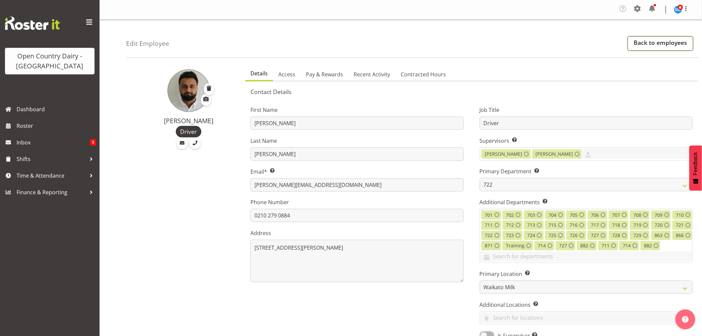
click at [663, 43] on link "Back to employees" at bounding box center [661, 43] width 66 height 15
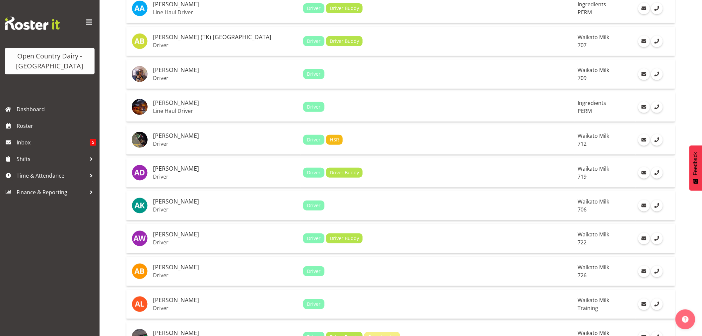
scroll to position [110, 0]
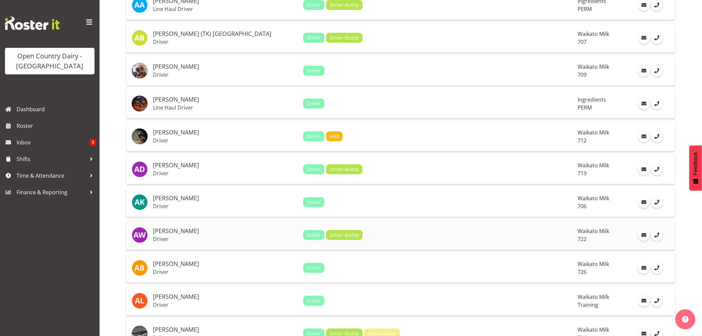
click at [175, 230] on h5 "Andy Webb" at bounding box center [225, 231] width 145 height 7
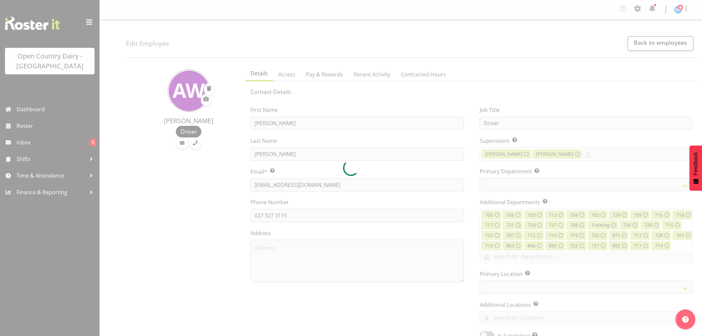
select select "TimelineWeek"
select select
select select "1054"
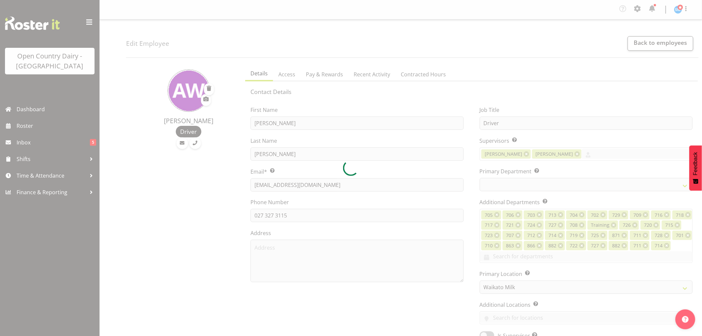
select select "756"
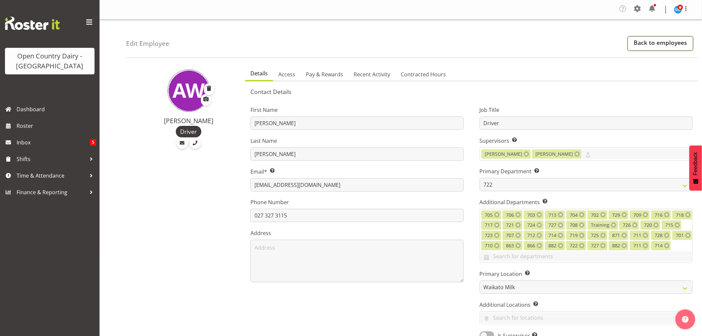
drag, startPoint x: 648, startPoint y: 40, endPoint x: 639, endPoint y: 41, distance: 9.0
click at [648, 40] on link "Back to employees" at bounding box center [661, 43] width 66 height 15
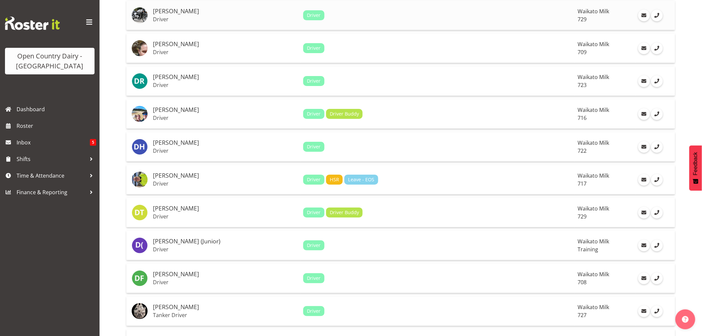
scroll to position [958, 0]
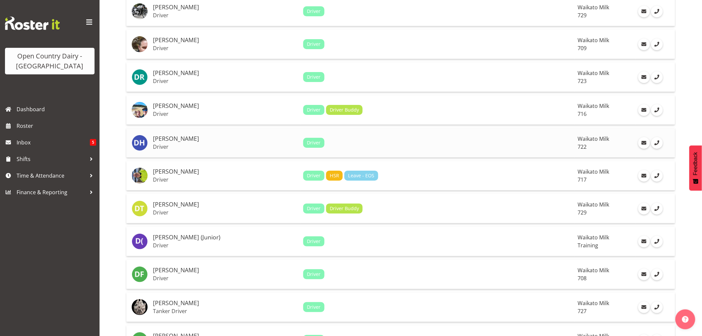
click at [167, 141] on h5 "[PERSON_NAME]" at bounding box center [225, 138] width 145 height 7
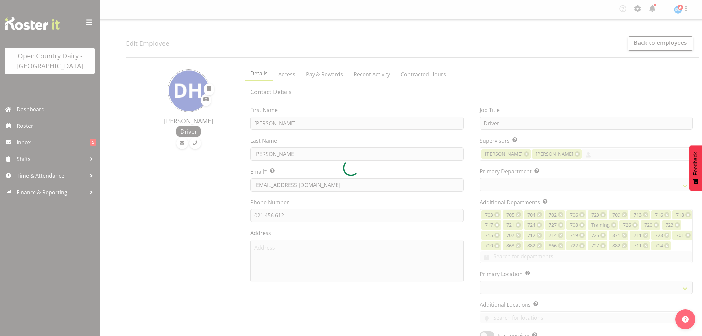
select select "TimelineWeek"
select select
select select "1054"
select select "756"
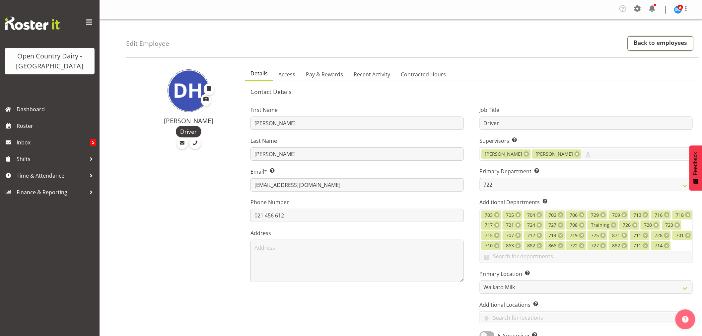
click at [653, 45] on link "Back to employees" at bounding box center [661, 43] width 66 height 15
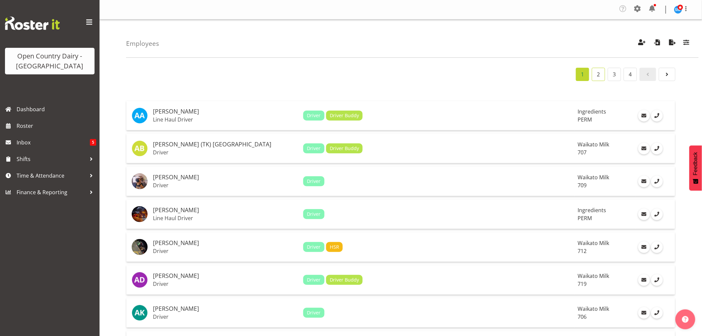
click at [598, 76] on link "2" at bounding box center [598, 74] width 13 height 13
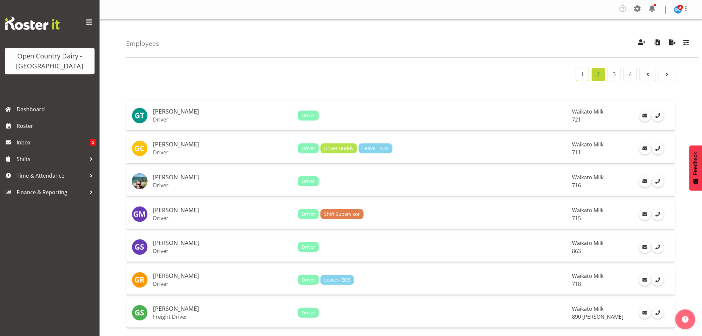
click at [581, 72] on link "1" at bounding box center [582, 74] width 13 height 13
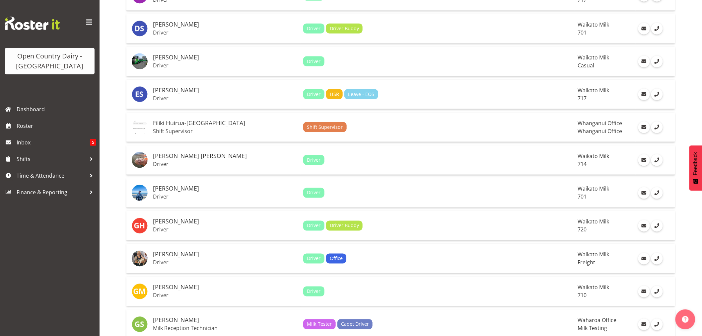
scroll to position [1449, 0]
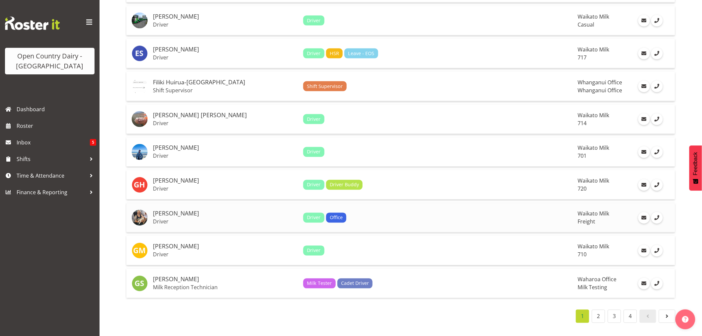
click at [170, 210] on h5 "[PERSON_NAME]" at bounding box center [225, 213] width 145 height 7
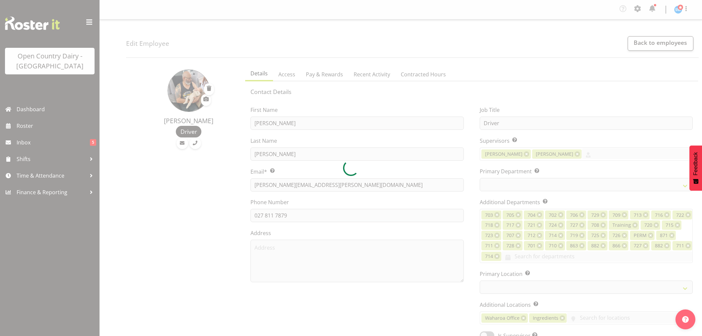
select select "TimelineWeek"
select select
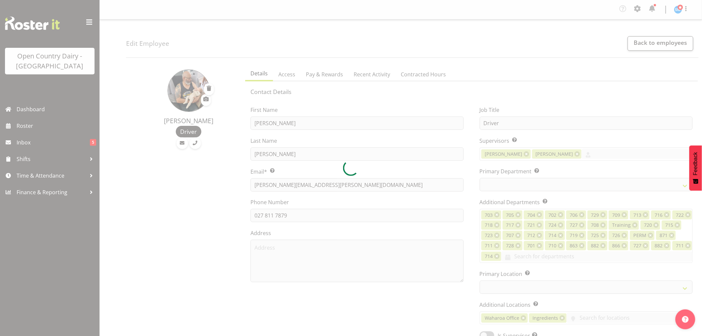
select select
select select "1054"
select select "817"
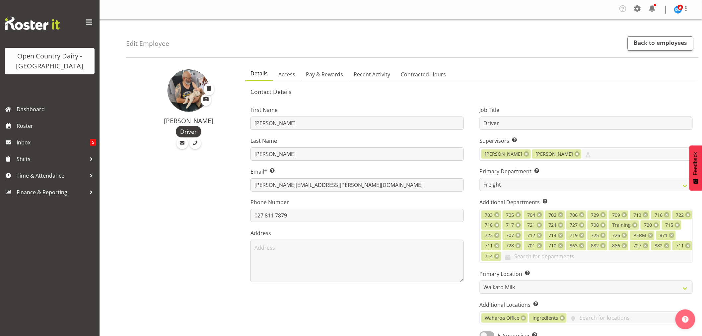
click at [328, 72] on span "Pay & Rewards" at bounding box center [324, 74] width 37 height 8
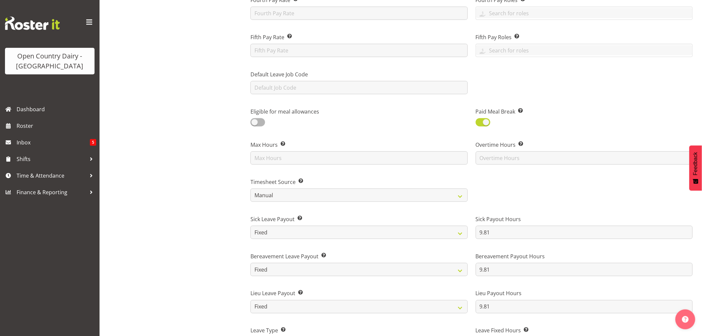
scroll to position [258, 0]
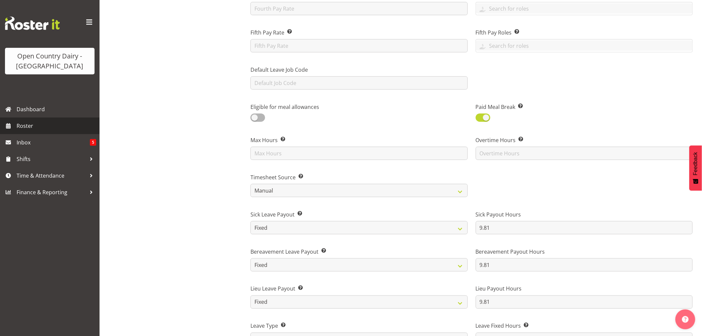
click at [25, 122] on span "Roster" at bounding box center [57, 126] width 80 height 10
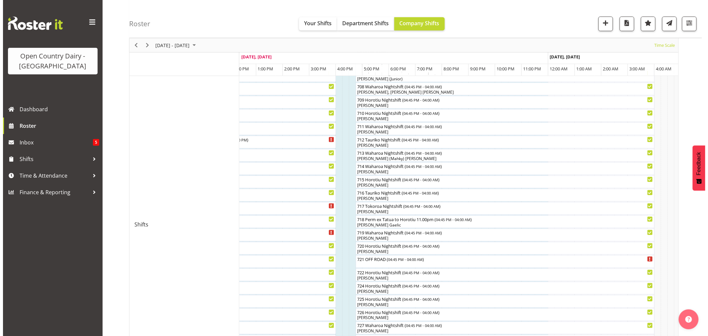
scroll to position [258, 0]
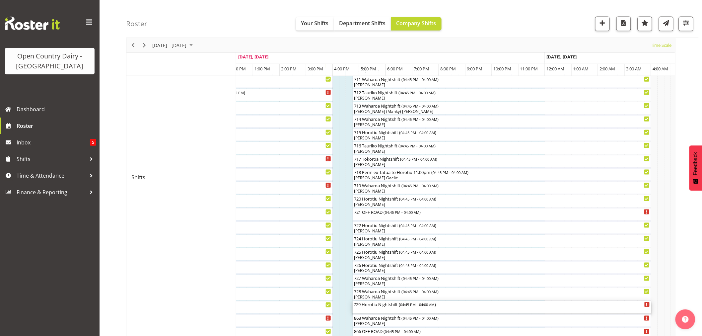
click at [374, 306] on div "729 Horotiu Nightshift ( 04:45 PM - 04:00 AM )" at bounding box center [502, 304] width 296 height 7
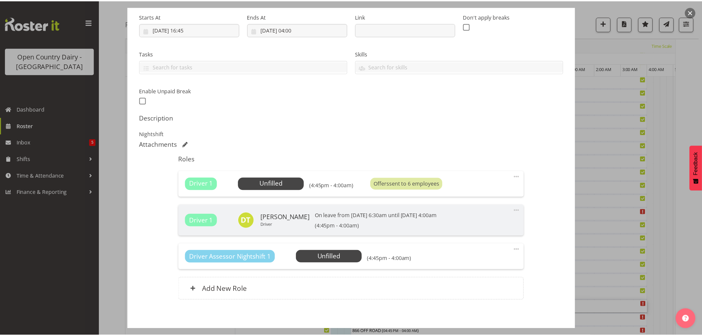
scroll to position [97, 0]
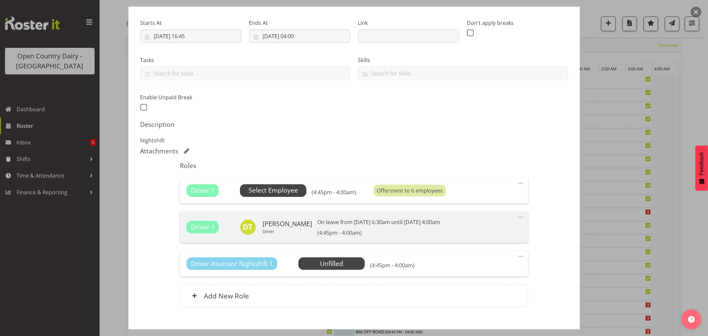
click at [282, 189] on span "Select Employee" at bounding box center [273, 190] width 49 height 10
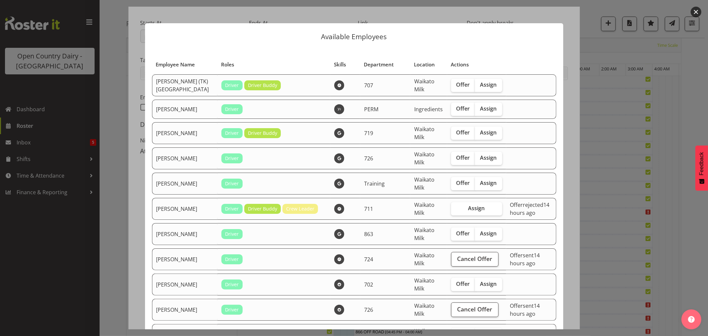
click at [692, 12] on button "button" at bounding box center [696, 12] width 11 height 11
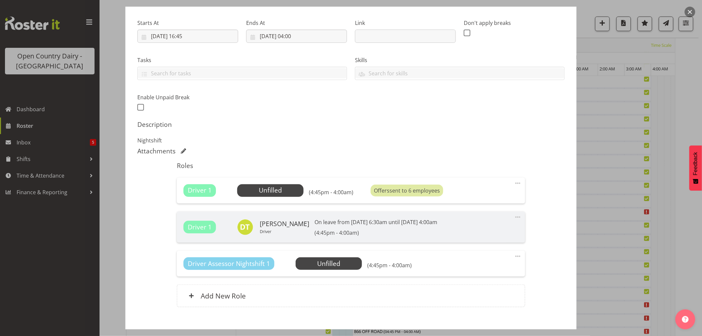
click at [688, 10] on button "button" at bounding box center [690, 12] width 11 height 11
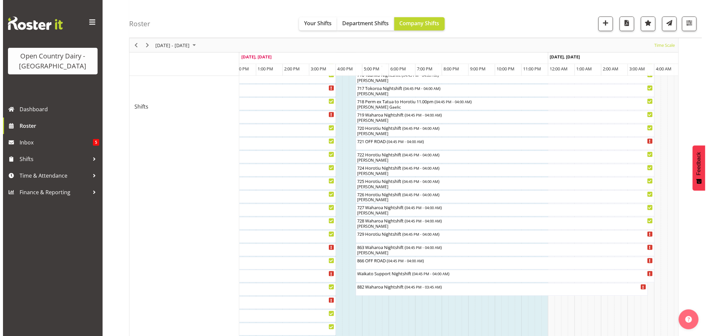
scroll to position [332, 0]
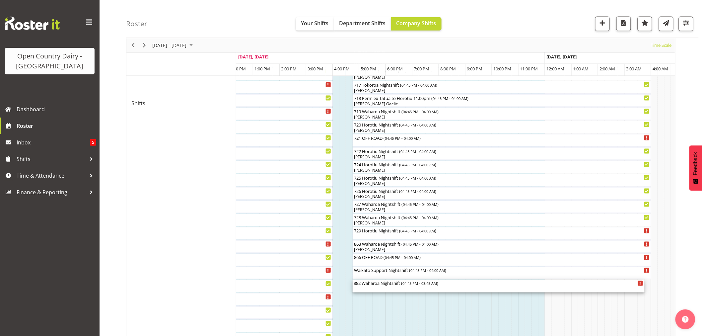
click at [375, 284] on div "882 Waharoa Nightshift ( 04:45 PM - 03:45 AM )" at bounding box center [498, 283] width 289 height 7
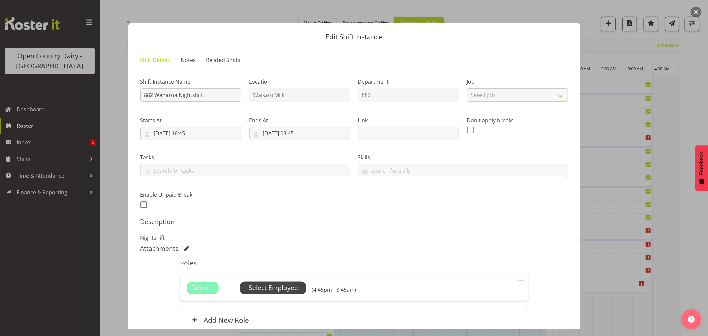
click at [287, 287] on span "Select Employee" at bounding box center [273, 288] width 49 height 10
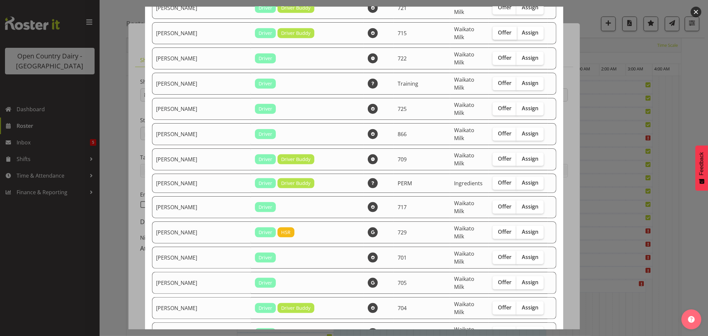
scroll to position [626, 0]
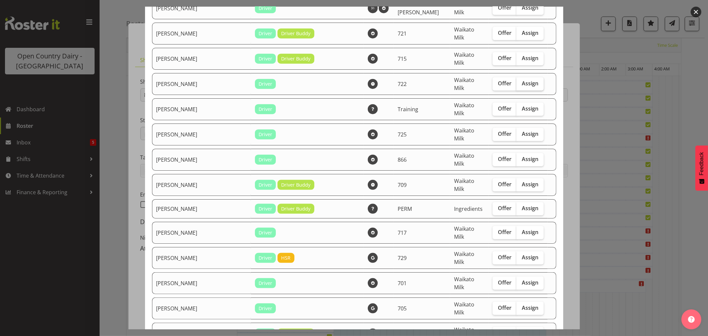
click at [522, 80] on span "Assign" at bounding box center [530, 83] width 17 height 7
click at [516, 81] on input "Assign" at bounding box center [518, 83] width 4 height 4
checkbox input "true"
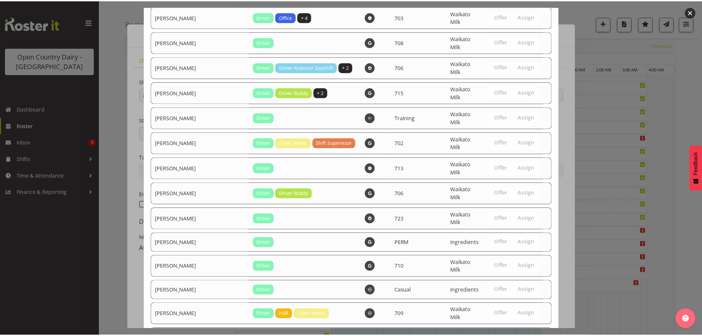
scroll to position [1149, 0]
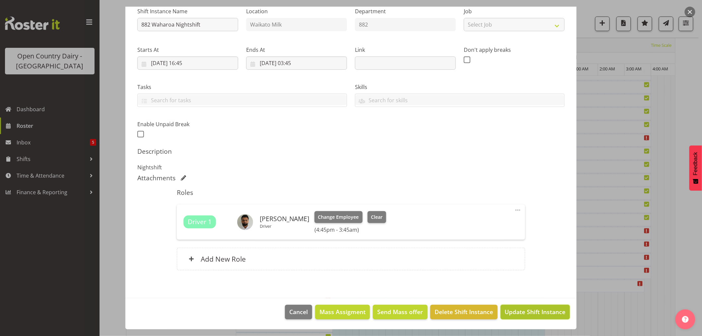
click at [523, 312] on span "Update Shift Instance" at bounding box center [535, 311] width 61 height 9
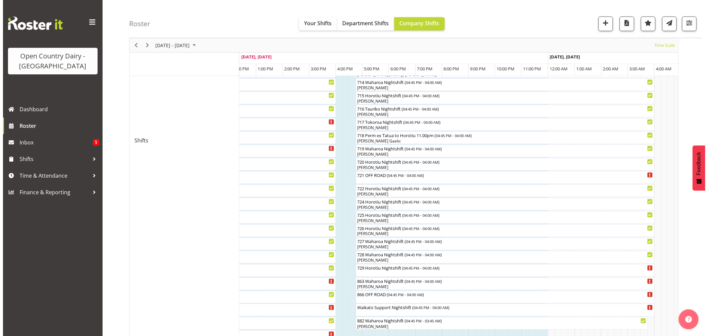
scroll to position [405, 0]
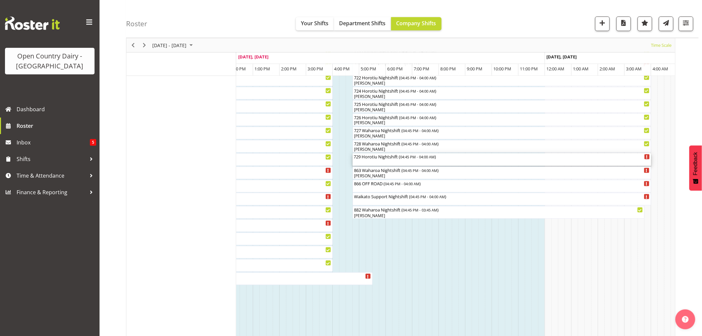
click at [390, 161] on div "729 Horotiu Nightshift ( 04:45 PM - 04:00 AM )" at bounding box center [502, 159] width 296 height 13
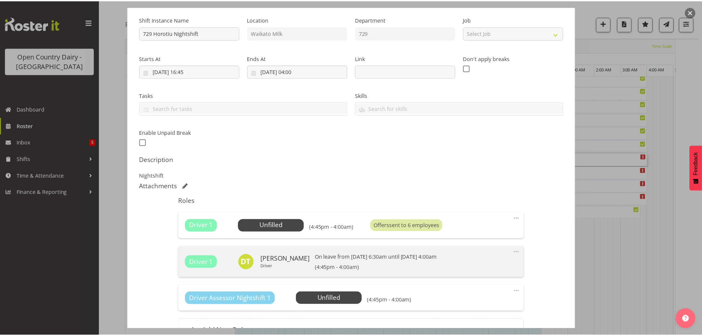
scroll to position [74, 0]
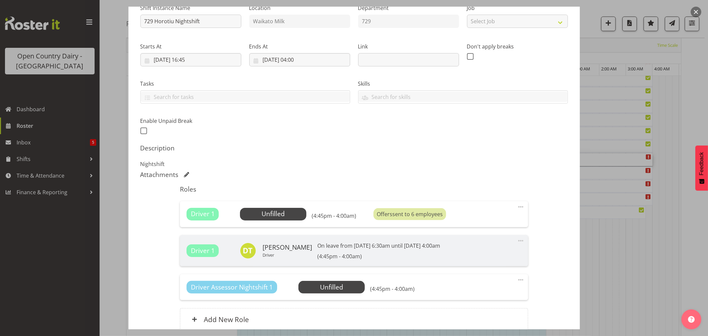
click at [694, 12] on button "button" at bounding box center [696, 12] width 11 height 11
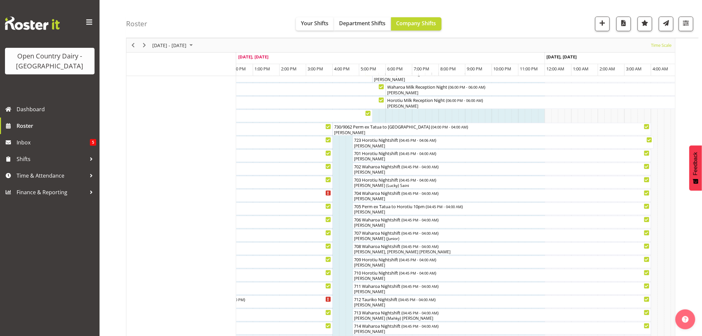
scroll to position [0, 0]
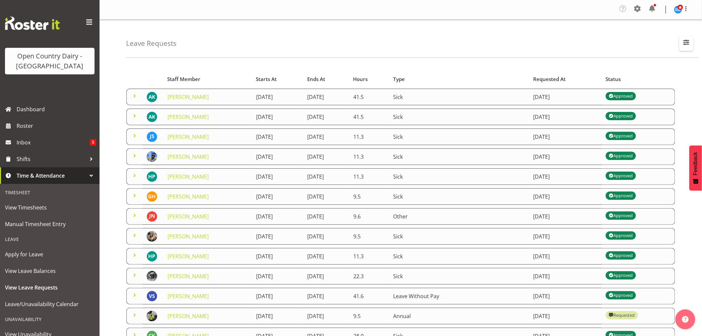
click at [688, 46] on span "button" at bounding box center [686, 42] width 9 height 9
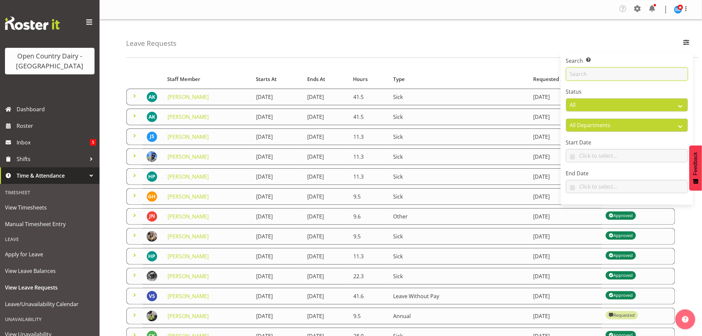
click at [627, 68] on input "text" at bounding box center [627, 73] width 122 height 13
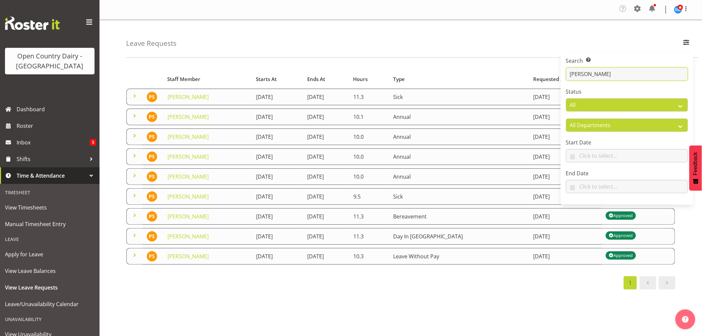
type input "prabh"
click at [481, 45] on div "Leave Requests Search Search for a particular employee prabh Status All Approve…" at bounding box center [412, 39] width 573 height 38
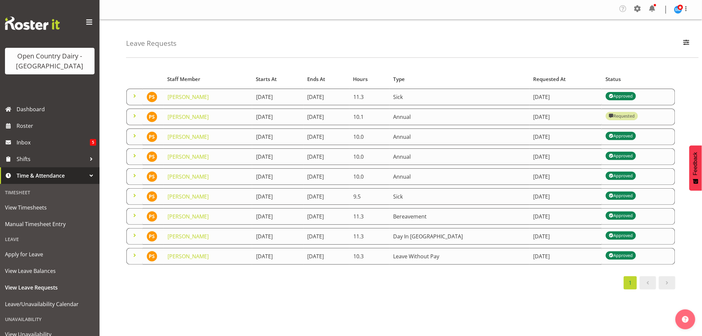
click at [135, 115] on span at bounding box center [135, 116] width 8 height 8
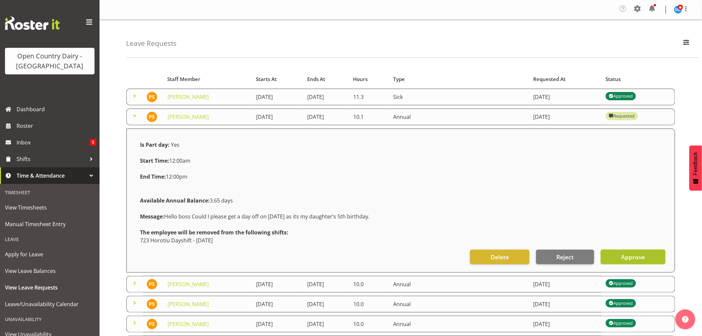
click at [624, 258] on span "Approve" at bounding box center [633, 257] width 24 height 9
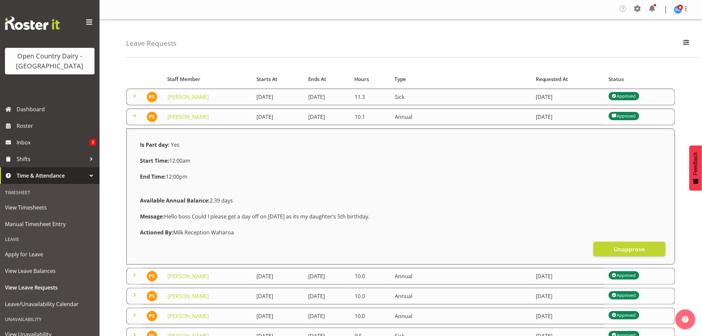
click at [136, 114] on span at bounding box center [135, 116] width 8 height 8
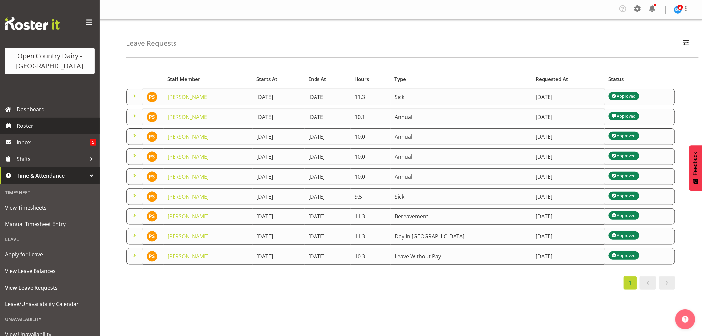
click at [41, 127] on span "Roster" at bounding box center [57, 126] width 80 height 10
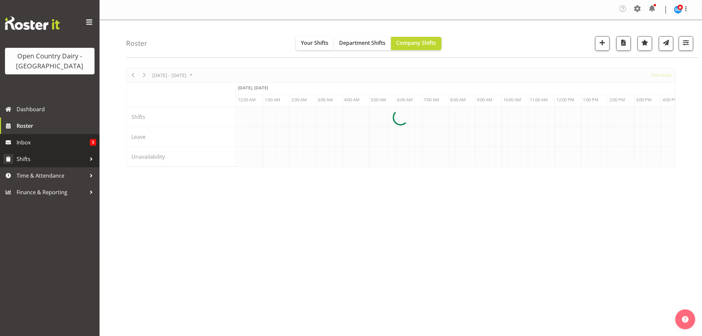
scroll to position [0, 3185]
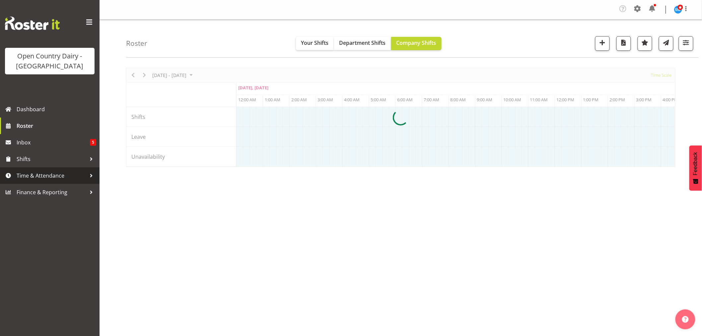
click at [25, 175] on span "Time & Attendance" at bounding box center [52, 176] width 70 height 10
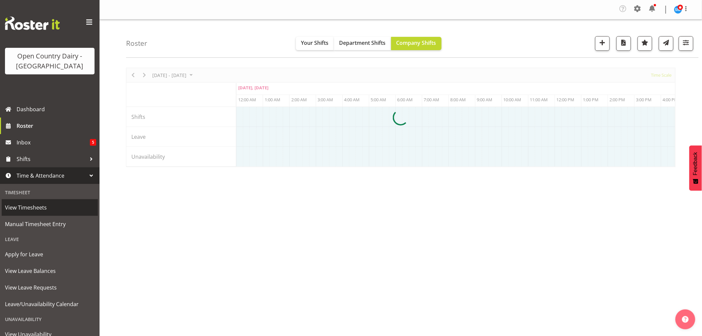
click at [32, 209] on span "View Timesheets" at bounding box center [50, 207] width 90 height 10
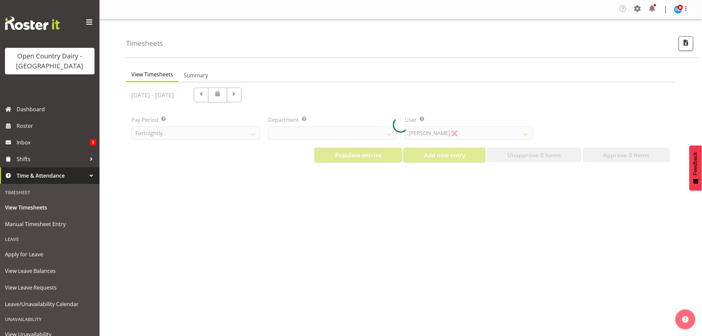
select select "733"
select select "7414"
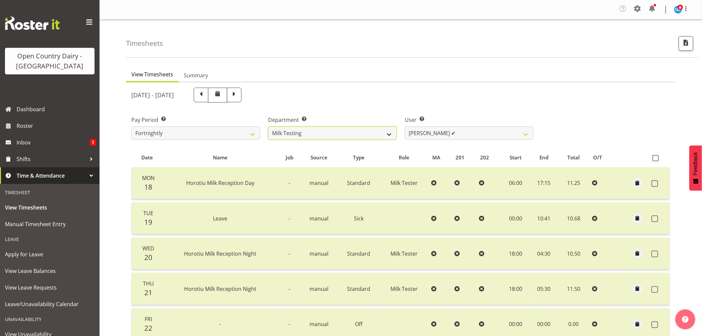
drag, startPoint x: 373, startPoint y: 133, endPoint x: 366, endPoint y: 144, distance: 12.3
click at [373, 133] on select "701 702 703 704 705 706 707 708 709 710 711 712 713 714 715 716 717 718 719 720" at bounding box center [332, 132] width 129 height 13
select select "756"
click at [268, 126] on select "701 702 703 704 705 706 707 708 709 710 711 712 713 714 715 716 717 718 719 720" at bounding box center [332, 132] width 129 height 13
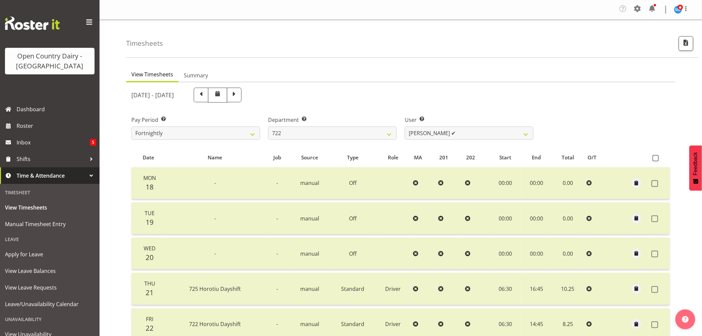
click at [456, 132] on div at bounding box center [400, 270] width 549 height 377
click at [442, 134] on select "Andy Webb ✔ Darren Hatcher ✔ Gurpreet Singh ✔" at bounding box center [469, 132] width 129 height 13
select select "11209"
click at [405, 126] on select "Andy Webb ✔ Darren Hatcher ✔ Gurpreet Singh ✔" at bounding box center [469, 132] width 129 height 13
click at [239, 93] on span at bounding box center [234, 94] width 9 height 9
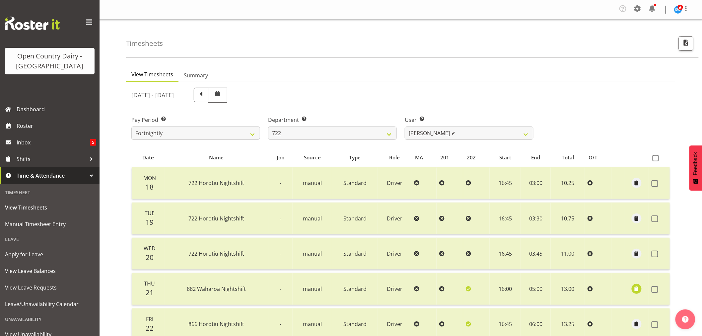
select select
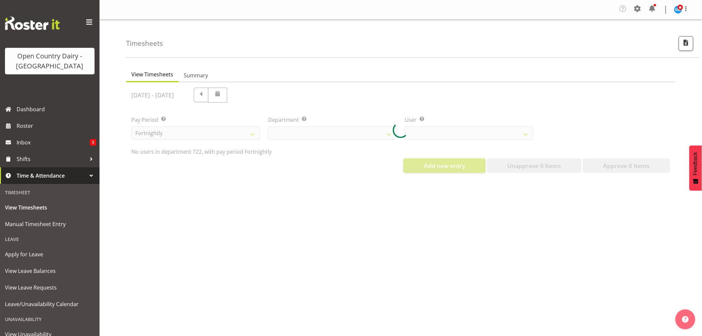
select select "756"
select select "11209"
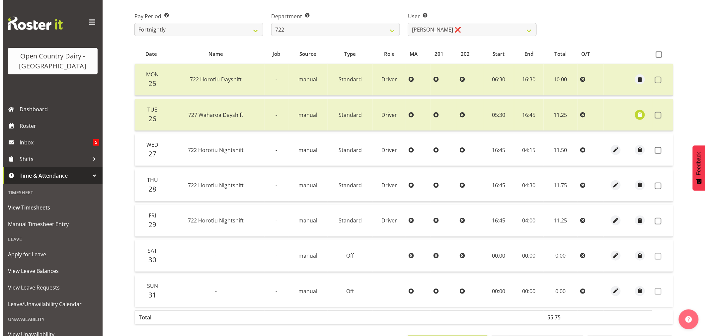
scroll to position [110, 0]
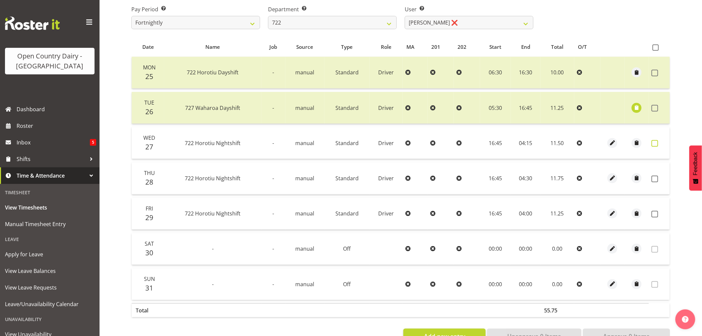
click at [653, 140] on span at bounding box center [655, 143] width 7 height 7
checkbox input "true"
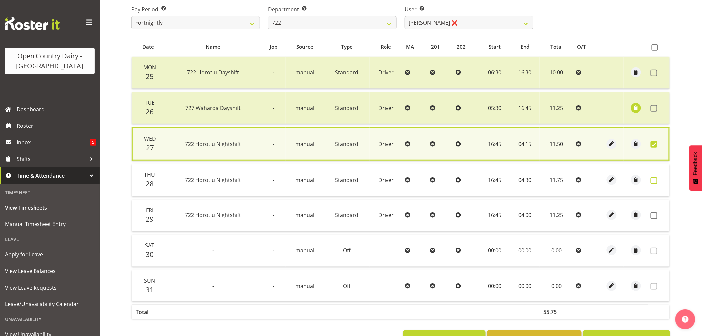
click at [655, 179] on span at bounding box center [654, 180] width 7 height 7
checkbox input "true"
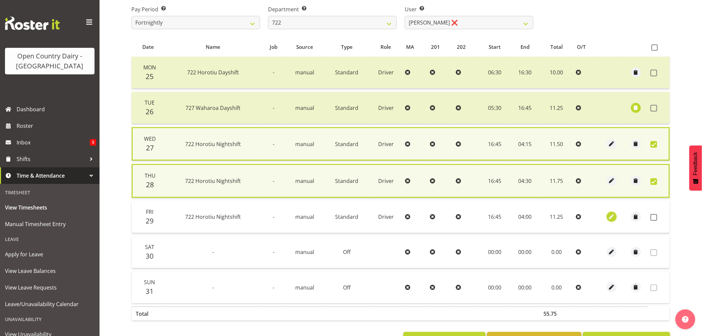
click at [611, 214] on span "button" at bounding box center [612, 217] width 8 height 8
select select "Standard"
select select "7"
select select "2025"
select select "4"
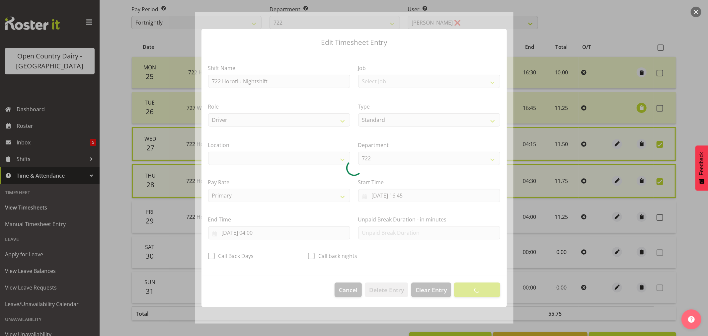
select select "1054"
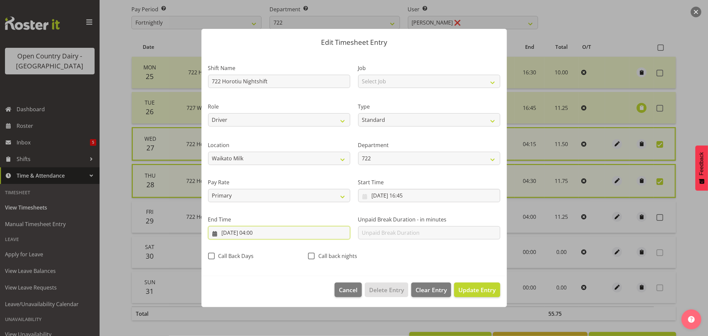
click at [274, 234] on input "30/08/2025, 04:00" at bounding box center [279, 232] width 142 height 13
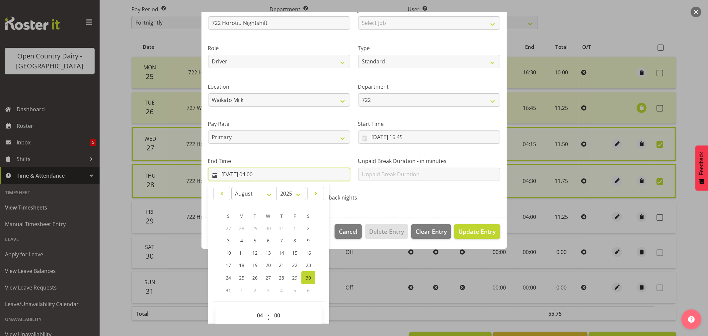
scroll to position [67, 0]
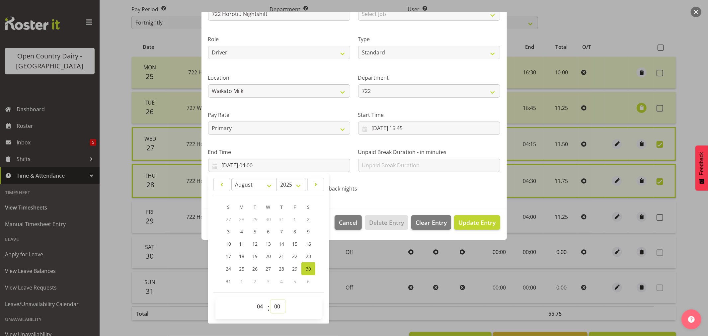
click at [281, 306] on select "00 01 02 03 04 05 06 07 08 09 10 11 12 13 14 15 16 17 18 19 20 21 22 23 24 25 2…" at bounding box center [277, 306] width 15 height 13
select select "45"
click at [270, 300] on select "00 01 02 03 04 05 06 07 08 09 10 11 12 13 14 15 16 17 18 19 20 21 22 23 24 25 2…" at bounding box center [277, 306] width 15 height 13
type input "30/08/2025, 04:45"
click at [473, 214] on footer "Cancel Delete Entry Clear Entry Update Entry" at bounding box center [353, 223] width 305 height 31
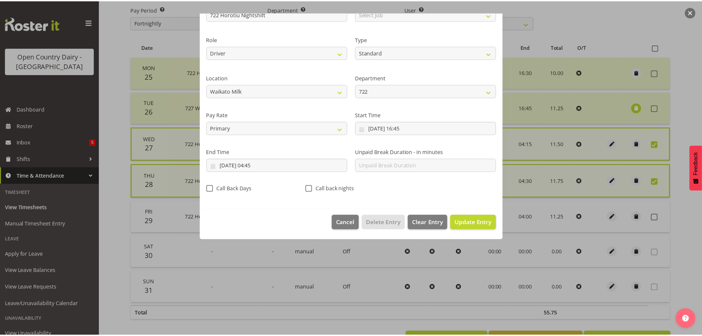
scroll to position [0, 0]
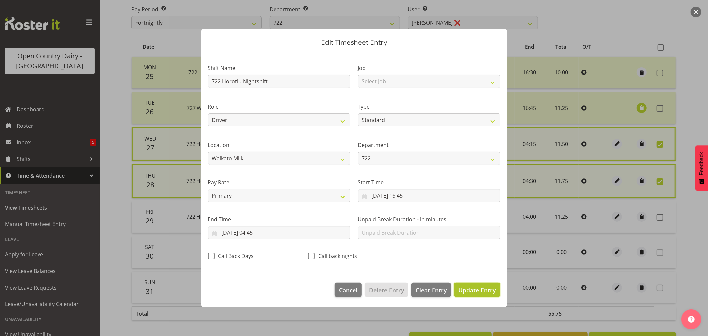
click at [483, 293] on span "Update Entry" at bounding box center [476, 290] width 37 height 8
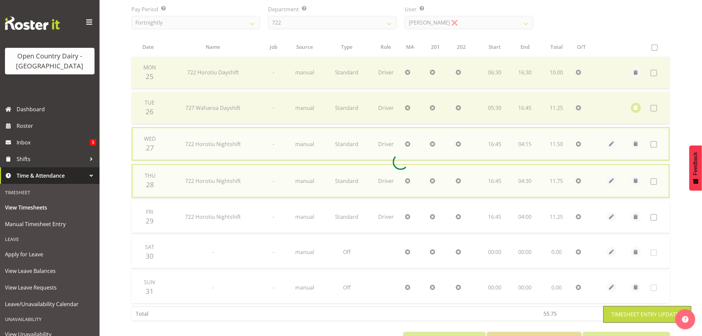
checkbox input "false"
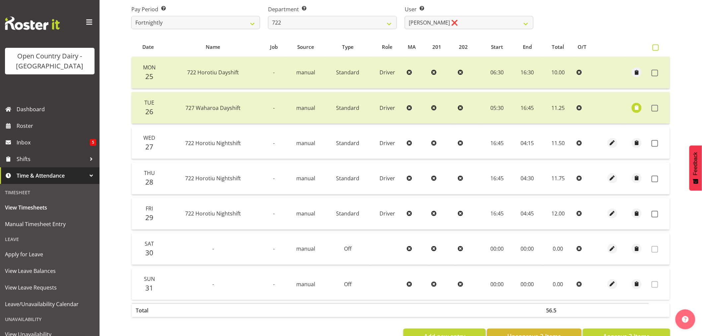
click at [656, 48] on span at bounding box center [656, 47] width 6 height 6
click at [656, 48] on input "checkbox" at bounding box center [655, 47] width 4 height 4
checkbox input "true"
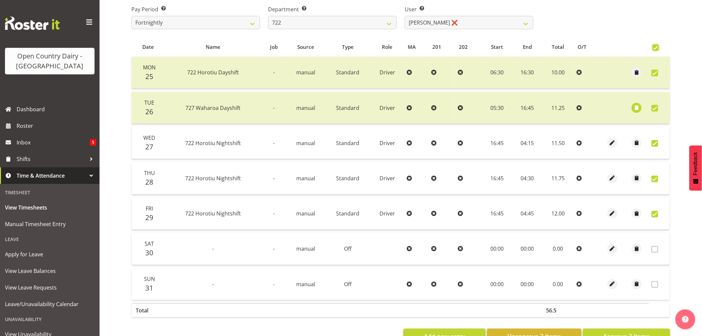
checkbox input "true"
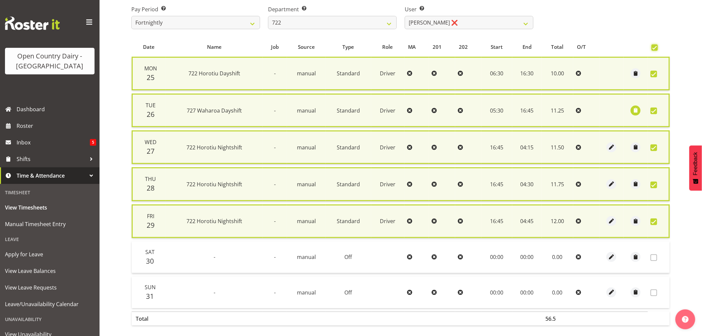
scroll to position [139, 0]
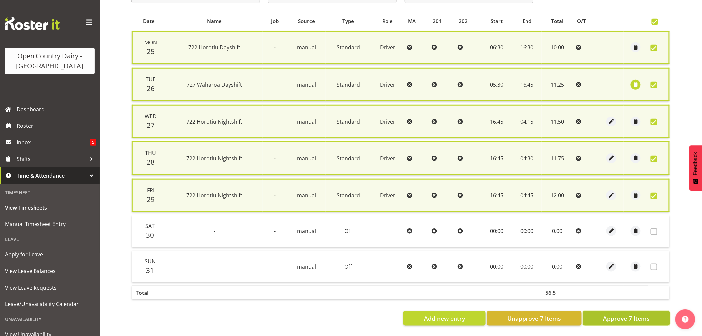
click at [612, 318] on button "Approve 7 Items" at bounding box center [626, 318] width 87 height 15
checkbox input "false"
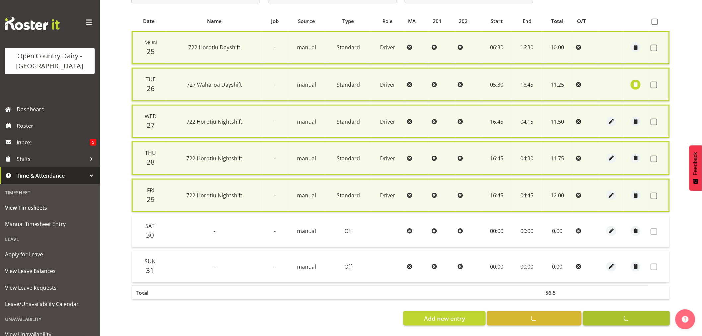
checkbox input "false"
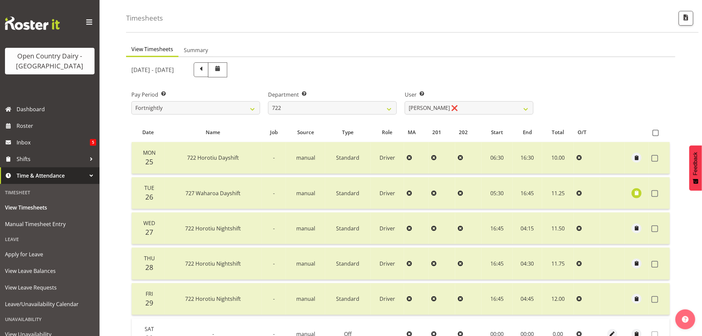
scroll to position [23, 0]
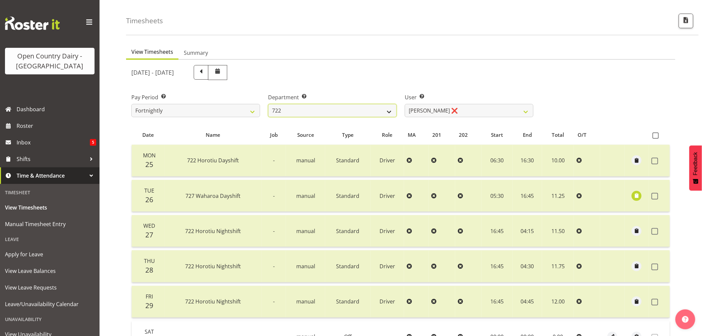
click at [372, 113] on select "701 702 703 704 705 706 707 708 709 710 711 712 713 714 715 716 717 718 719 720" at bounding box center [332, 110] width 129 height 13
select select "720"
click at [268, 104] on select "701 702 703 704 705 706 707 708 709 710 711 712 713 714 715 716 717 718 719 720" at bounding box center [332, 110] width 129 height 13
select select "11603"
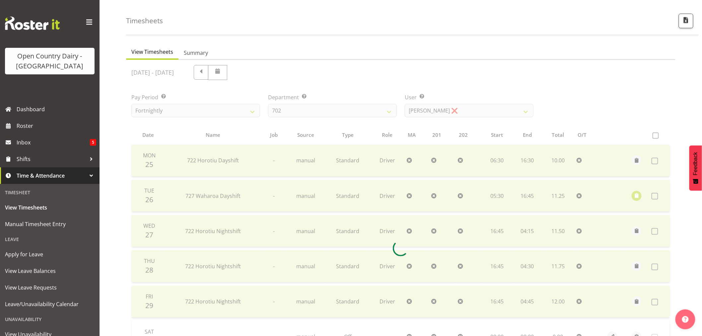
click at [337, 112] on div at bounding box center [400, 248] width 549 height 377
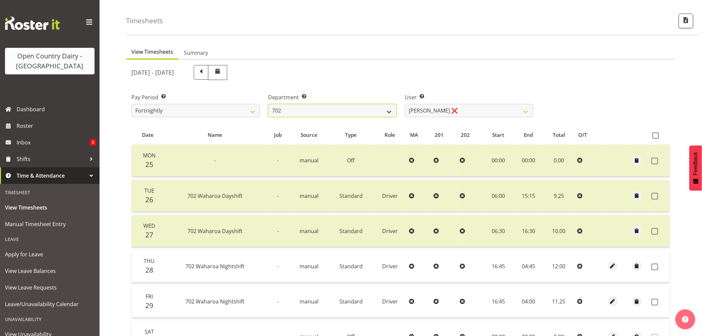
click at [332, 114] on select "701 702 703 704 705 706 707 708 709 710 711 712 713 714 715 716 717 718 719 720" at bounding box center [332, 110] width 129 height 13
select select "874"
click at [268, 104] on select "701 702 703 704 705 706 707 708 709 710 711 712 713 714 715 716 717 718 719 720" at bounding box center [332, 110] width 129 height 13
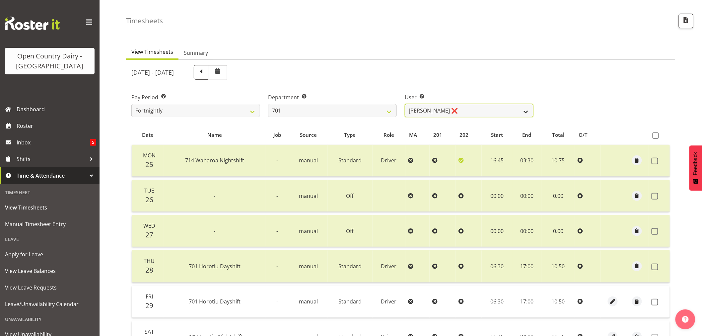
click at [429, 110] on select "Duncan Shirley ❌ Gagandeep Singh ❌ Johann Van Zyl ❌ John Cottingham ❌" at bounding box center [469, 110] width 129 height 13
select select "11207"
click at [405, 104] on select "Duncan Shirley ❌ Gagandeep Singh ❌ Johann Van Zyl ❌ John Cottingham ❌" at bounding box center [469, 110] width 129 height 13
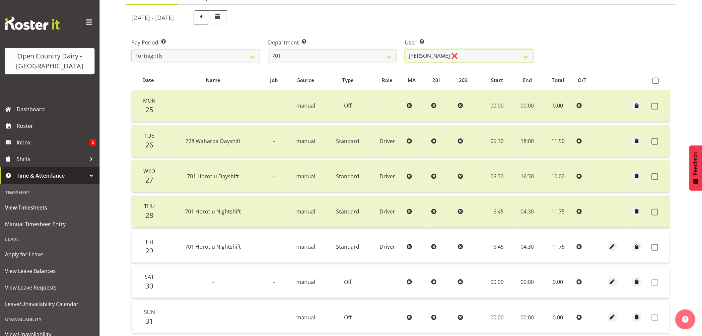
scroll to position [133, 0]
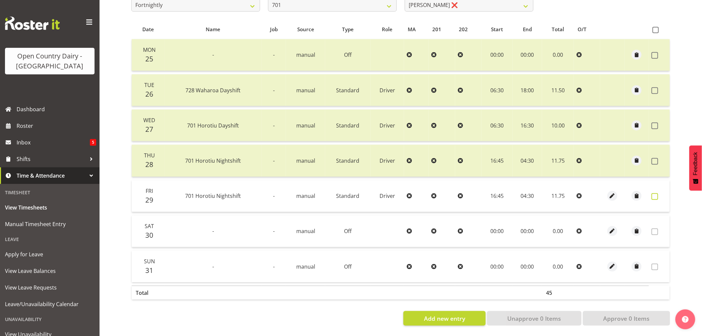
click at [656, 193] on span at bounding box center [655, 196] width 7 height 7
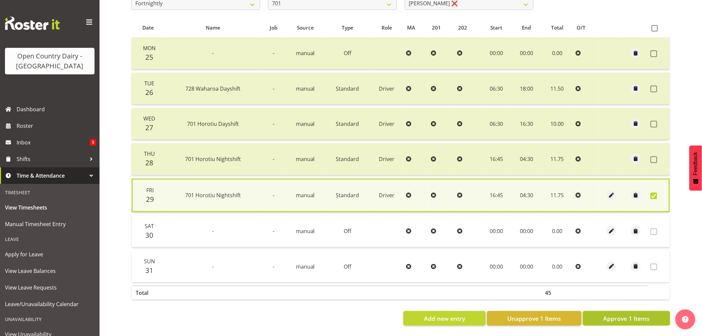
click at [621, 316] on span "Approve 1 Items" at bounding box center [626, 318] width 46 height 9
checkbox input "false"
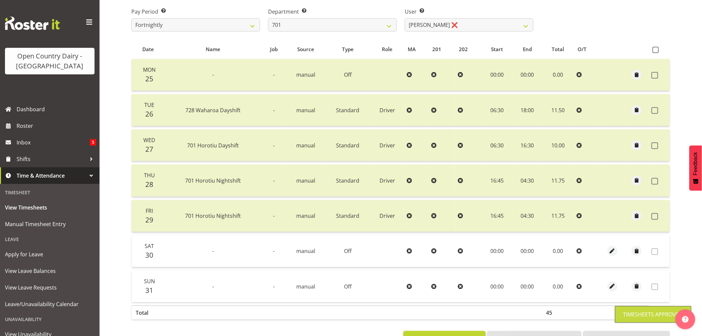
scroll to position [97, 0]
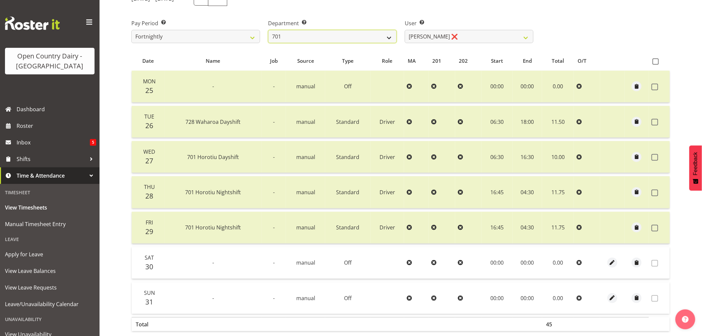
click at [338, 36] on select "701 702 703 704 705 706 707 708 709 710 711 712 713 714 715 716 717 718 719 720" at bounding box center [332, 36] width 129 height 13
select select "717"
click at [268, 30] on select "701 702 703 704 705 706 707 708 709 710 711 712 713 714 715 716 717 718 719 720" at bounding box center [332, 36] width 129 height 13
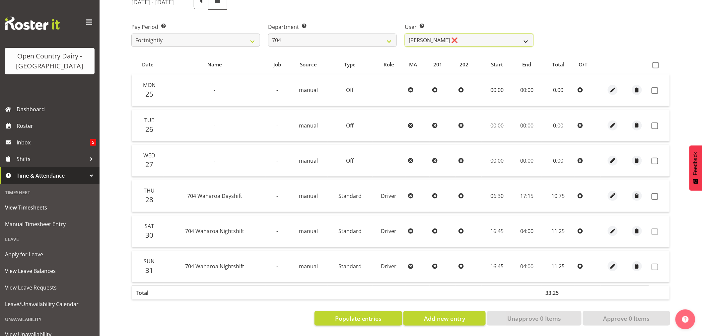
click at [447, 40] on select "Graham Houghton ❌ Jon Williams ❌ Stephen Rae ❌" at bounding box center [469, 40] width 129 height 13
select select "11180"
click at [405, 34] on select "Graham Houghton ❌ Jon Williams ❌ Stephen Rae ❌" at bounding box center [469, 40] width 129 height 13
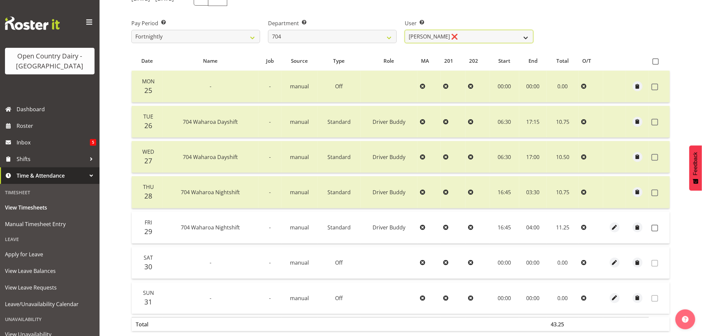
click at [418, 40] on select "Graham Houghton ❌ Jon Williams ❌ Stephen Rae ❌" at bounding box center [469, 36] width 129 height 13
drag, startPoint x: 418, startPoint y: 40, endPoint x: 410, endPoint y: 41, distance: 8.7
click at [418, 40] on select "Graham Houghton ❌ Jon Williams ❌ Stephen Rae ❌" at bounding box center [469, 36] width 129 height 13
click at [380, 41] on select "701 702 703 704 705 706 707 708 709 710 711 712 713 714 715 716 717 718 719 720" at bounding box center [332, 36] width 129 height 13
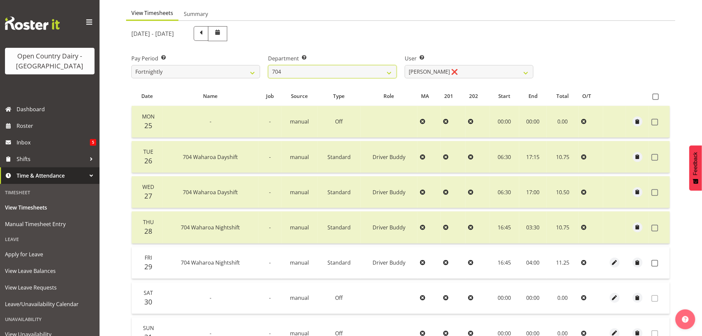
scroll to position [60, 0]
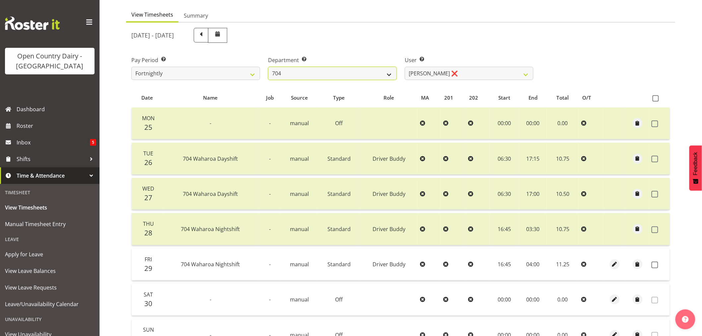
drag, startPoint x: 355, startPoint y: 71, endPoint x: 355, endPoint y: 76, distance: 4.6
click at [355, 71] on select "701 702 703 704 705 706 707 708 709 710 711 712 713 714 715 716 717 718 719 720" at bounding box center [332, 73] width 129 height 13
select select "763"
click at [268, 67] on select "701 702 703 704 705 706 707 708 709 710 711 712 713 714 715 716 717 718 719 720" at bounding box center [332, 73] width 129 height 13
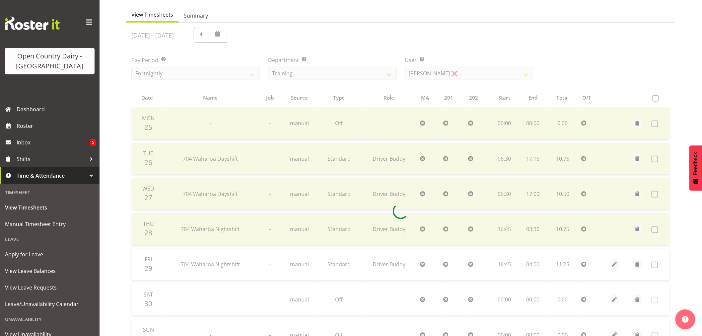
click at [438, 72] on div at bounding box center [400, 211] width 549 height 377
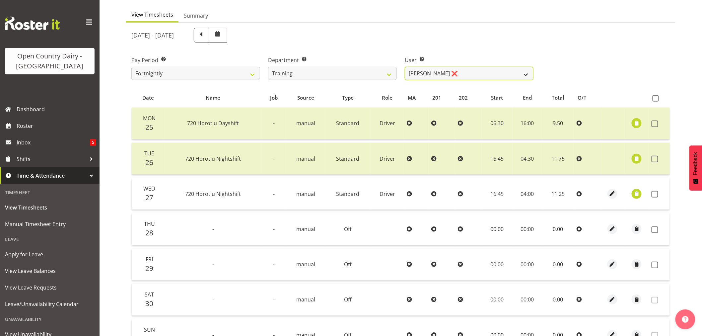
click at [429, 76] on select "Antony Lockyer ❌ Chris Gibbs ❌ David Foote (Junior) ❌ Haley Galecki ❌ Jesse Sim…" at bounding box center [469, 73] width 129 height 13
select select "11705"
click at [405, 67] on select "Antony Lockyer ❌ Chris Gibbs ❌ David Foote (Junior) ❌ Haley Galecki ❌ Jesse Sim…" at bounding box center [469, 73] width 129 height 13
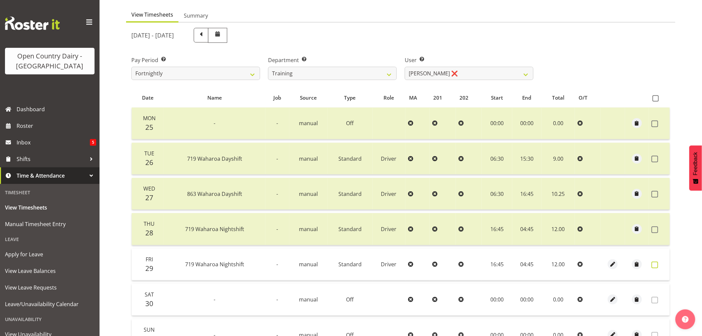
click at [654, 262] on span at bounding box center [655, 264] width 7 height 7
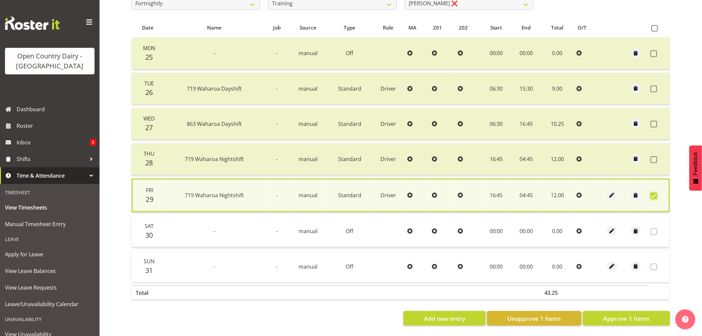
scroll to position [134, 0]
drag, startPoint x: 646, startPoint y: 314, endPoint x: 641, endPoint y: 308, distance: 8.0
click at [645, 314] on span "Approve 1 Items" at bounding box center [626, 318] width 46 height 9
checkbox input "false"
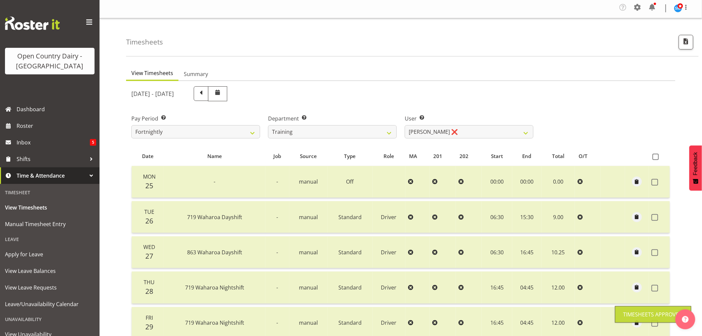
scroll to position [0, 0]
click at [428, 135] on select "Antony Lockyer ❌ Chris Gibbs ❌ David Foote (Junior) ❌ Haley Galecki ❌ Jesse Sim…" at bounding box center [469, 132] width 129 height 13
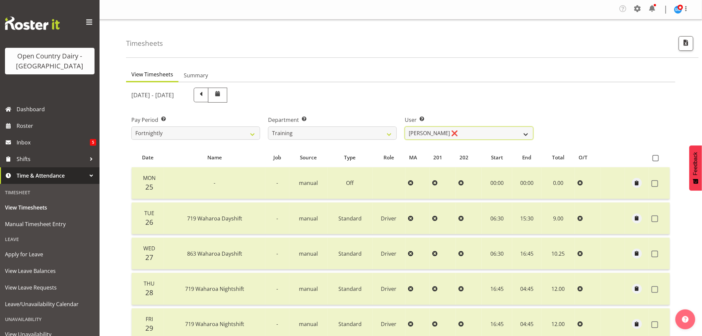
select select "11786"
click at [405, 126] on select "Antony Lockyer ❌ Chris Gibbs ❌ David Foote (Junior) ❌ Haley Galecki ❌ Jesse Sim…" at bounding box center [469, 132] width 129 height 13
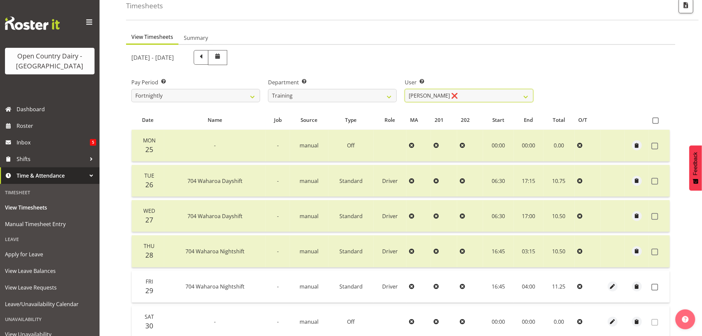
scroll to position [37, 0]
click at [352, 95] on select "701 702 703 704 705 706 707 708 709 710 711 712 713 714 715 716 717 718 719 720" at bounding box center [332, 96] width 129 height 13
select select "720"
click at [268, 90] on select "701 702 703 704 705 706 707 708 709 710 711 712 713 714 715 716 717 718 719 720" at bounding box center [332, 96] width 129 height 13
select select "11603"
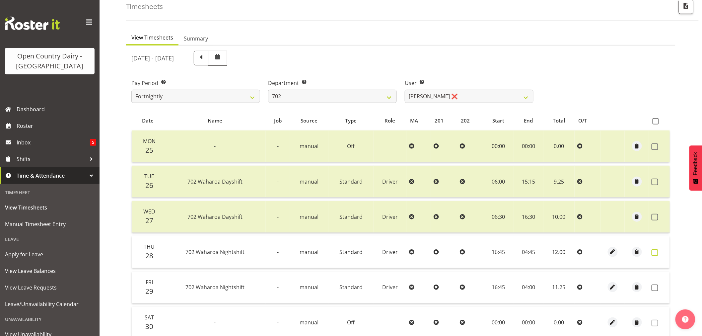
click at [654, 250] on span at bounding box center [655, 252] width 7 height 7
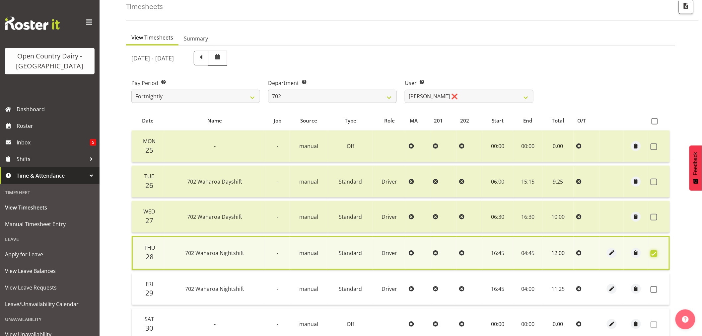
scroll to position [134, 0]
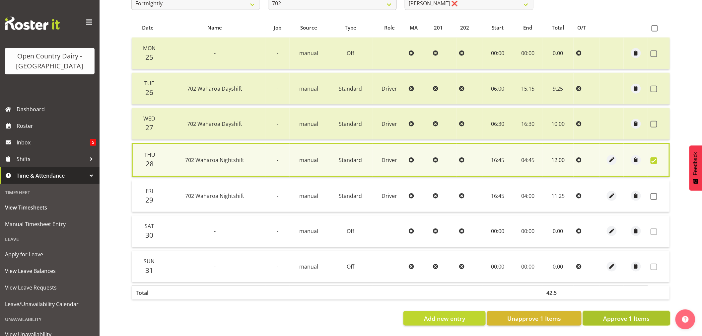
click at [629, 317] on span "Approve 1 Items" at bounding box center [626, 318] width 46 height 9
checkbox input "false"
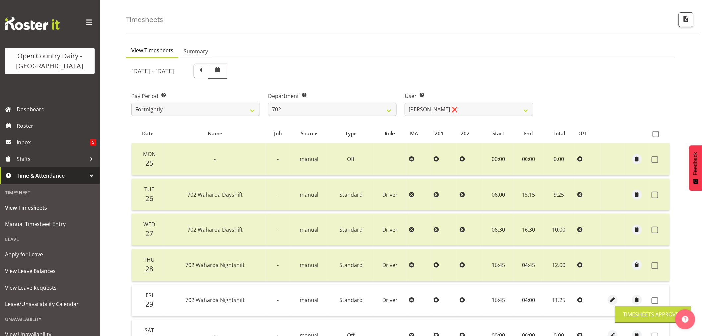
scroll to position [23, 0]
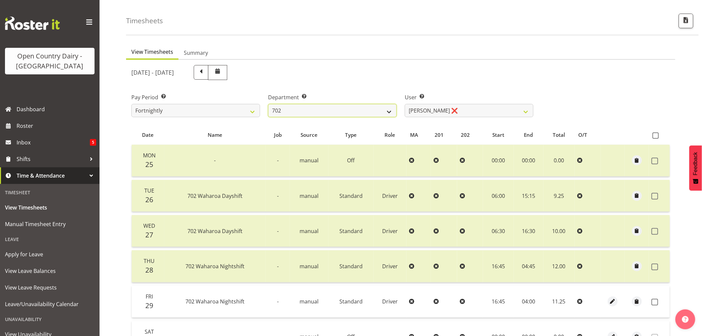
click at [385, 105] on select "701 702 703 704 705 706 707 708 709 710 711 712 713 714 715 716 717 718 719 720" at bounding box center [332, 110] width 129 height 13
select select "875"
click at [268, 104] on select "701 702 703 704 705 706 707 708 709 710 711 712 713 714 715 716 717 718 719 720" at bounding box center [332, 110] width 129 height 13
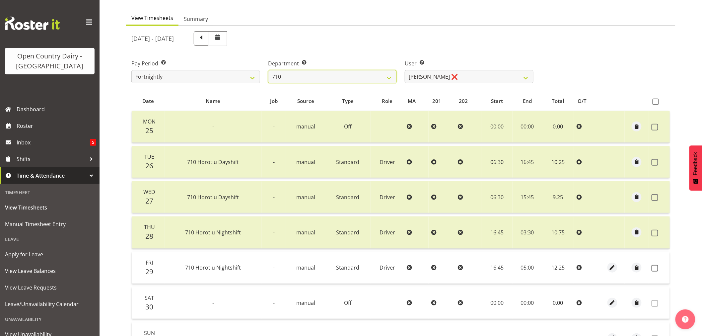
scroll to position [97, 0]
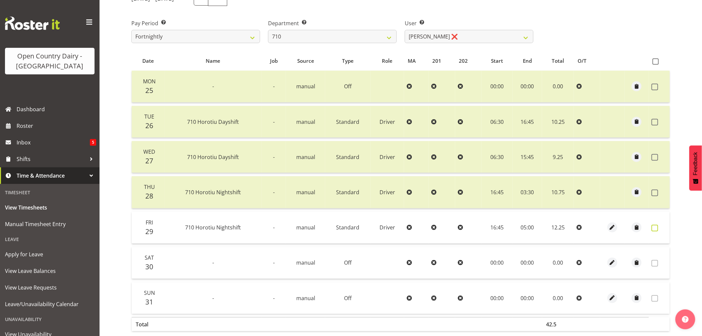
click at [652, 227] on span at bounding box center [655, 228] width 7 height 7
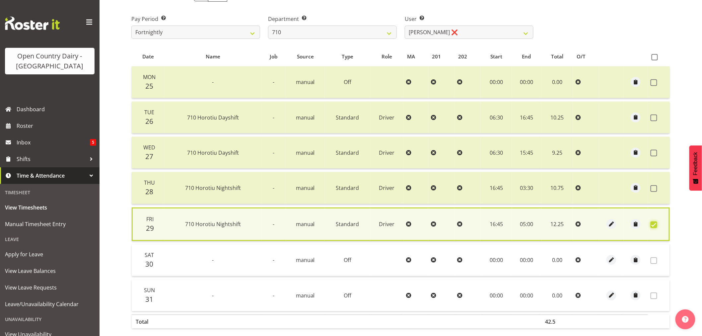
scroll to position [134, 0]
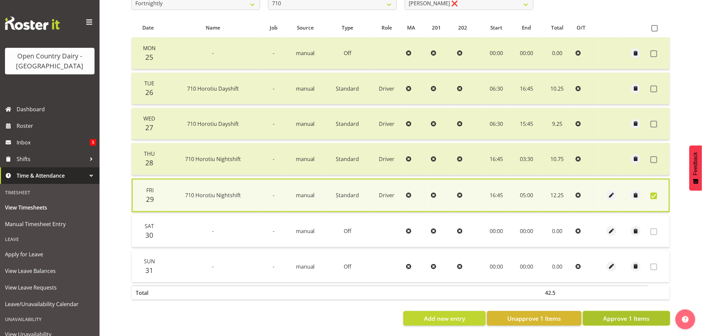
click at [642, 314] on span "Approve 1 Items" at bounding box center [626, 318] width 46 height 9
checkbox input "false"
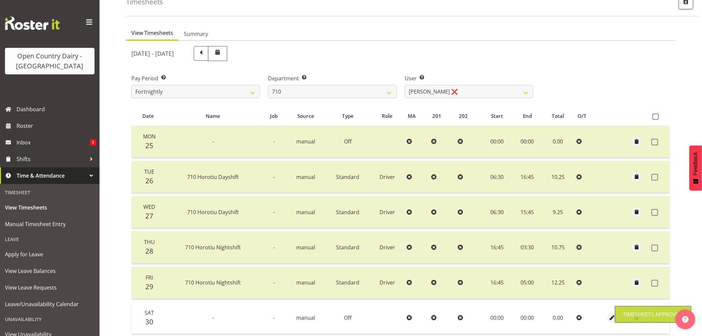
scroll to position [0, 0]
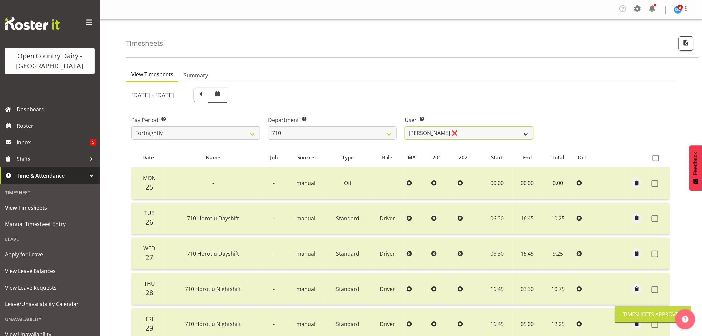
click at [436, 131] on select "Dean Chapman ❌ George Megchelse ❌ Kris Gambhir ❌ Richie Epere ❌" at bounding box center [469, 132] width 129 height 13
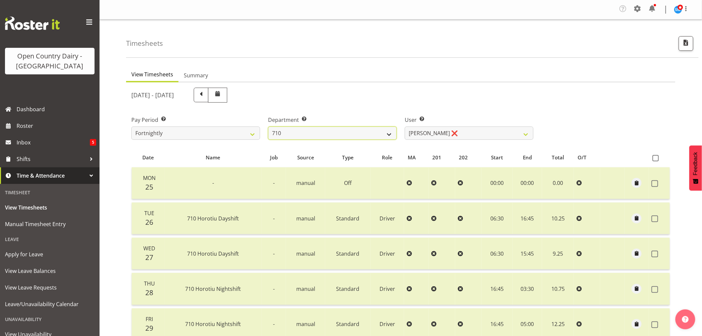
click at [373, 130] on select "701 702 703 704 705 706 707 708 709 710 711 712 713 714 715 716 717 718 719 720" at bounding box center [332, 132] width 129 height 13
select select "820"
click at [268, 126] on select "701 702 703 704 705 706 707 708 709 710 711 712 713 714 715 716 717 718 719 720" at bounding box center [332, 132] width 129 height 13
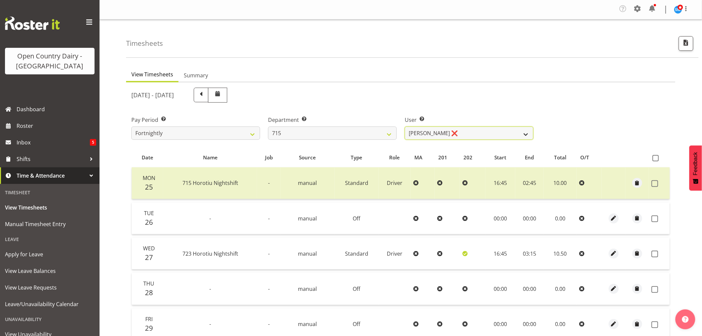
click at [419, 130] on select "Glenn McPherson ❌ Greg Healey ❌ Max Coulter ❌ Neal Chalklen ❌" at bounding box center [469, 132] width 129 height 13
select select "9914"
click at [405, 126] on select "Glenn McPherson ❌ Greg Healey ❌ Max Coulter ❌ Neal Chalklen ❌" at bounding box center [469, 132] width 129 height 13
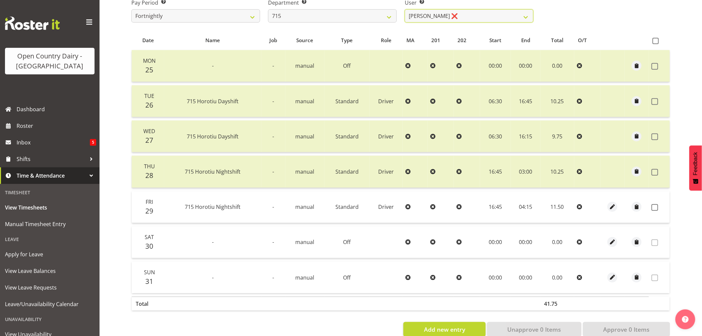
scroll to position [133, 0]
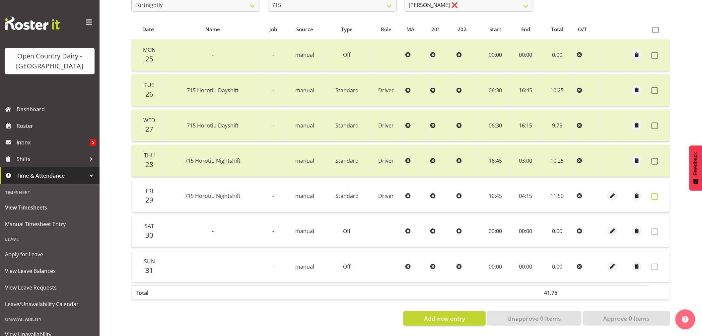
click at [654, 193] on span at bounding box center [655, 196] width 7 height 7
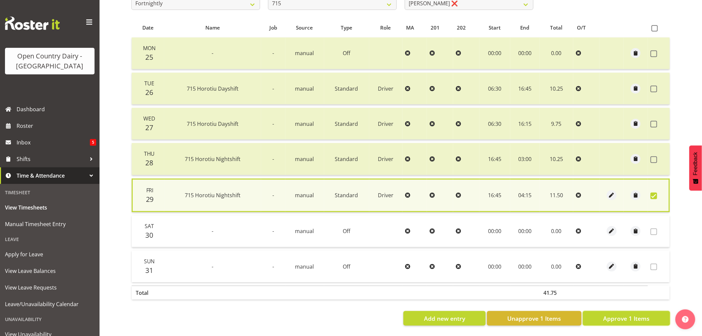
drag, startPoint x: 628, startPoint y: 314, endPoint x: 626, endPoint y: 310, distance: 4.5
click at [628, 314] on span "Approve 1 Items" at bounding box center [626, 318] width 46 height 9
checkbox input "false"
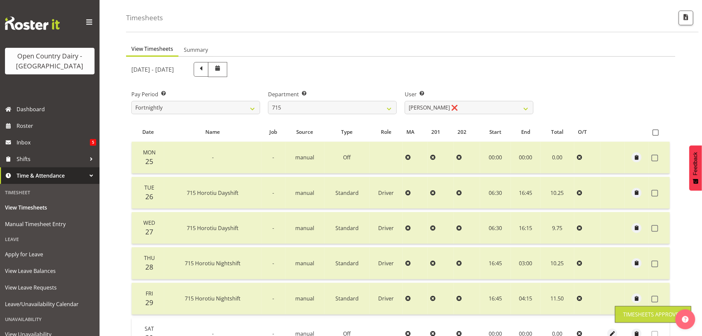
scroll to position [23, 0]
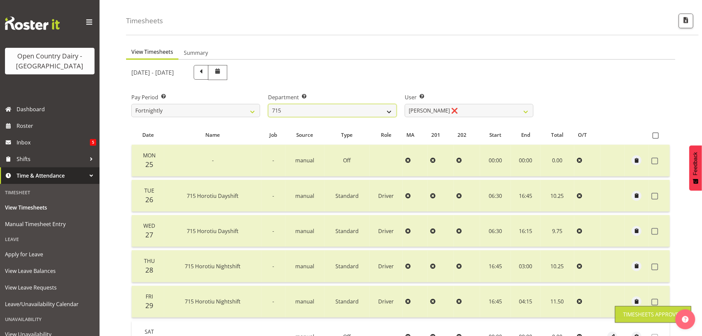
click at [382, 112] on select "701 702 703 704 705 706 707 708 709 710 711 712 713 714 715 716 717 718 719 720" at bounding box center [332, 110] width 129 height 13
select select "814"
click at [268, 104] on select "701 702 703 704 705 706 707 708 709 710 711 712 713 714 715 716 717 718 719 720" at bounding box center [332, 110] width 129 height 13
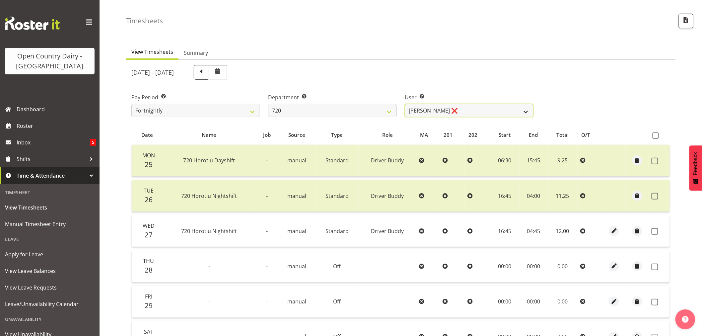
click at [447, 111] on select "Garry Hooper ❌ Kerry Slater ❌ Nathan Frankhouser ❌ Steve Daly ❌" at bounding box center [469, 110] width 129 height 13
select select "8192"
click at [405, 104] on select "Garry Hooper ❌ Kerry Slater ❌ Nathan Frankhouser ❌ Steve Daly ❌" at bounding box center [469, 110] width 129 height 13
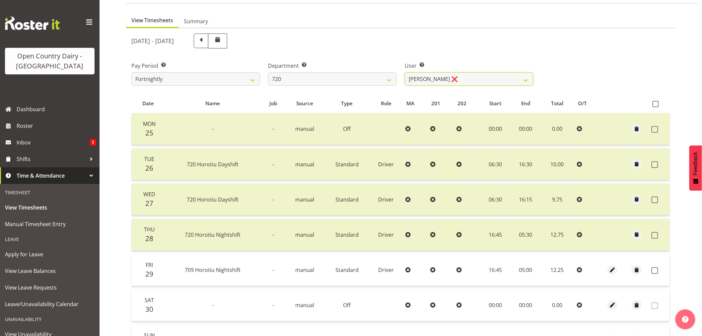
scroll to position [97, 0]
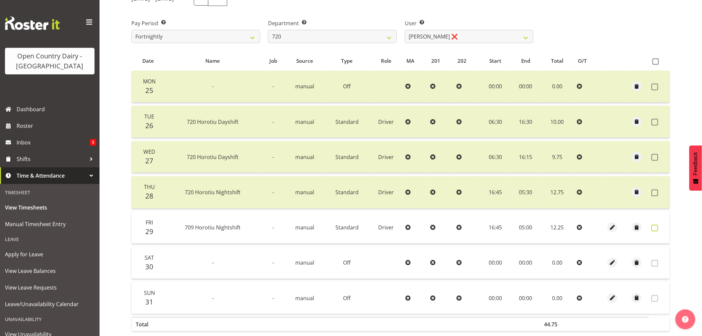
click at [656, 230] on span at bounding box center [655, 228] width 7 height 7
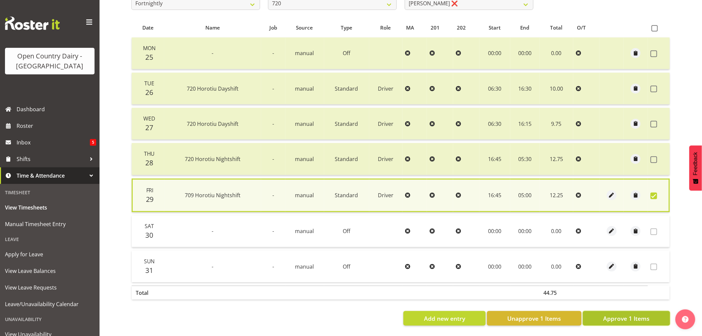
click at [646, 316] on span "Approve 1 Items" at bounding box center [626, 318] width 46 height 9
checkbox input "false"
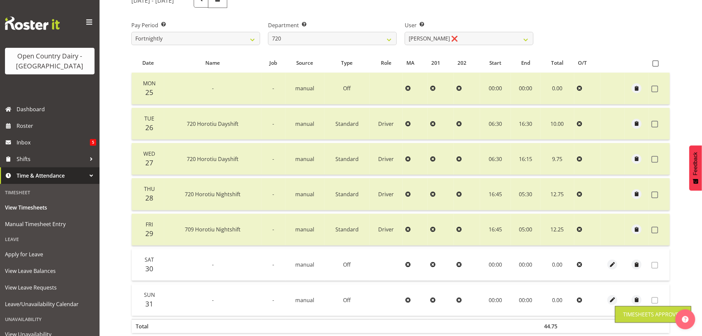
scroll to position [23, 0]
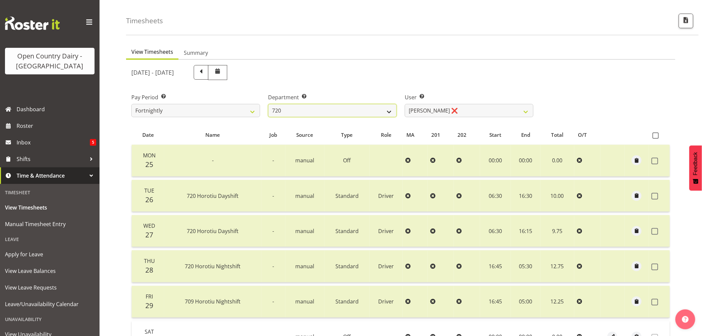
click at [342, 107] on select "701 702 703 704 705 706 707 708 709 710 711 712 713 714 715 716 717 718 719 720" at bounding box center [332, 110] width 129 height 13
click at [443, 67] on div "August 25th - August 31st 2025" at bounding box center [332, 72] width 402 height 15
drag, startPoint x: 339, startPoint y: 105, endPoint x: 336, endPoint y: 111, distance: 6.7
click at [339, 105] on select "701 702 703 704 705 706 707 708 709 710 711 712 713 714 715 716 717 718 719 720" at bounding box center [332, 110] width 129 height 13
select select "717"
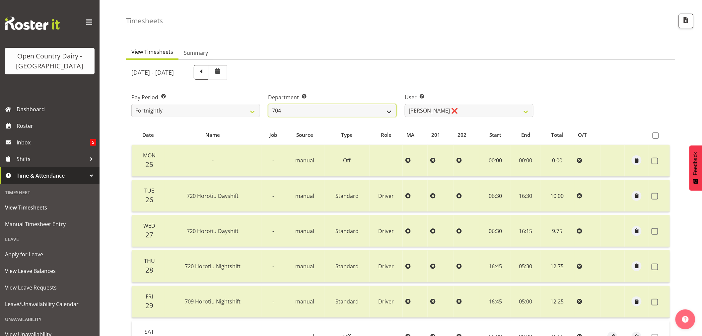
click at [268, 104] on select "701 702 703 704 705 706 707 708 709 710 711 712 713 714 715 716 717 718 719 720" at bounding box center [332, 110] width 129 height 13
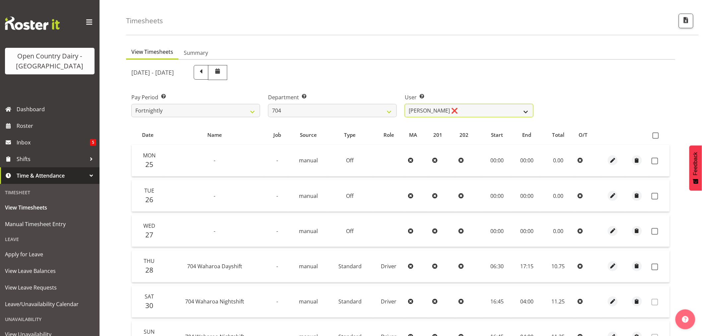
click at [450, 110] on select "Graham Houghton ❌ Jon Williams ❌ Stephen Rae ❌" at bounding box center [469, 110] width 129 height 13
select select "11180"
click at [405, 104] on select "Graham Houghton ❌ Jon Williams ❌ Stephen Rae ❌" at bounding box center [469, 110] width 129 height 13
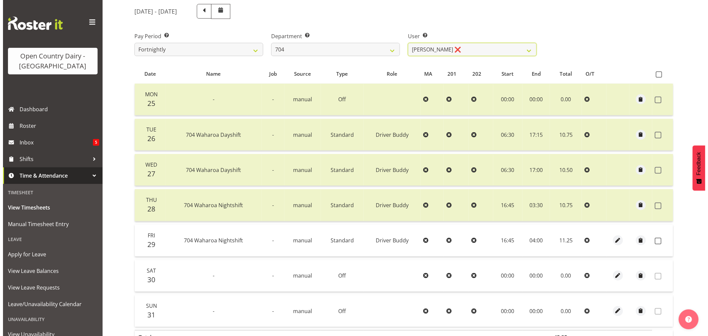
scroll to position [97, 0]
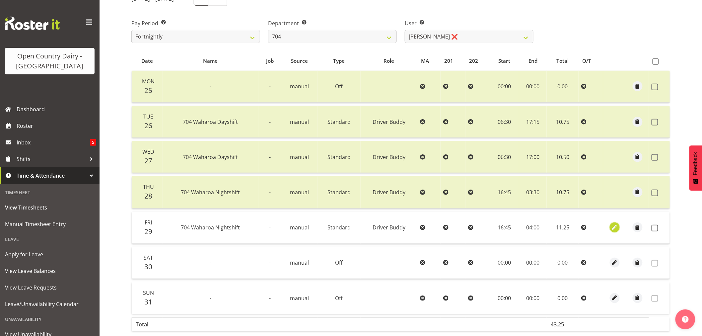
click at [616, 229] on span "button" at bounding box center [615, 228] width 8 height 8
select select "1436"
select select "Standard"
select select "tertiary"
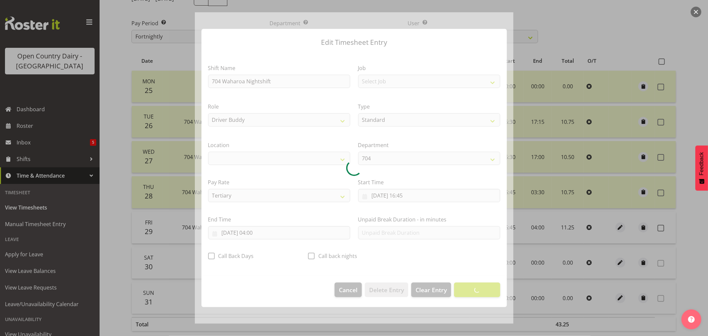
select select "1054"
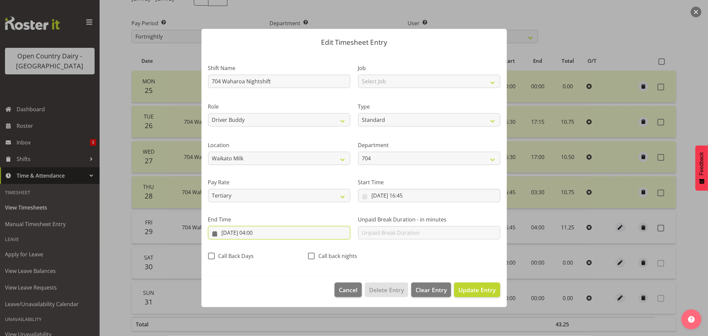
click at [259, 232] on input "30/08/2025, 04:00" at bounding box center [279, 232] width 142 height 13
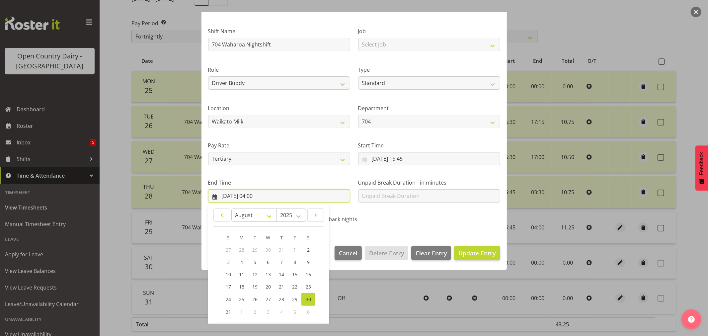
scroll to position [67, 0]
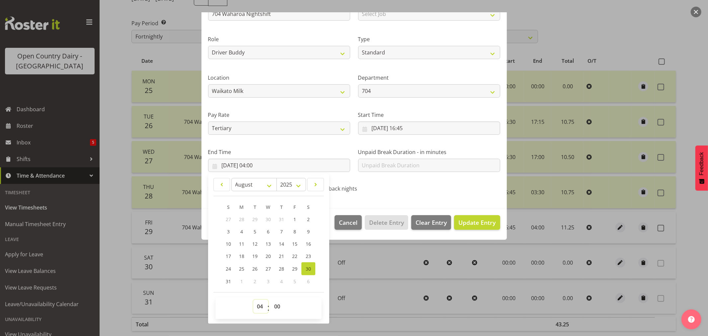
click at [262, 304] on select "00 01 02 03 04 05 06 07 08 09 10 11 12 13 14 15 16 17 18 19 20 21 22 23" at bounding box center [260, 306] width 15 height 13
select select "5"
click at [253, 300] on select "00 01 02 03 04 05 06 07 08 09 10 11 12 13 14 15 16 17 18 19 20 21 22 23" at bounding box center [260, 306] width 15 height 13
type input "30/08/2025, 05:00"
click at [475, 226] on span "Update Entry" at bounding box center [476, 222] width 37 height 8
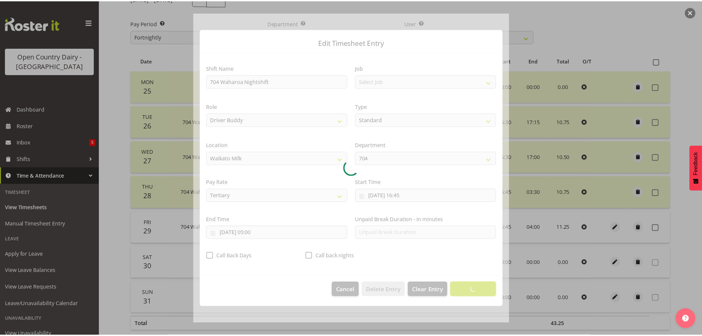
scroll to position [0, 0]
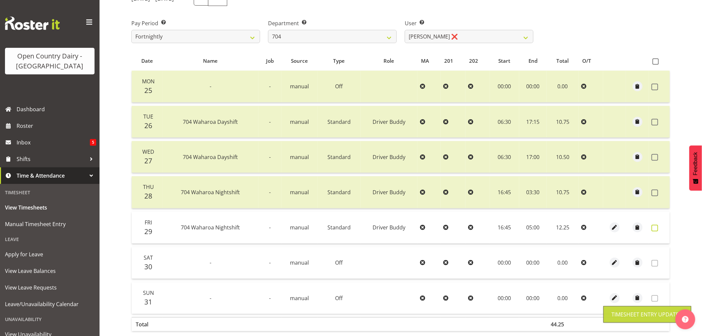
click at [658, 227] on span at bounding box center [655, 228] width 7 height 7
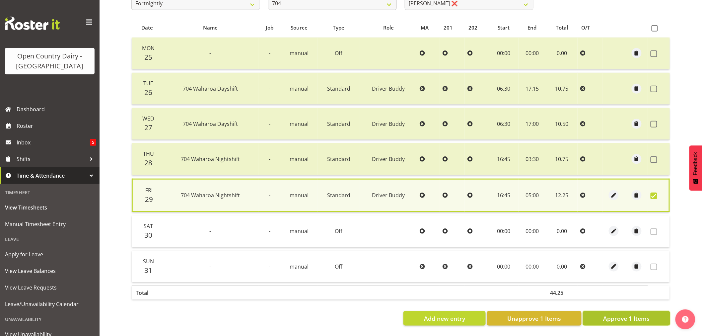
click at [626, 314] on span "Approve 1 Items" at bounding box center [626, 318] width 46 height 9
checkbox input "false"
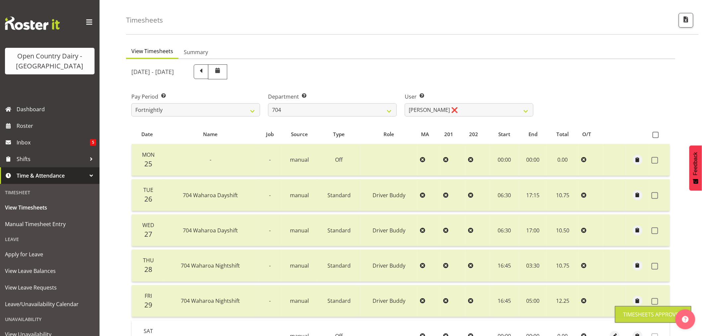
scroll to position [23, 0]
click at [384, 114] on select "701 702 703 704 705 706 707 708 709 710 711 712 713 714 715 716 717 718 719 720" at bounding box center [332, 110] width 129 height 13
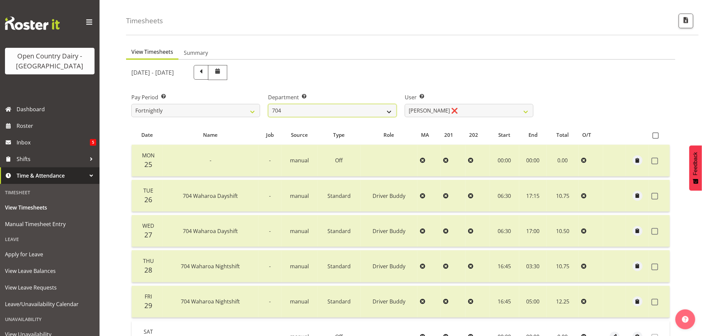
select select "763"
click at [268, 104] on select "701 702 703 704 705 706 707 708 709 710 711 712 713 714 715 716 717 718 719 720" at bounding box center [332, 110] width 129 height 13
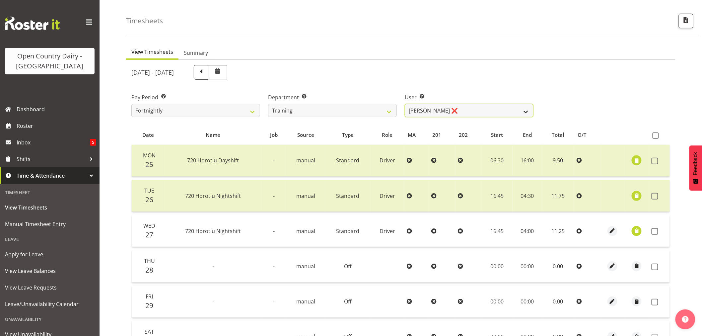
click at [437, 111] on select "Antony Lockyer ❌ Chris Gibbs ❌ David Foote (Junior) ❌ Haley Galecki ❌ Jesse Sim…" at bounding box center [469, 110] width 129 height 13
select select "11786"
click at [405, 104] on select "Antony Lockyer ❌ Chris Gibbs ❌ David Foote (Junior) ❌ Haley Galecki ❌ Jesse Sim…" at bounding box center [469, 110] width 129 height 13
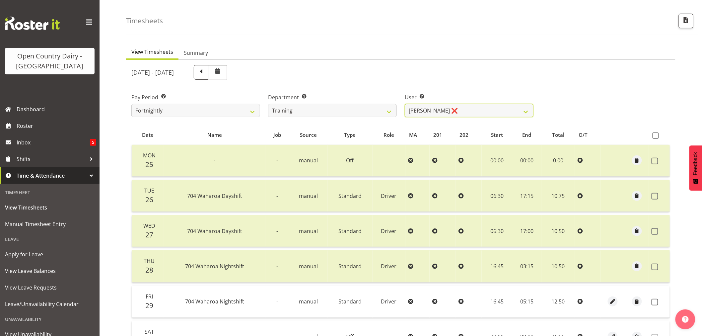
scroll to position [97, 0]
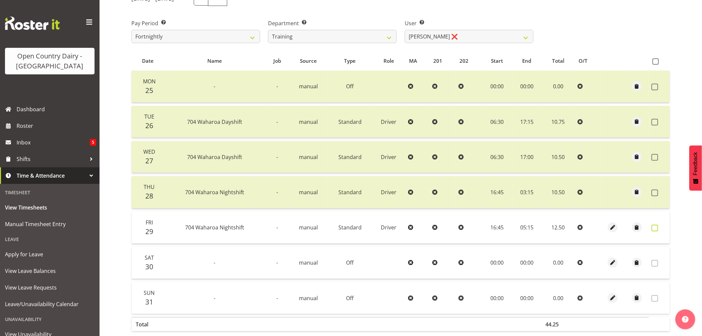
click at [656, 227] on span at bounding box center [655, 228] width 7 height 7
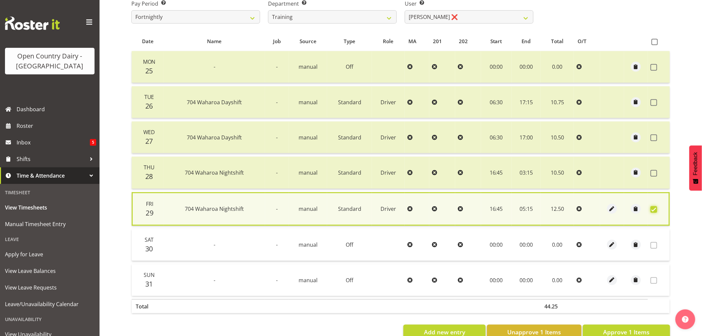
scroll to position [134, 0]
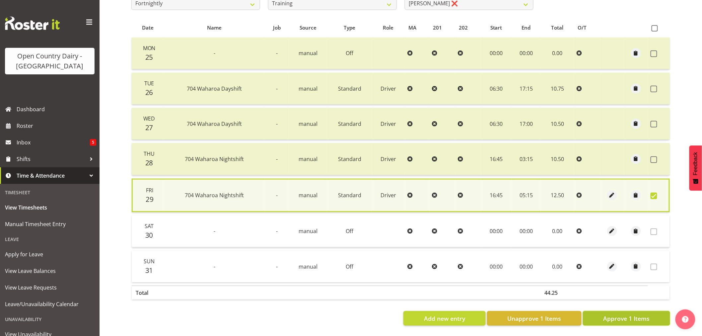
click at [642, 311] on button "Approve 1 Items" at bounding box center [626, 318] width 87 height 15
checkbox input "false"
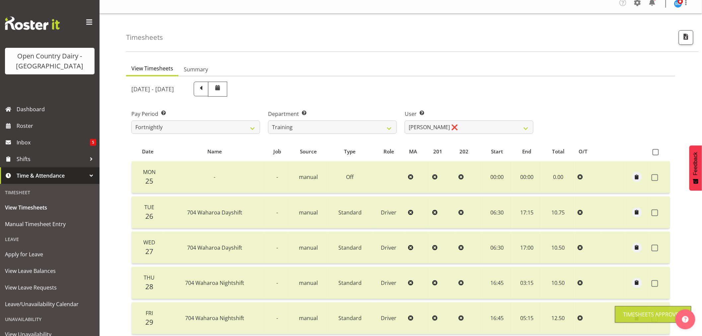
scroll to position [0, 0]
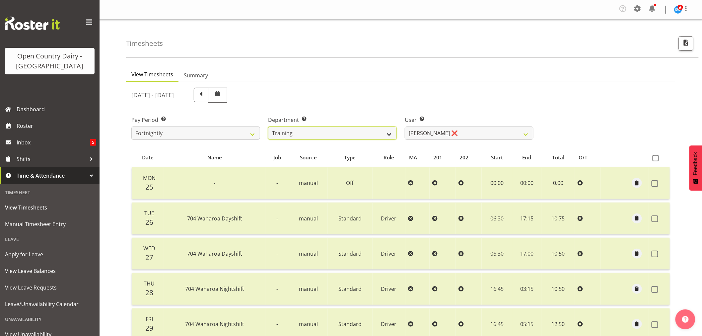
click at [350, 131] on select "701 702 703 704 705 706 707 708 709 710 711 712 713 714 715 716 717 718 719 720" at bounding box center [332, 132] width 129 height 13
select select "717"
click at [268, 126] on select "701 702 703 704 705 706 707 708 709 710 711 712 713 714 715 716 717 718 719 720" at bounding box center [332, 132] width 129 height 13
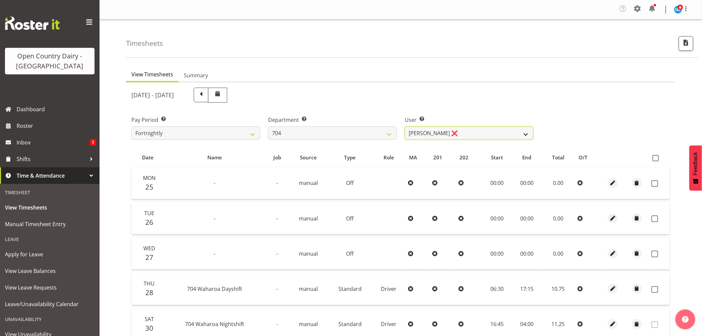
click at [443, 131] on select "Graham Houghton ❌ Jon Williams ❌ Stephen Rae ❌" at bounding box center [469, 132] width 129 height 13
select select "11180"
click at [405, 126] on select "Graham Houghton ❌ Jon Williams ❌ Stephen Rae ❌" at bounding box center [469, 132] width 129 height 13
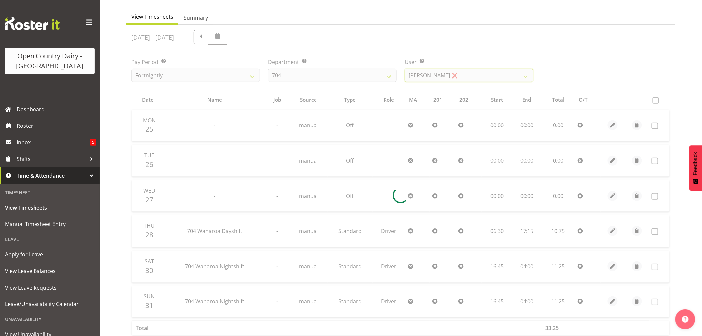
scroll to position [98, 0]
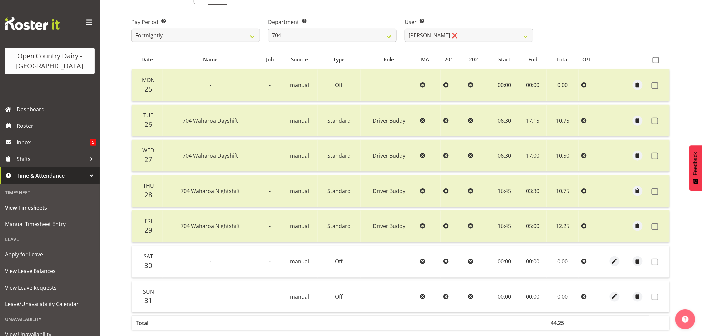
click at [651, 224] on td at bounding box center [659, 226] width 21 height 32
click at [655, 226] on span at bounding box center [655, 226] width 7 height 7
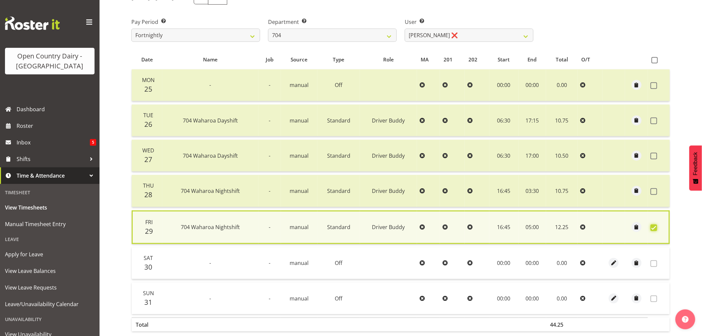
scroll to position [134, 0]
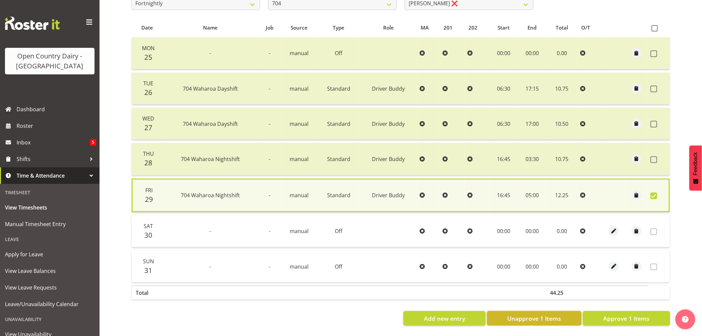
click at [505, 312] on button "Unapprove 1 Items" at bounding box center [534, 318] width 95 height 15
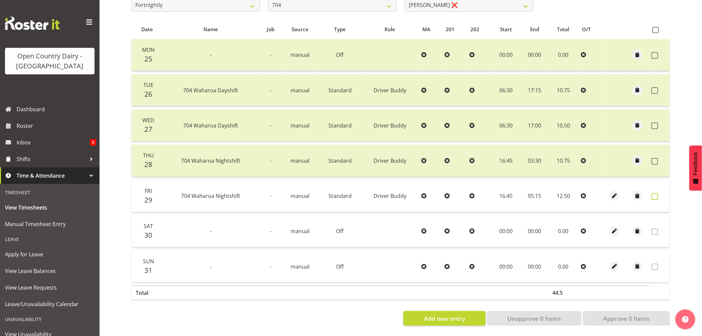
click at [653, 193] on span at bounding box center [655, 196] width 7 height 7
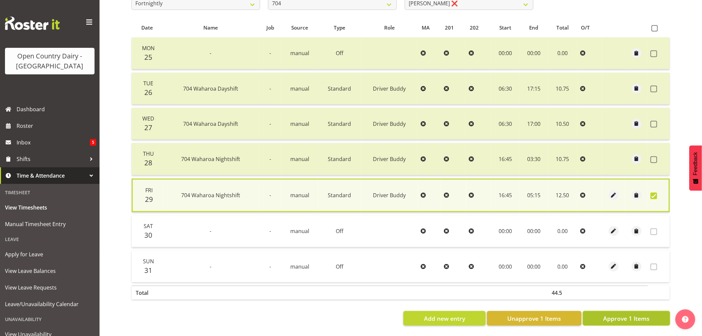
click at [613, 311] on button "Approve 1 Items" at bounding box center [626, 318] width 87 height 15
checkbox input "false"
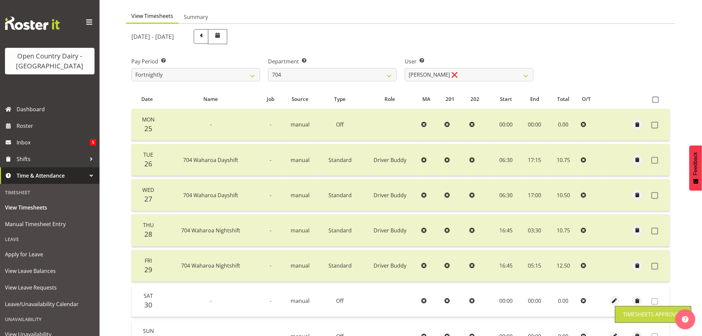
scroll to position [0, 0]
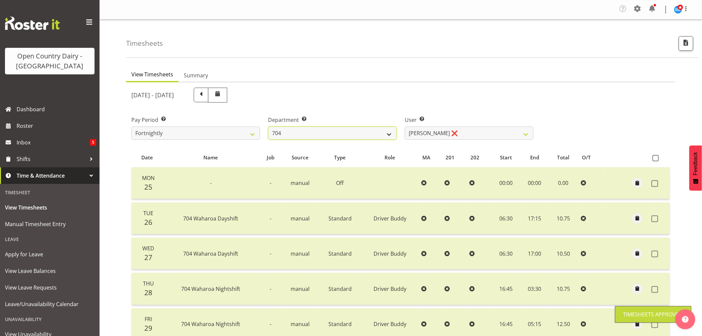
click at [310, 137] on select "701 702 703 704 705 706 707 708 709 710 711 712 713 714 715 716 717 718 719 720" at bounding box center [332, 132] width 129 height 13
click at [563, 117] on div "Pay Period Select which pay period you would like to view. Fortnightly Departme…" at bounding box center [400, 125] width 547 height 37
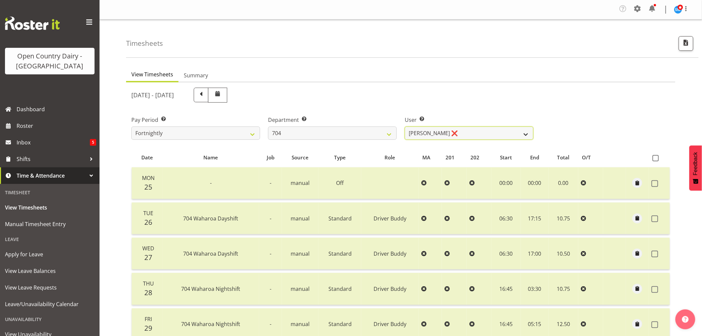
click at [479, 131] on select "Graham Houghton ❌ Jon Williams ❌ Stephen Rae ❌" at bounding box center [469, 132] width 129 height 13
click at [337, 131] on select "701 702 703 704 705 706 707 708 709 710 711 712 713 714 715 716 717 718 719 720" at bounding box center [332, 132] width 129 height 13
select select "763"
click at [268, 126] on select "701 702 703 704 705 706 707 708 709 710 711 712 713 714 715 716 717 718 719 720" at bounding box center [332, 132] width 129 height 13
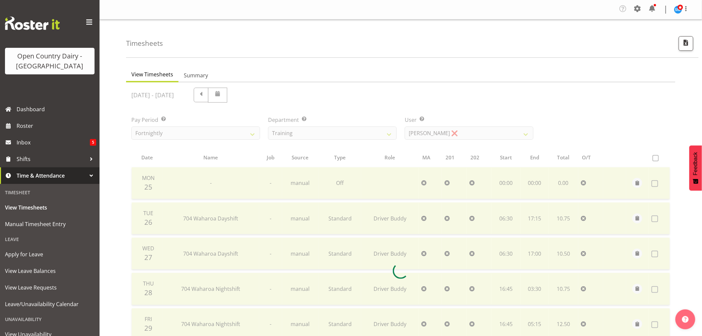
click at [470, 133] on div at bounding box center [400, 270] width 549 height 377
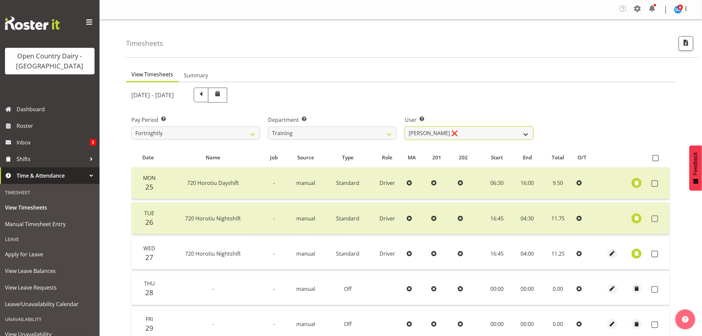
click at [460, 137] on select "Antony Lockyer ❌ Chris Gibbs ❌ David Foote (Junior) ❌ Haley Galecki ❌ Jesse Sim…" at bounding box center [469, 132] width 129 height 13
select select "11705"
click at [405, 126] on select "Antony Lockyer ❌ Chris Gibbs ❌ David Foote (Junior) ❌ Haley Galecki ❌ Jesse Sim…" at bounding box center [469, 132] width 129 height 13
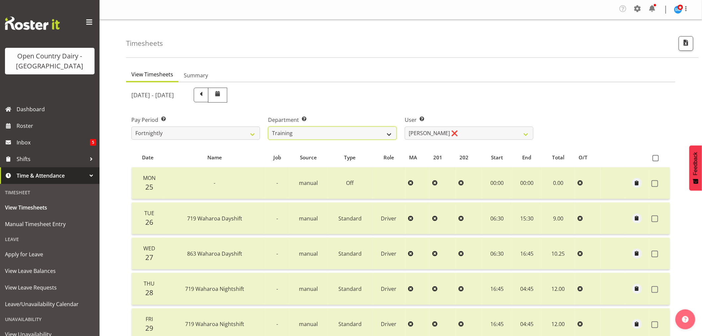
click at [392, 134] on select "701 702 703 704 705 706 707 708 709 710 711 712 713 714 715 716 717 718 719 720" at bounding box center [332, 132] width 129 height 13
click at [268, 126] on select "701 702 703 704 705 706 707 708 709 710 711 712 713 714 715 716 717 718 719 720" at bounding box center [332, 132] width 129 height 13
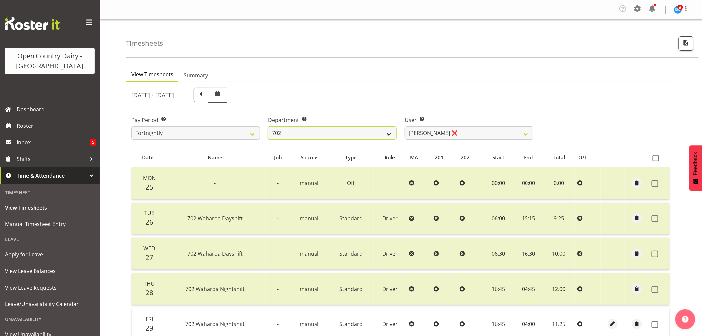
click at [342, 133] on select "701 702 703 704 705 706 707 708 709 710 711 712 713 714 715 716 717 718 719 720" at bounding box center [332, 132] width 129 height 13
select select "832"
click at [268, 126] on select "701 702 703 704 705 706 707 708 709 710 711 712 713 714 715 716 717 718 719 720" at bounding box center [332, 132] width 129 height 13
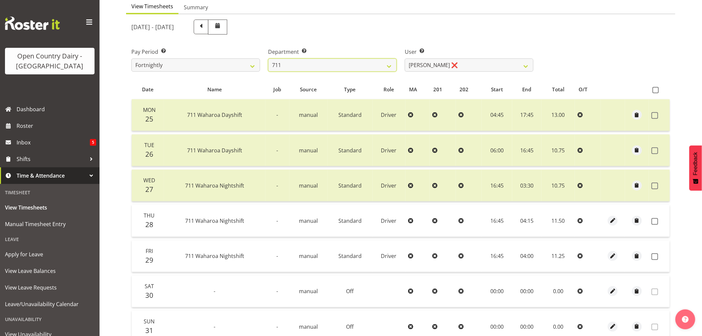
scroll to position [74, 0]
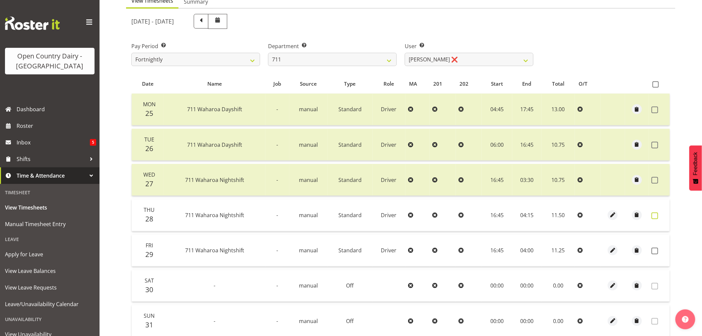
click at [655, 216] on span at bounding box center [655, 215] width 7 height 7
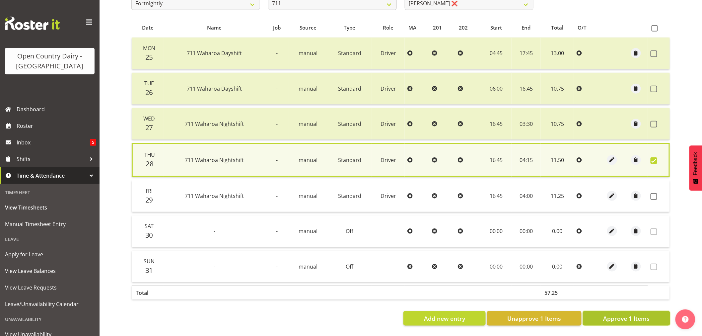
click at [640, 317] on span "Approve 1 Items" at bounding box center [626, 318] width 46 height 9
checkbox input "false"
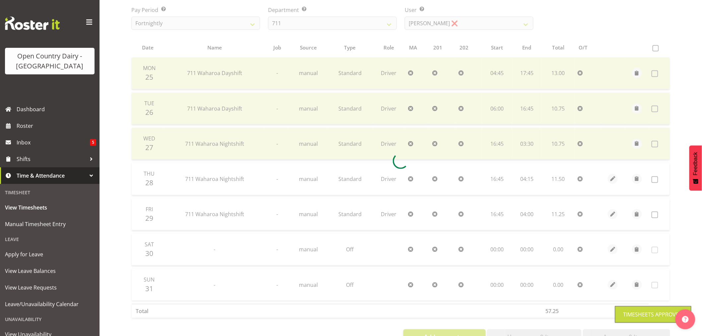
scroll to position [97, 0]
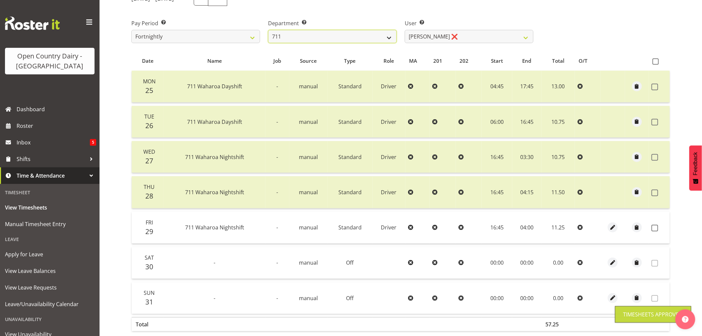
click at [376, 35] on select "701 702 703 704 705 706 707 708 709 710 711 712 713 714 715 716 717 718 719 720" at bounding box center [332, 36] width 129 height 13
select select "805"
click at [268, 30] on select "701 702 703 704 705 706 707 708 709 710 711 712 713 714 715 716 717 718 719 720" at bounding box center [332, 36] width 129 height 13
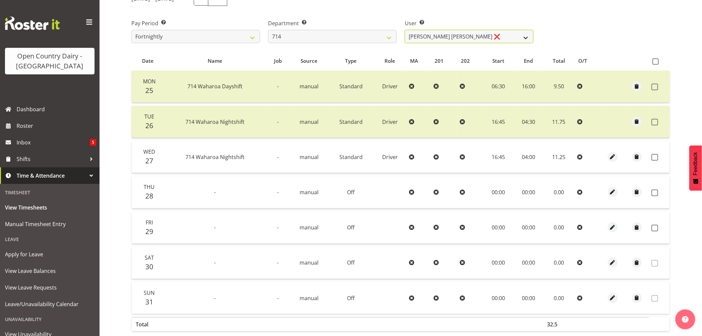
click at [455, 40] on select "Fraser Stephens ❌ Nev Brewster ❌ Stephen Parsons ❌ Tom Gaelic ❌" at bounding box center [469, 36] width 129 height 13
select select "10323"
click at [405, 30] on select "Fraser Stephens ❌ Nev Brewster ❌ Stephen Parsons ❌ Tom Gaelic ❌" at bounding box center [469, 36] width 129 height 13
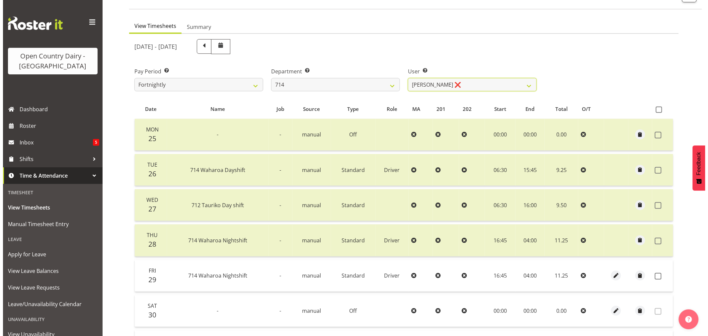
scroll to position [60, 0]
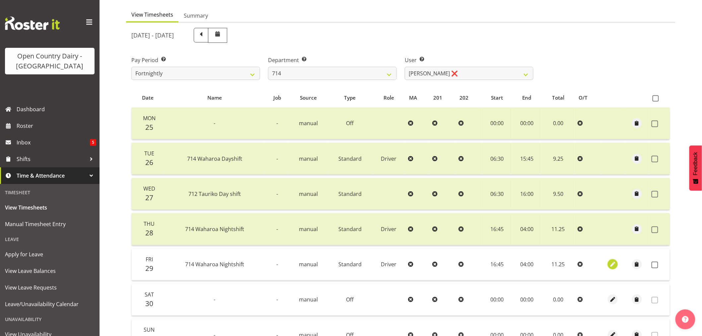
click at [609, 264] on button "button" at bounding box center [613, 264] width 10 height 10
select select "Standard"
select select "7"
select select "2025"
select select "4"
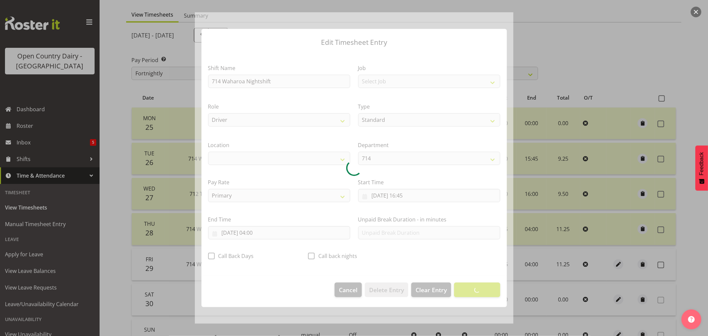
select select "1054"
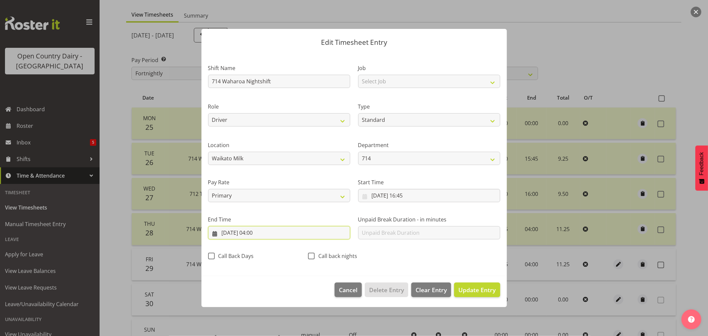
click at [256, 233] on input "30/08/2025, 04:00" at bounding box center [279, 232] width 142 height 13
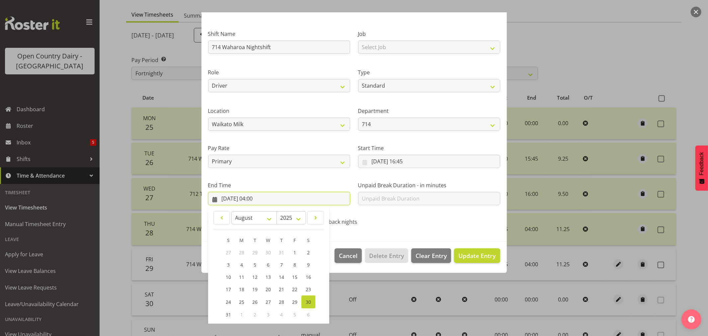
scroll to position [67, 0]
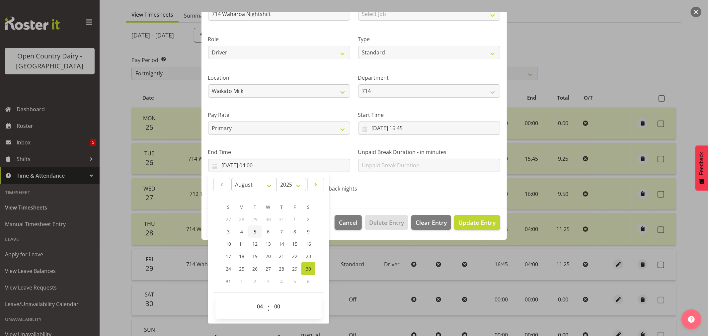
click at [258, 231] on link "5" at bounding box center [254, 231] width 13 height 12
click at [261, 307] on select "00 01 02 03 04 05 06 07 08 09 10 11 12 13 14 15 16 17 18 19 20 21 22 23" at bounding box center [260, 306] width 15 height 13
click at [303, 269] on link "30" at bounding box center [308, 268] width 14 height 13
type input "30/08/2025, 04:00"
click at [257, 306] on select "00 01 02 03 04 05 06 07 08 09 10 11 12 13 14 15 16 17 18 19 20 21 22 23" at bounding box center [260, 306] width 15 height 13
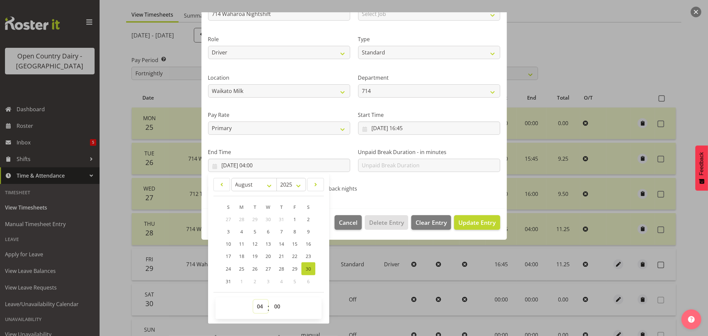
select select "5"
click at [253, 300] on select "00 01 02 03 04 05 06 07 08 09 10 11 12 13 14 15 16 17 18 19 20 21 22 23" at bounding box center [260, 306] width 15 height 13
type input "30/08/2025, 05:00"
click at [279, 308] on select "00 01 02 03 04 05 06 07 08 09 10 11 12 13 14 15 16 17 18 19 20 21 22 23 24 25 2…" at bounding box center [277, 306] width 15 height 13
select select "15"
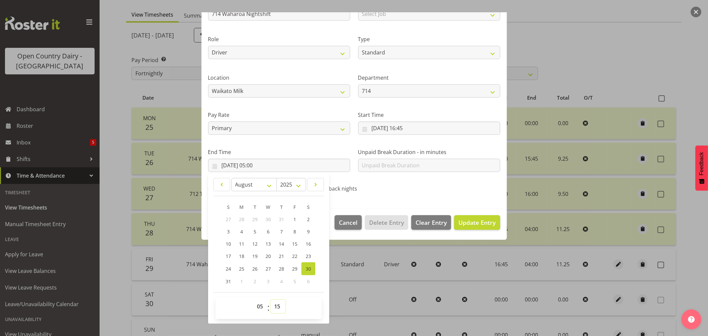
click at [270, 300] on select "00 01 02 03 04 05 06 07 08 09 10 11 12 13 14 15 16 17 18 19 20 21 22 23 24 25 2…" at bounding box center [277, 306] width 15 height 13
type input "30/08/2025, 05:15"
click at [466, 224] on span "Update Entry" at bounding box center [476, 222] width 37 height 8
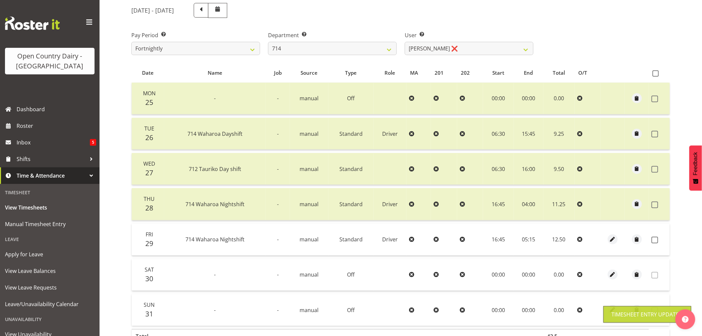
scroll to position [97, 0]
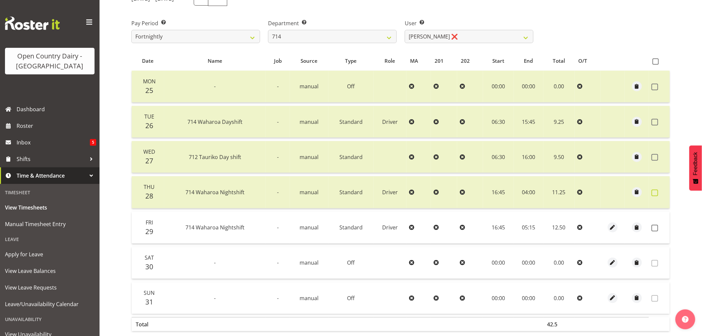
click at [655, 194] on span at bounding box center [655, 192] width 7 height 7
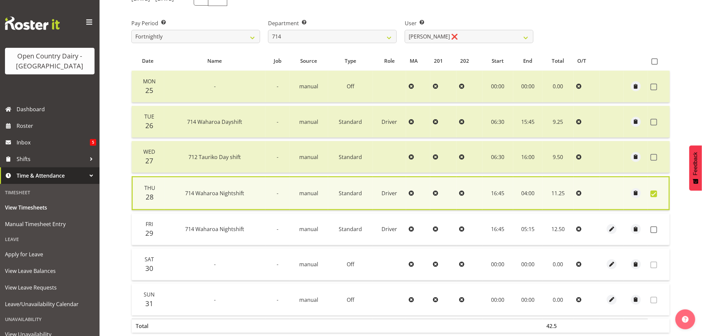
click at [655, 194] on span at bounding box center [654, 193] width 7 height 7
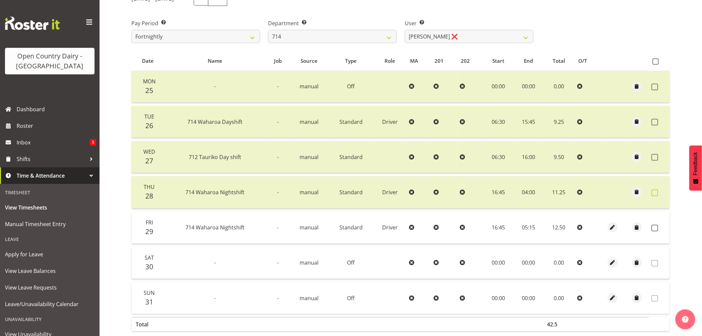
click at [655, 194] on span at bounding box center [655, 192] width 7 height 7
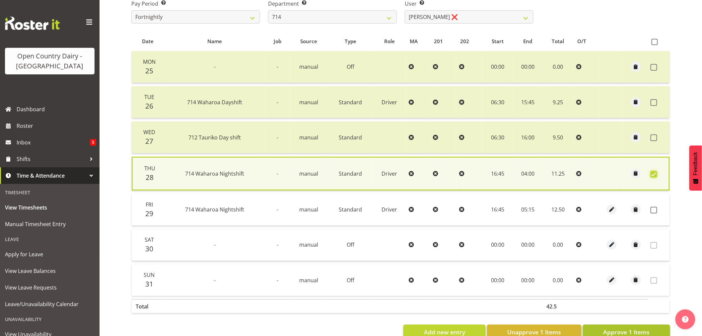
scroll to position [134, 0]
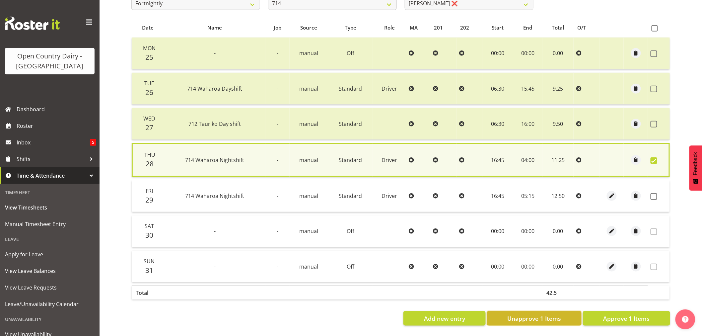
click at [531, 314] on span "Unapprove 1 Items" at bounding box center [534, 318] width 54 height 9
checkbox input "false"
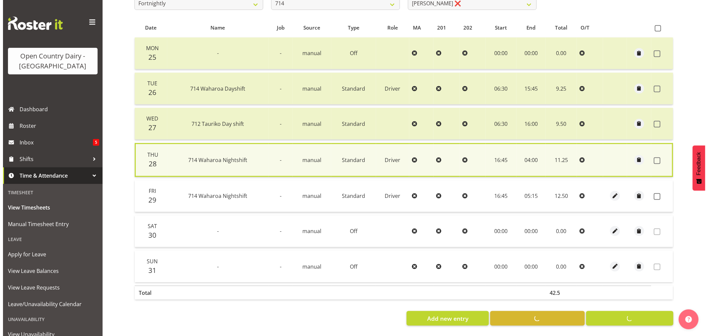
scroll to position [133, 0]
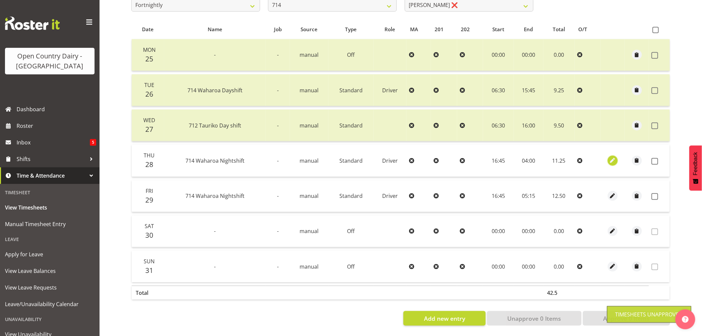
click at [616, 157] on span "button" at bounding box center [613, 161] width 8 height 8
select select "Standard"
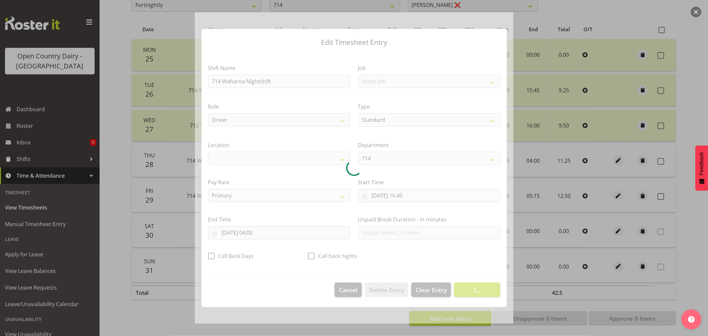
select select "1054"
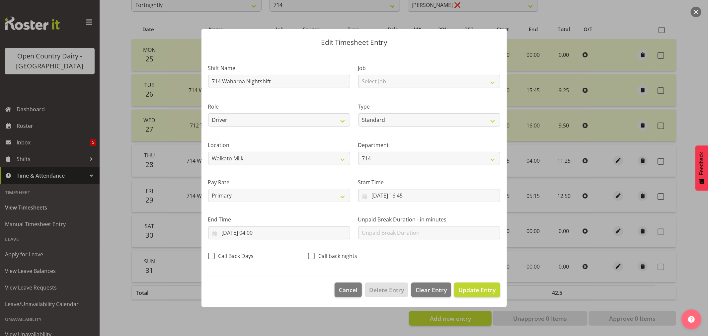
click at [263, 234] on section "Shift Name 714 Waharoa Nightshift Job Select Job Driver Driver supervisor Suppo…" at bounding box center [353, 164] width 305 height 224
click at [263, 234] on input "29/08/2025, 04:00" at bounding box center [279, 232] width 142 height 13
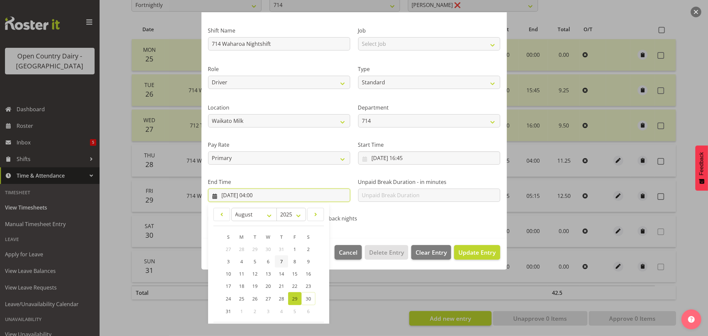
scroll to position [67, 0]
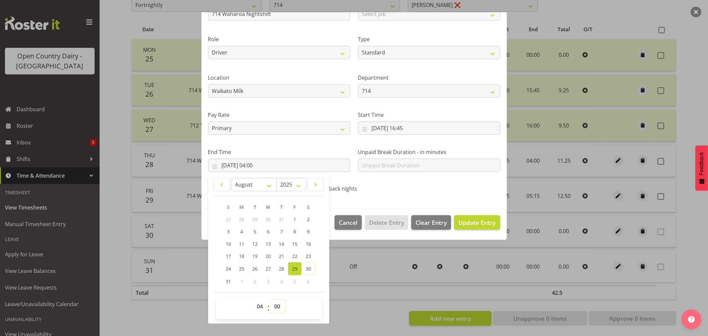
click at [274, 309] on select "00 01 02 03 04 05 06 07 08 09 10 11 12 13 14 15 16 17 18 19 20 21 22 23 24 25 2…" at bounding box center [277, 306] width 15 height 13
select select "30"
click at [270, 300] on select "00 01 02 03 04 05 06 07 08 09 10 11 12 13 14 15 16 17 18 19 20 21 22 23 24 25 2…" at bounding box center [277, 306] width 15 height 13
type input "29/08/2025, 04:30"
click at [470, 222] on span "Update Entry" at bounding box center [476, 222] width 37 height 8
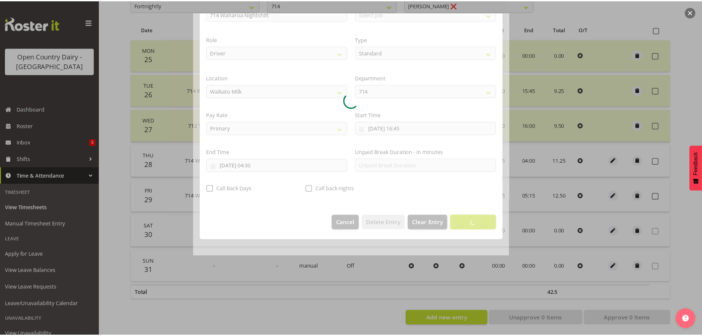
scroll to position [0, 0]
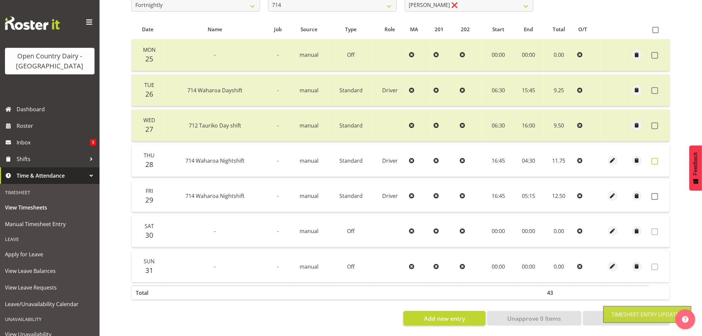
click at [653, 158] on span at bounding box center [655, 161] width 7 height 7
checkbox input "true"
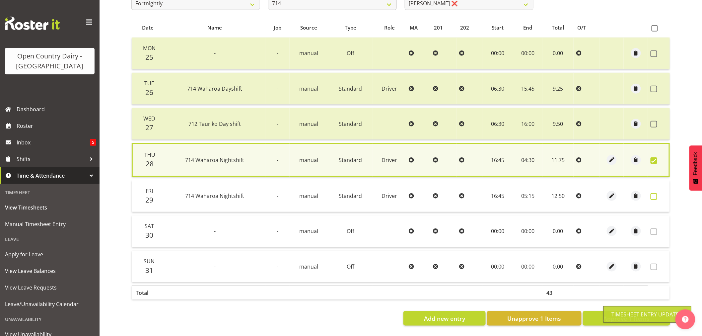
click at [656, 193] on span at bounding box center [654, 196] width 7 height 7
checkbox input "true"
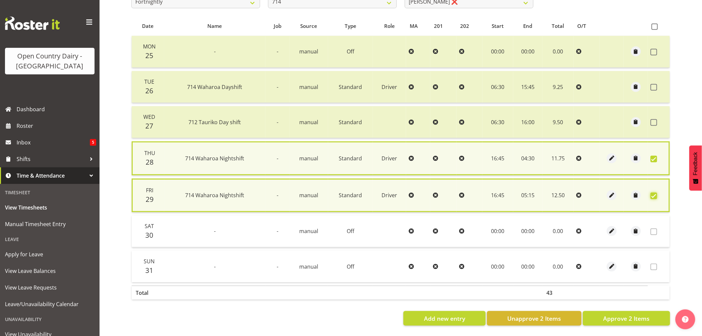
scroll to position [135, 0]
click at [612, 317] on span "Approve 2 Items" at bounding box center [626, 318] width 46 height 9
checkbox input "false"
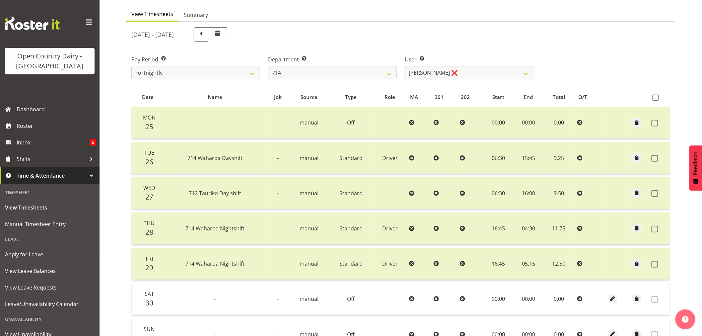
scroll to position [60, 0]
click at [376, 71] on select "701 702 703 704 705 706 707 708 709 710 711 712 713 714 715 716 717 718 719 720" at bounding box center [332, 73] width 129 height 13
select select "758"
click at [268, 67] on select "701 702 703 704 705 706 707 708 709 710 711 712 713 714 715 716 717 718 719 720" at bounding box center [332, 73] width 129 height 13
select select "8176"
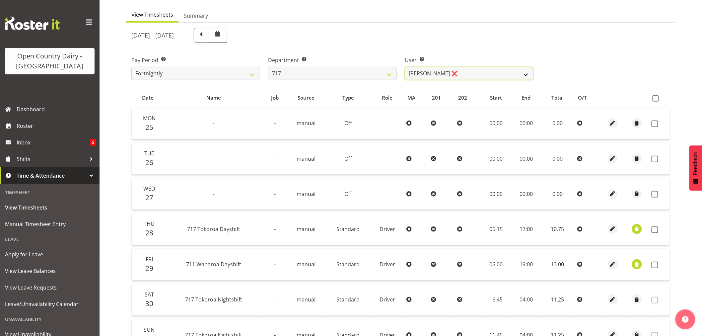
click at [446, 70] on select "Daryl Wrigley ❌ Dodge Lindsay Laing ❌ Eric Stothers ❌ Jeff Anderson ❌" at bounding box center [469, 73] width 129 height 13
click at [369, 69] on select "701 702 703 704 705 706 707 708 709 710 711 712 713 714 715 716 717 718 719 720" at bounding box center [332, 73] width 129 height 13
click at [268, 67] on select "701 702 703 704 705 706 707 708 709 710 711 712 713 714 715 716 717 718 719 720" at bounding box center [332, 73] width 129 height 13
click at [334, 75] on select "701 702 703 704 705 706 707 708 709 710 711 712 713 714 715 716 717 718 719 720" at bounding box center [332, 73] width 129 height 13
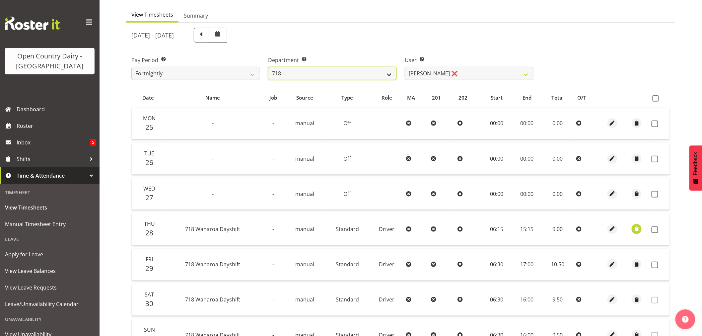
select select "822"
click at [268, 67] on select "701 702 703 704 705 706 707 708 709 710 711 712 713 714 715 716 717 718 719 720" at bounding box center [332, 73] width 129 height 13
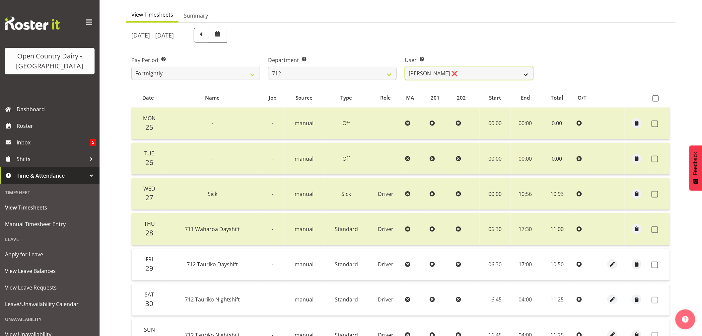
click at [434, 76] on select "Amrik Singh ❌ Jasdeep Singh ❌ Lucky Kau Kau ❌" at bounding box center [469, 73] width 129 height 13
select select "8195"
click at [405, 67] on select "Amrik Singh ❌ Jasdeep Singh ❌ Lucky Kau Kau ❌" at bounding box center [469, 73] width 129 height 13
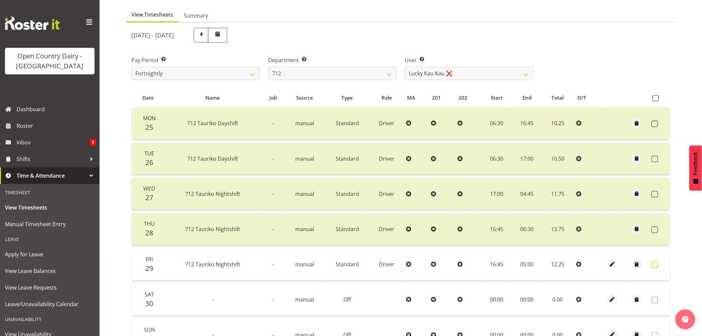
click at [655, 266] on span at bounding box center [655, 264] width 7 height 7
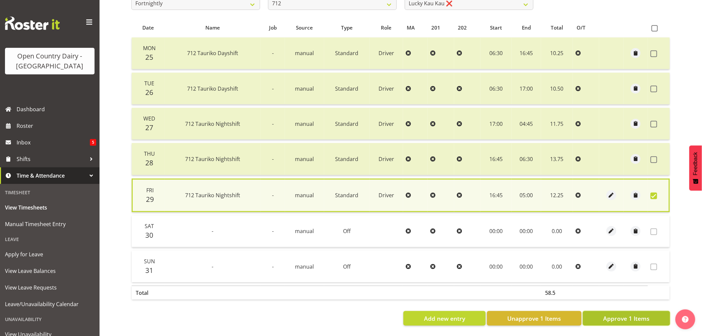
click at [639, 314] on span "Approve 1 Items" at bounding box center [626, 318] width 46 height 9
checkbox input "false"
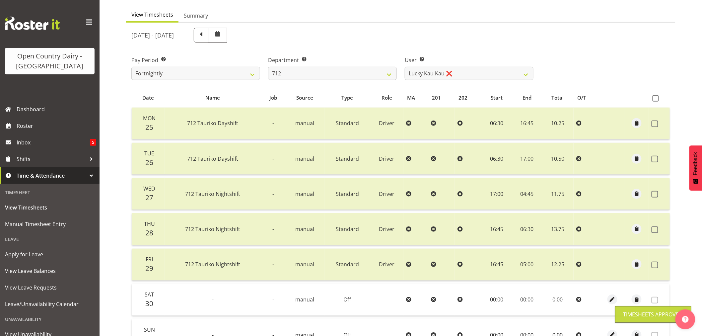
click at [347, 65] on div "Department Select which department you would like to view. 701 702 703 704 705 …" at bounding box center [332, 68] width 129 height 24
click at [347, 66] on div "Department Select which department you would like to view. 701 702 703 704 705 …" at bounding box center [332, 68] width 129 height 24
click at [298, 75] on select "701 702 703 704 705 706 707 708 709 710 711 712 713 714 715 716 717 718 719 720" at bounding box center [332, 73] width 129 height 13
select select "880"
click at [268, 67] on select "701 702 703 704 705 706 707 708 709 710 711 712 713 714 715 716 717 718 719 720" at bounding box center [332, 73] width 129 height 13
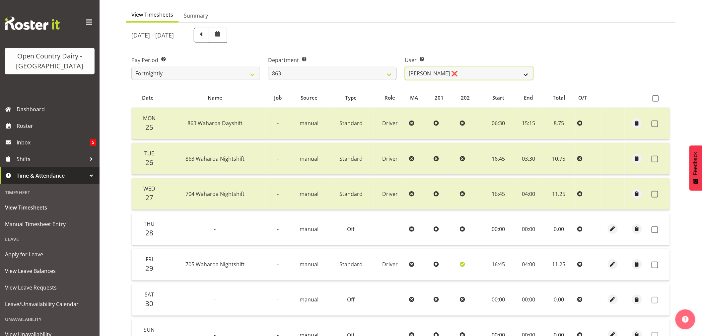
click at [481, 71] on select "Billy Walters ❌ Glyn Spiller ❌ Mike Paki ❌ Paul Bunyan ❌" at bounding box center [469, 73] width 129 height 13
select select "11250"
click at [405, 67] on select "Billy Walters ❌ Glyn Spiller ❌ Mike Paki ❌ Paul Bunyan ❌" at bounding box center [469, 73] width 129 height 13
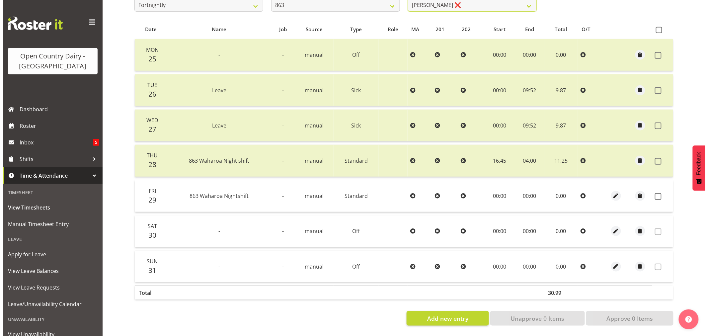
scroll to position [133, 0]
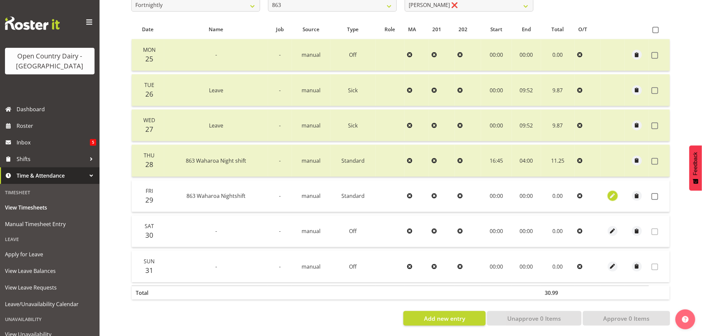
click at [614, 192] on span "button" at bounding box center [613, 196] width 8 height 8
select select "Standard"
select select "7"
select select "2025"
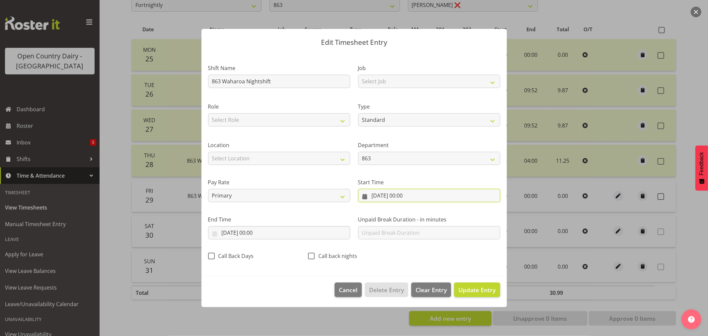
click at [397, 198] on input "29/08/2025, 00:00" at bounding box center [429, 195] width 142 height 13
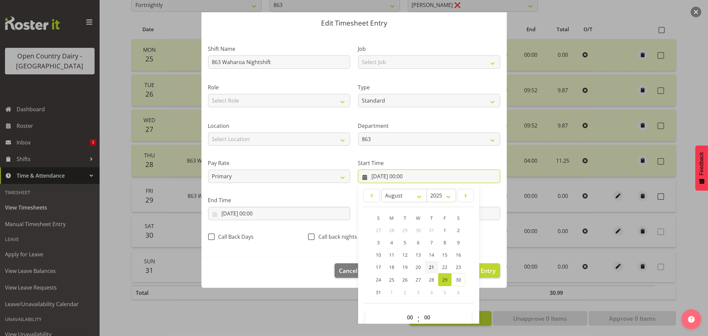
scroll to position [30, 0]
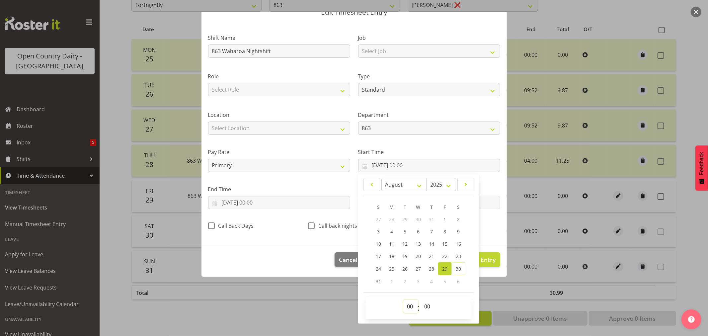
click at [408, 305] on select "00 01 02 03 04 05 06 07 08 09 10 11 12 13 14 15 16 17 18 19 20 21 22 23" at bounding box center [410, 306] width 15 height 13
select select "16"
click at [403, 300] on select "00 01 02 03 04 05 06 07 08 09 10 11 12 13 14 15 16 17 18 19 20 21 22 23" at bounding box center [410, 306] width 15 height 13
type input "29/08/2025, 16:00"
click at [423, 309] on select "00 01 02 03 04 05 06 07 08 09 10 11 12 13 14 15 16 17 18 19 20 21 22 23 24 25 2…" at bounding box center [427, 306] width 15 height 13
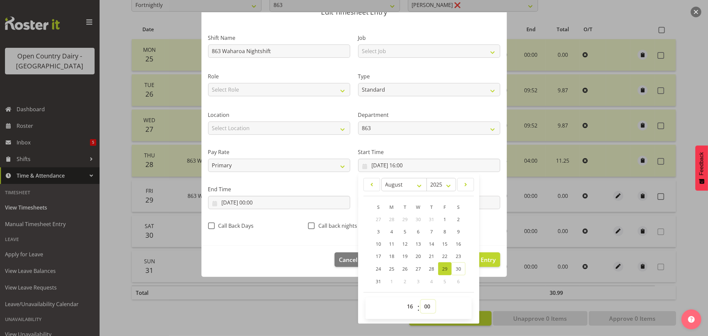
select select "45"
click at [420, 300] on select "00 01 02 03 04 05 06 07 08 09 10 11 12 13 14 15 16 17 18 19 20 21 22 23 24 25 2…" at bounding box center [427, 306] width 15 height 13
type input "29/08/2025, 16:45"
click at [276, 203] on input "29/08/2025, 00:00" at bounding box center [279, 202] width 142 height 13
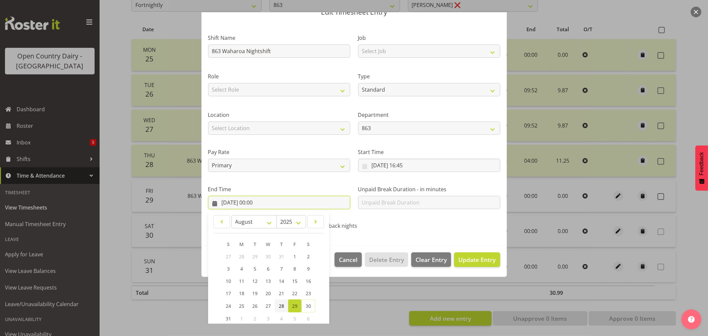
scroll to position [67, 0]
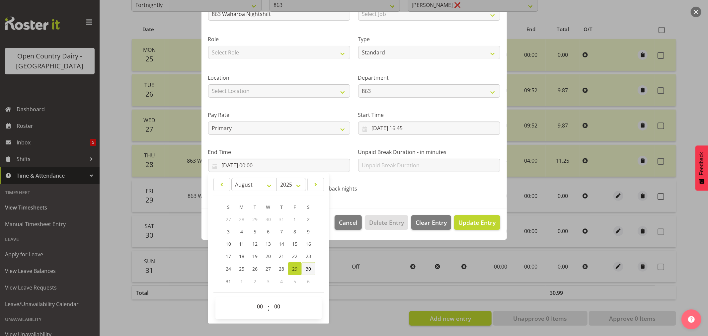
click at [308, 267] on span "30" at bounding box center [308, 268] width 5 height 6
type input "30/08/2025, 00:00"
click at [263, 311] on select "00 01 02 03 04 05 06 07 08 09 10 11 12 13 14 15 16 17 18 19 20 21 22 23" at bounding box center [260, 306] width 15 height 13
select select "5"
click at [253, 300] on select "00 01 02 03 04 05 06 07 08 09 10 11 12 13 14 15 16 17 18 19 20 21 22 23" at bounding box center [260, 306] width 15 height 13
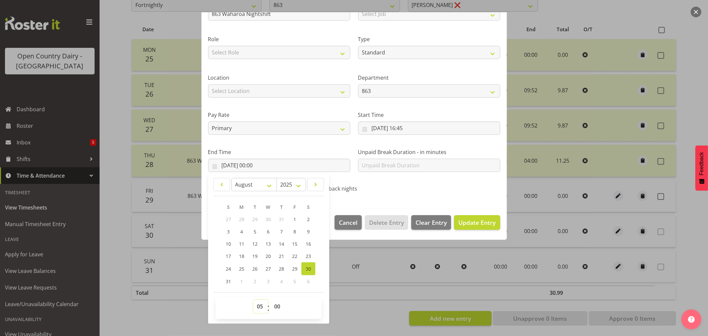
type input "30/08/2025, 05:00"
click at [279, 309] on select "00 01 02 03 04 05 06 07 08 09 10 11 12 13 14 15 16 17 18 19 20 21 22 23 24 25 2…" at bounding box center [277, 306] width 15 height 13
select select "15"
click at [270, 300] on select "00 01 02 03 04 05 06 07 08 09 10 11 12 13 14 15 16 17 18 19 20 21 22 23 24 25 2…" at bounding box center [277, 306] width 15 height 13
type input "30/08/2025, 05:15"
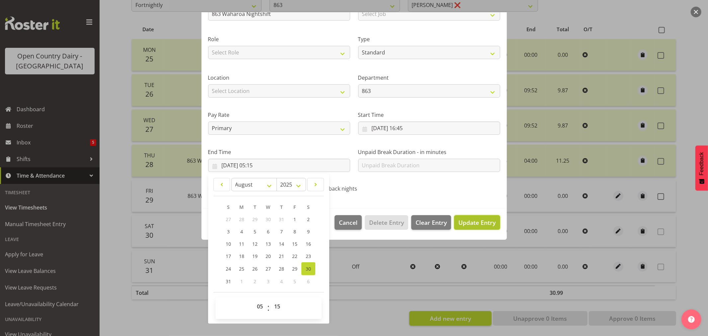
click at [468, 224] on span "Update Entry" at bounding box center [476, 222] width 37 height 8
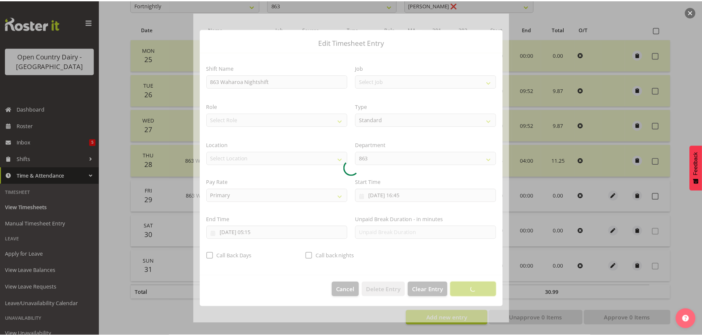
scroll to position [0, 0]
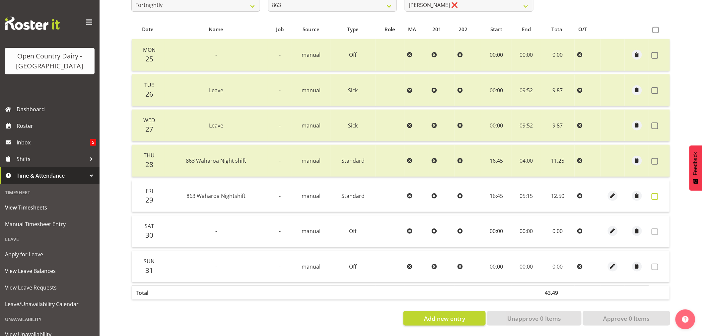
click at [654, 193] on span at bounding box center [655, 196] width 7 height 7
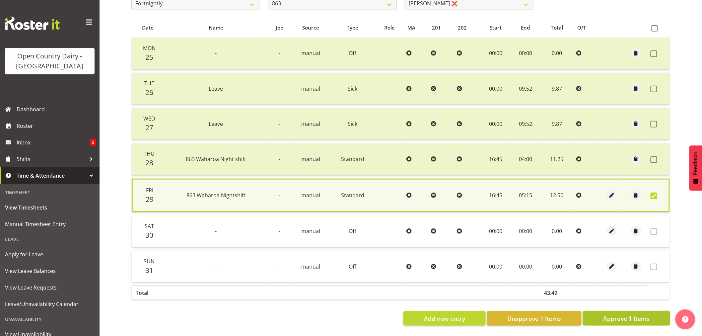
click at [620, 314] on span "Approve 1 Items" at bounding box center [626, 318] width 46 height 9
checkbox input "false"
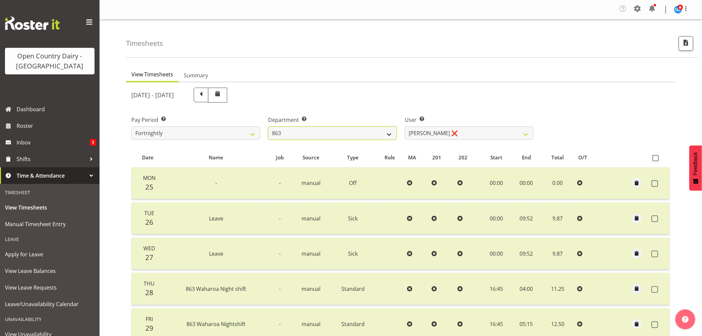
click at [386, 135] on select "701 702 703 704 705 706 707 708 709 710 711 712 713 714 715 716 717 718 719 720" at bounding box center [332, 132] width 129 height 13
select select "735"
click at [268, 126] on select "701 702 703 704 705 706 707 708 709 710 711 712 713 714 715 716 717 718 719 720" at bounding box center [332, 132] width 129 height 13
select select "10056"
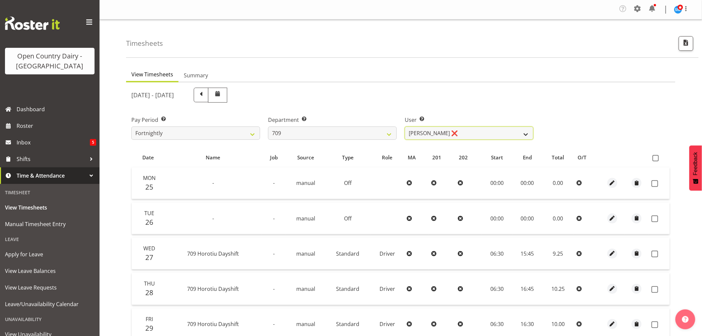
click at [430, 128] on select "Alex Barclay ❌ Craig Knudsen ❌ Jaswant Singh ❌ Ross Cook ❌" at bounding box center [469, 132] width 129 height 13
click at [366, 136] on select "701 702 703 704 705 706 707 708 709 710 711 712 713 714 715 716 717 718 719 720" at bounding box center [332, 132] width 129 height 13
drag, startPoint x: 506, startPoint y: 70, endPoint x: 483, endPoint y: 57, distance: 25.7
click at [506, 70] on ul "View Timesheets Summary" at bounding box center [400, 75] width 549 height 15
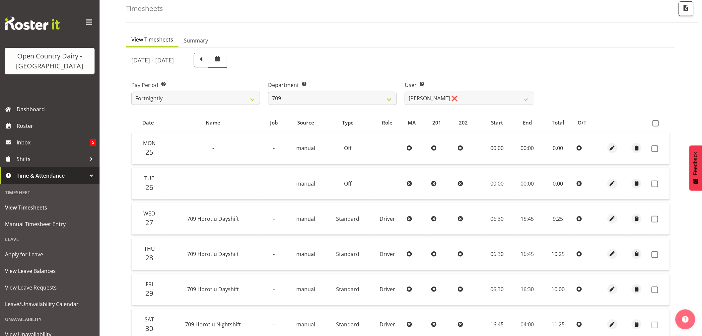
scroll to position [110, 0]
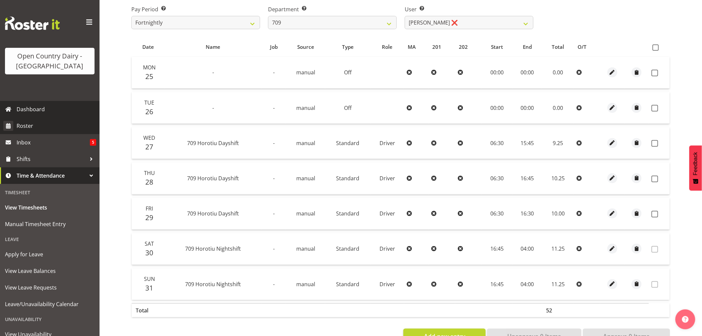
click at [24, 123] on span "Roster" at bounding box center [57, 126] width 80 height 10
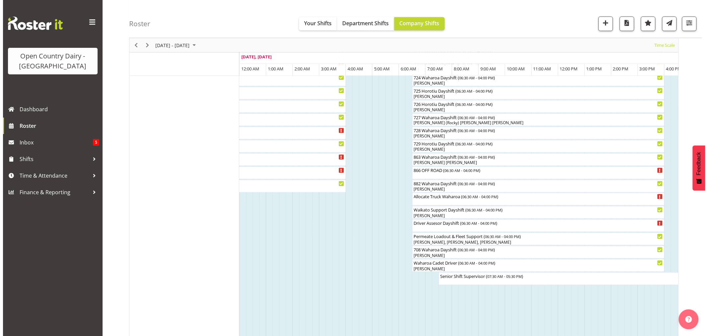
scroll to position [332, 0]
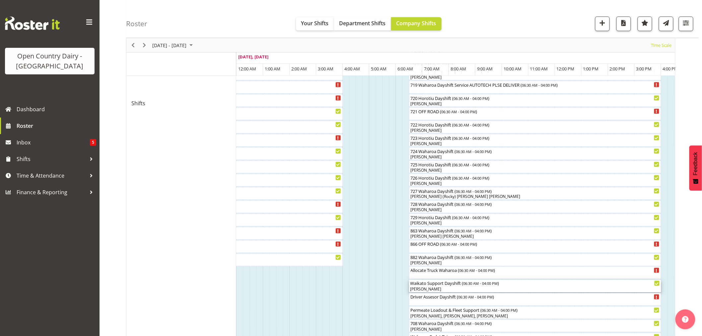
click at [437, 287] on div "[PERSON_NAME]" at bounding box center [535, 289] width 250 height 6
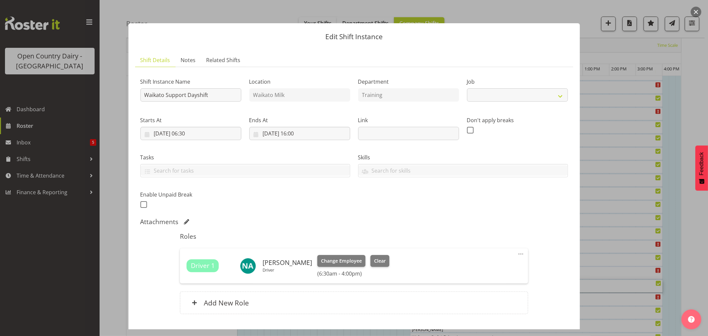
select select "9052"
click at [370, 258] on button "Clear" at bounding box center [379, 261] width 19 height 12
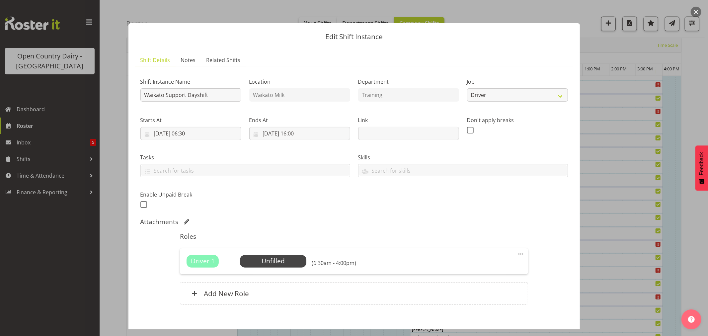
scroll to position [35, 0]
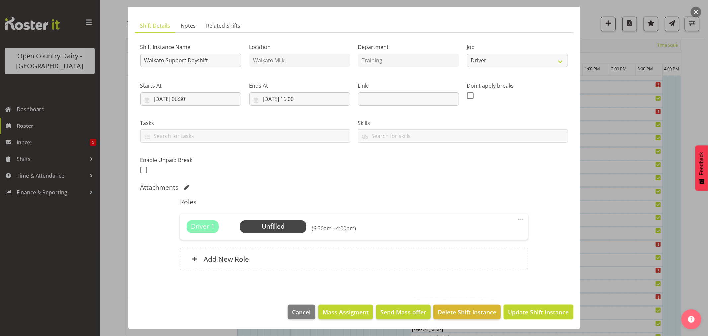
click at [518, 309] on span "Update Shift Instance" at bounding box center [538, 312] width 61 height 9
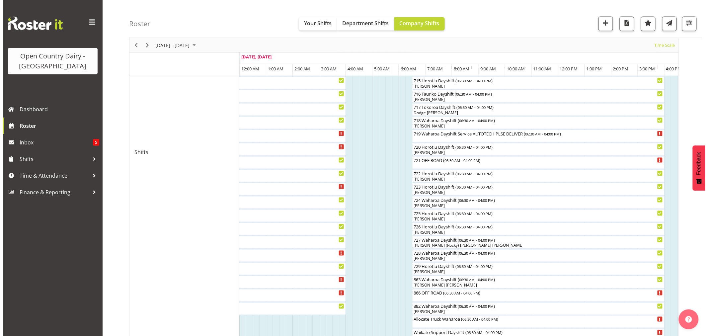
scroll to position [295, 0]
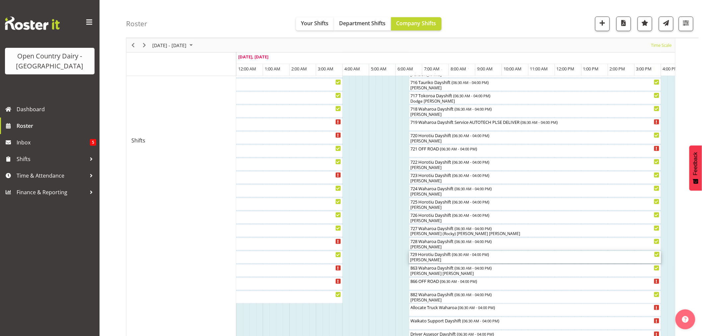
click at [437, 258] on div "[PERSON_NAME]" at bounding box center [535, 260] width 250 height 6
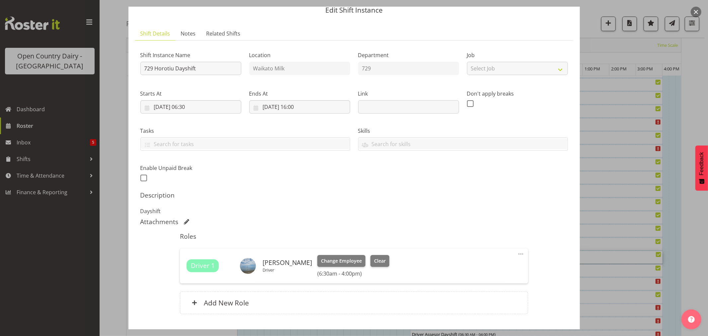
scroll to position [70, 0]
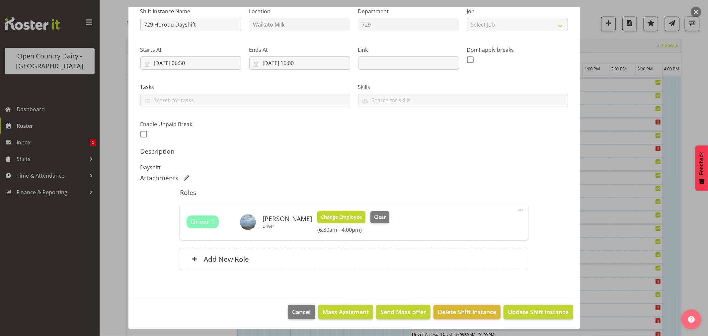
click at [344, 216] on span "Change Employee" at bounding box center [341, 216] width 41 height 7
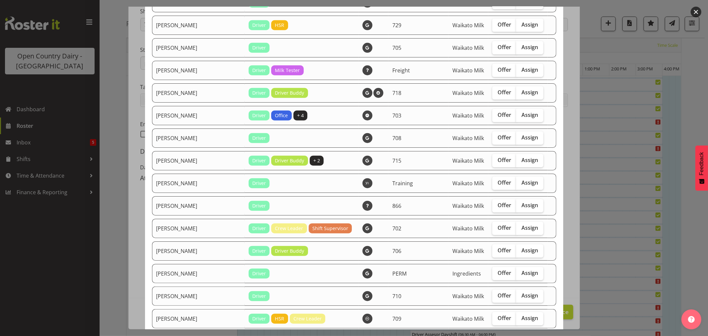
scroll to position [479, 0]
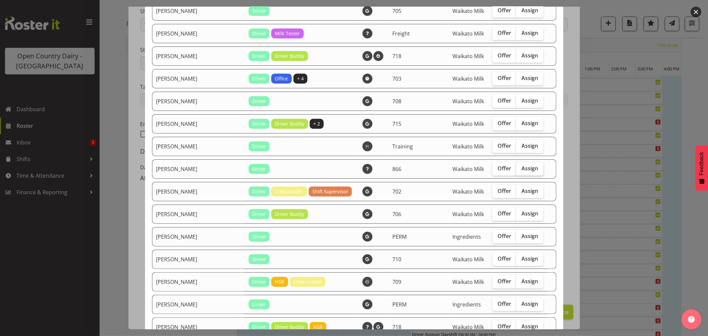
click at [521, 168] on span "Assign" at bounding box center [529, 168] width 17 height 7
click at [516, 168] on input "Assign" at bounding box center [518, 168] width 4 height 4
checkbox input "true"
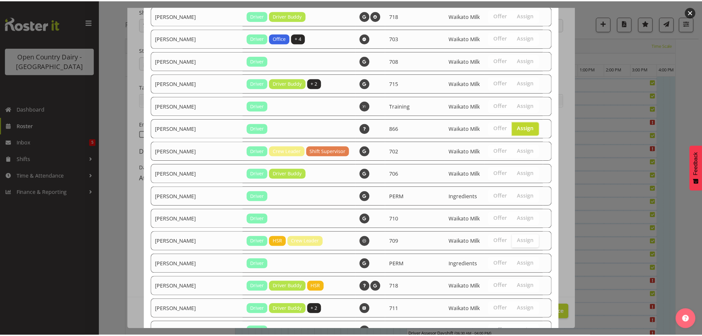
scroll to position [583, 0]
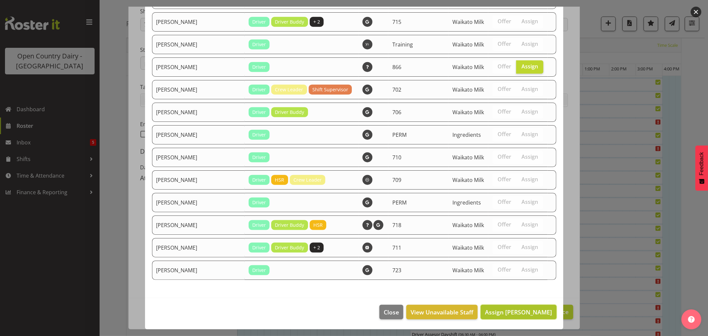
click at [520, 309] on span "Assign [PERSON_NAME]" at bounding box center [518, 312] width 67 height 8
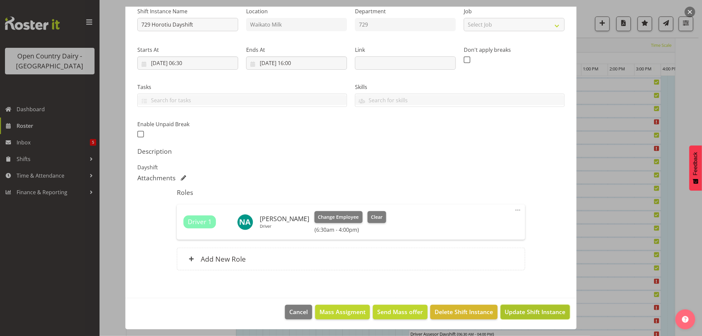
click at [519, 307] on button "Update Shift Instance" at bounding box center [535, 312] width 69 height 15
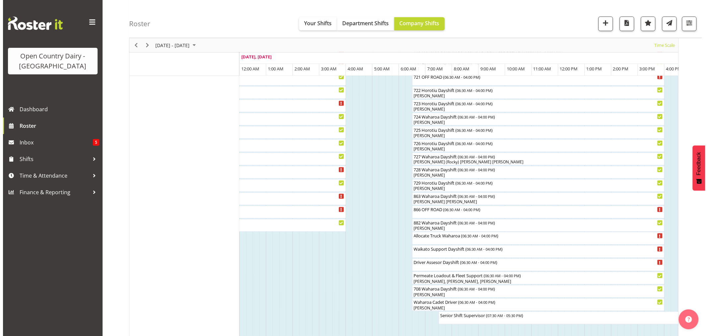
scroll to position [405, 0]
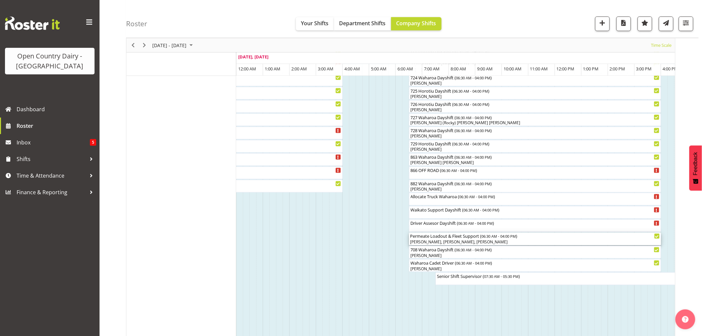
click at [429, 238] on div "Permeate Loadout & Fleet Support ( 06:30 AM - 04:00 PM )" at bounding box center [535, 236] width 250 height 7
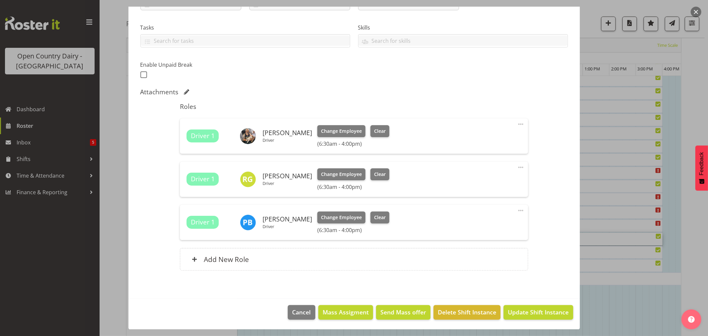
scroll to position [130, 0]
click at [228, 256] on h6 "Add New Role" at bounding box center [226, 259] width 45 height 9
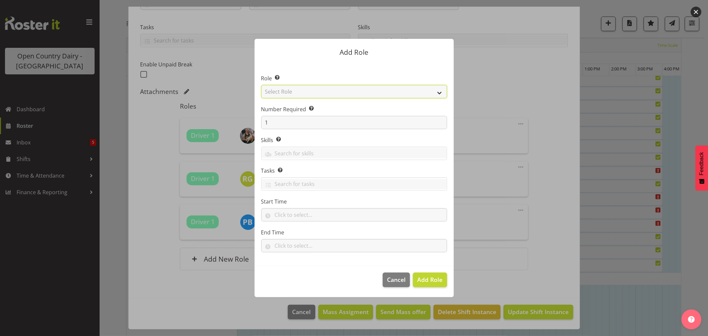
click at [278, 94] on select "Select Role Cadet Driver Crew Leader Driver Driver Buddy Driver Assessor Dayshi…" at bounding box center [354, 91] width 186 height 13
select select "1166"
click at [261, 85] on select "Select Role Cadet Driver Crew Leader Driver Driver Buddy Driver Assessor Dayshi…" at bounding box center [354, 91] width 186 height 13
click at [422, 280] on span "Add Role" at bounding box center [429, 279] width 25 height 8
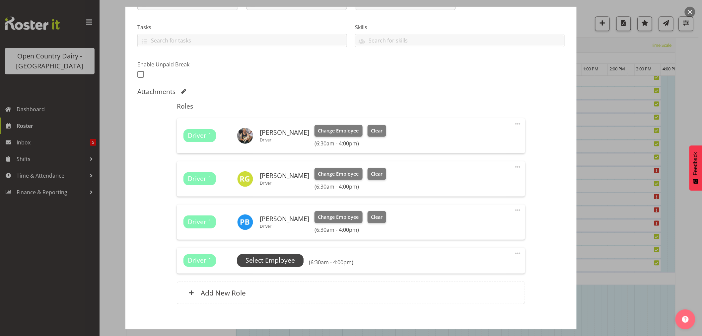
click at [269, 256] on span "Select Employee" at bounding box center [270, 260] width 49 height 10
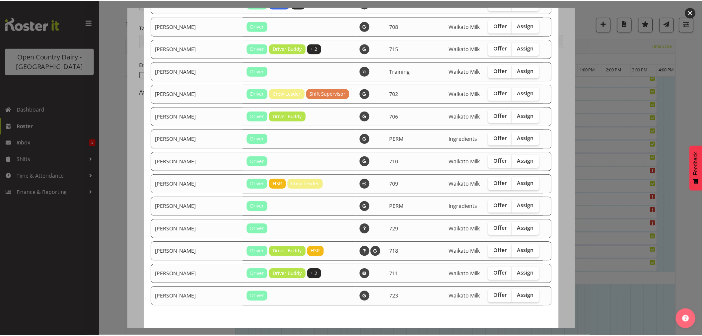
scroll to position [583, 0]
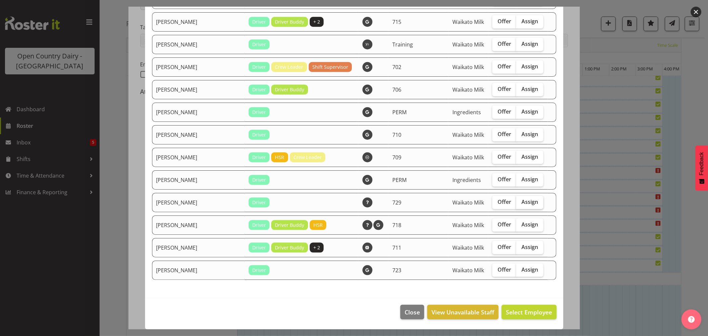
click at [521, 201] on span "Assign" at bounding box center [529, 201] width 17 height 7
click at [516, 201] on input "Assign" at bounding box center [518, 202] width 4 height 4
checkbox input "true"
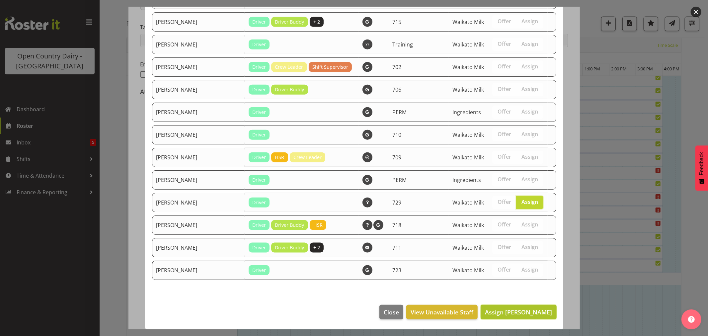
click at [520, 309] on span "Assign [PERSON_NAME]" at bounding box center [518, 312] width 67 height 8
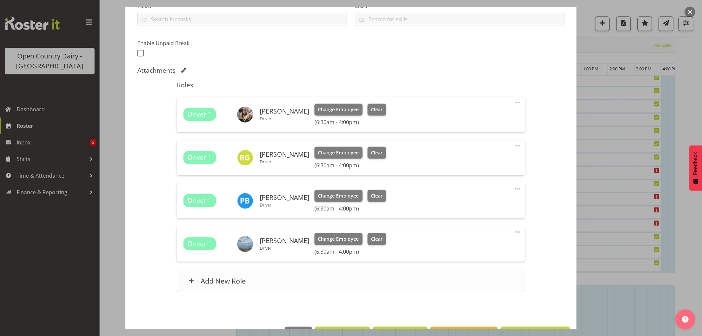
scroll to position [173, 0]
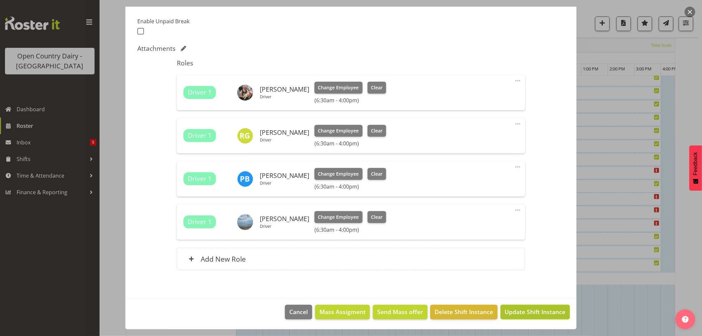
click at [516, 311] on span "Update Shift Instance" at bounding box center [535, 311] width 61 height 9
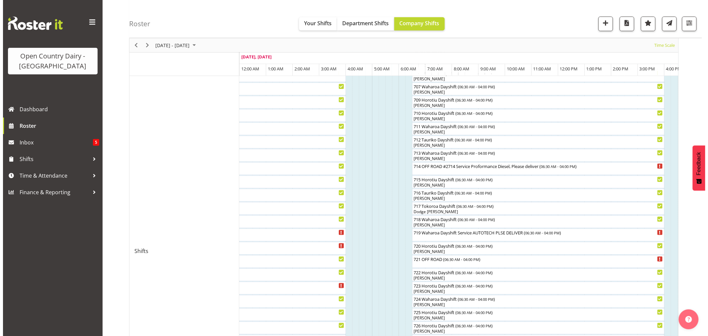
scroll to position [110, 0]
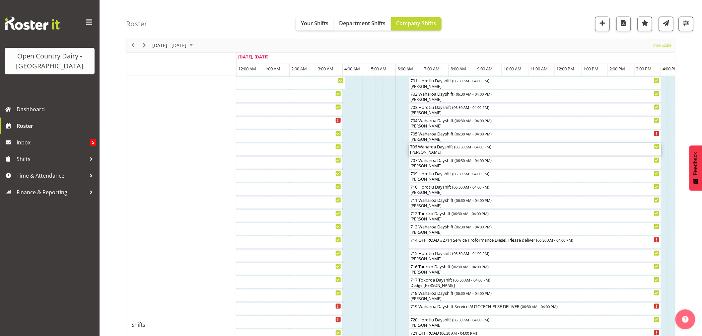
click at [443, 150] on div "[PERSON_NAME]" at bounding box center [535, 152] width 250 height 6
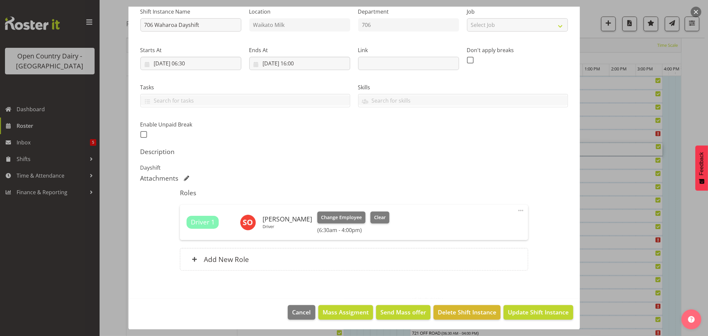
scroll to position [70, 0]
click at [377, 216] on span "Clear" at bounding box center [380, 216] width 12 height 7
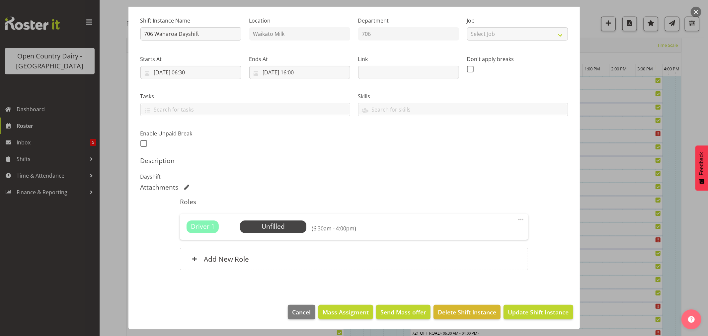
scroll to position [61, 0]
click at [523, 309] on span "Update Shift Instance" at bounding box center [538, 312] width 61 height 9
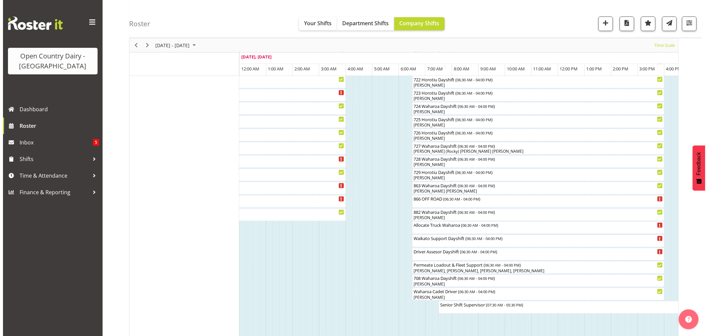
scroll to position [405, 0]
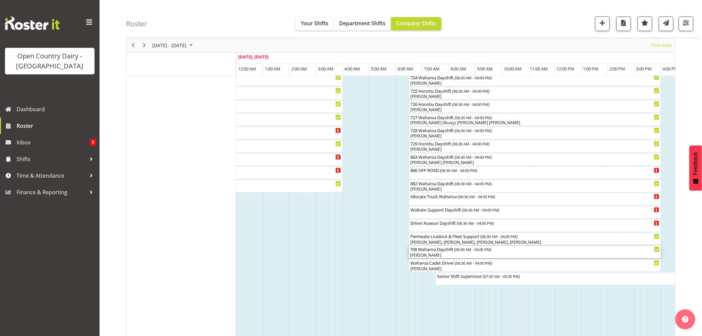
click at [435, 253] on div "[PERSON_NAME]" at bounding box center [535, 256] width 250 height 6
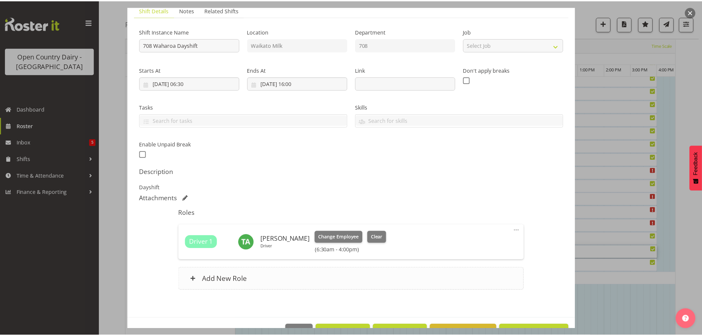
scroll to position [70, 0]
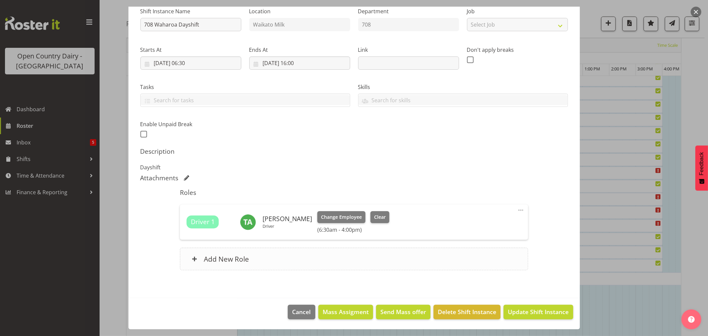
click at [207, 257] on h6 "Add New Role" at bounding box center [226, 259] width 45 height 9
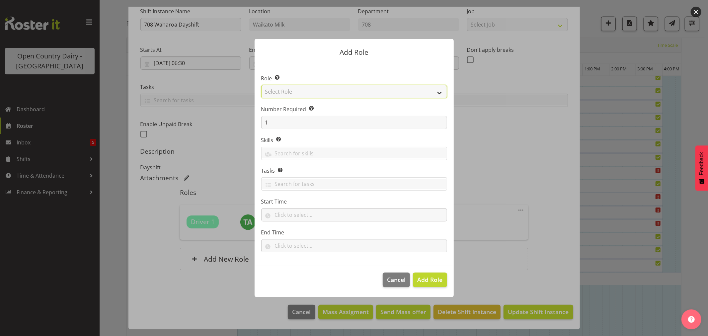
click at [326, 90] on select "Select Role Cadet Driver Crew Leader Driver Driver Buddy Driver Assessor Dayshi…" at bounding box center [354, 91] width 186 height 13
select select "1436"
click at [261, 85] on select "Select Role Cadet Driver Crew Leader Driver Driver Buddy Driver Assessor Dayshi…" at bounding box center [354, 91] width 186 height 13
click at [427, 279] on span "Add Role" at bounding box center [429, 279] width 25 height 8
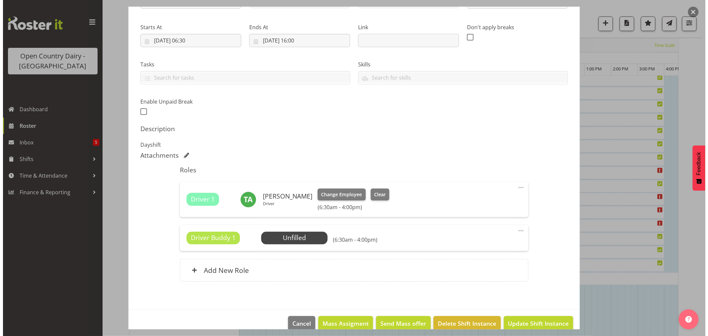
scroll to position [104, 0]
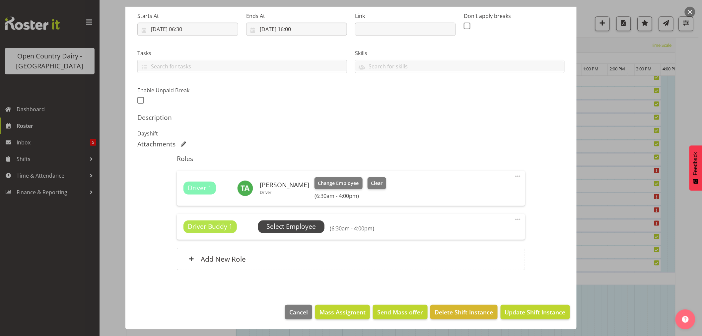
click at [297, 223] on span "Select Employee" at bounding box center [290, 227] width 49 height 10
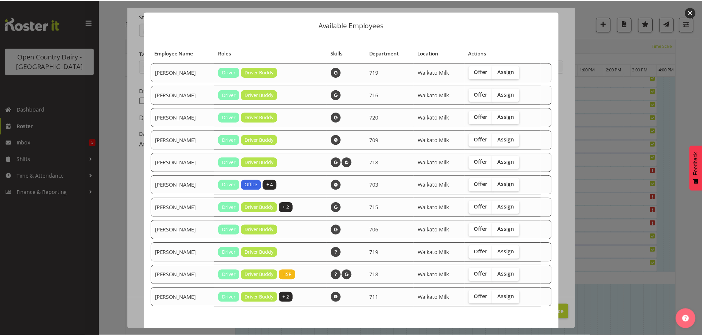
scroll to position [40, 0]
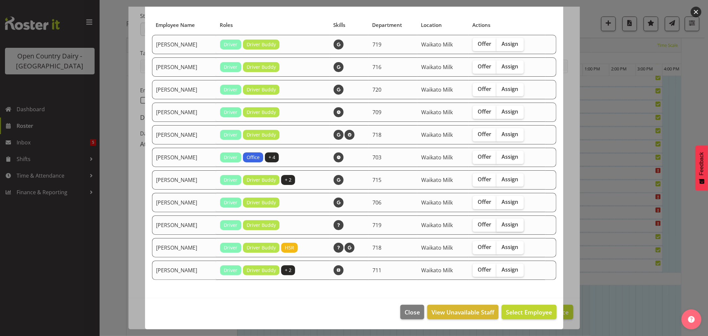
click at [506, 222] on span "Assign" at bounding box center [510, 224] width 17 height 7
click at [501, 222] on input "Assign" at bounding box center [498, 224] width 4 height 4
checkbox input "true"
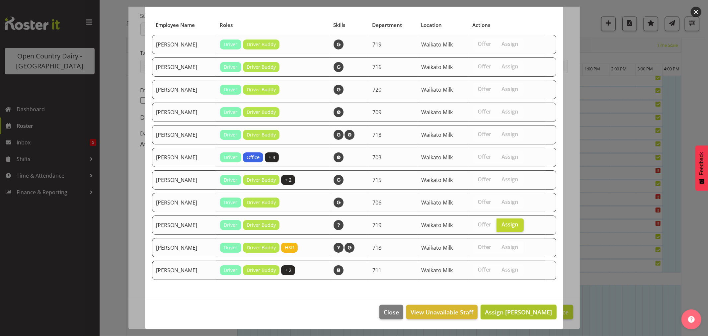
click at [521, 313] on span "Assign [PERSON_NAME]" at bounding box center [518, 312] width 67 height 8
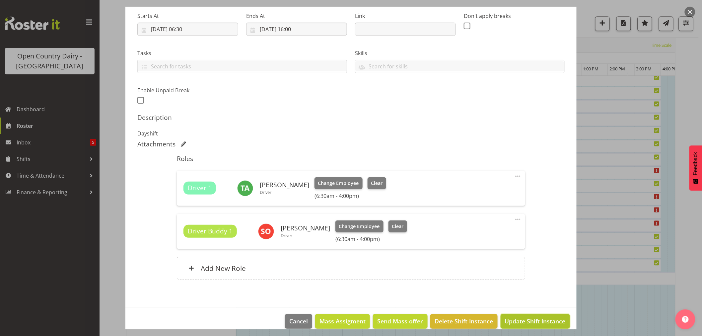
click at [523, 321] on span "Update Shift Instance" at bounding box center [535, 321] width 61 height 9
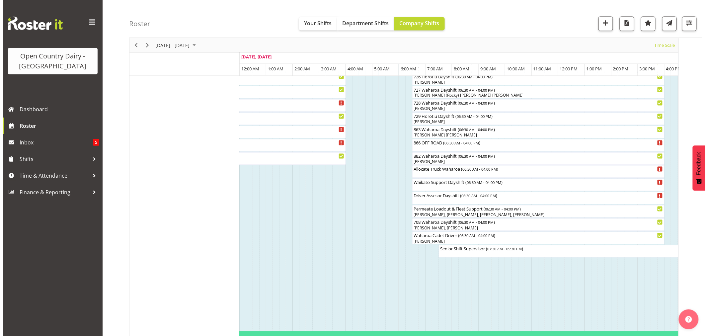
scroll to position [442, 0]
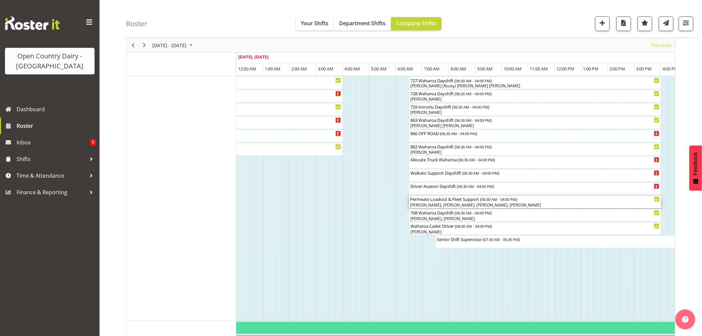
click at [457, 204] on div "[PERSON_NAME], [PERSON_NAME], [PERSON_NAME], [PERSON_NAME]" at bounding box center [535, 205] width 250 height 6
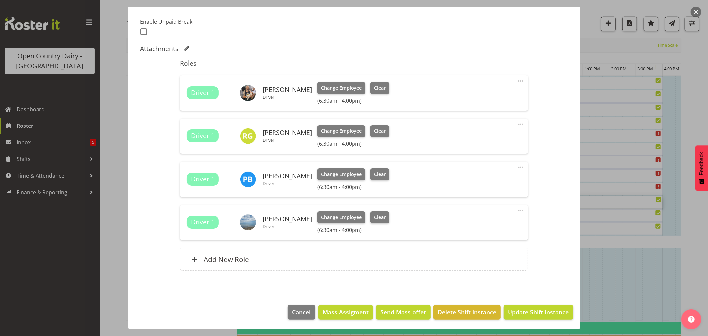
scroll to position [173, 0]
click at [374, 128] on span "Clear" at bounding box center [380, 130] width 12 height 7
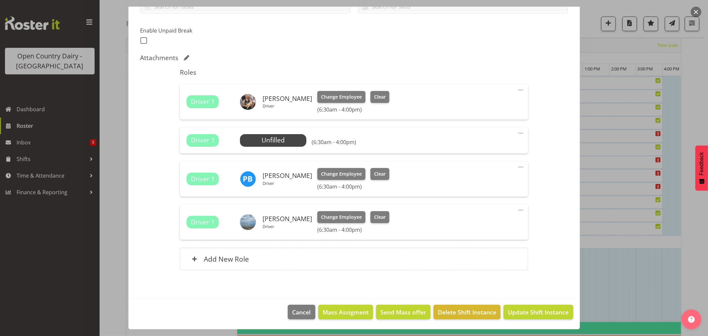
scroll to position [164, 0]
click at [517, 310] on span "Update Shift Instance" at bounding box center [538, 312] width 61 height 9
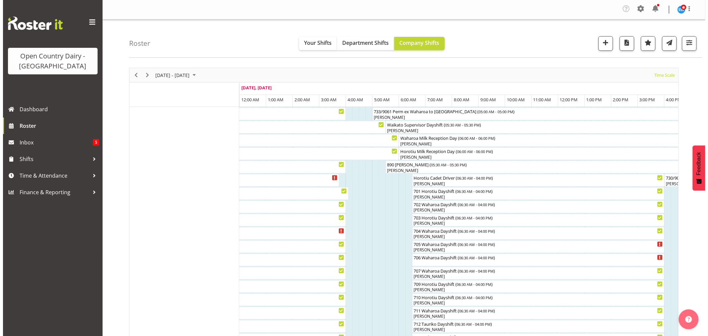
scroll to position [110, 0]
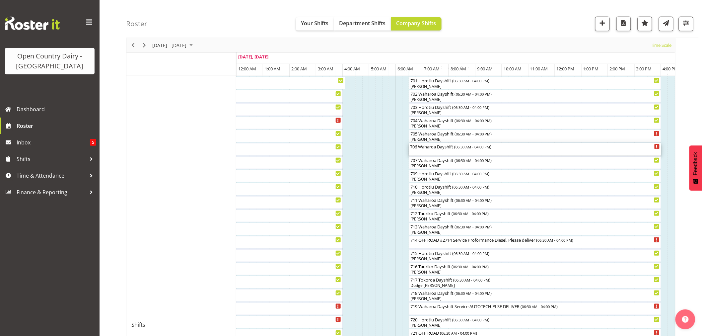
click at [445, 152] on div "706 Waharoa Dayshift ( 06:30 AM - 04:00 PM )" at bounding box center [535, 149] width 250 height 13
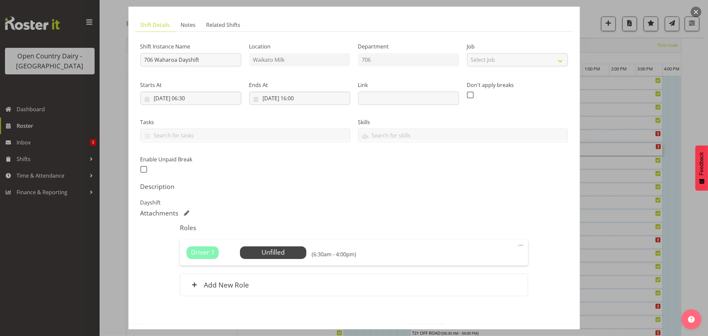
scroll to position [61, 0]
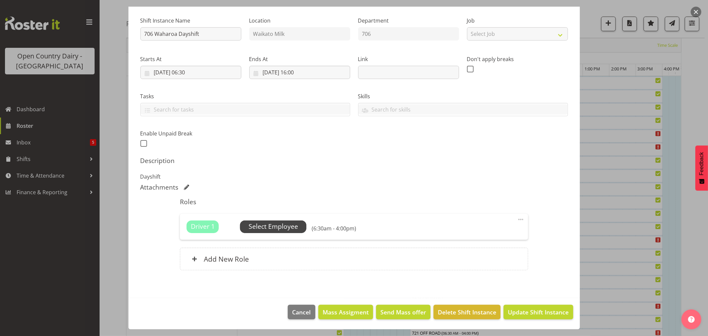
click at [289, 223] on span "Select Employee" at bounding box center [273, 227] width 49 height 10
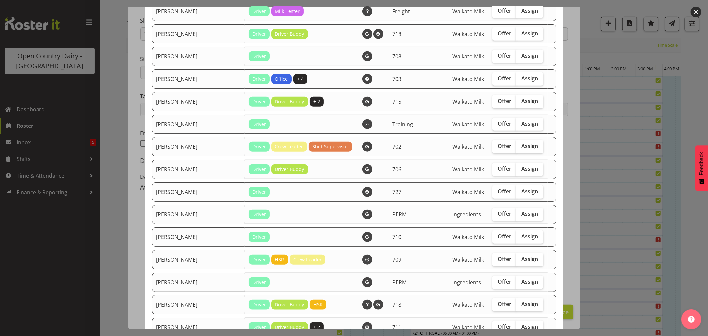
scroll to position [516, 0]
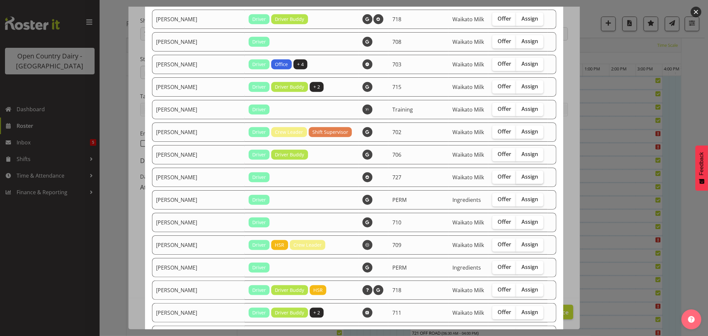
click at [521, 177] on span "Assign" at bounding box center [529, 176] width 17 height 7
click at [516, 177] on input "Assign" at bounding box center [518, 177] width 4 height 4
checkbox input "true"
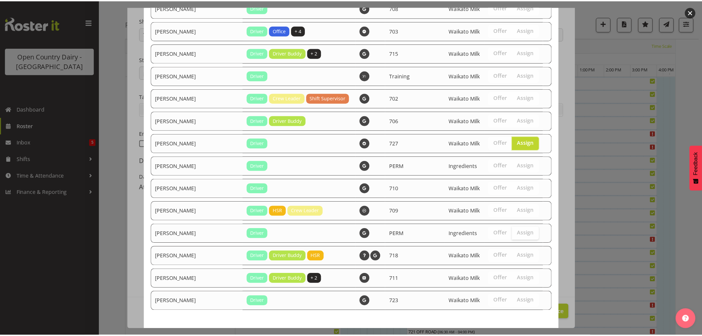
scroll to position [583, 0]
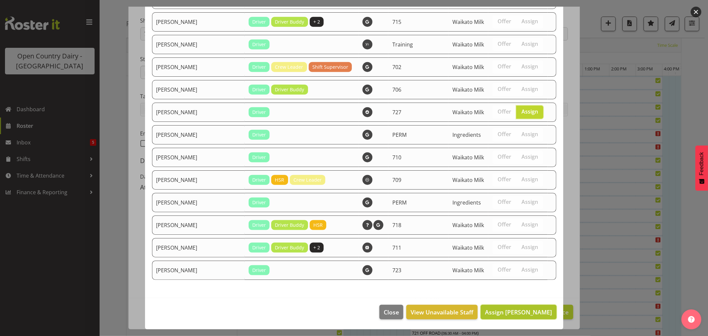
click at [524, 308] on span "Assign [PERSON_NAME]" at bounding box center [518, 312] width 67 height 8
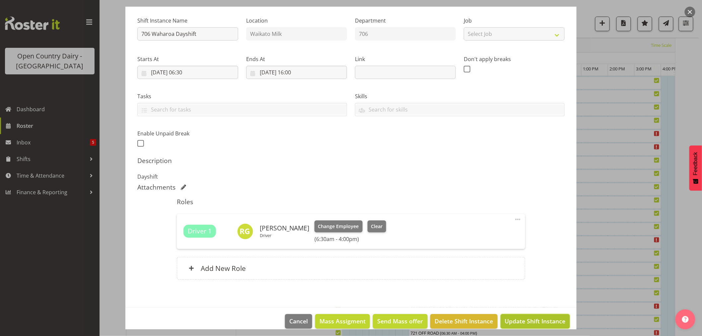
click at [522, 318] on span "Update Shift Instance" at bounding box center [535, 321] width 61 height 9
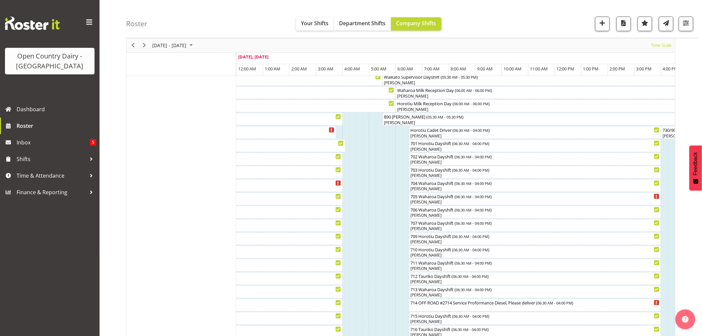
scroll to position [37, 0]
